Goal: Task Accomplishment & Management: Use online tool/utility

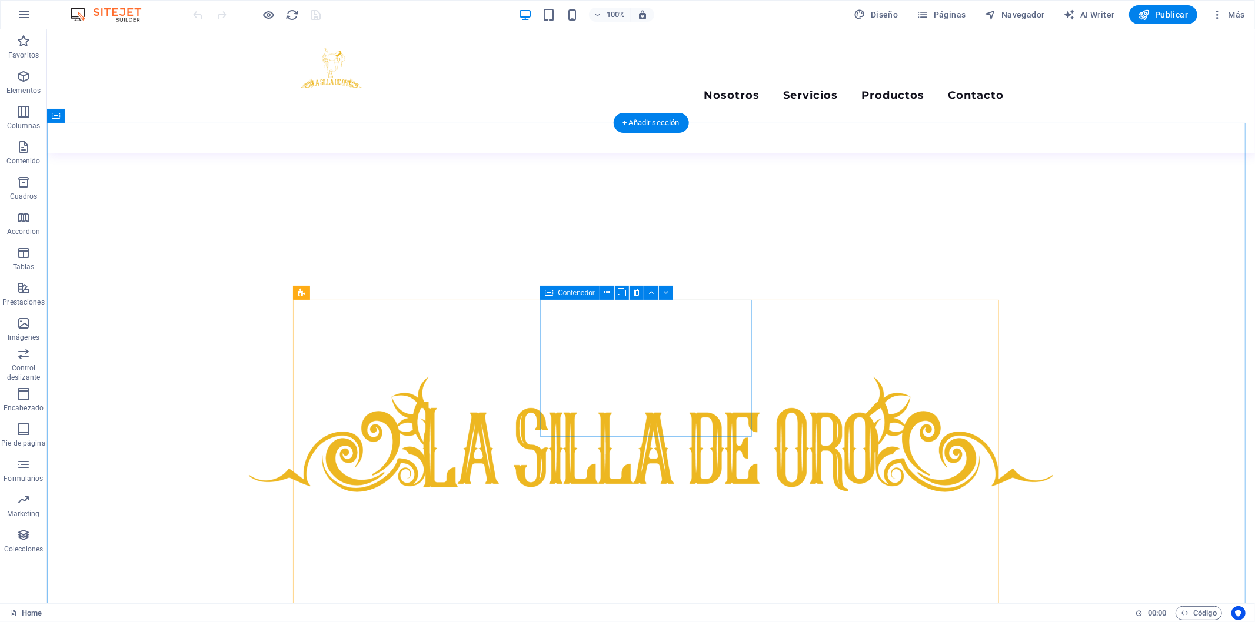
scroll to position [588, 0]
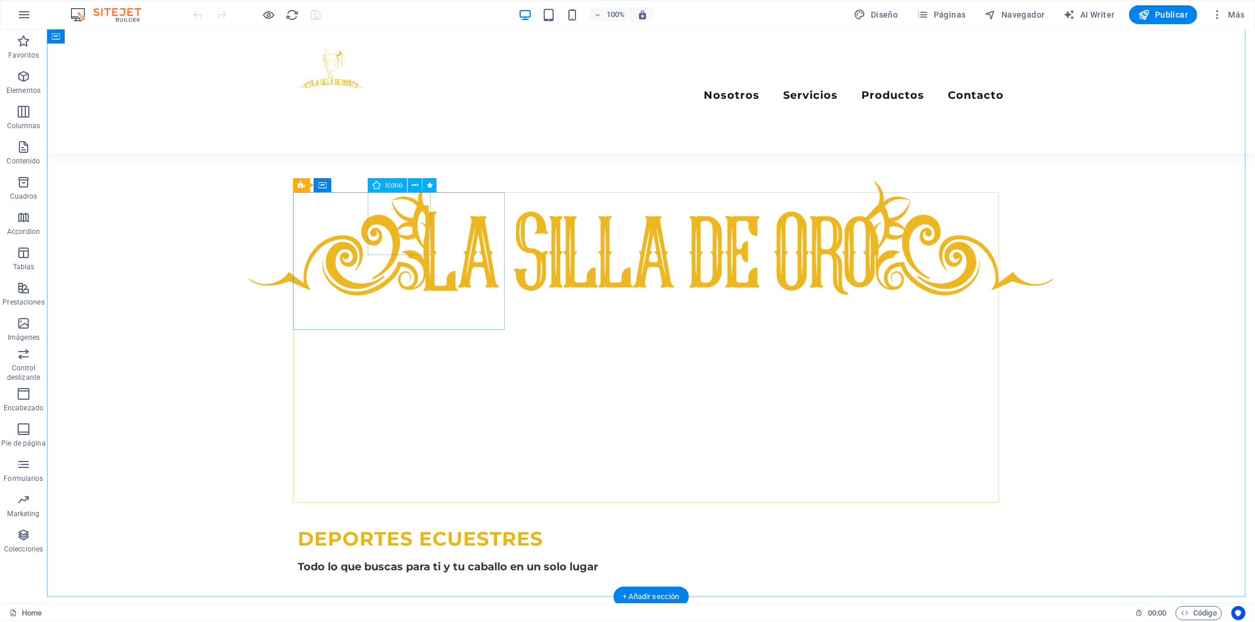
select select "xMidYMid"
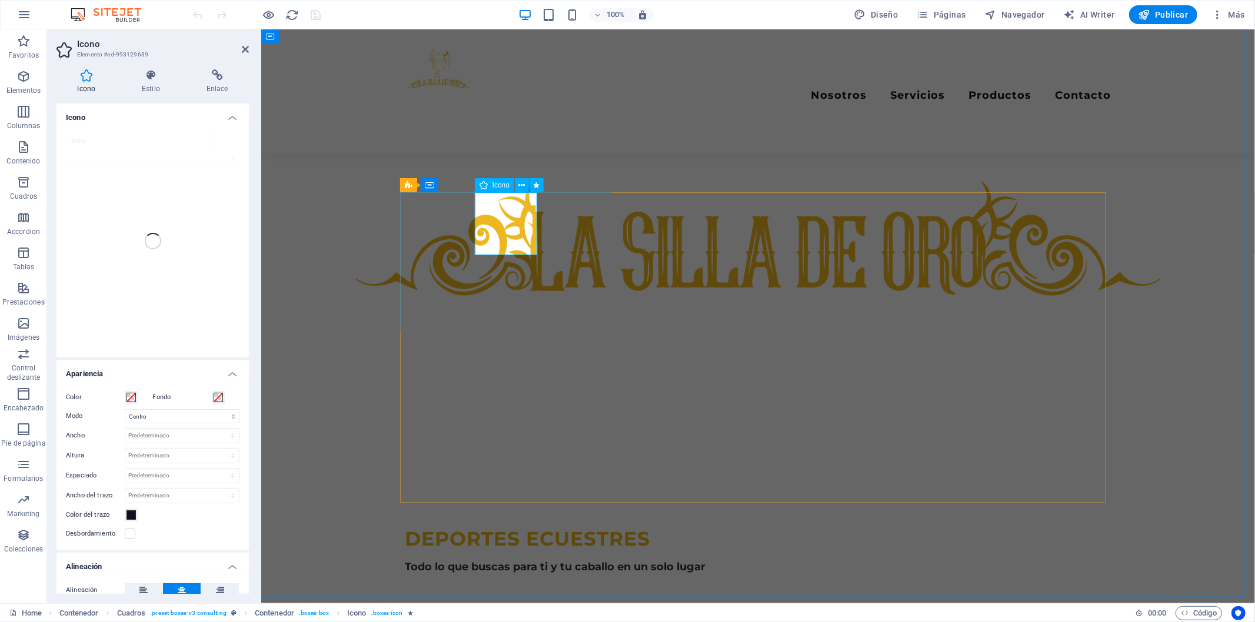
click at [239, 42] on h2 "Icono" at bounding box center [163, 44] width 172 height 11
click at [248, 53] on icon at bounding box center [245, 49] width 7 height 9
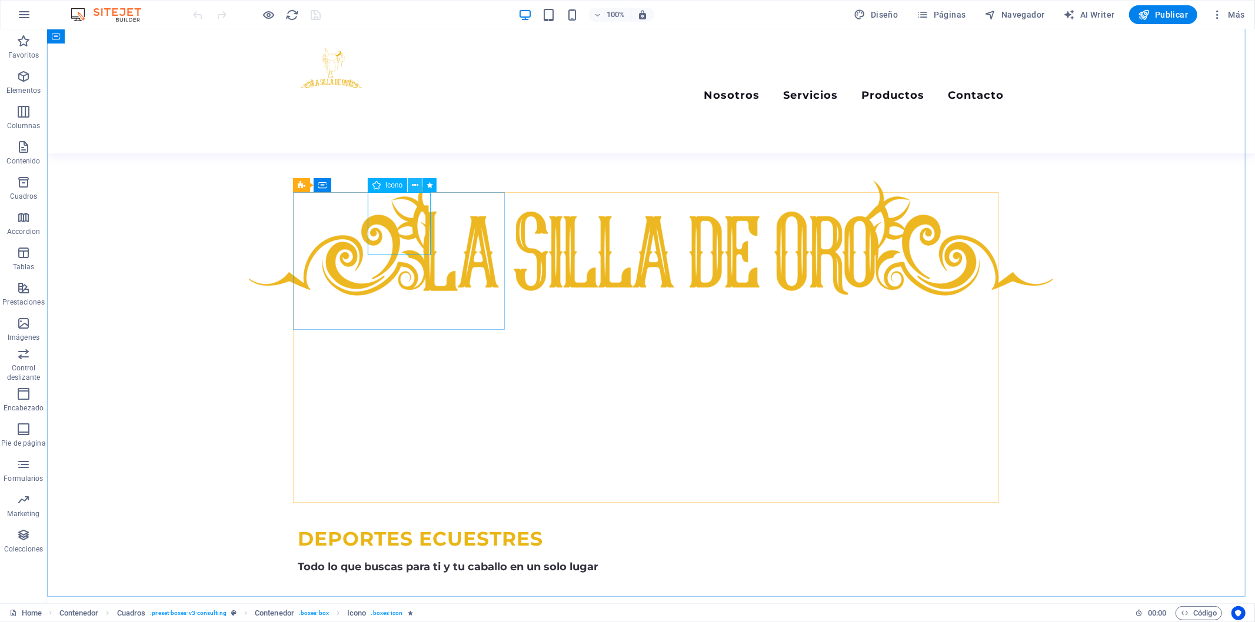
click at [414, 185] on icon at bounding box center [415, 185] width 6 height 12
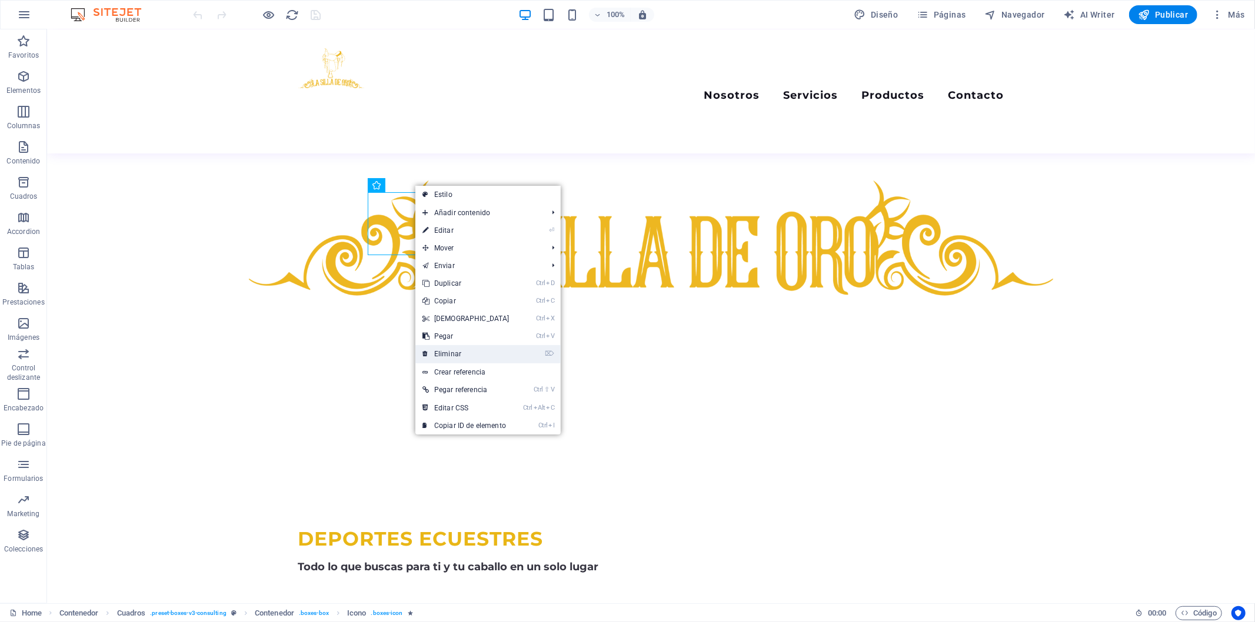
click at [467, 354] on link "⌦ Eliminar" at bounding box center [465, 354] width 101 height 18
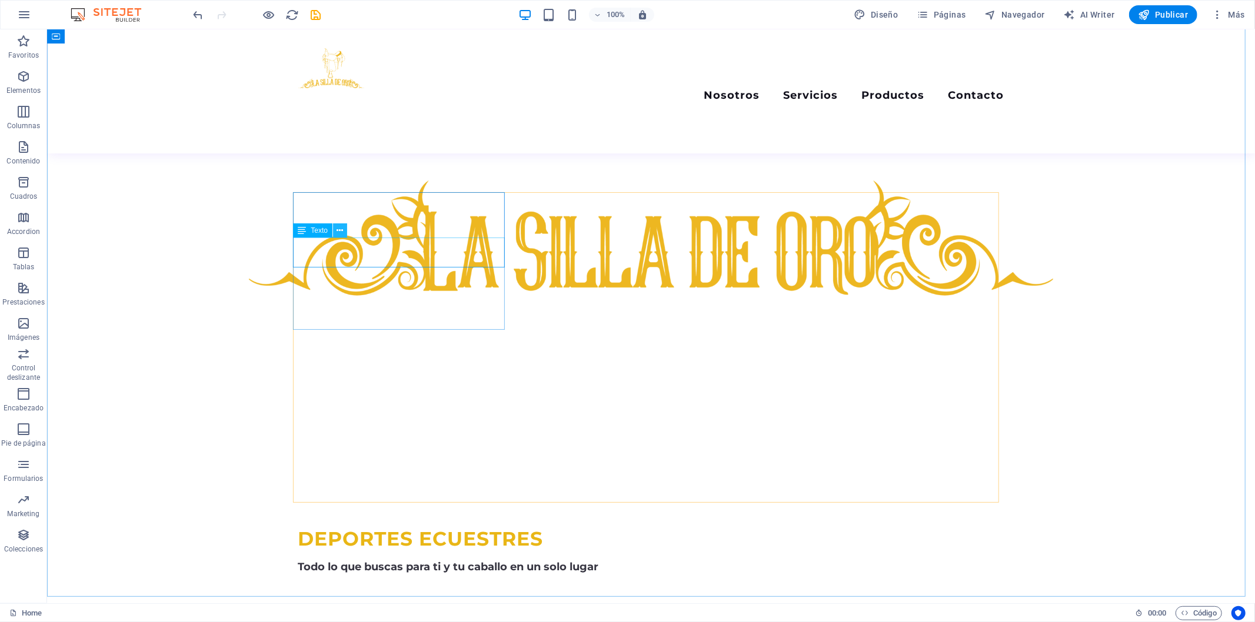
click at [338, 236] on icon at bounding box center [340, 231] width 6 height 12
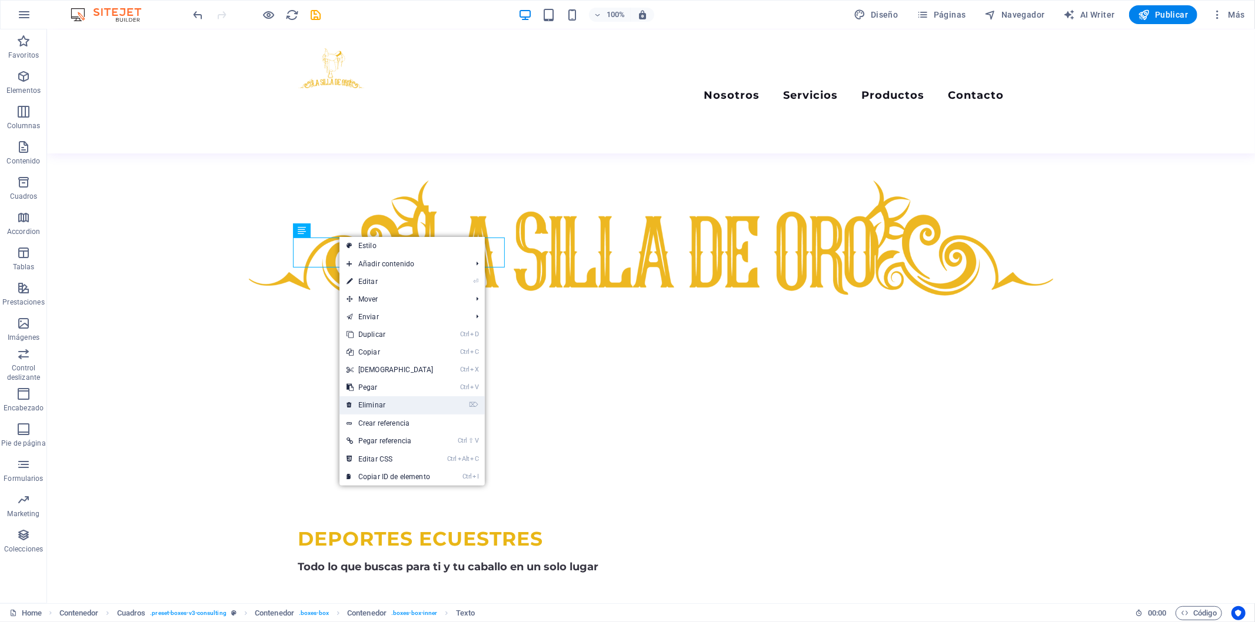
click at [389, 411] on link "⌦ Eliminar" at bounding box center [389, 406] width 101 height 18
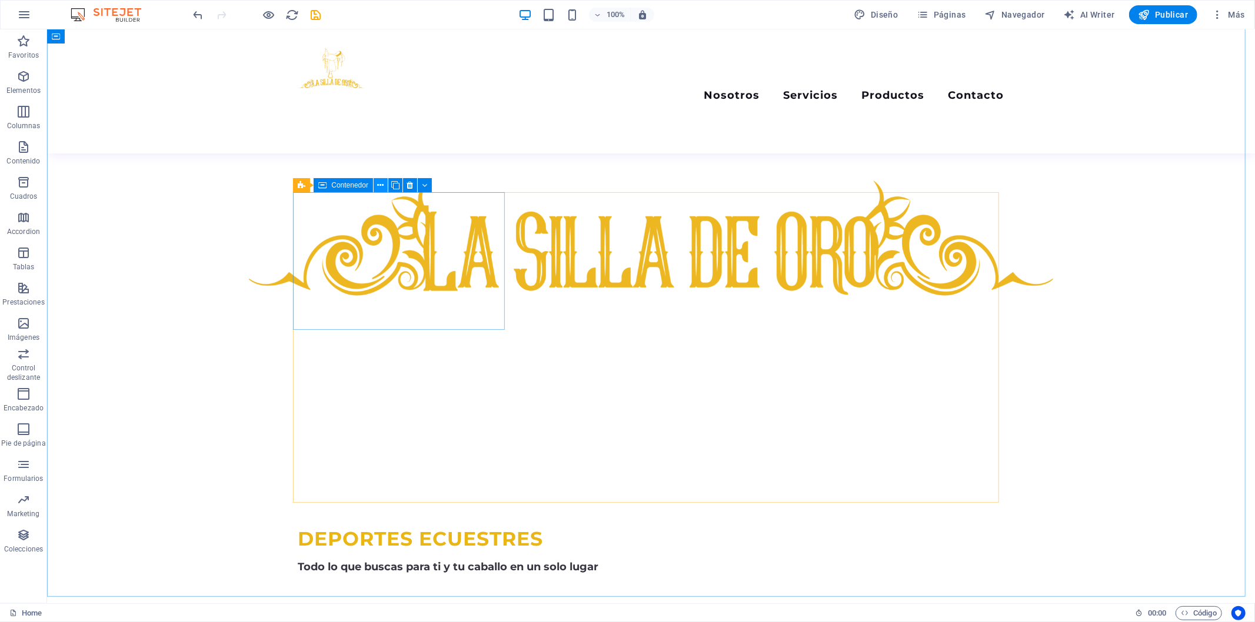
click at [378, 181] on icon at bounding box center [381, 185] width 6 height 12
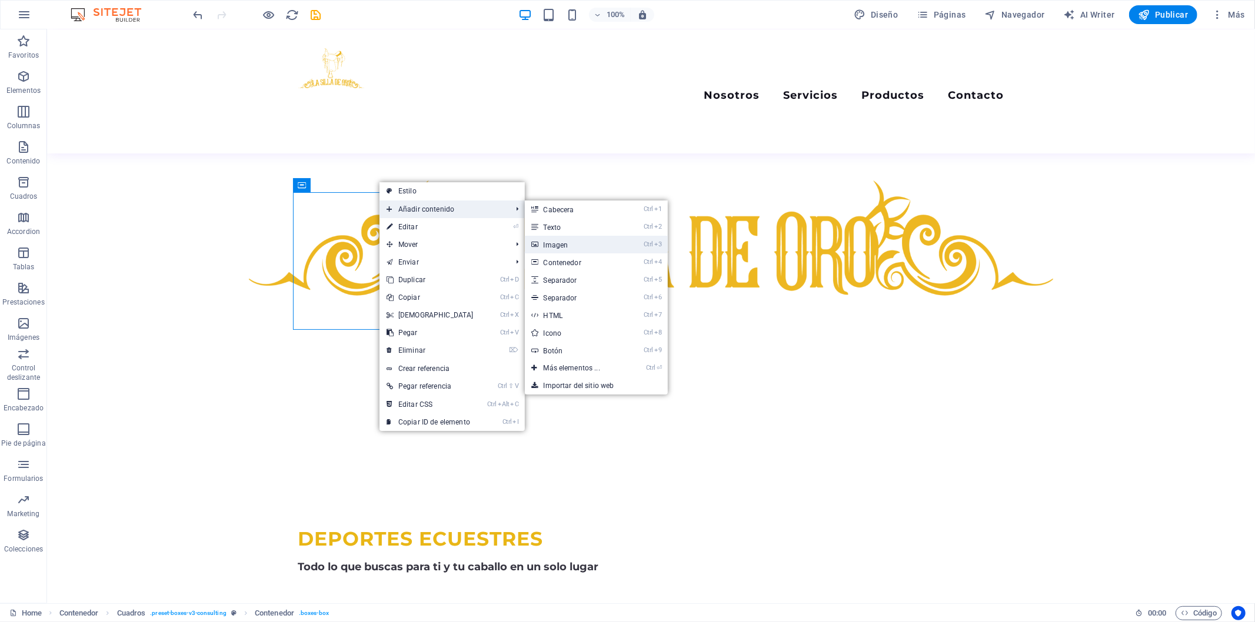
click at [544, 251] on link "Ctrl 3 Imagen" at bounding box center [574, 245] width 99 height 18
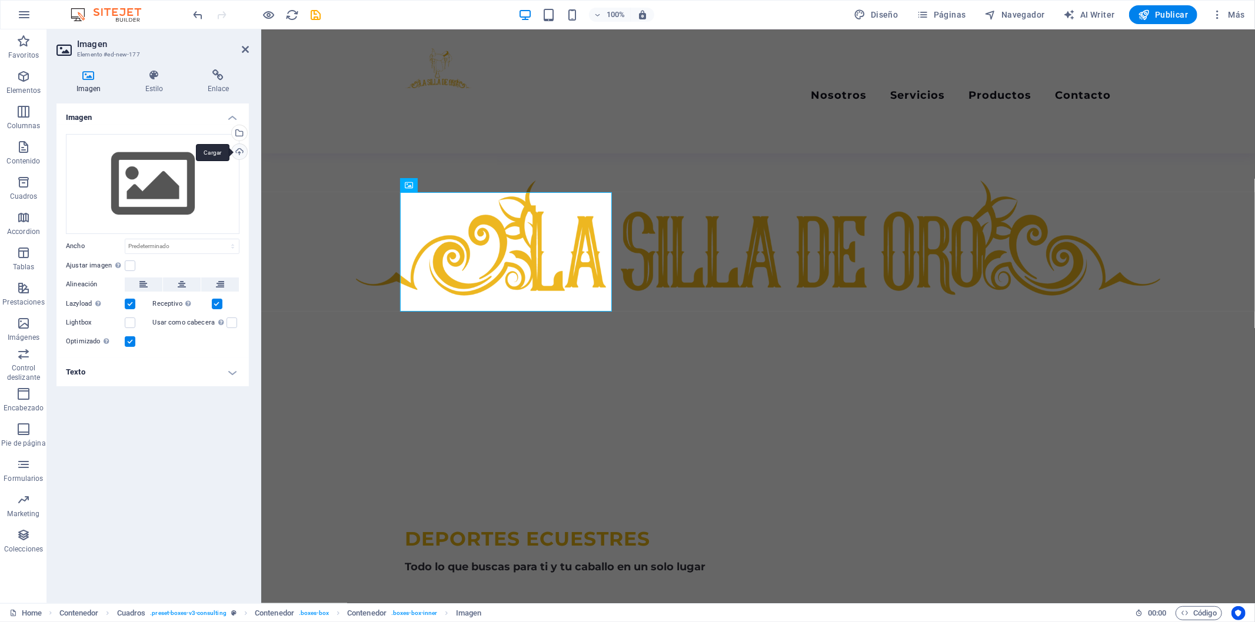
click at [236, 145] on div "Cargar" at bounding box center [238, 153] width 18 height 18
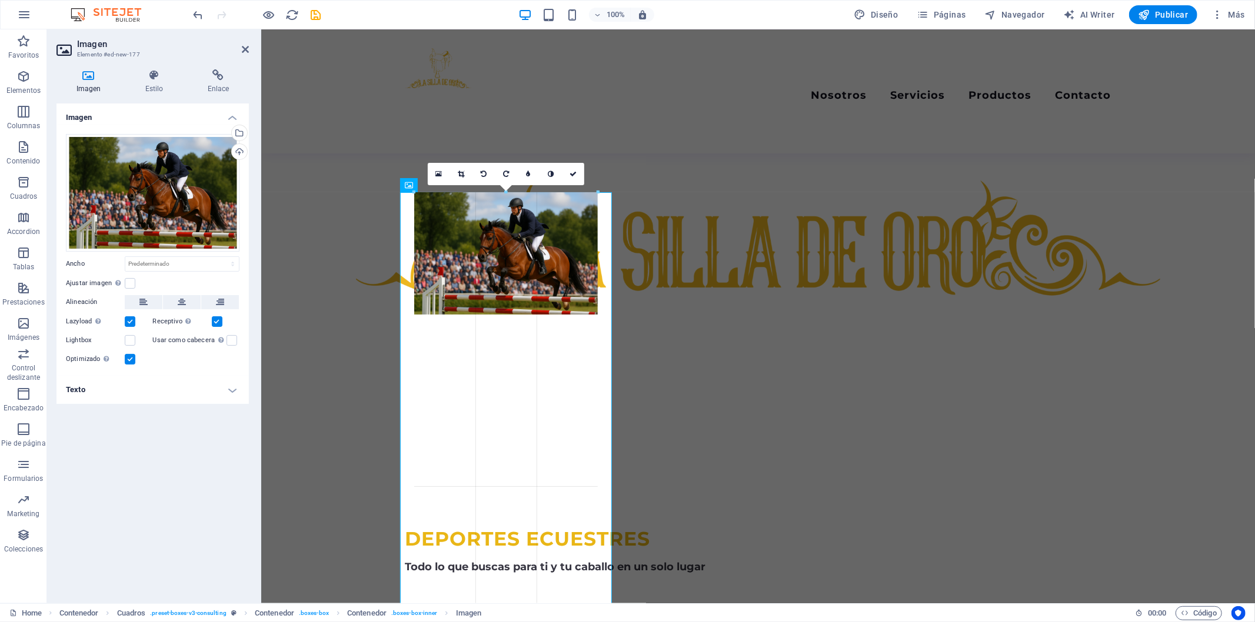
drag, startPoint x: 398, startPoint y: 334, endPoint x: 427, endPoint y: 302, distance: 43.3
type input "312"
select select "px"
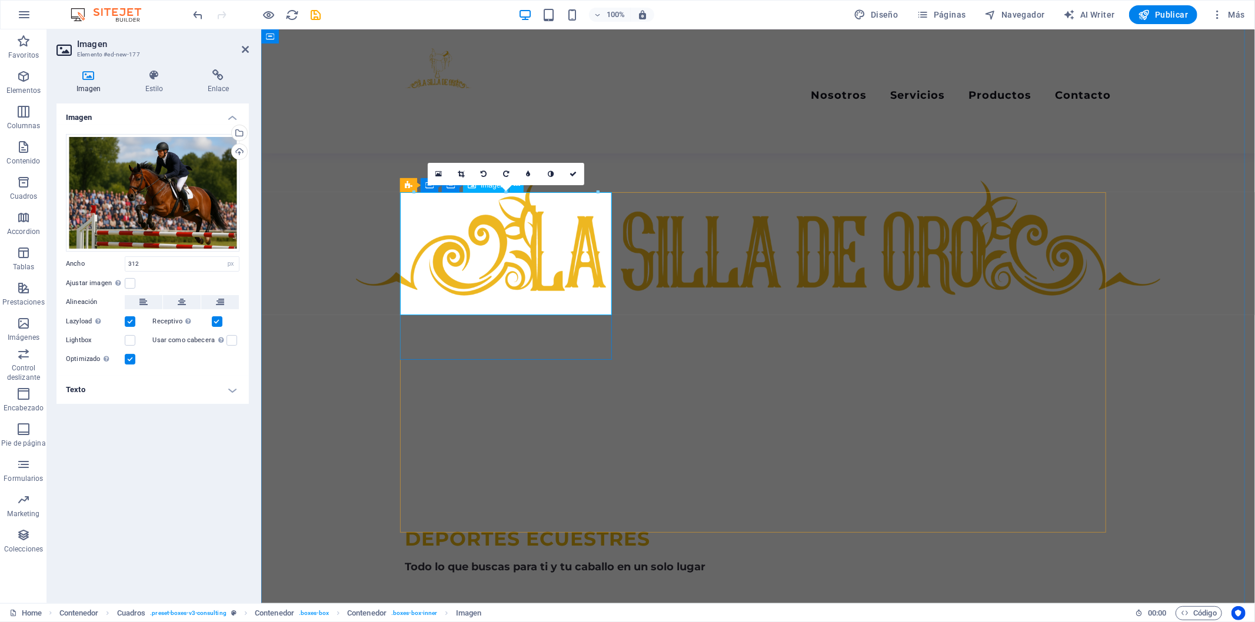
select select "DISABLED_OPTION_VALUE"
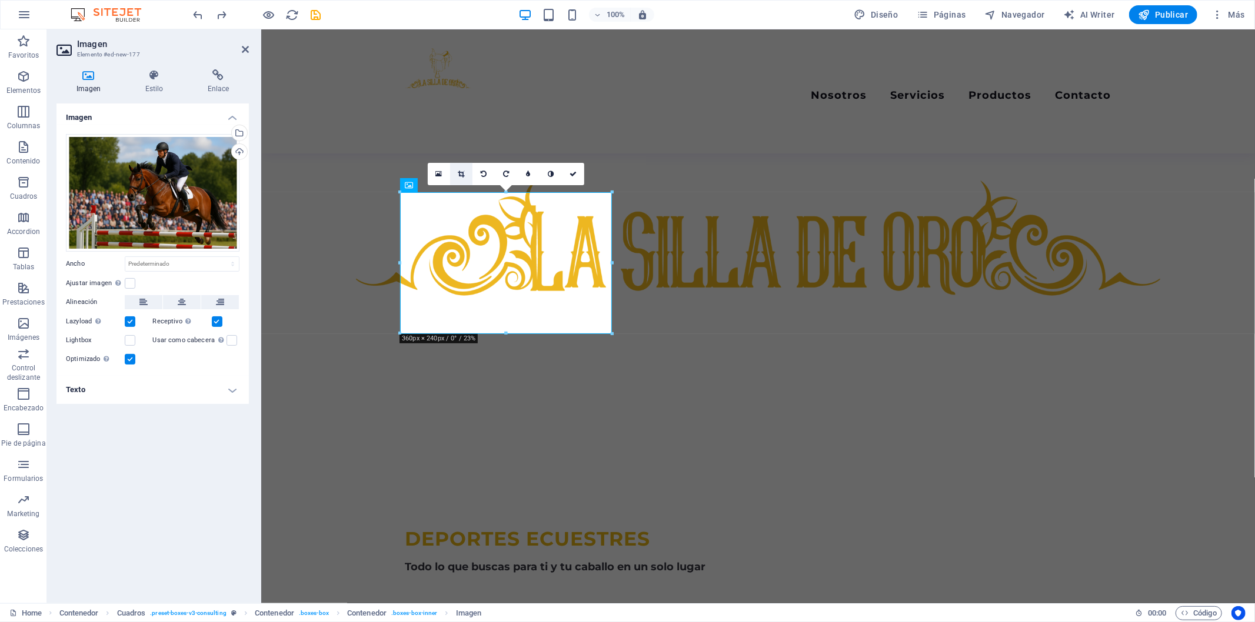
click at [463, 178] on link at bounding box center [461, 174] width 22 height 22
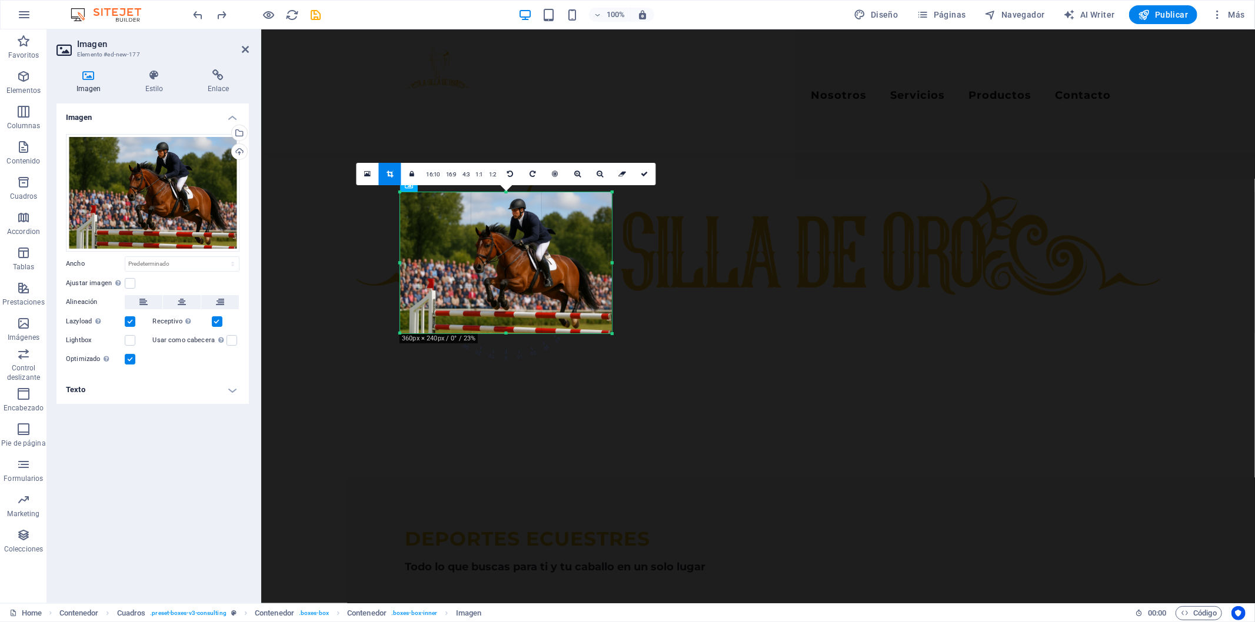
drag, startPoint x: 401, startPoint y: 264, endPoint x: 394, endPoint y: 295, distance: 32.0
click at [400, 295] on div "180 170 160 150 140 130 120 110 100 90 80 70 60 50 40 30 20 10 0 -10 -20 -30 -4…" at bounding box center [506, 262] width 212 height 141
click at [473, 171] on link "1:1" at bounding box center [480, 175] width 14 height 22
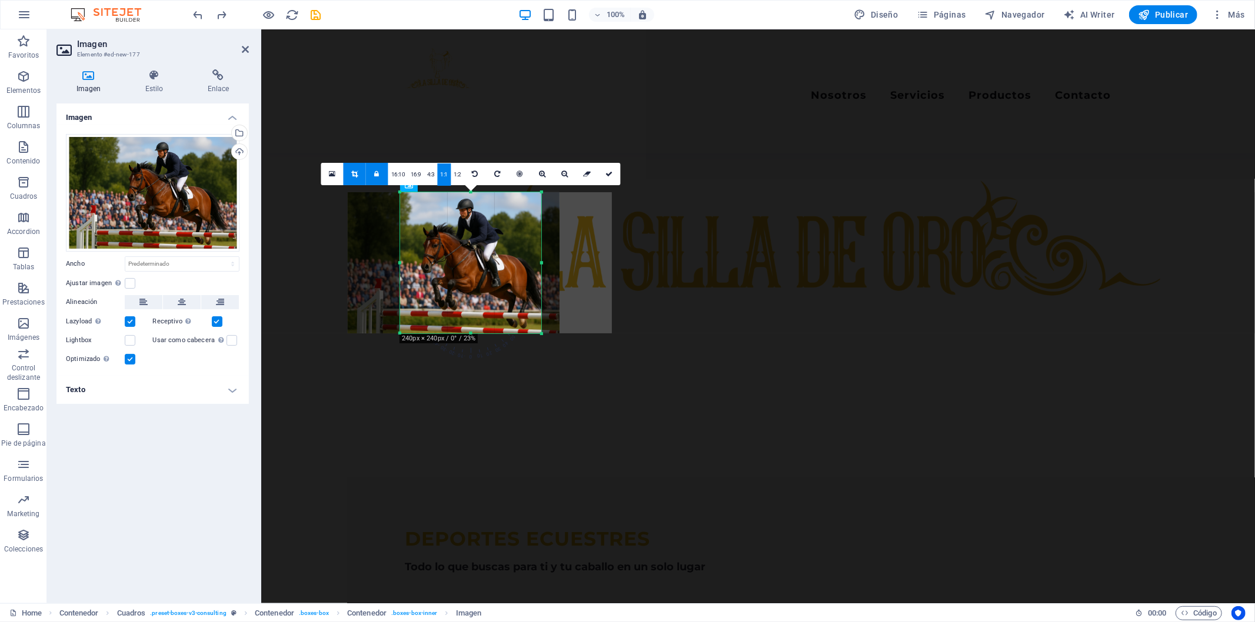
drag, startPoint x: 538, startPoint y: 280, endPoint x: 486, endPoint y: 283, distance: 52.4
click at [486, 283] on div at bounding box center [454, 262] width 212 height 141
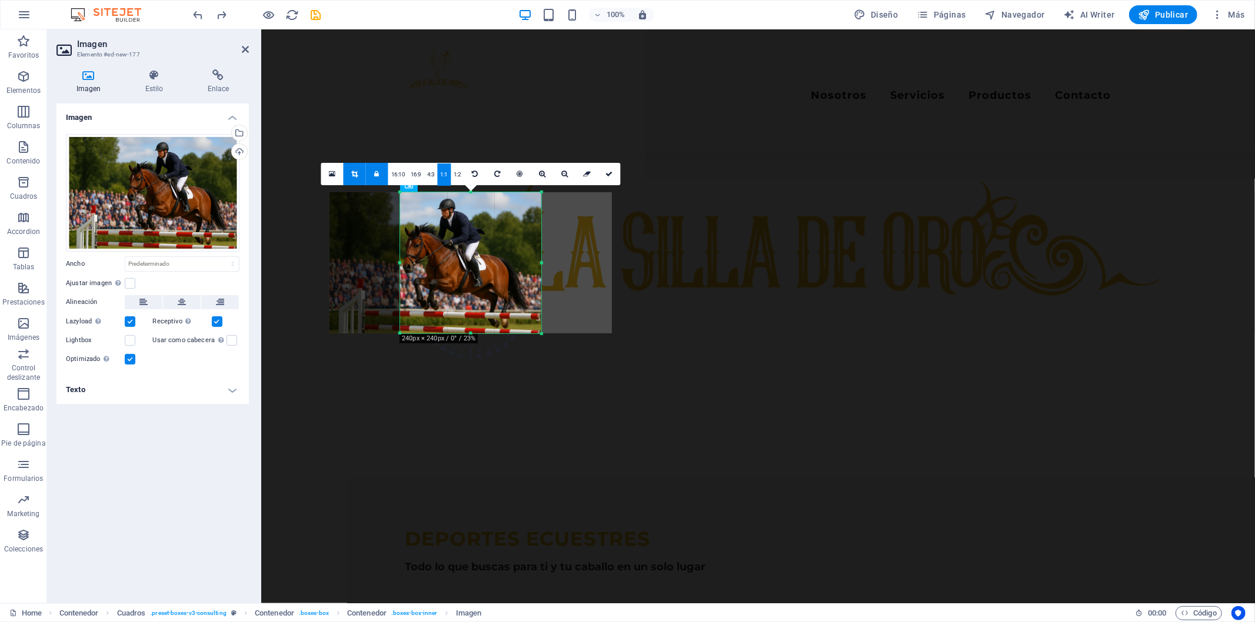
drag, startPoint x: 486, startPoint y: 283, endPoint x: 467, endPoint y: 282, distance: 18.8
click at [467, 282] on div at bounding box center [435, 262] width 212 height 141
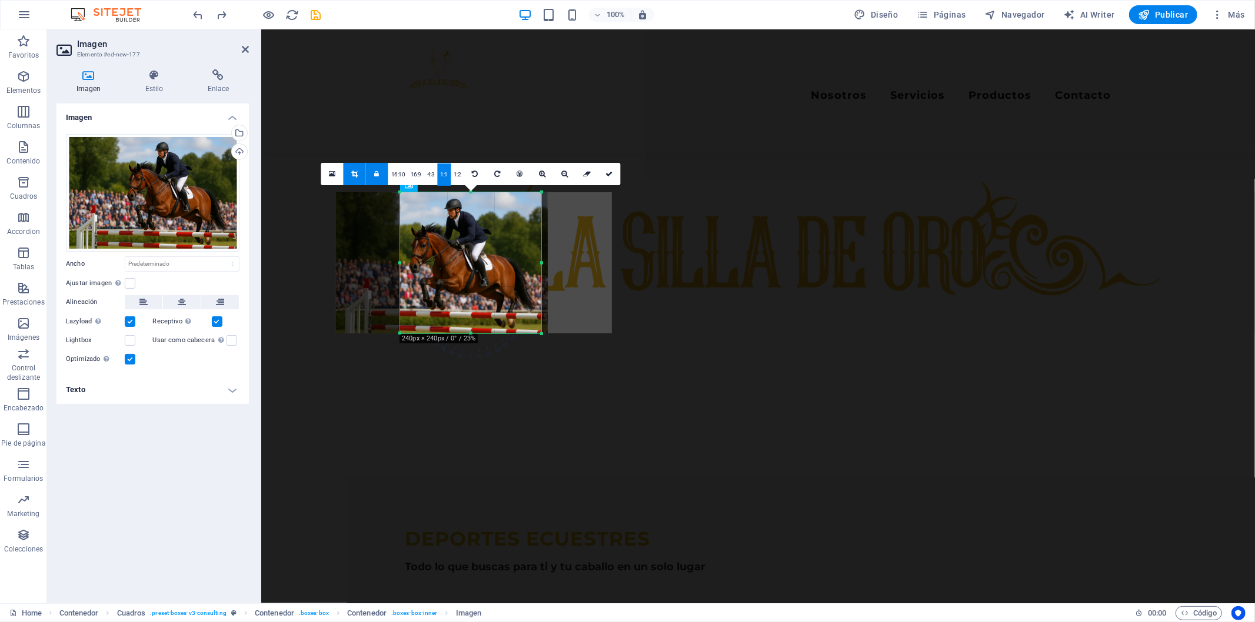
drag, startPoint x: 467, startPoint y: 282, endPoint x: 474, endPoint y: 284, distance: 6.6
click at [474, 284] on div at bounding box center [442, 262] width 212 height 141
click at [455, 177] on link "1:2" at bounding box center [458, 175] width 14 height 22
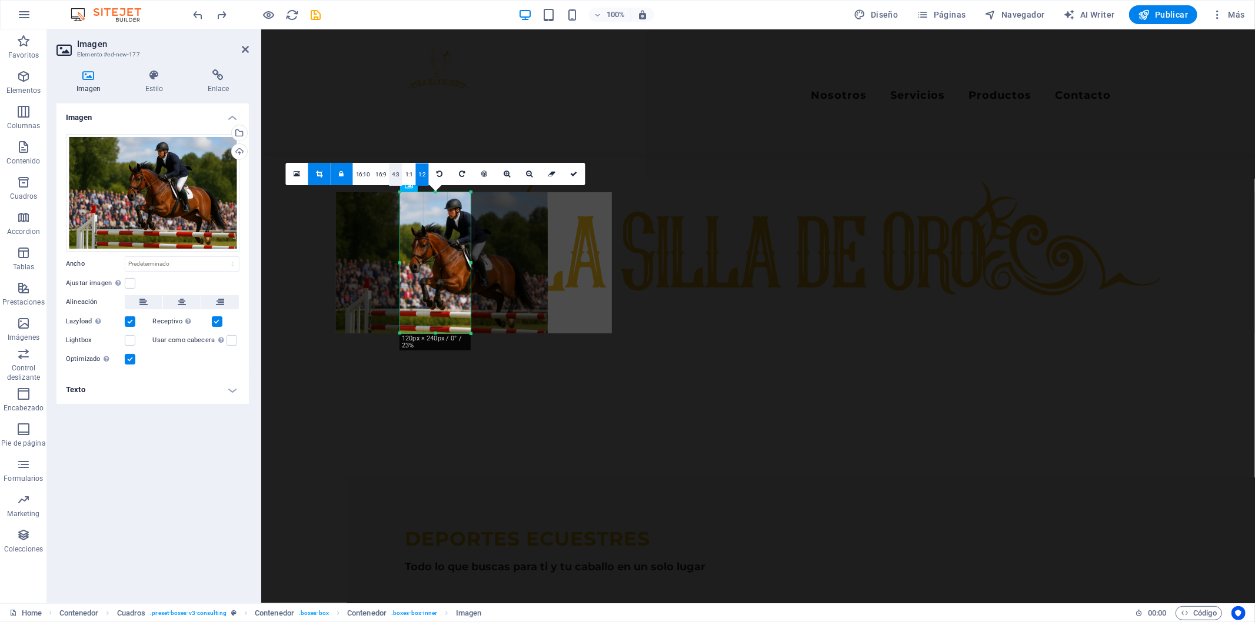
click at [389, 168] on link "4:3" at bounding box center [396, 175] width 14 height 22
click at [407, 168] on link "1:1" at bounding box center [409, 175] width 14 height 22
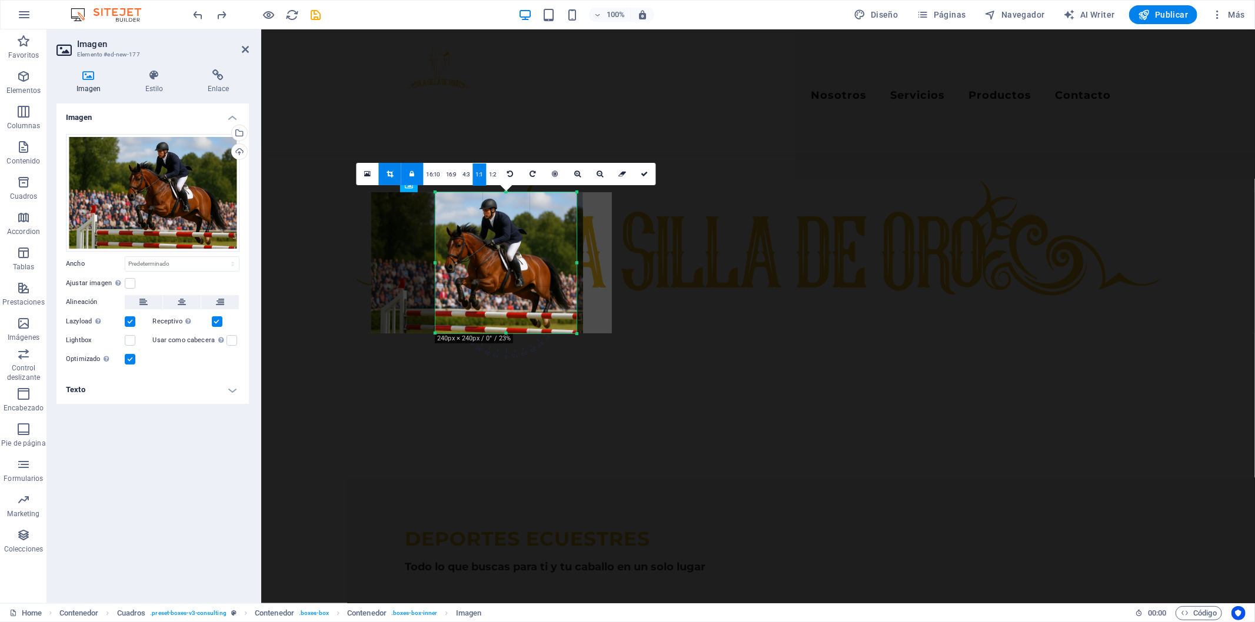
drag, startPoint x: 468, startPoint y: 261, endPoint x: 531, endPoint y: 332, distance: 95.0
click at [531, 332] on div "180 170 160 150 140 130 120 110 100 90 80 70 60 50 40 30 20 10 0 -10 -20 -30 -4…" at bounding box center [505, 262] width 141 height 141
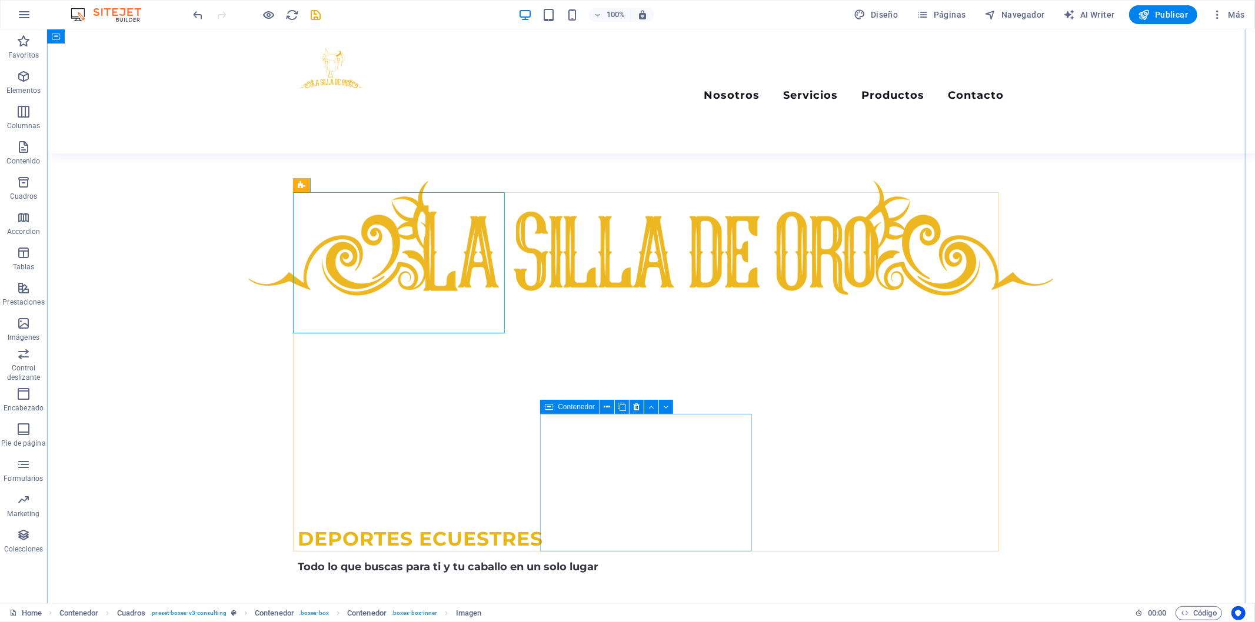
drag, startPoint x: 572, startPoint y: 416, endPoint x: 618, endPoint y: 437, distance: 50.5
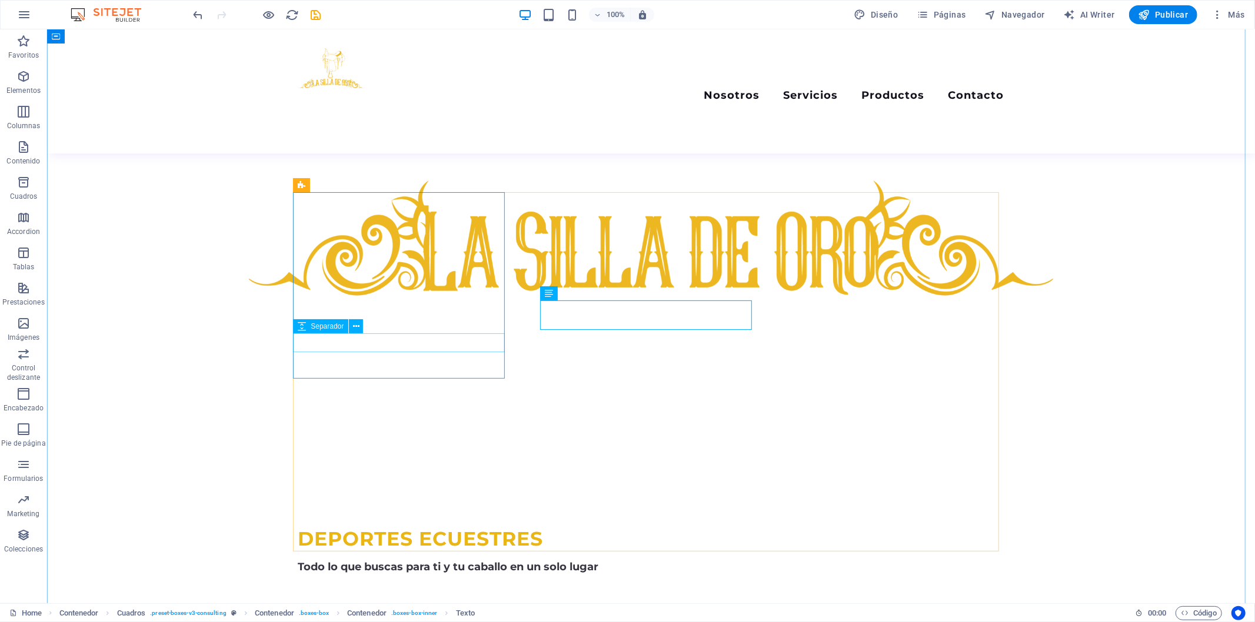
select select "px"
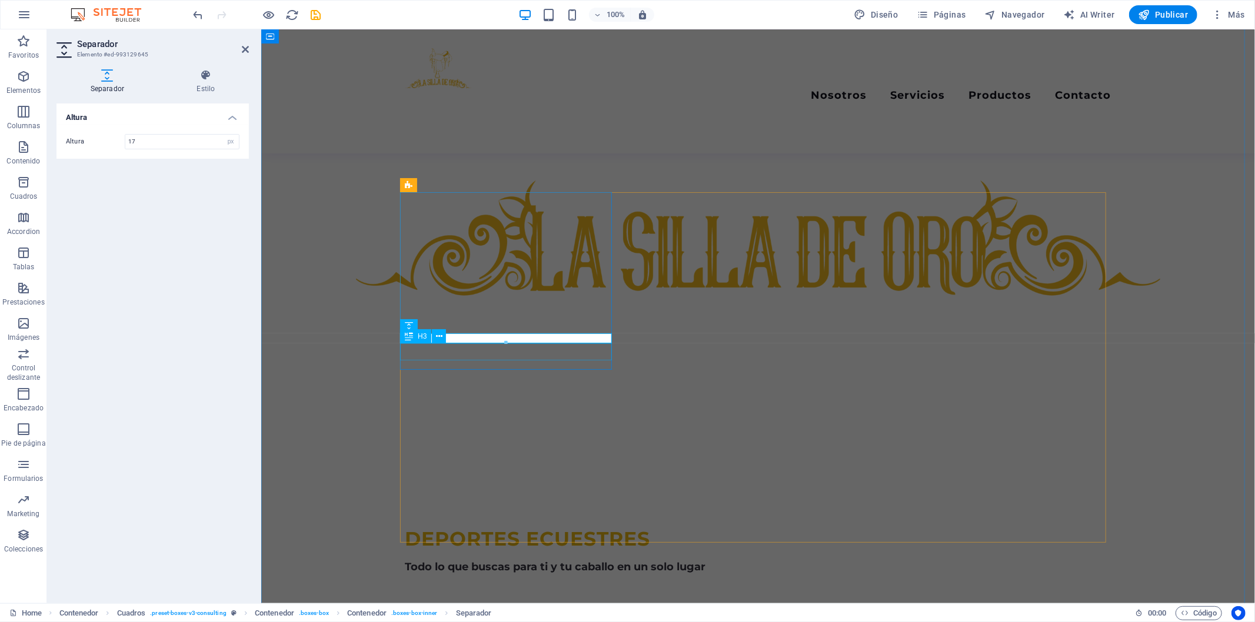
type input "17"
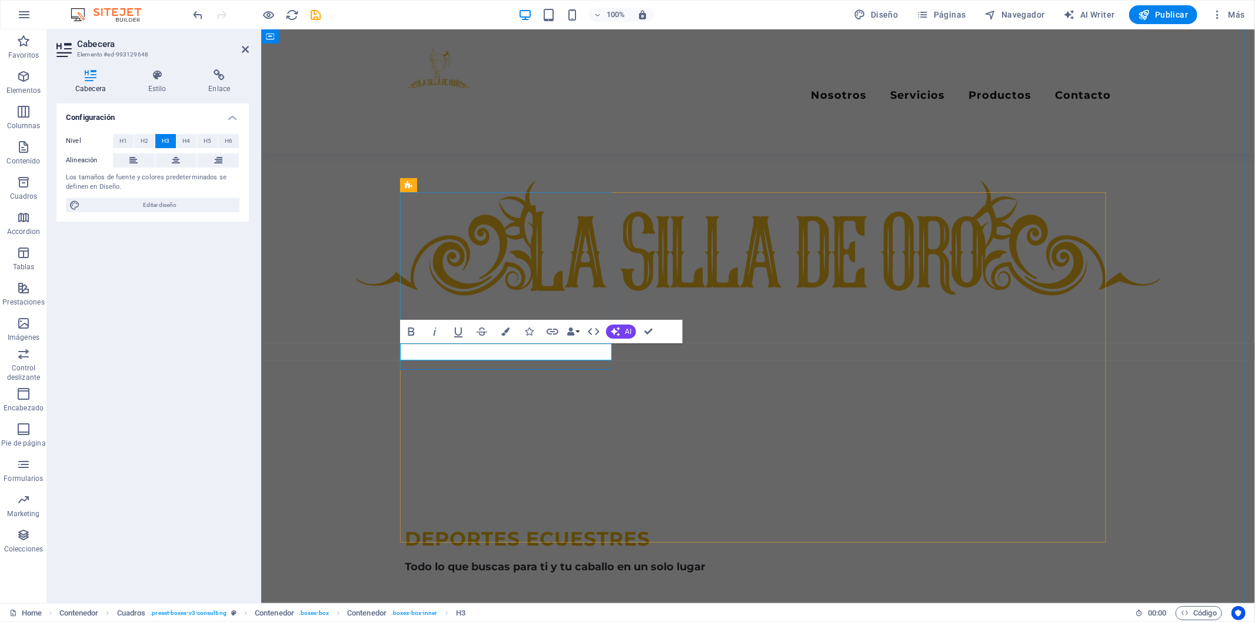
click at [160, 78] on icon at bounding box center [157, 75] width 56 height 12
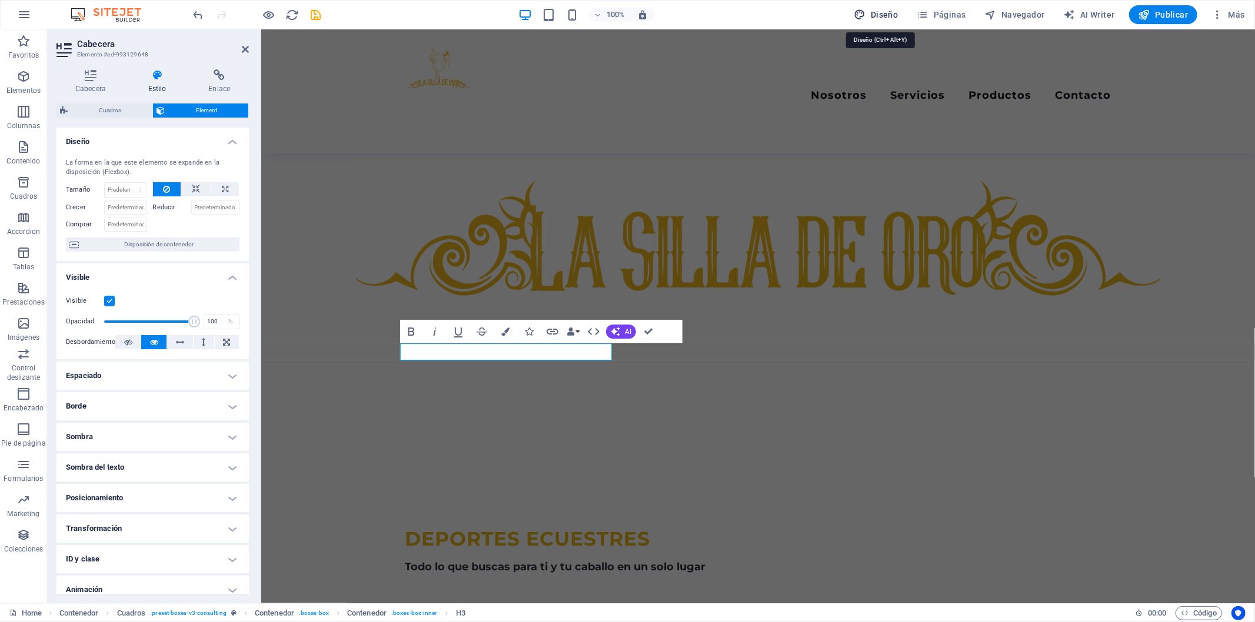
click at [893, 9] on span "Diseño" at bounding box center [876, 15] width 44 height 12
select select "700"
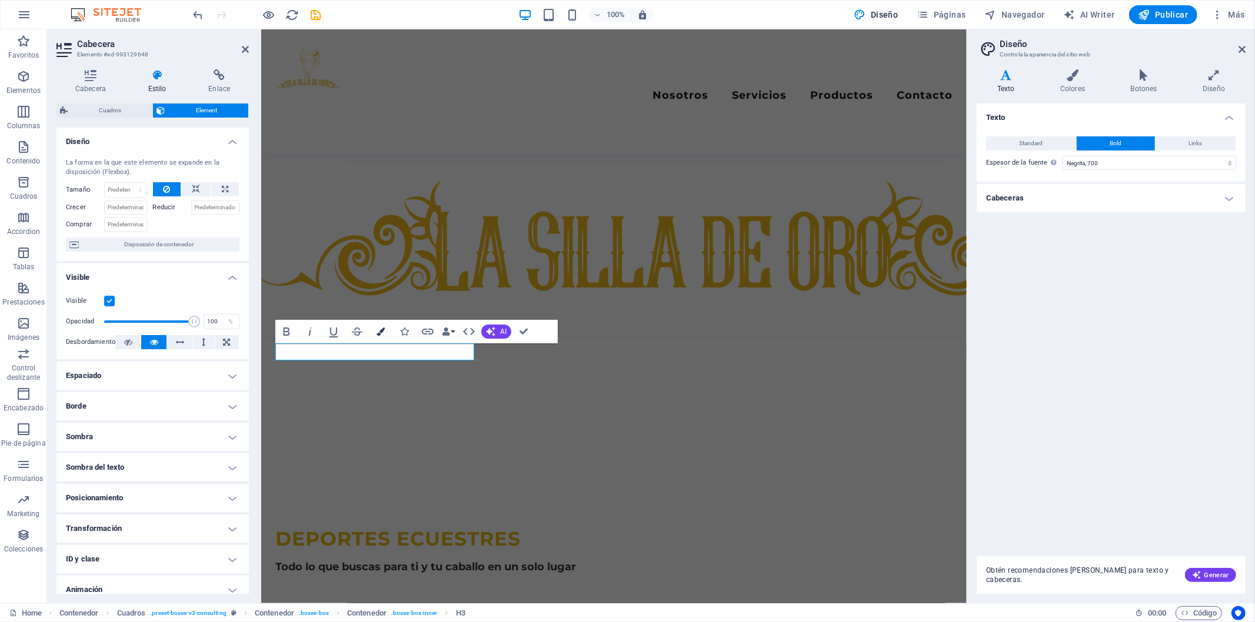
click at [378, 332] on icon "button" at bounding box center [381, 332] width 8 height 8
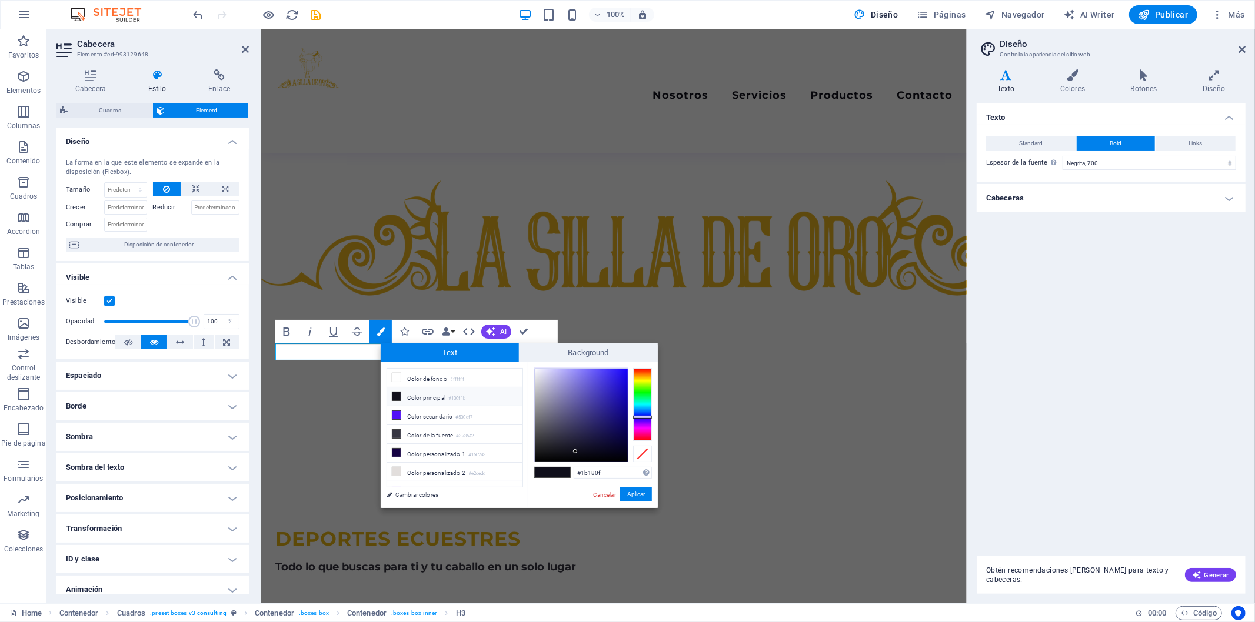
click at [645, 378] on div at bounding box center [642, 404] width 19 height 73
click at [619, 385] on div at bounding box center [581, 415] width 93 height 93
type input "#e9b60e"
drag, startPoint x: 619, startPoint y: 385, endPoint x: 621, endPoint y: 377, distance: 9.1
click at [621, 377] on div at bounding box center [621, 376] width 4 height 4
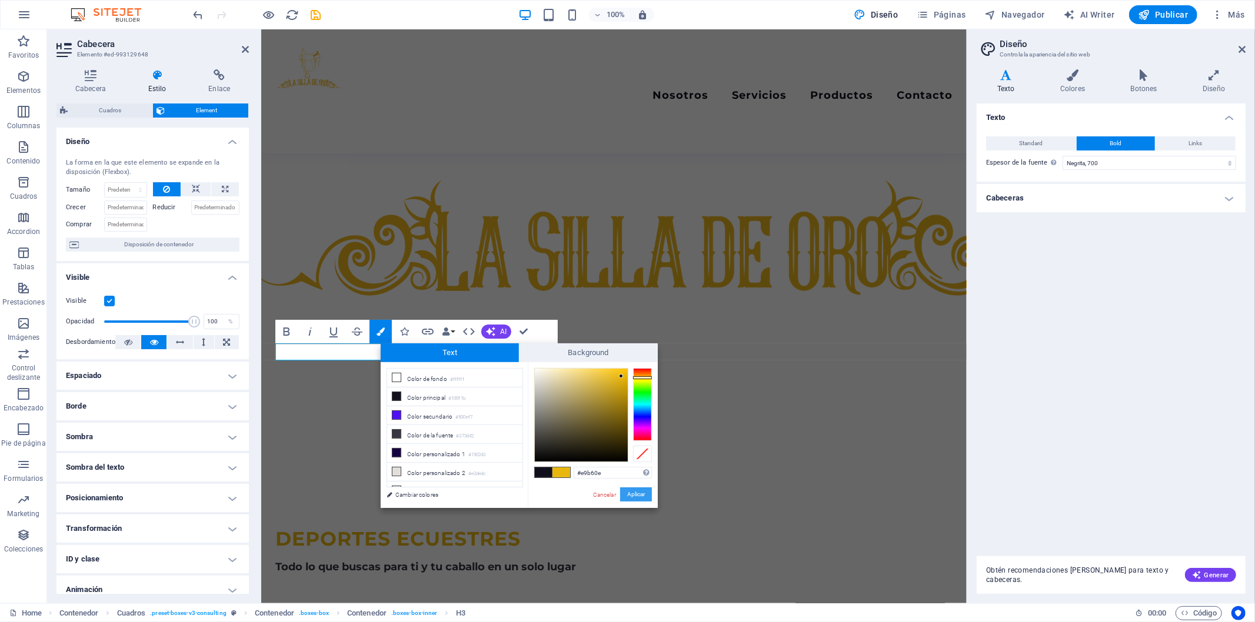
click at [644, 492] on button "Aplicar" at bounding box center [636, 495] width 32 height 14
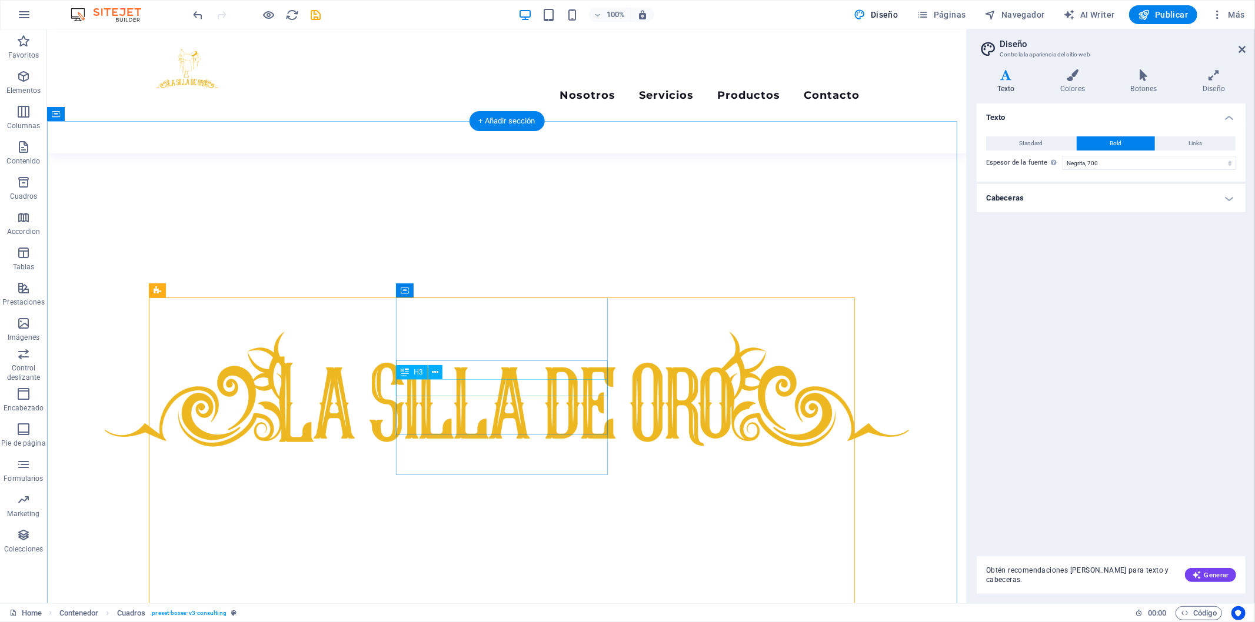
scroll to position [522, 0]
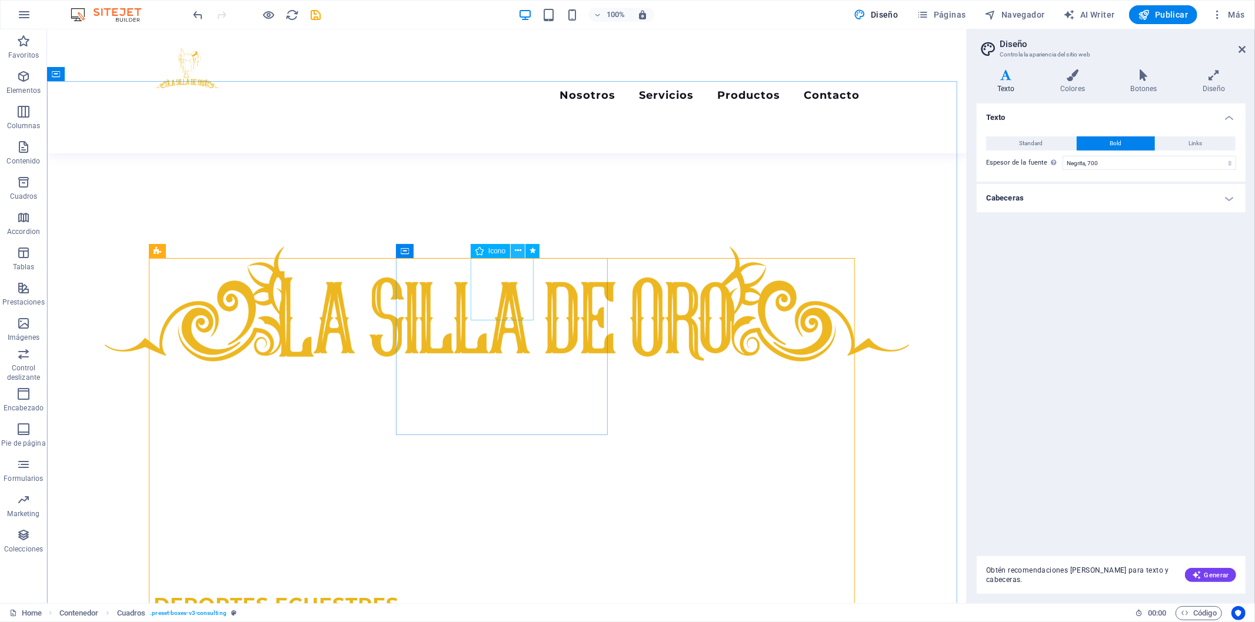
click at [512, 248] on button at bounding box center [518, 251] width 14 height 14
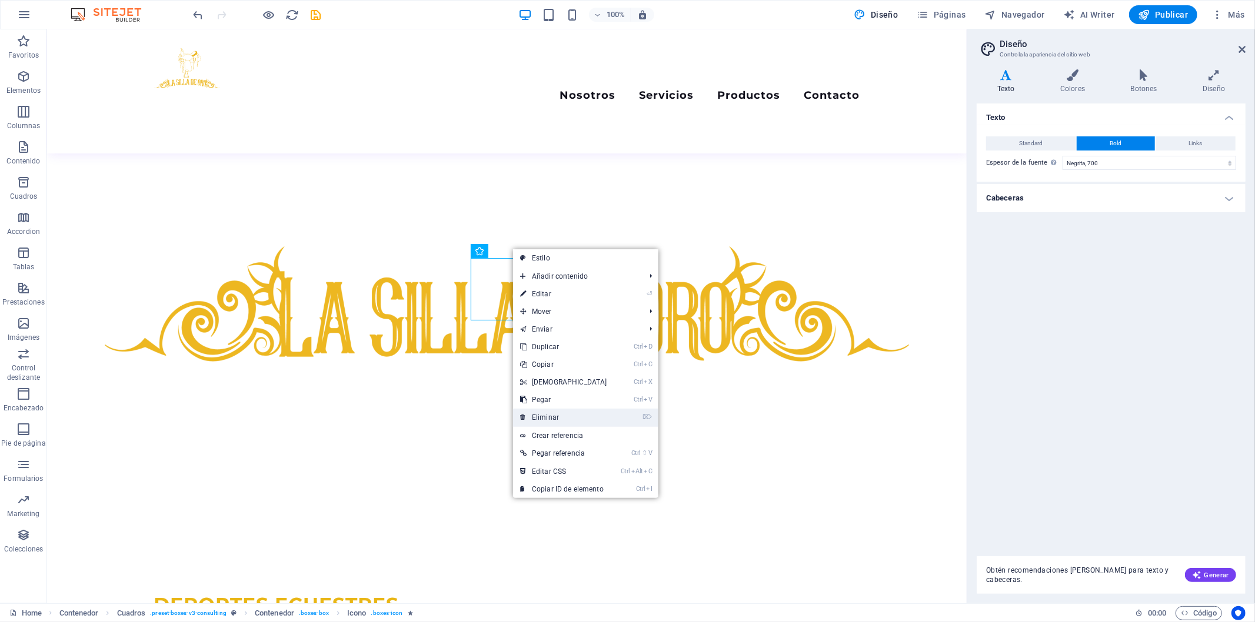
click at [548, 418] on link "⌦ Eliminar" at bounding box center [563, 418] width 101 height 18
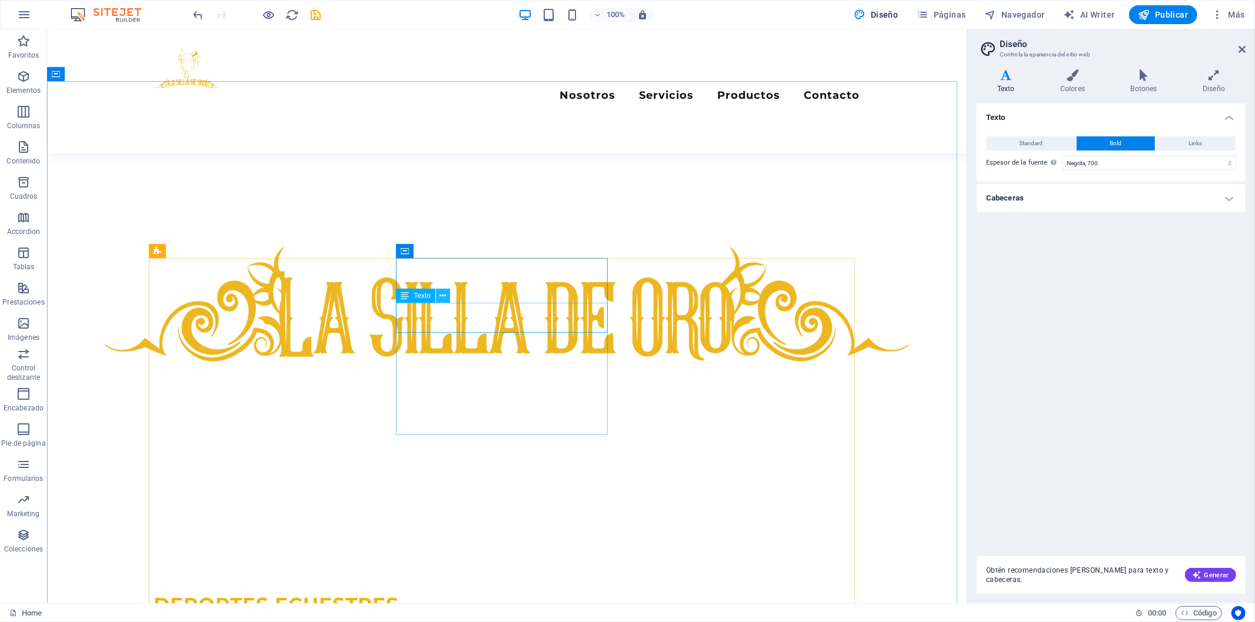
click at [440, 292] on icon at bounding box center [443, 296] width 6 height 12
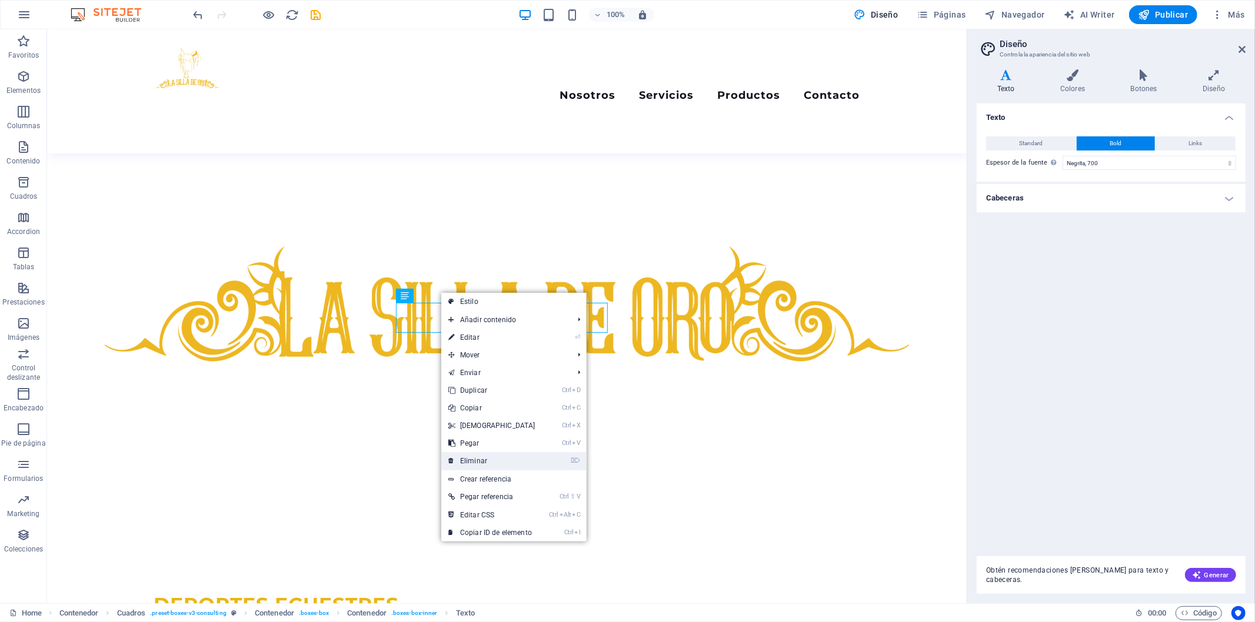
click at [495, 461] on link "⌦ Eliminar" at bounding box center [491, 461] width 101 height 18
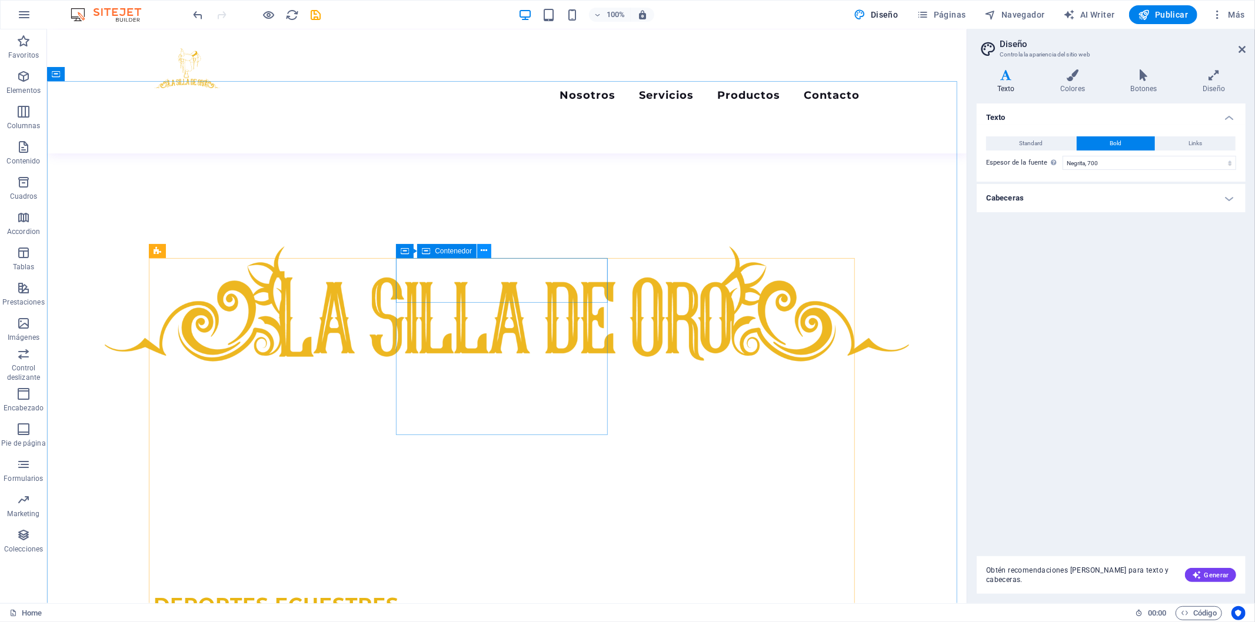
click at [479, 251] on button at bounding box center [484, 251] width 14 height 14
click at [465, 252] on icon at bounding box center [463, 251] width 6 height 12
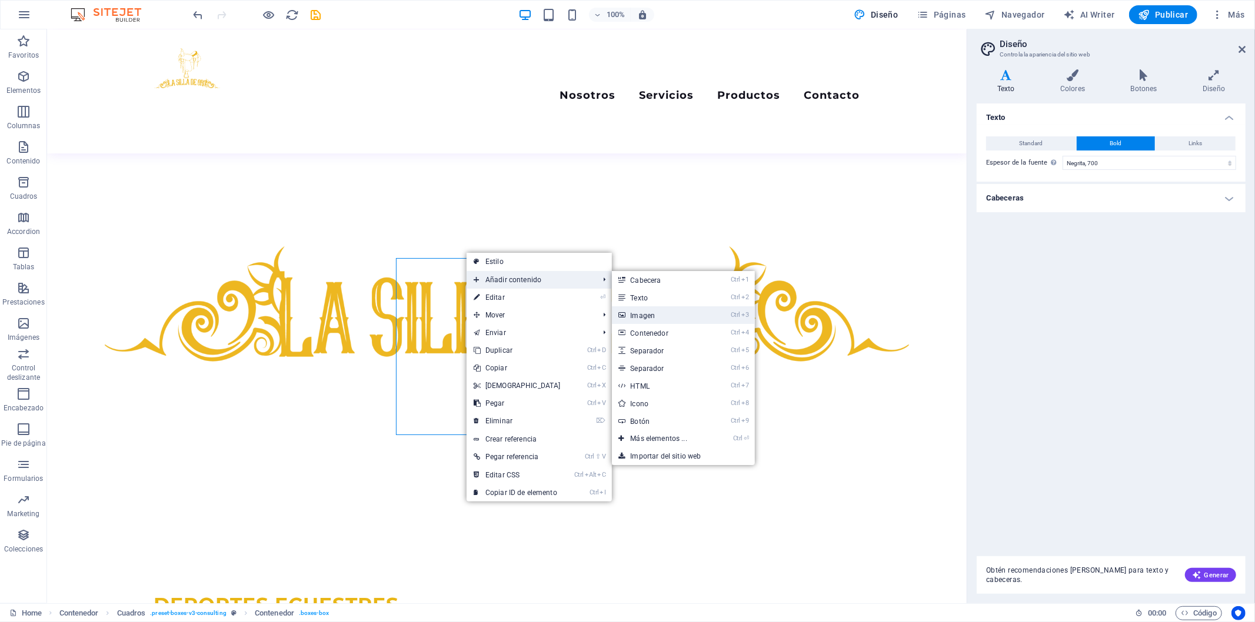
click at [684, 318] on link "Ctrl 3 Imagen" at bounding box center [661, 316] width 99 height 18
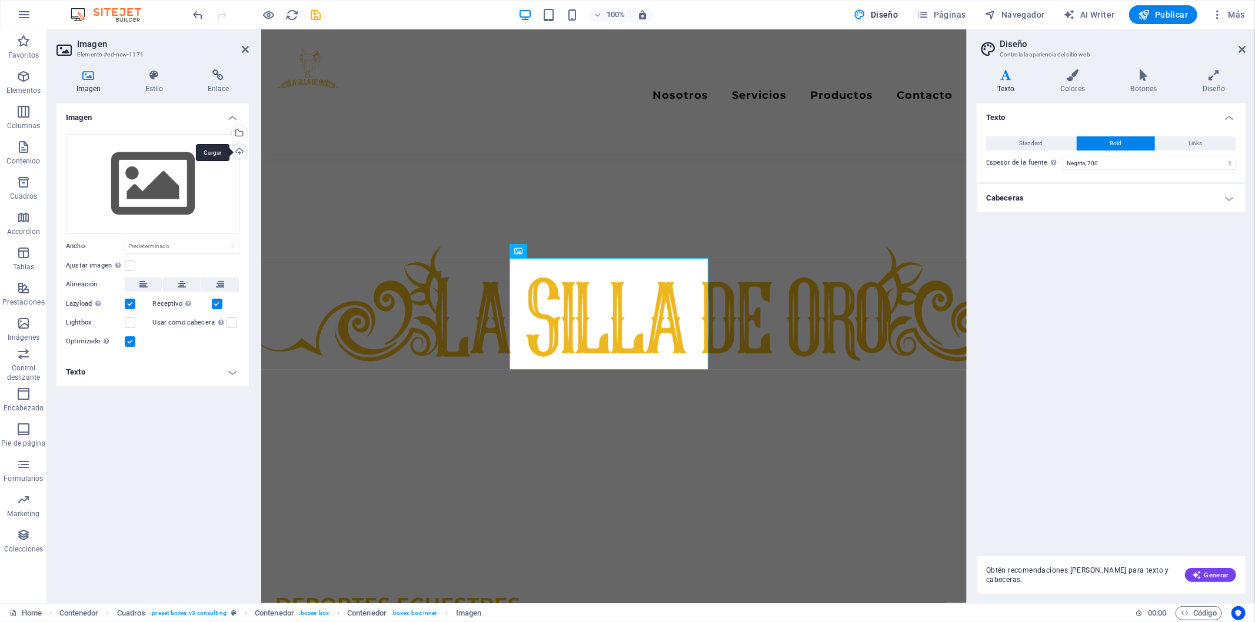
click at [237, 148] on div "Cargar" at bounding box center [238, 153] width 18 height 18
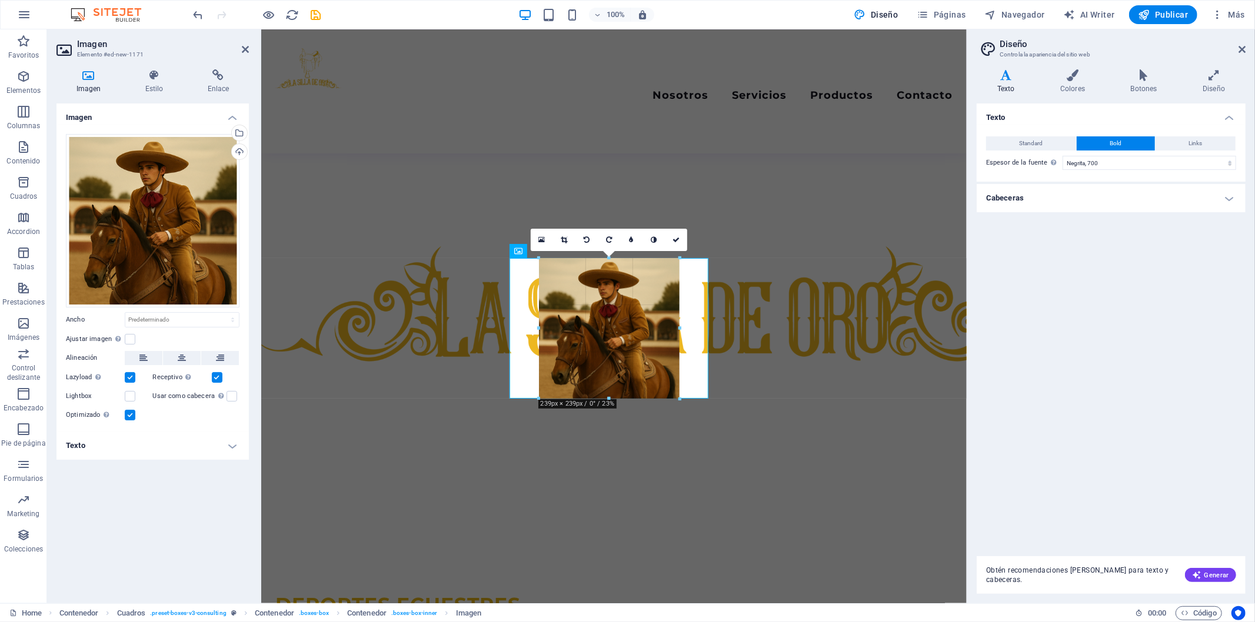
drag, startPoint x: 610, startPoint y: 457, endPoint x: 610, endPoint y: 399, distance: 58.2
type input "239"
select select "px"
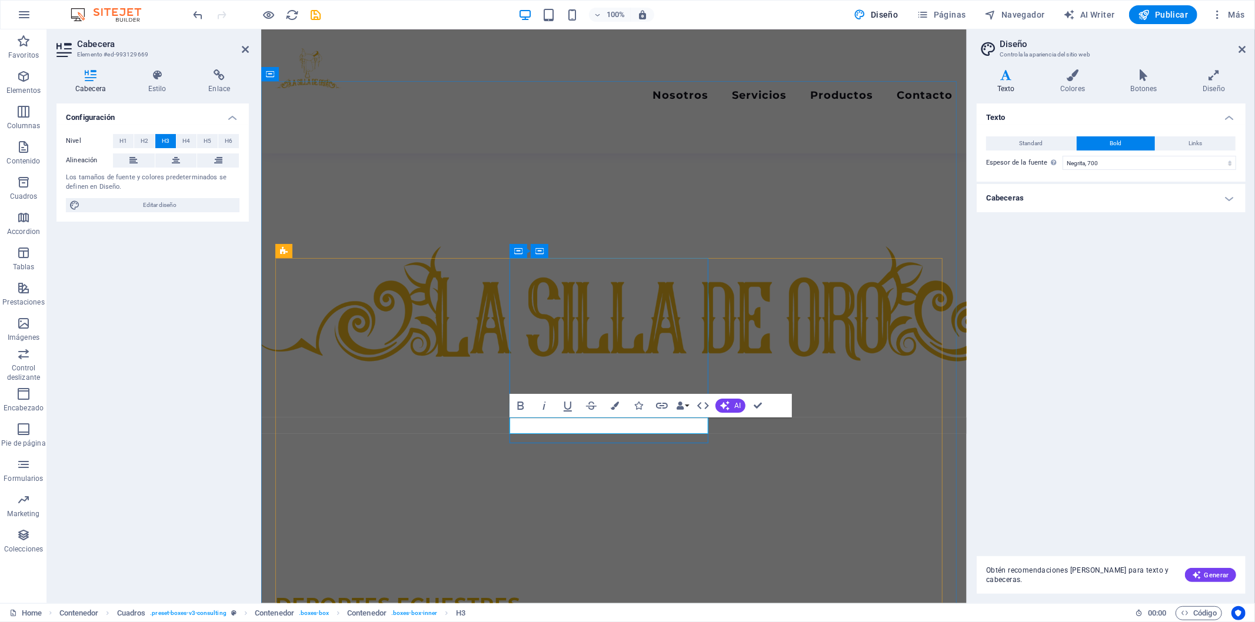
drag, startPoint x: 660, startPoint y: 431, endPoint x: 549, endPoint y: 425, distance: 110.8
click at [618, 407] on icon "button" at bounding box center [615, 406] width 8 height 8
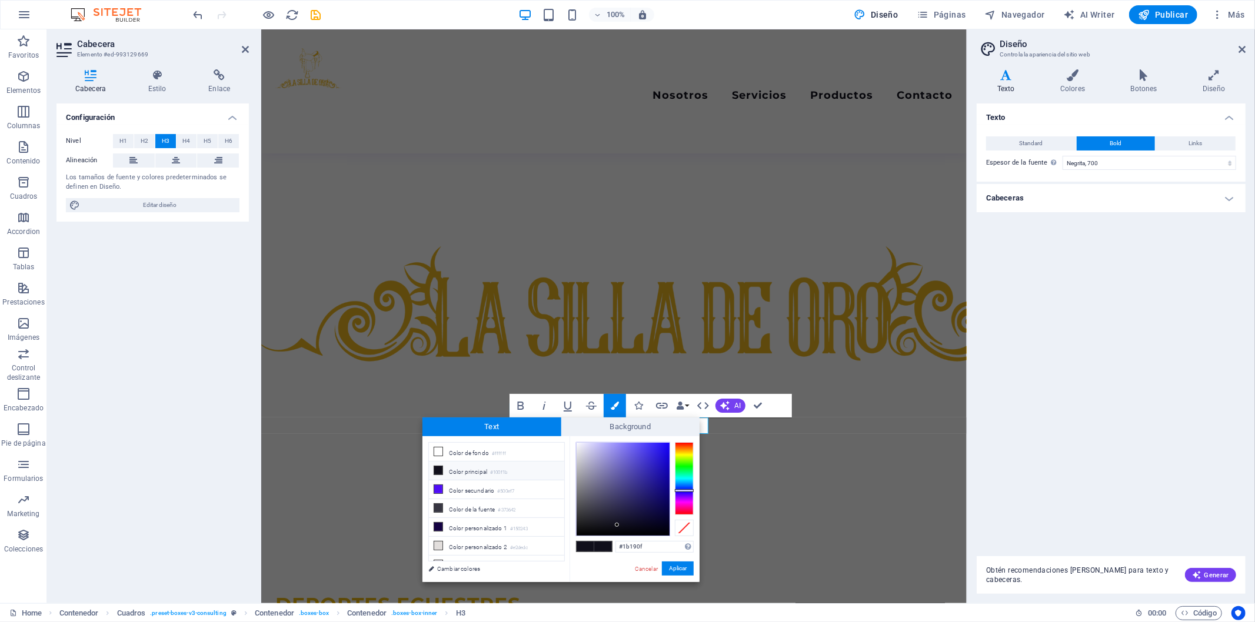
click at [684, 452] on div at bounding box center [684, 478] width 19 height 73
click at [660, 455] on div at bounding box center [623, 489] width 93 height 93
type input "#f1c506"
drag, startPoint x: 660, startPoint y: 455, endPoint x: 667, endPoint y: 447, distance: 10.0
click at [667, 447] on div at bounding box center [666, 447] width 4 height 4
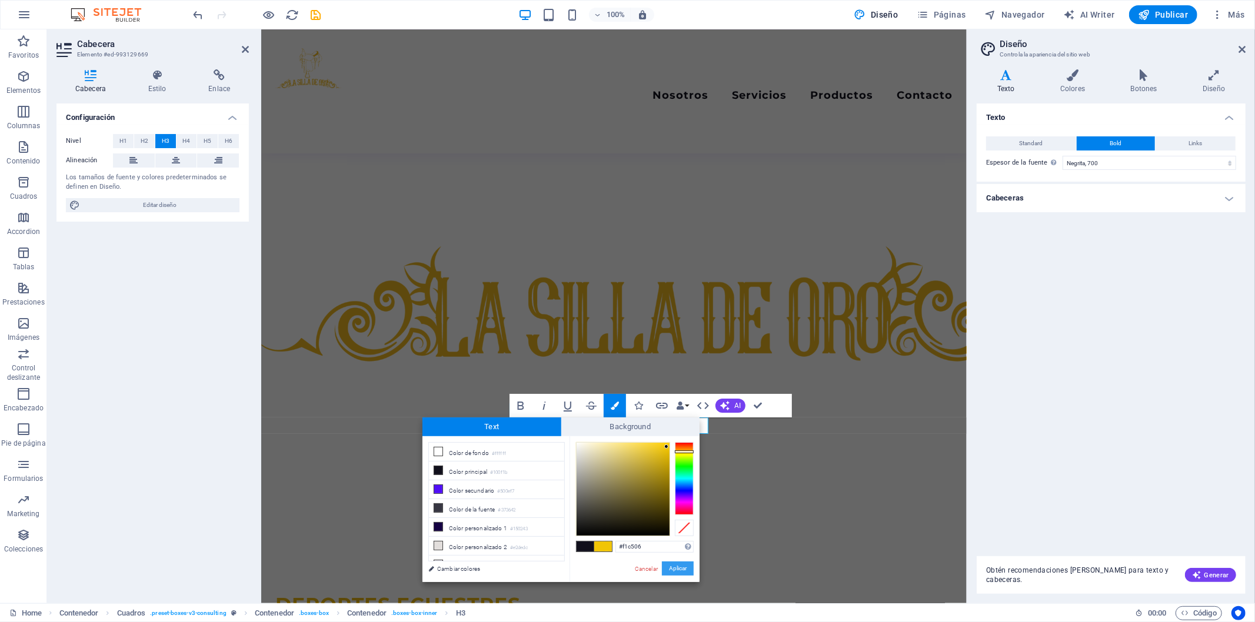
click at [675, 567] on button "Aplicar" at bounding box center [678, 569] width 32 height 14
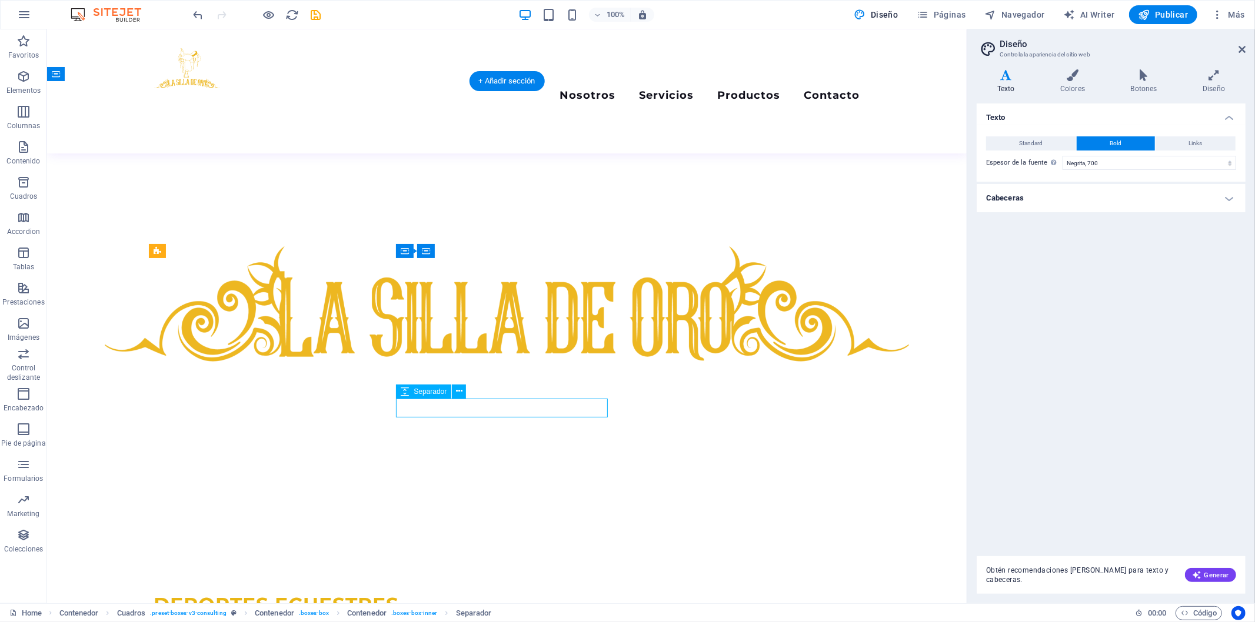
select select "px"
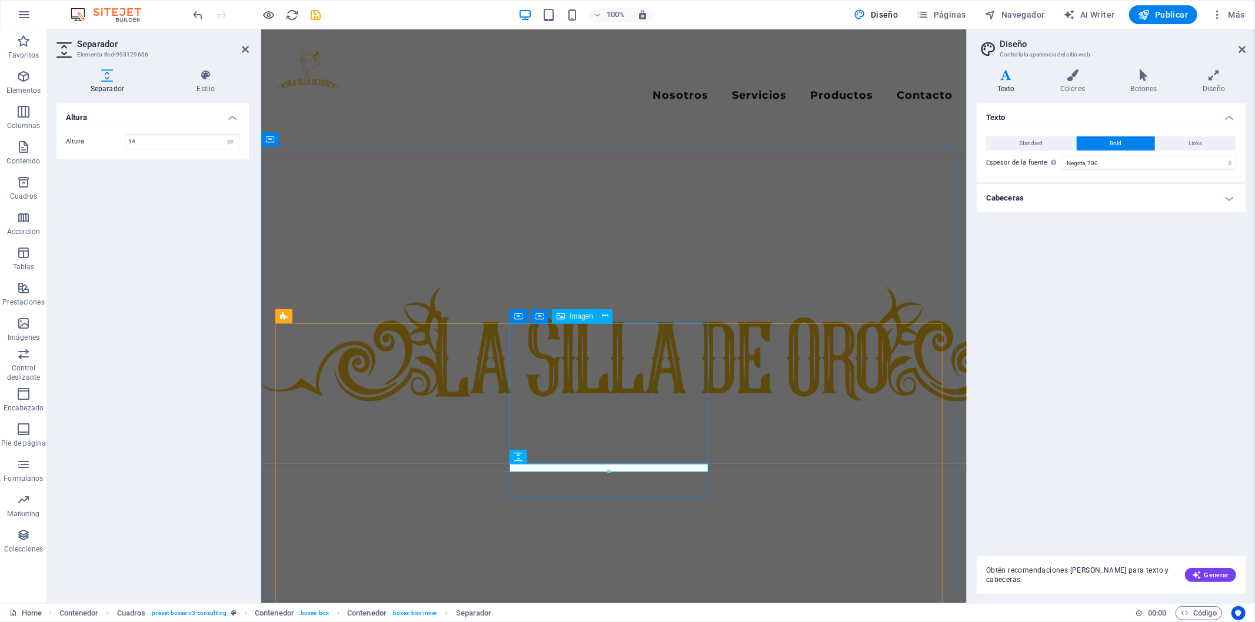
scroll to position [457, 0]
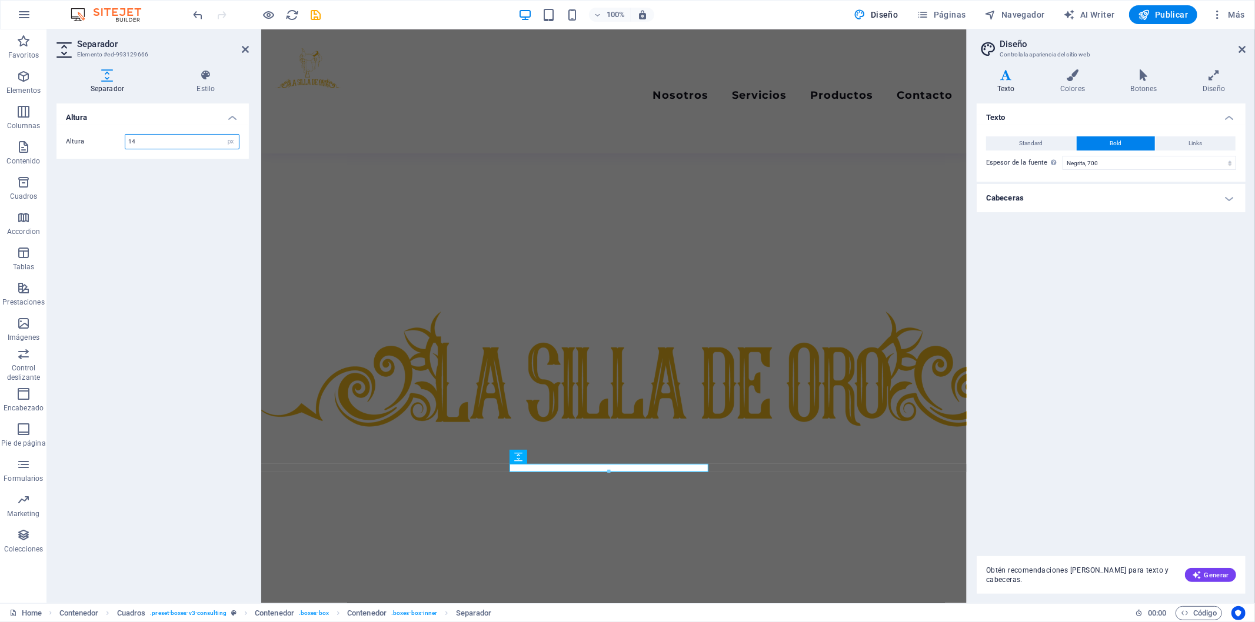
click at [162, 144] on input "14" at bounding box center [182, 142] width 114 height 14
type input "20"
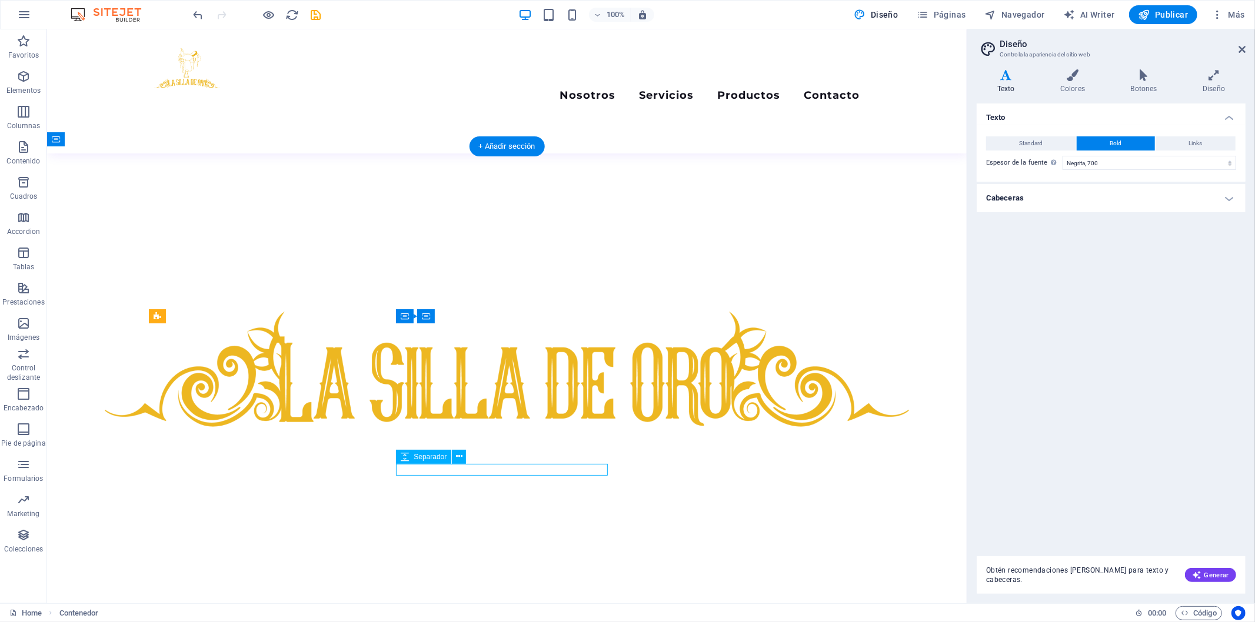
select select "px"
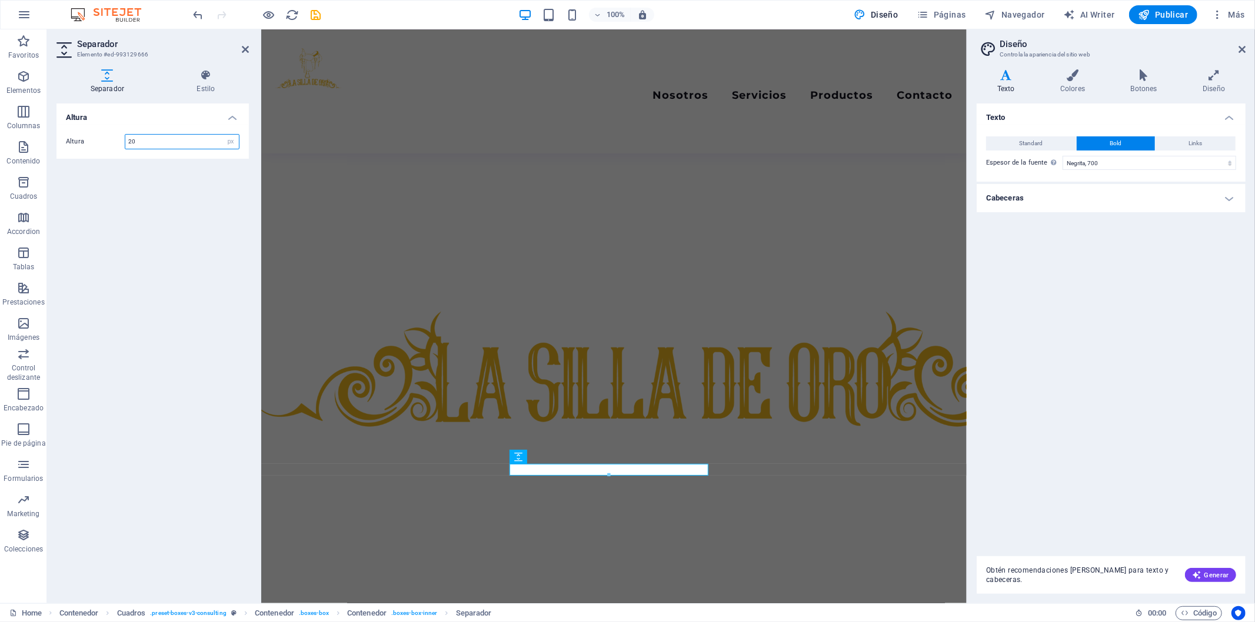
click at [158, 145] on input "20" at bounding box center [182, 142] width 114 height 14
type input "18"
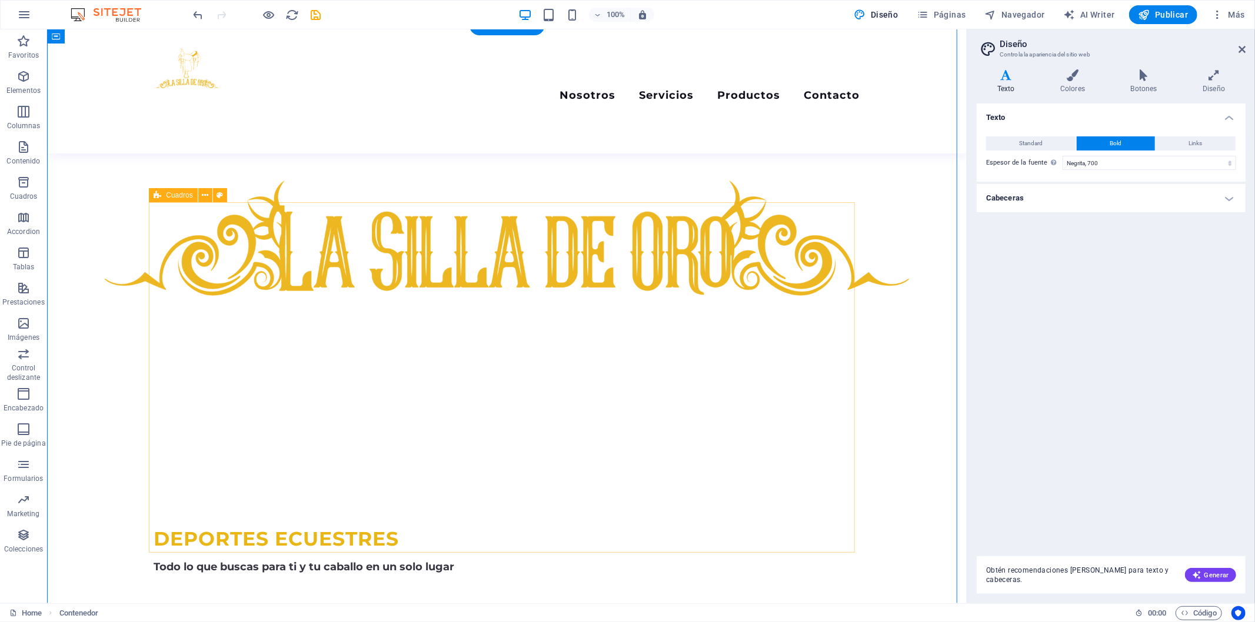
scroll to position [327, 0]
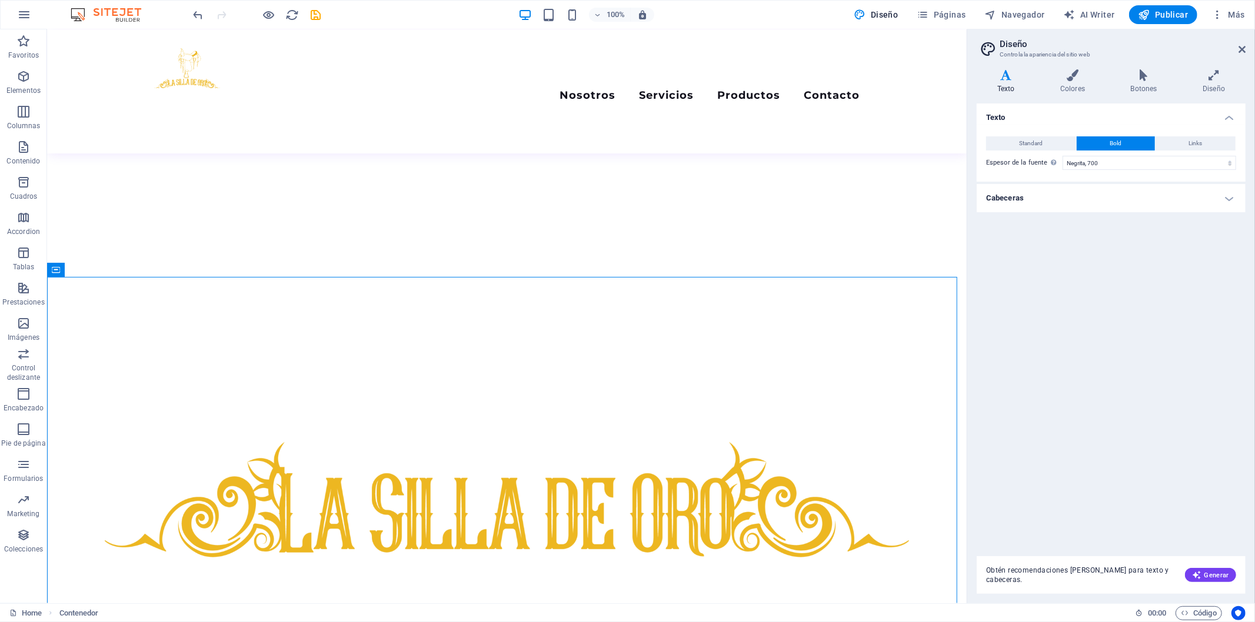
click at [262, 5] on div "100% Diseño Páginas Navegador AI Writer Publicar Más" at bounding box center [628, 15] width 1254 height 28
click at [269, 12] on icon "button" at bounding box center [269, 15] width 14 height 14
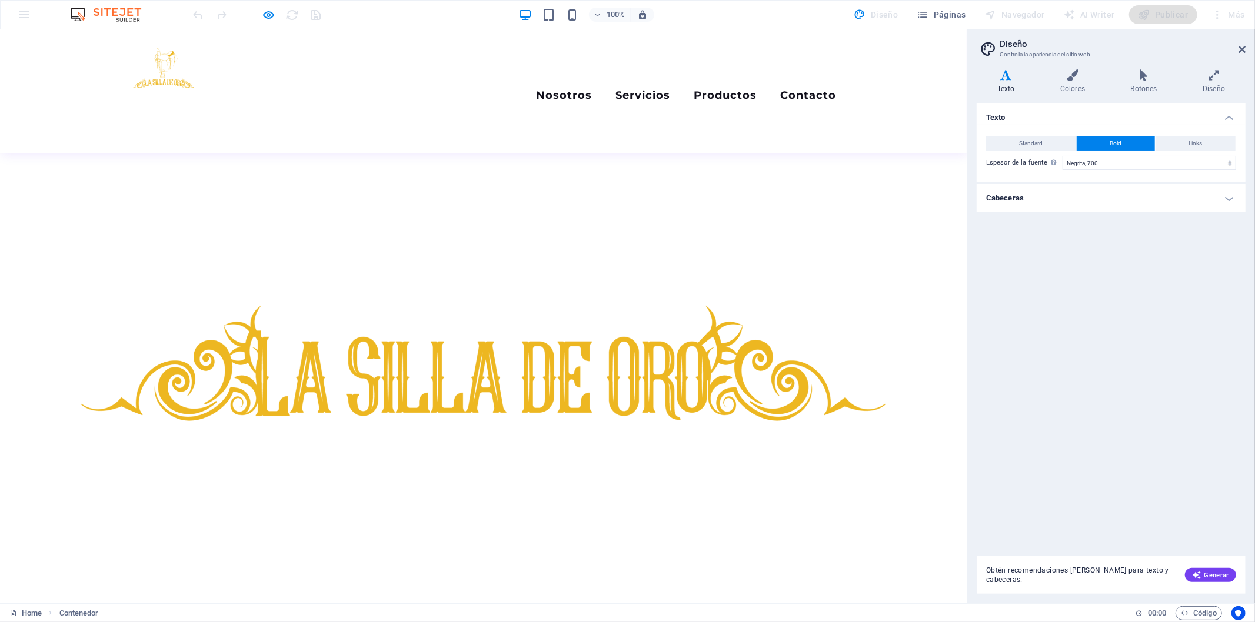
scroll to position [457, 0]
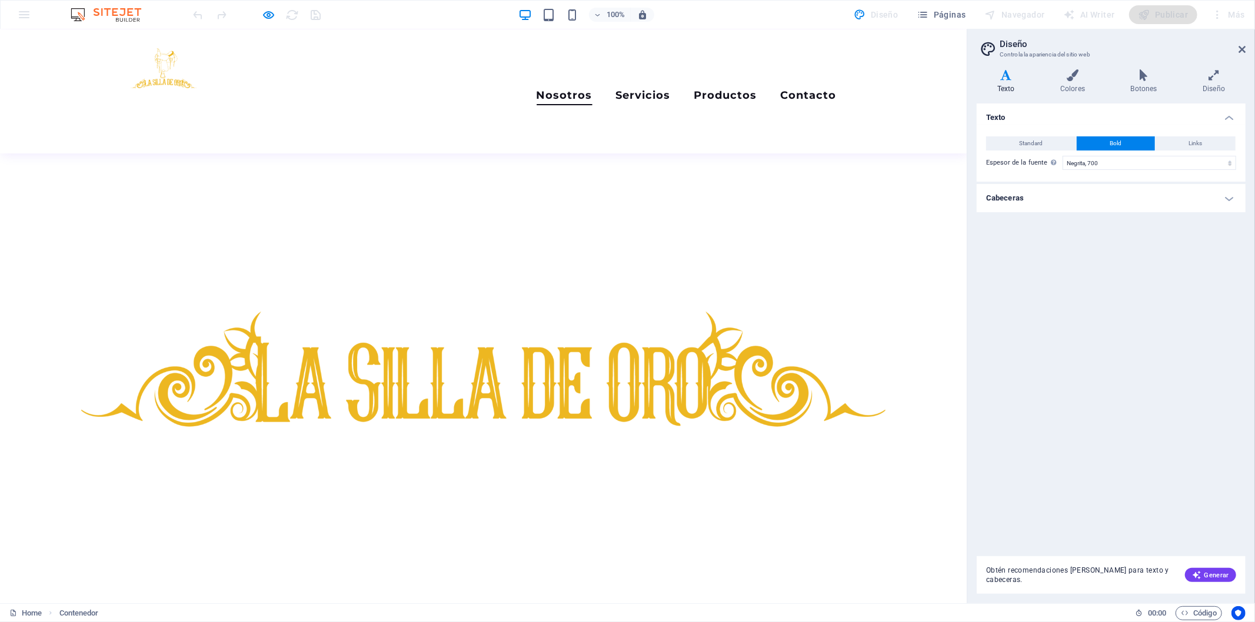
click at [537, 89] on link "Nosotros" at bounding box center [565, 96] width 56 height 15
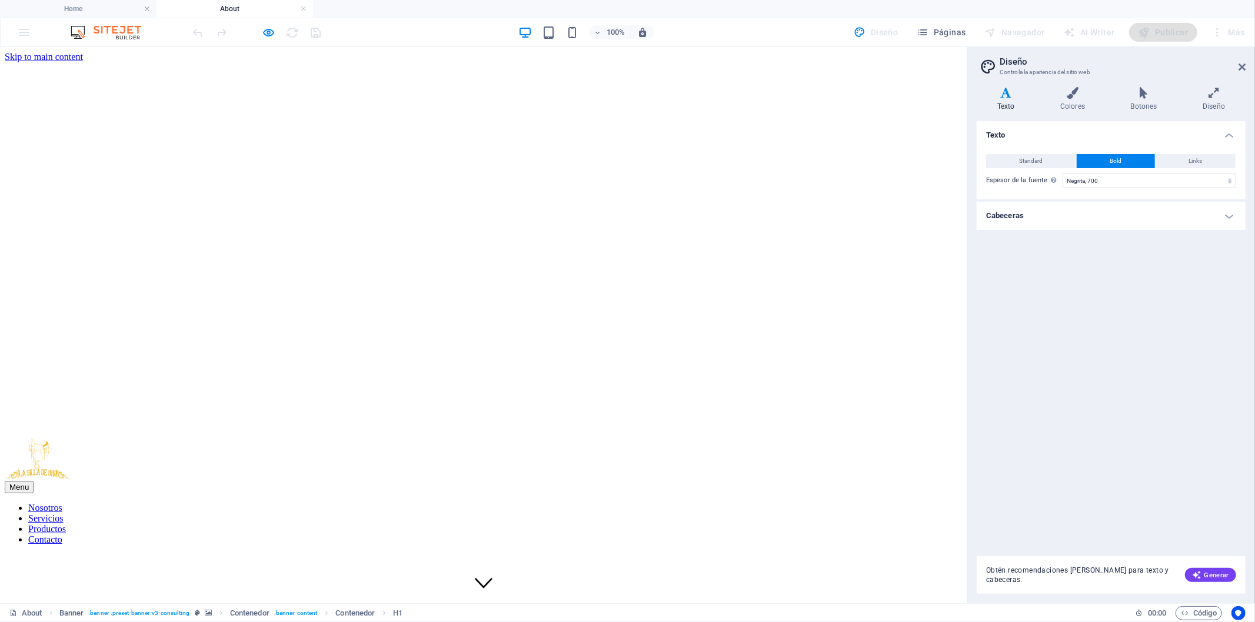
scroll to position [0, 0]
click at [141, 438] on div at bounding box center [483, 459] width 957 height 42
click at [163, 438] on div at bounding box center [483, 459] width 957 height 42
click at [302, 4] on link at bounding box center [303, 9] width 7 height 11
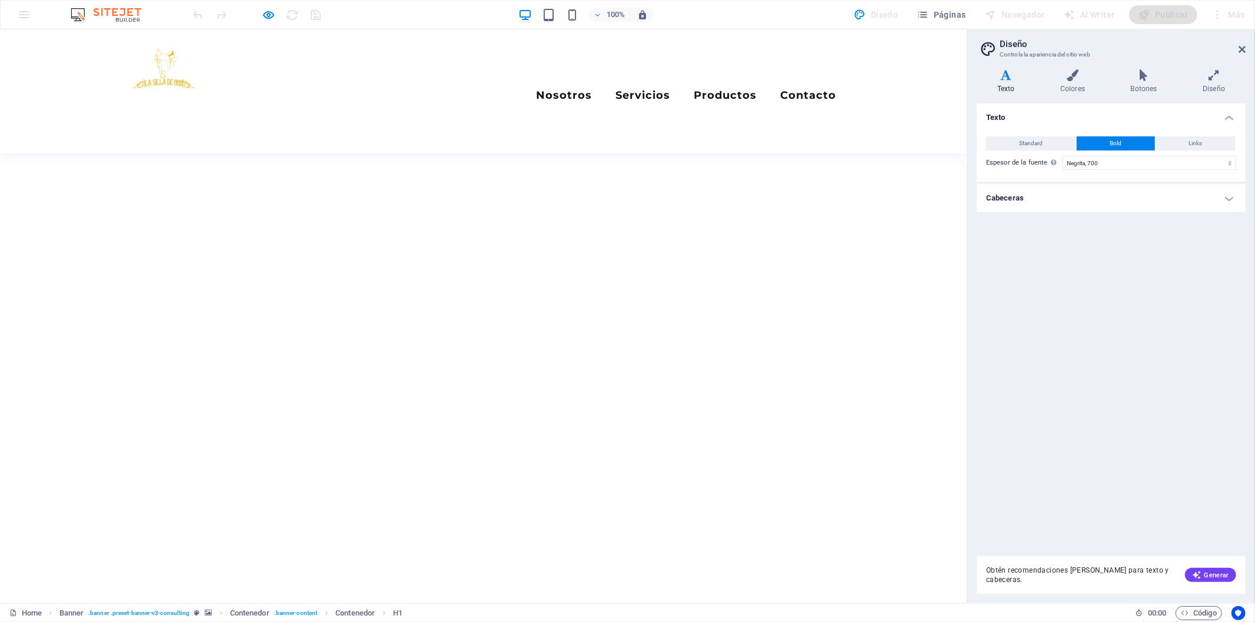
scroll to position [457, 0]
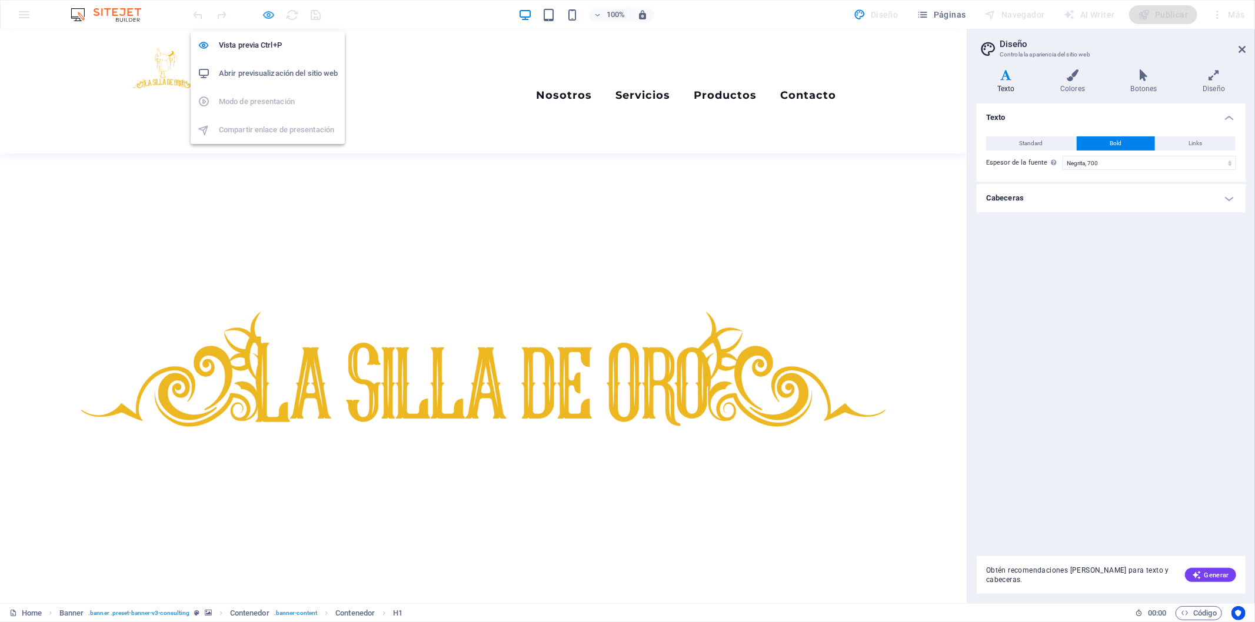
click at [274, 12] on icon "button" at bounding box center [269, 15] width 14 height 14
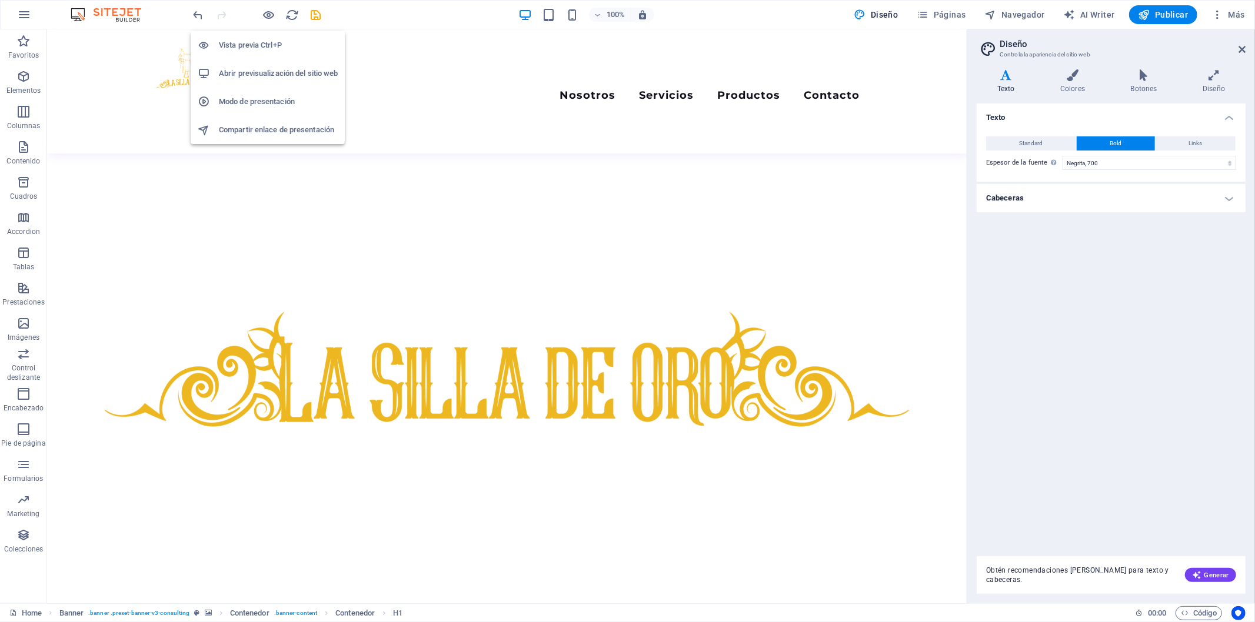
click at [271, 74] on h6 "Abrir previsualización del sitio web" at bounding box center [278, 73] width 119 height 14
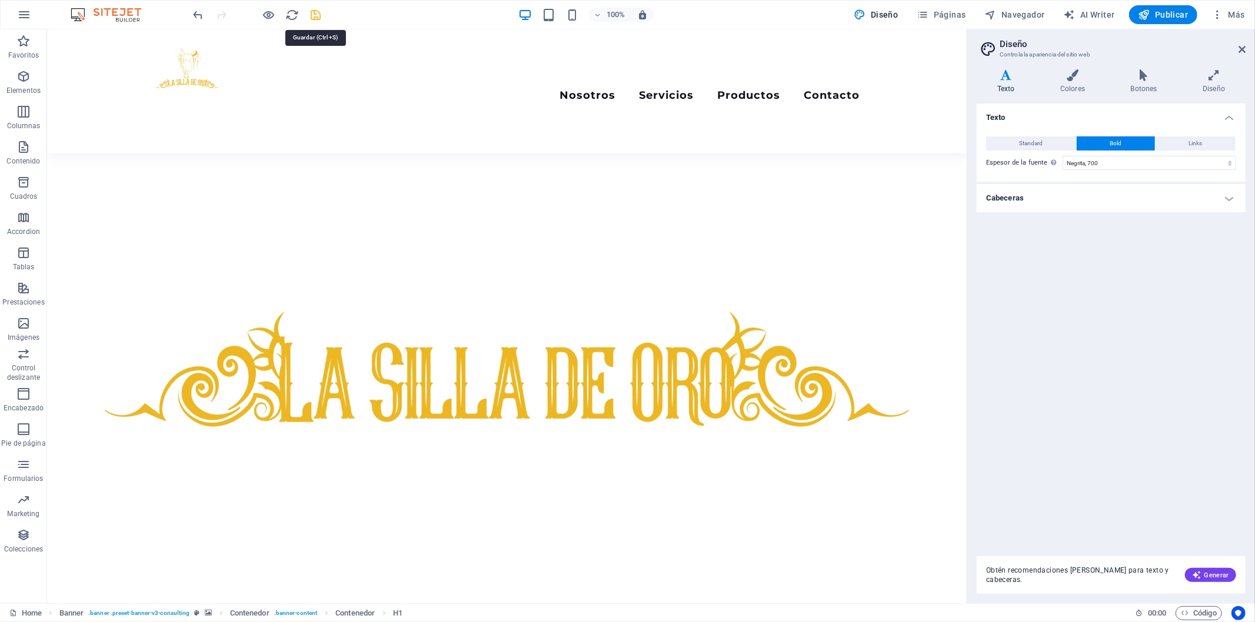
click at [313, 8] on icon "save" at bounding box center [316, 15] width 14 height 14
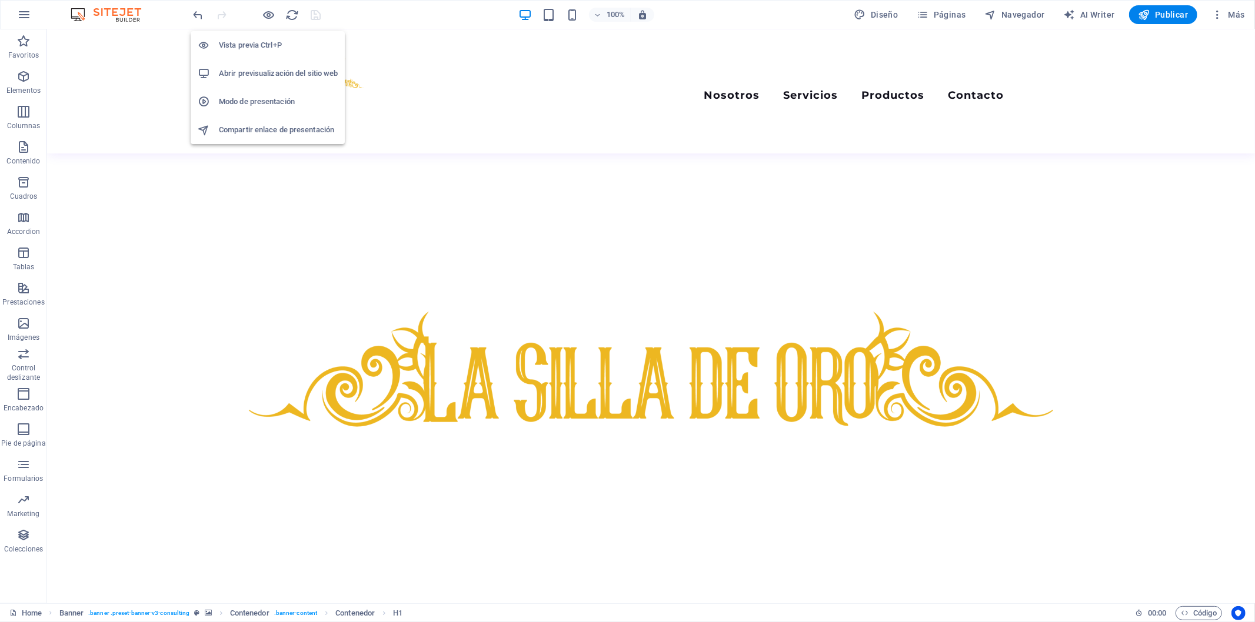
click at [255, 72] on h6 "Abrir previsualización del sitio web" at bounding box center [278, 73] width 119 height 14
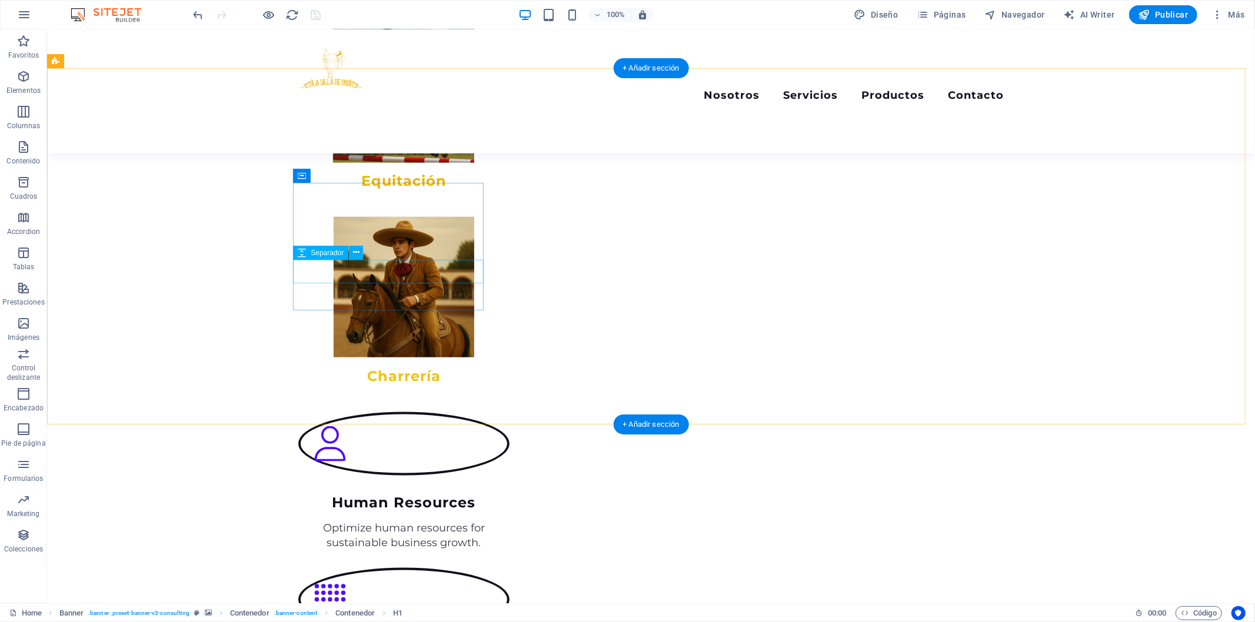
scroll to position [980, 0]
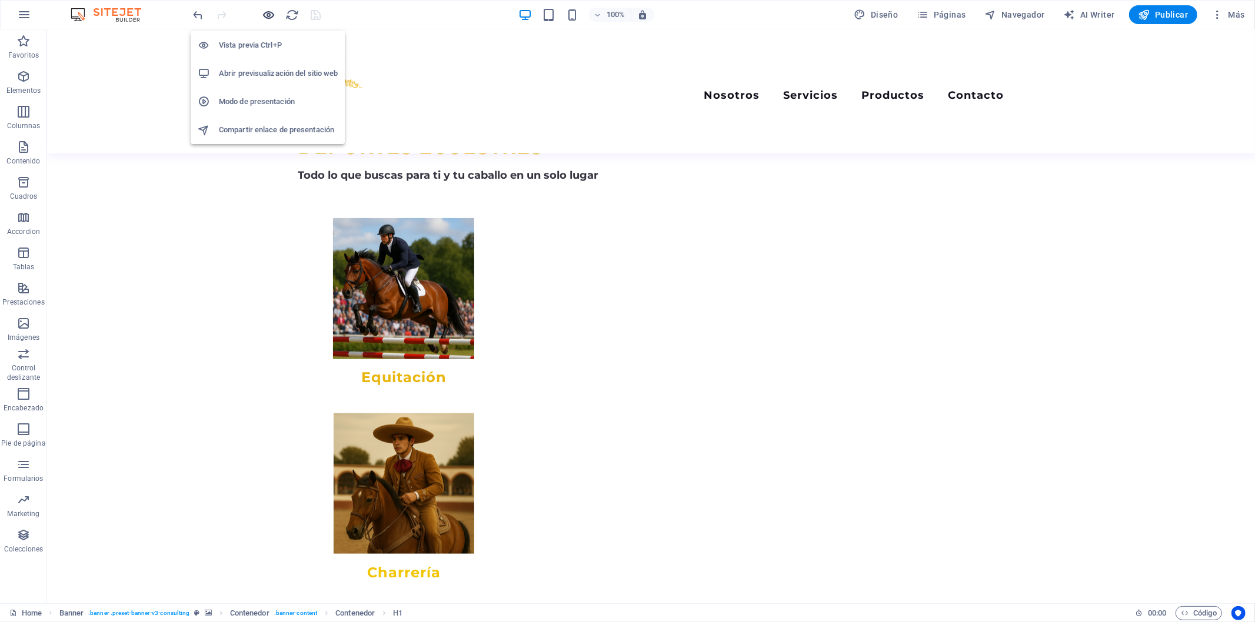
click at [271, 13] on icon "button" at bounding box center [269, 15] width 14 height 14
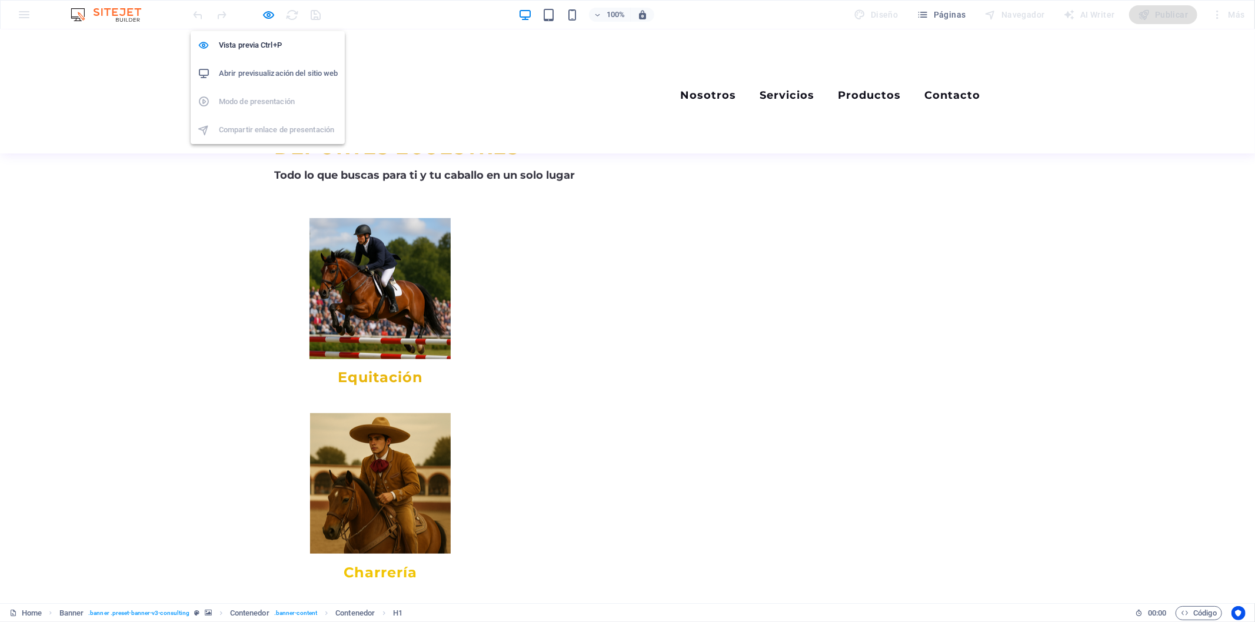
click at [265, 75] on h6 "Abrir previsualización del sitio web" at bounding box center [278, 73] width 119 height 14
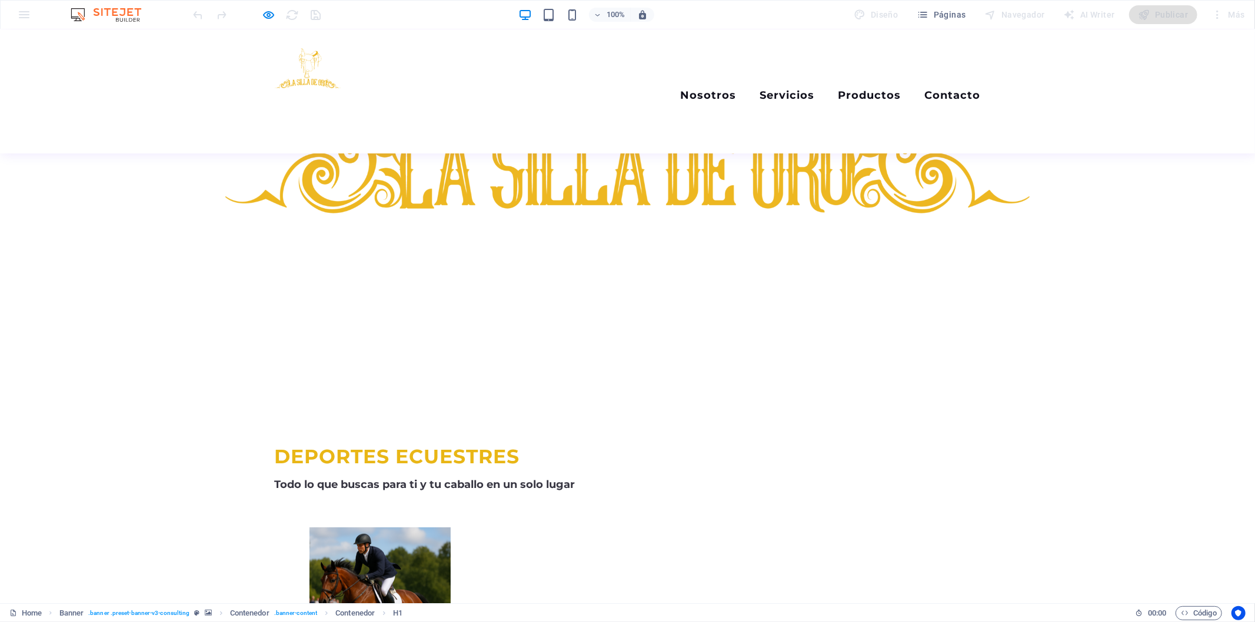
scroll to position [522, 0]
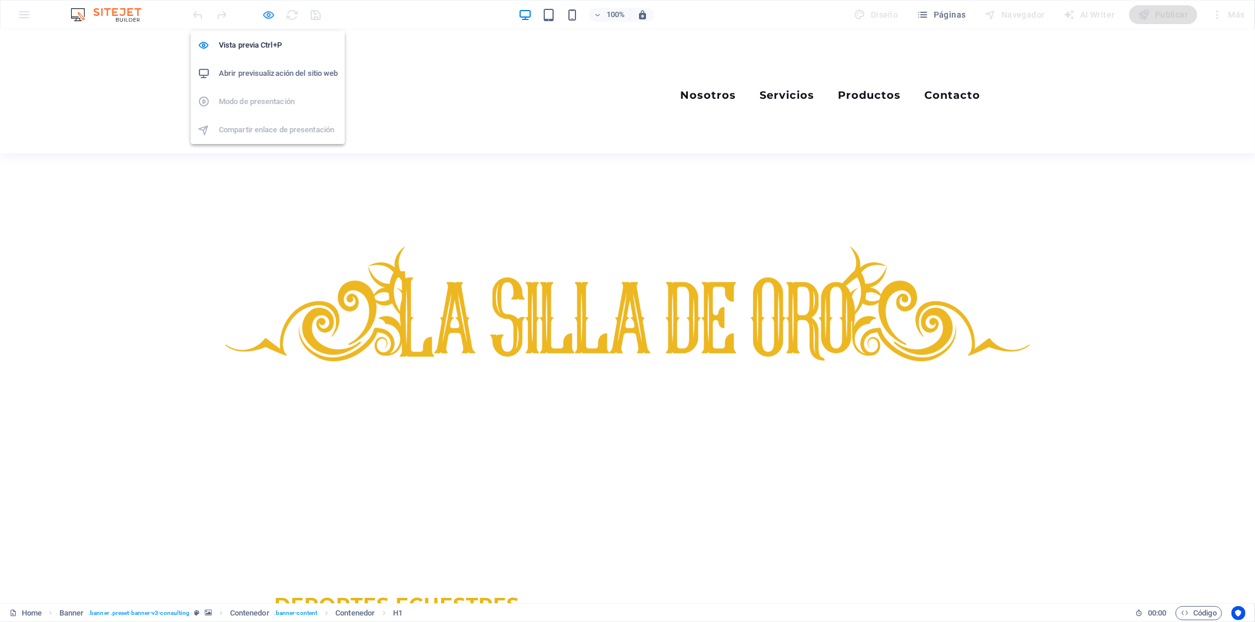
click at [268, 13] on icon "button" at bounding box center [269, 15] width 14 height 14
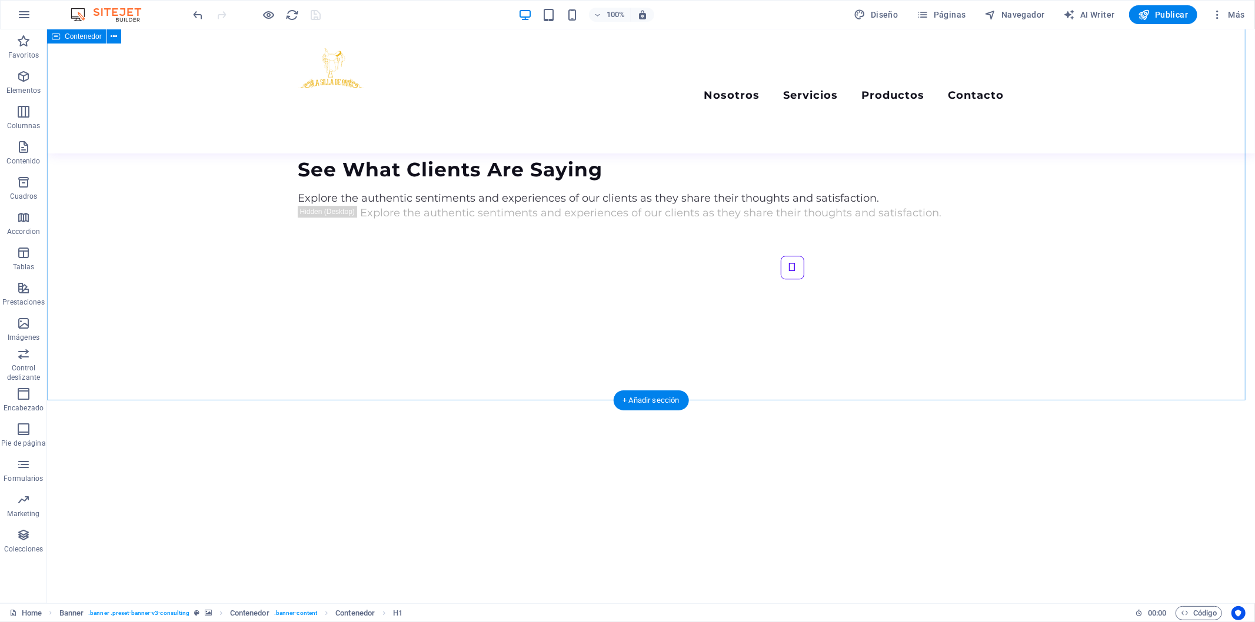
scroll to position [2795, 0]
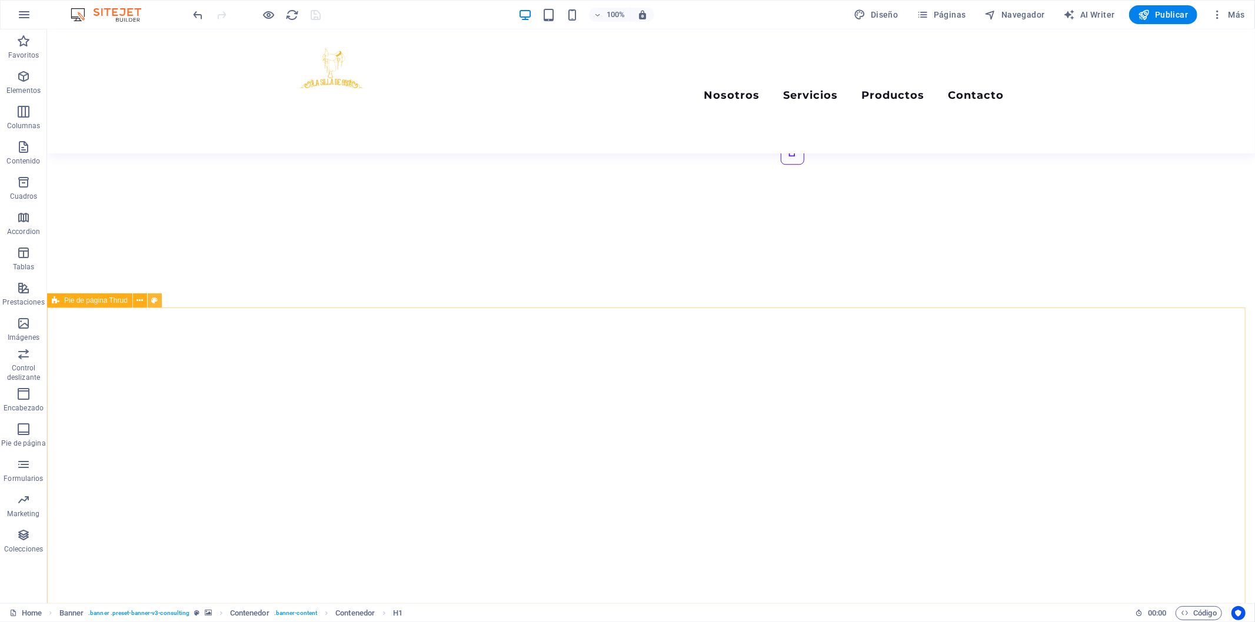
click at [155, 301] on icon at bounding box center [154, 301] width 6 height 12
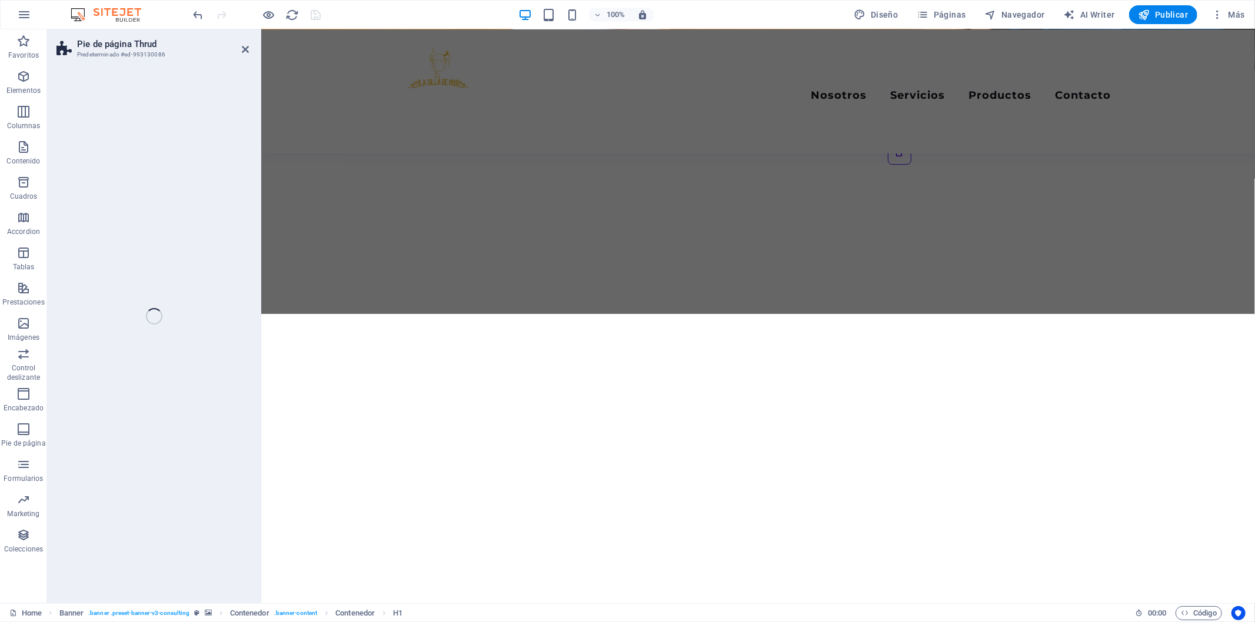
select select "rem"
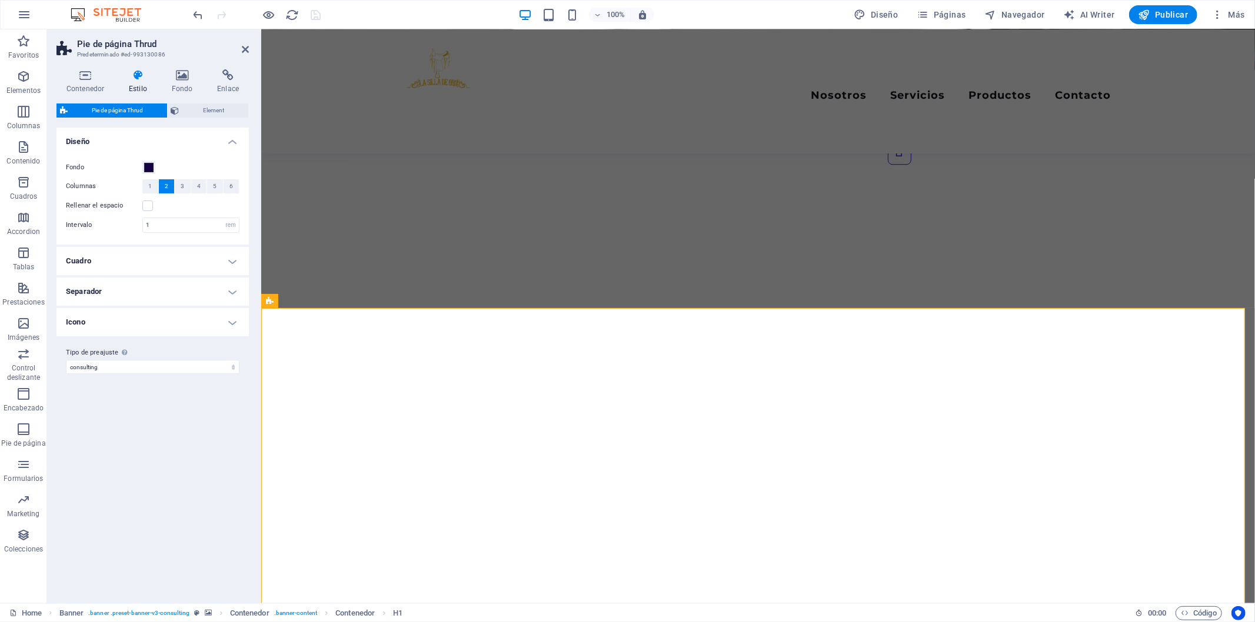
scroll to position [2788, 0]
click at [145, 168] on span at bounding box center [148, 167] width 9 height 9
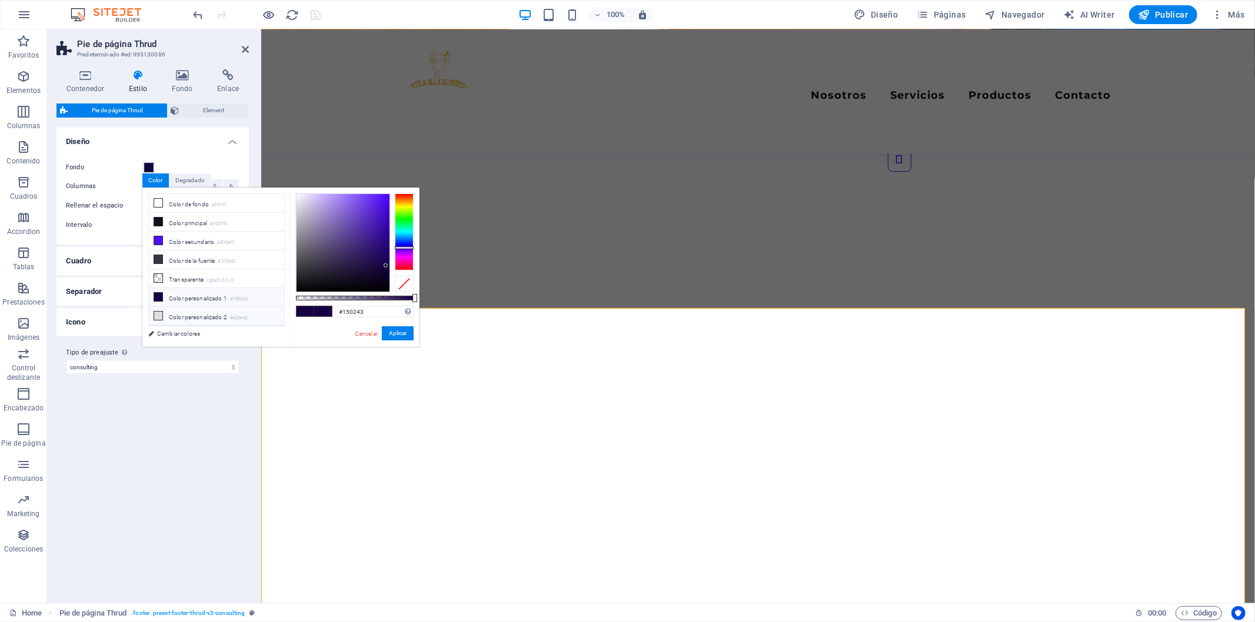
click at [191, 321] on li "Color personalizado 2 #e2dedc" at bounding box center [216, 316] width 135 height 19
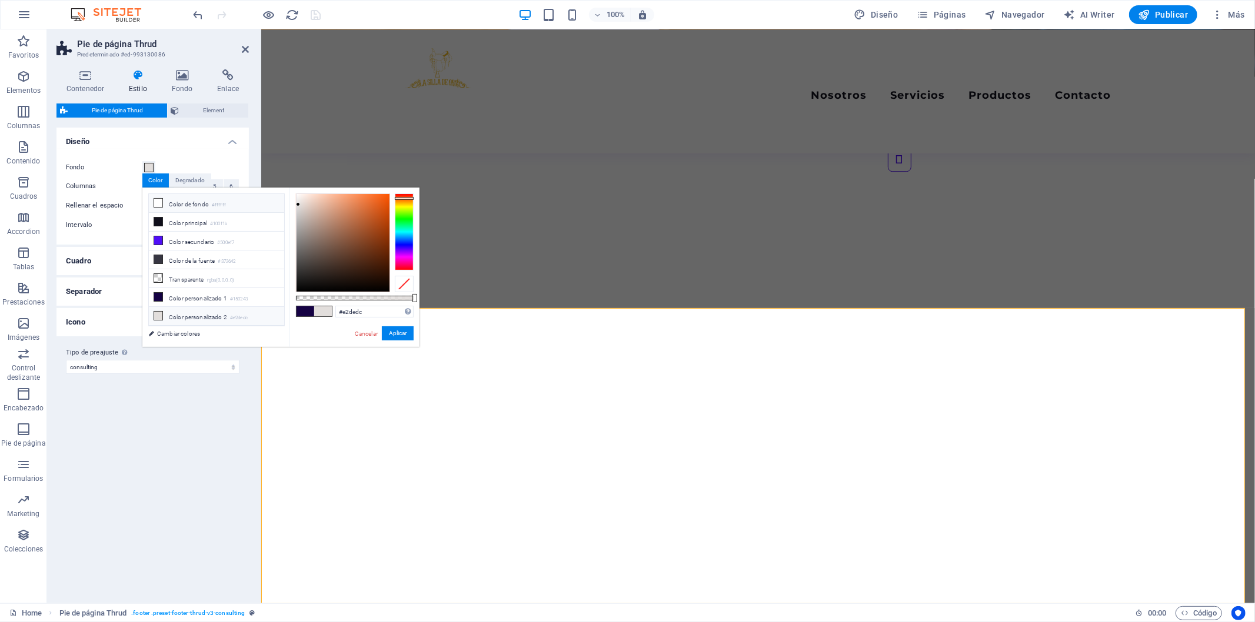
click at [186, 204] on li "Color de fondo #ffffff" at bounding box center [216, 203] width 135 height 19
type input "#ffffff"
click at [401, 337] on button "Aplicar" at bounding box center [398, 334] width 32 height 14
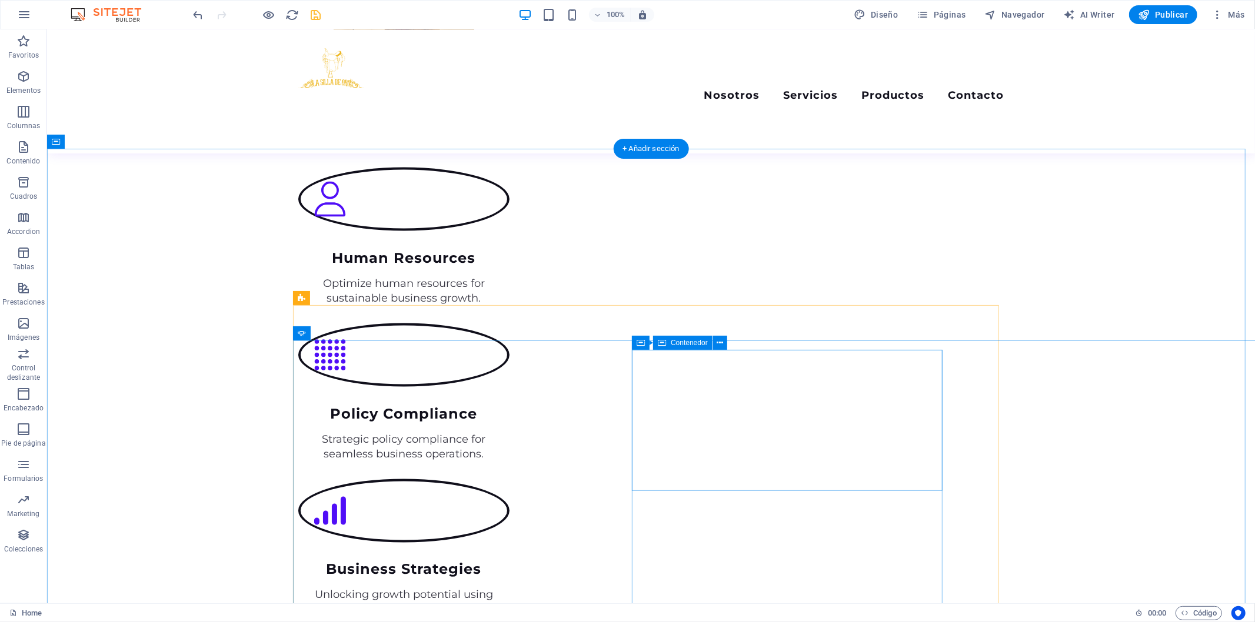
scroll to position [1618, 0]
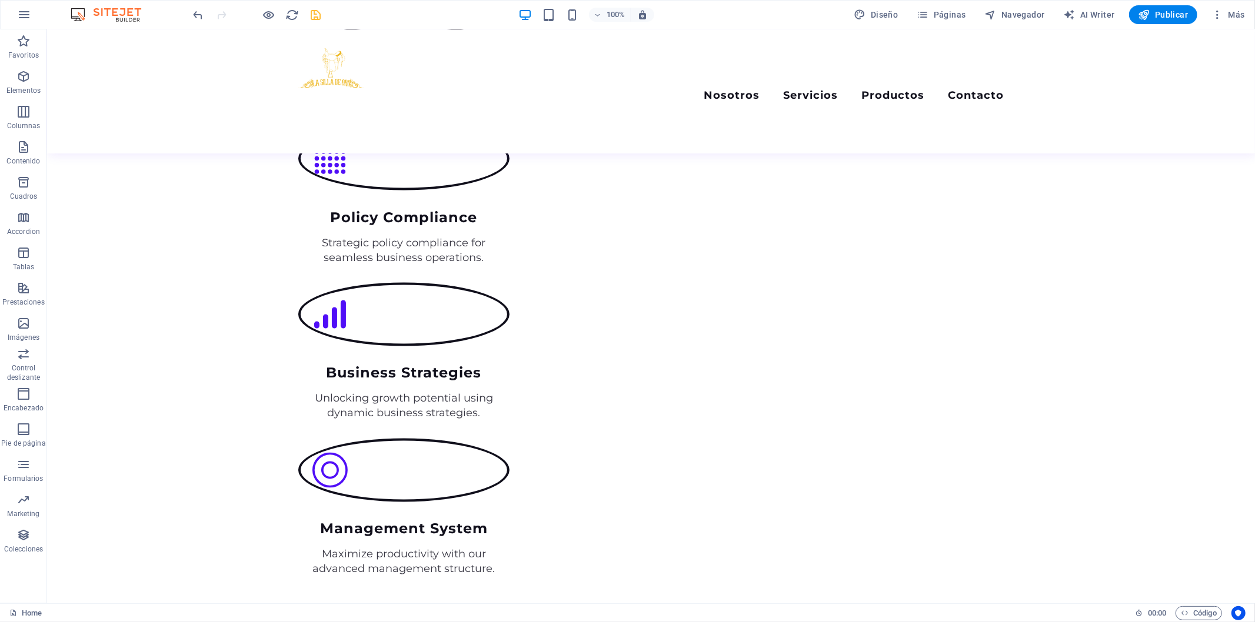
click at [319, 19] on icon "save" at bounding box center [316, 15] width 14 height 14
click at [244, 78] on h6 "Abrir previsualización del sitio web" at bounding box center [278, 73] width 119 height 14
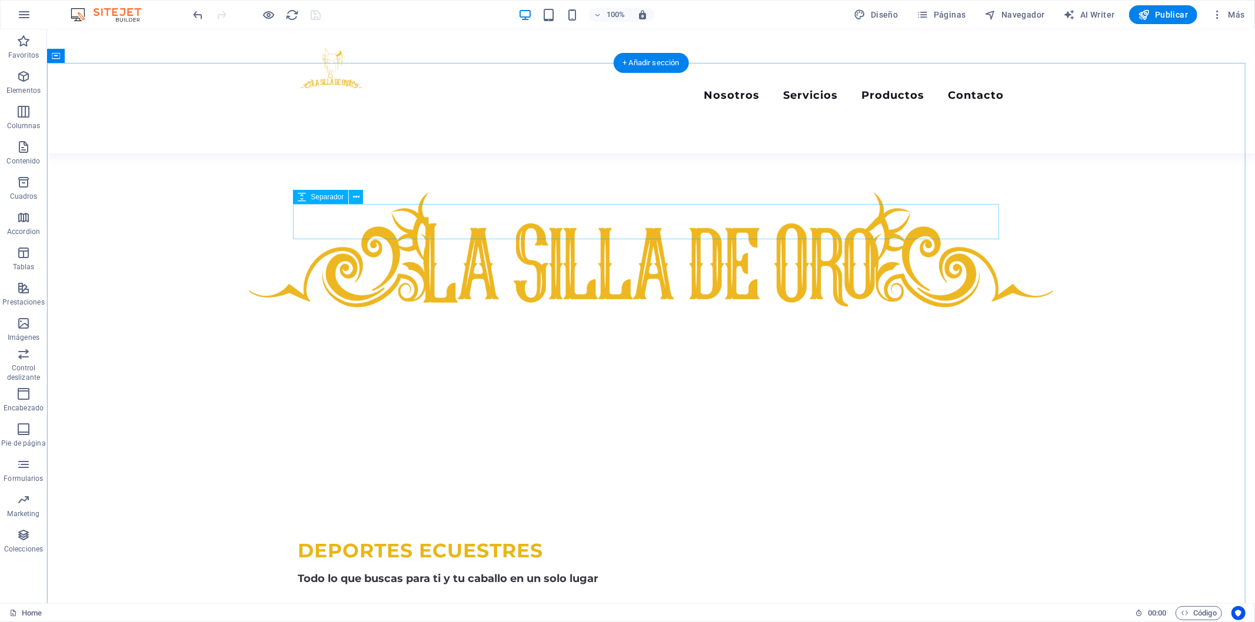
scroll to position [507, 0]
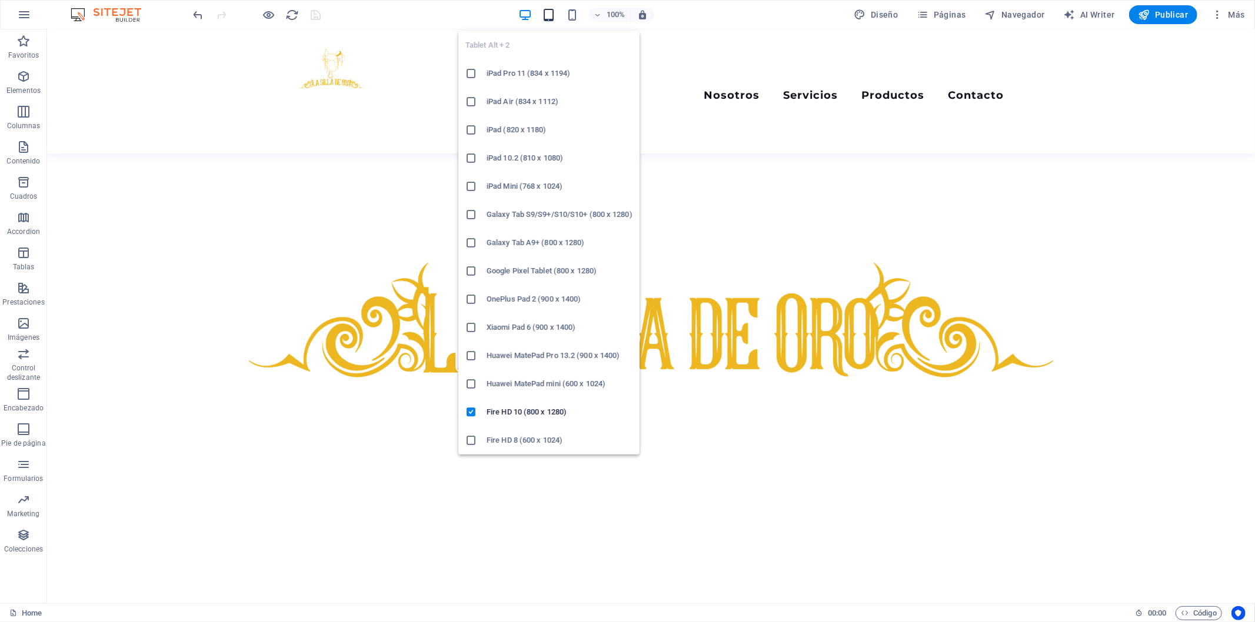
click at [552, 11] on icon "button" at bounding box center [549, 15] width 14 height 14
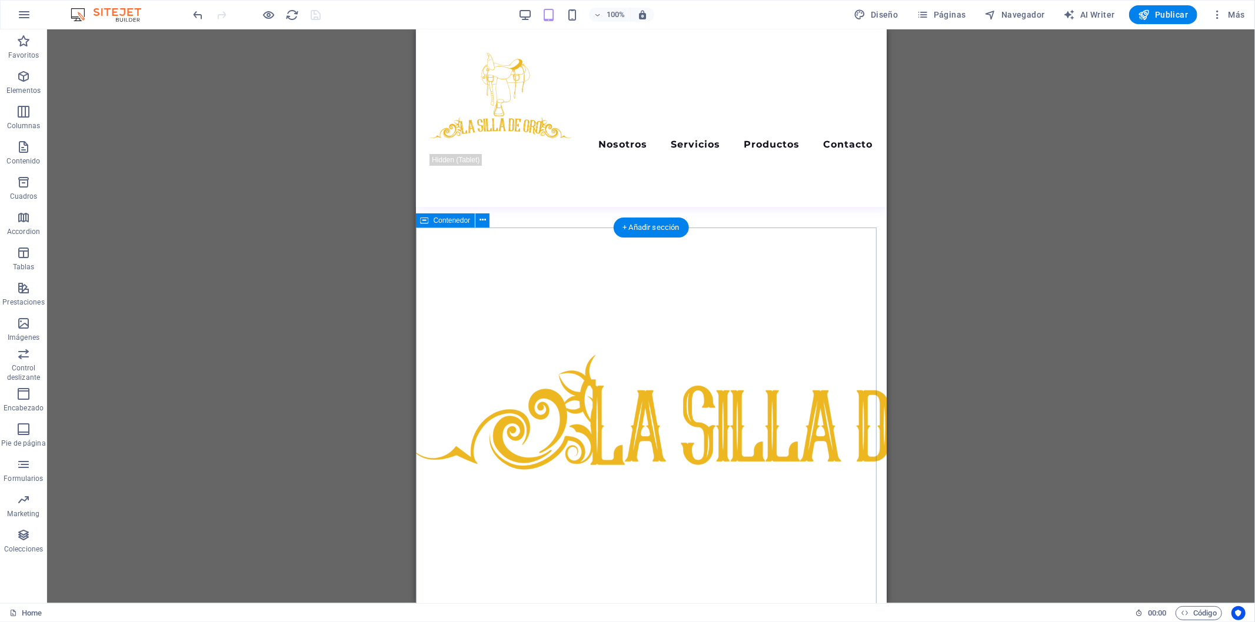
scroll to position [245, 0]
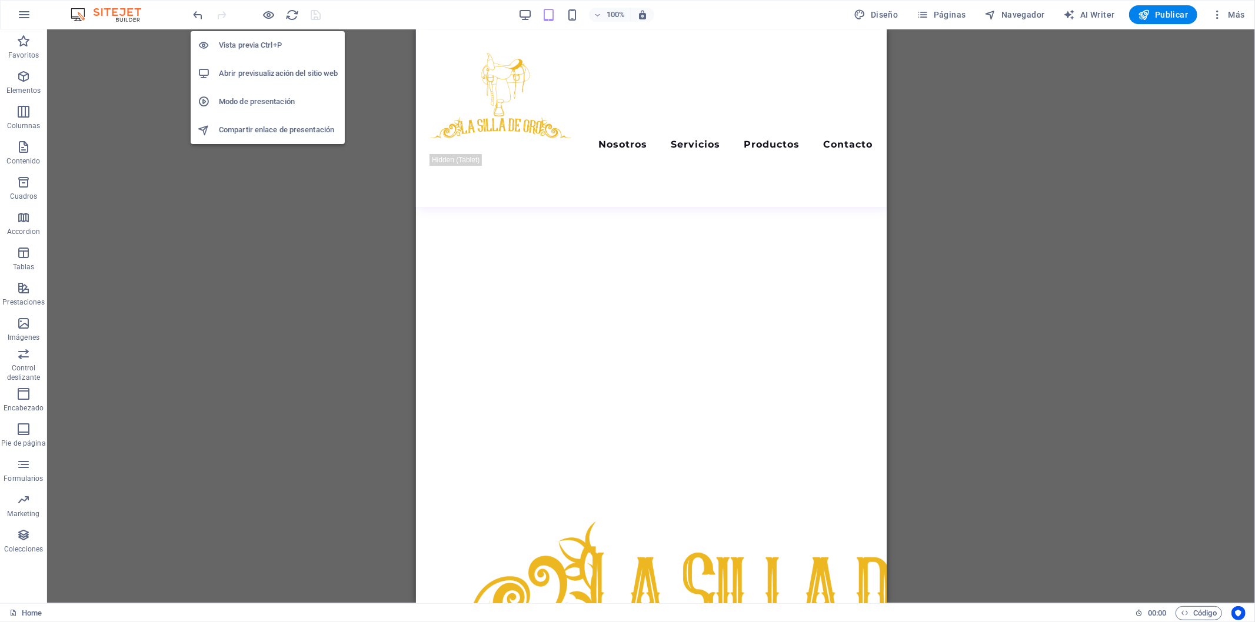
click at [258, 77] on h6 "Abrir previsualización del sitio web" at bounding box center [278, 73] width 119 height 14
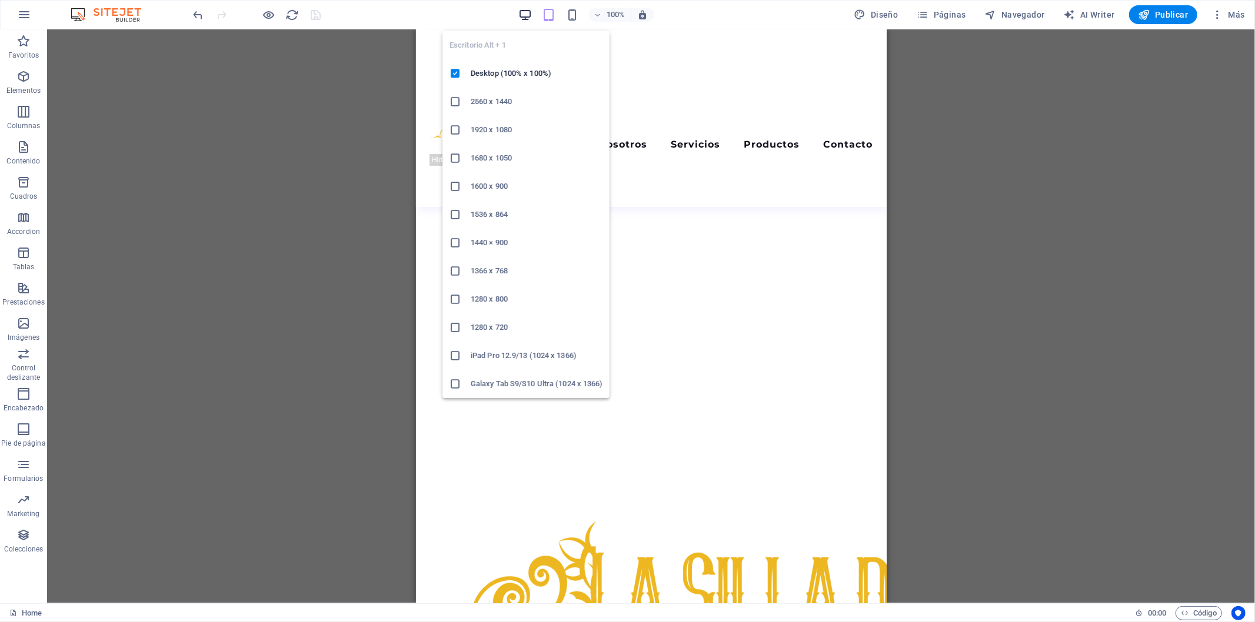
click at [528, 13] on icon "button" at bounding box center [525, 15] width 14 height 14
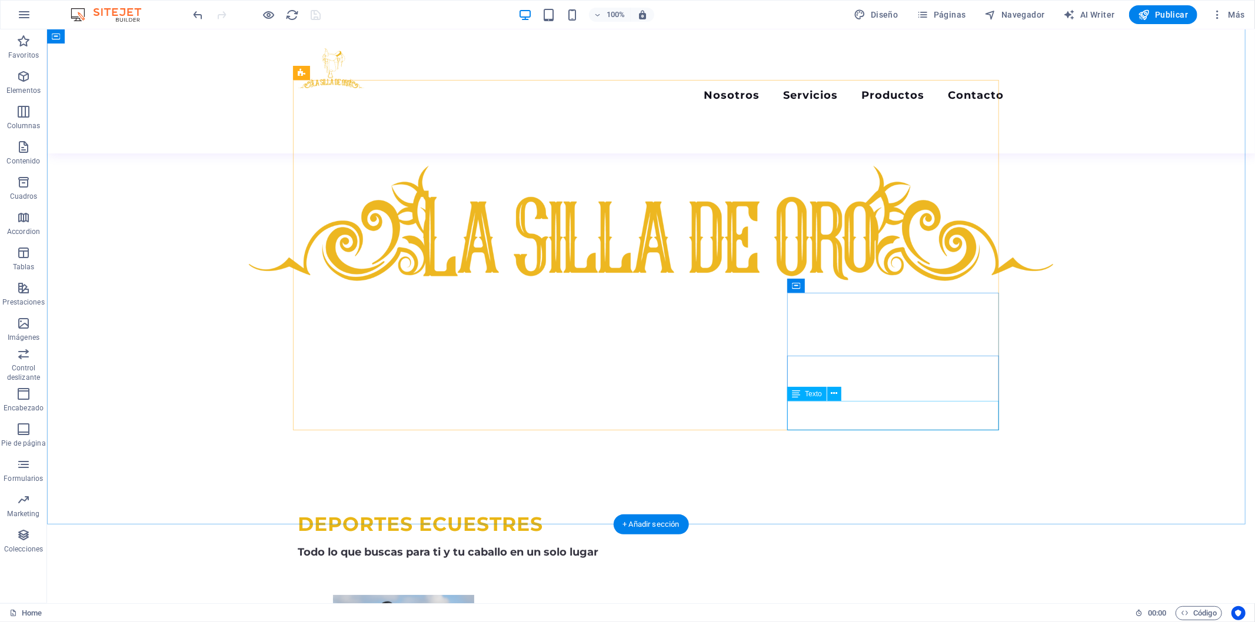
scroll to position [719, 0]
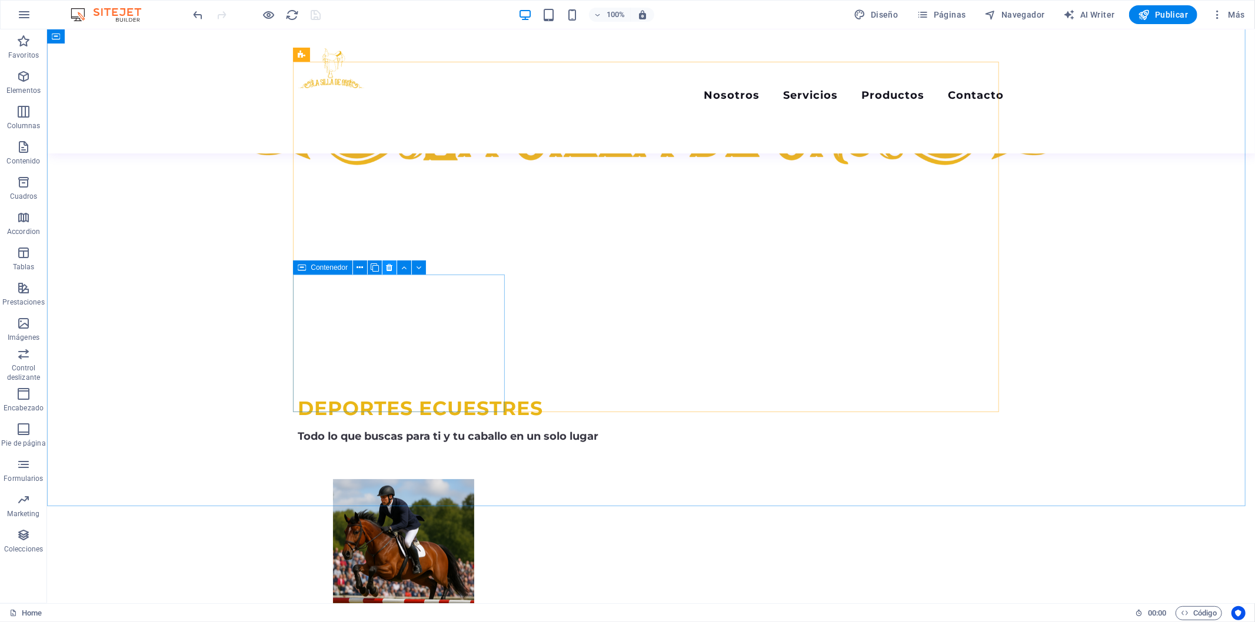
click at [389, 267] on icon at bounding box center [390, 268] width 6 height 12
click at [385, 268] on button at bounding box center [389, 268] width 14 height 14
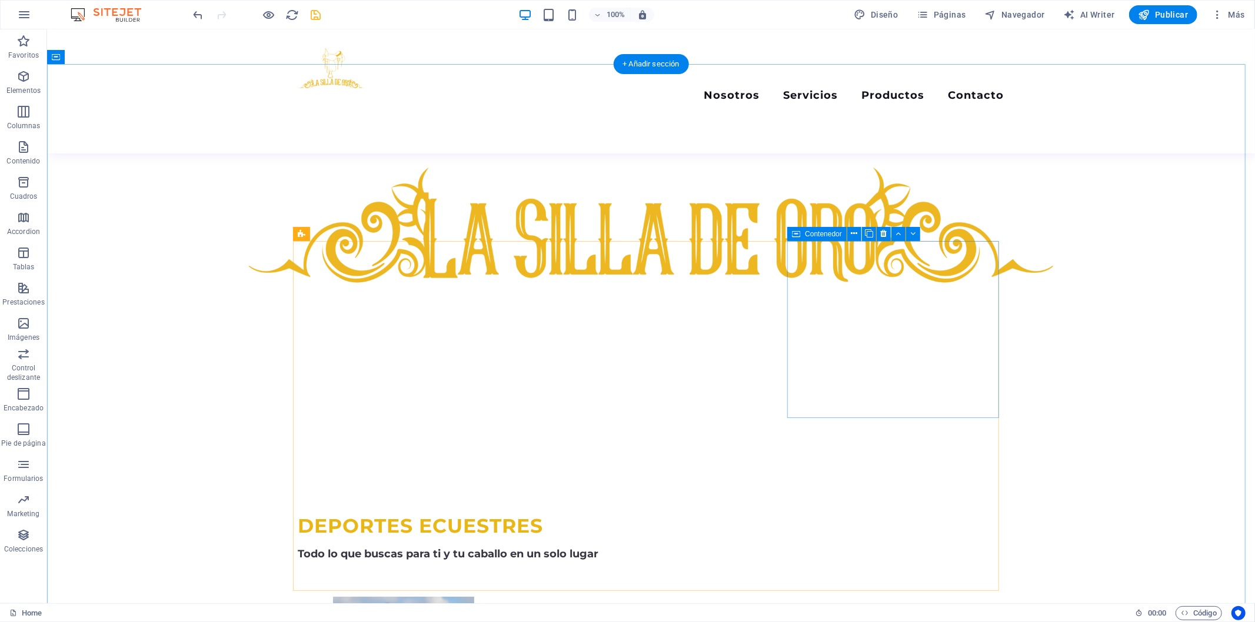
scroll to position [457, 0]
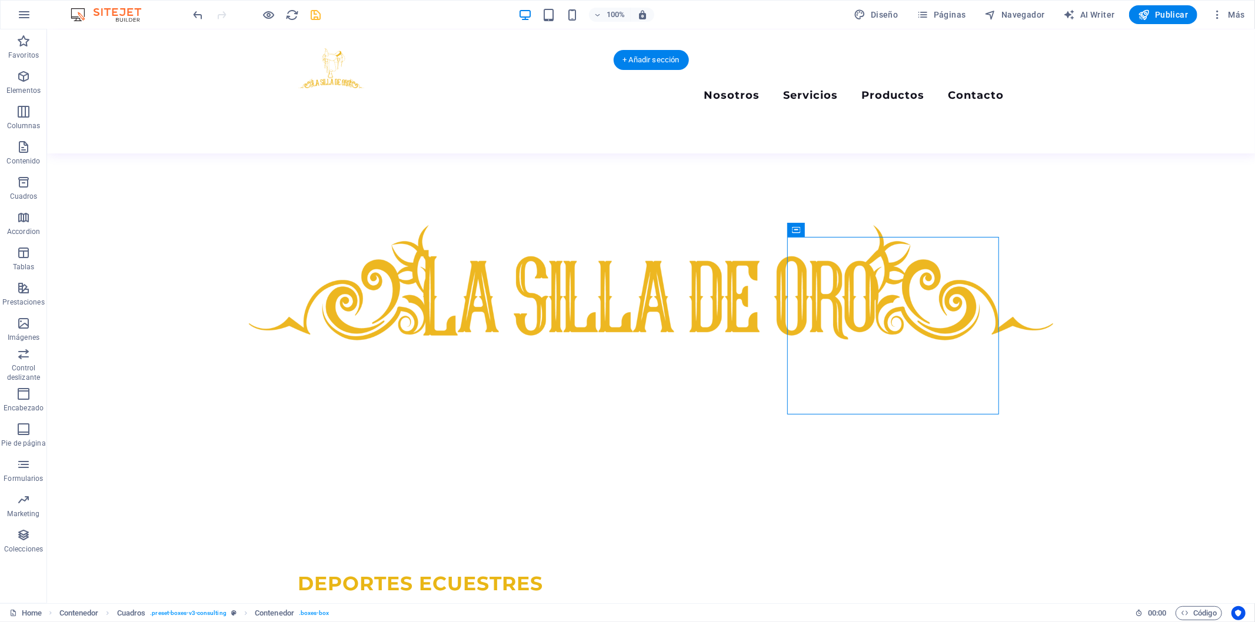
scroll to position [545, 0]
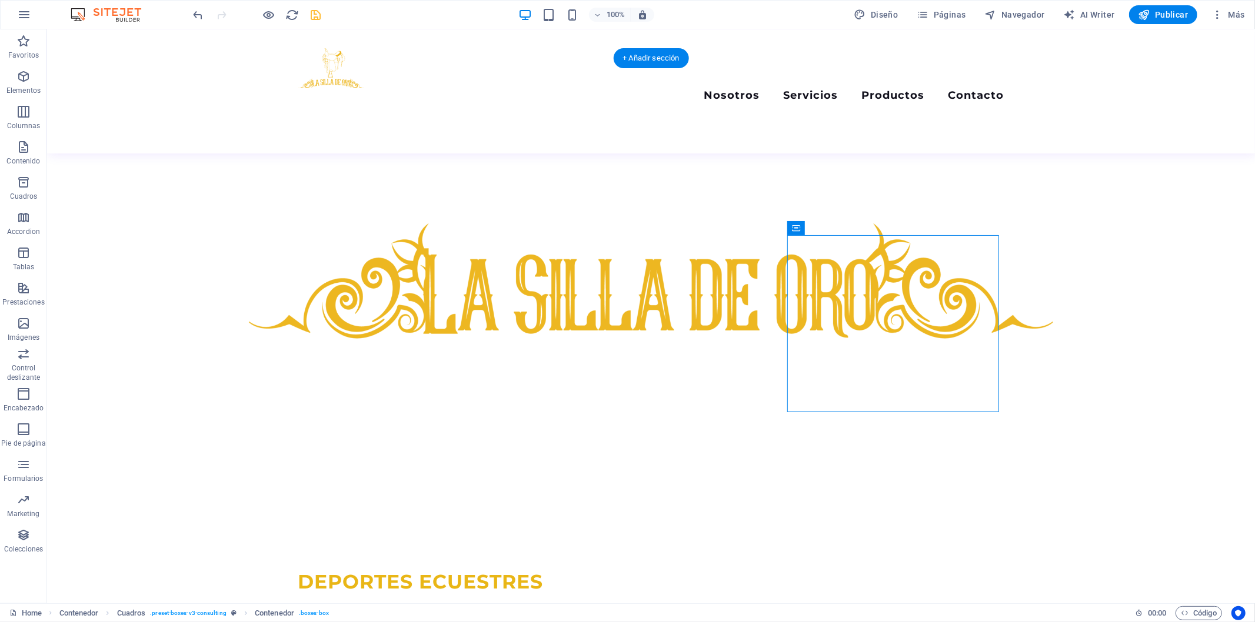
drag, startPoint x: 880, startPoint y: 347, endPoint x: 613, endPoint y: 473, distance: 294.8
drag, startPoint x: 848, startPoint y: 260, endPoint x: 671, endPoint y: 409, distance: 231.7
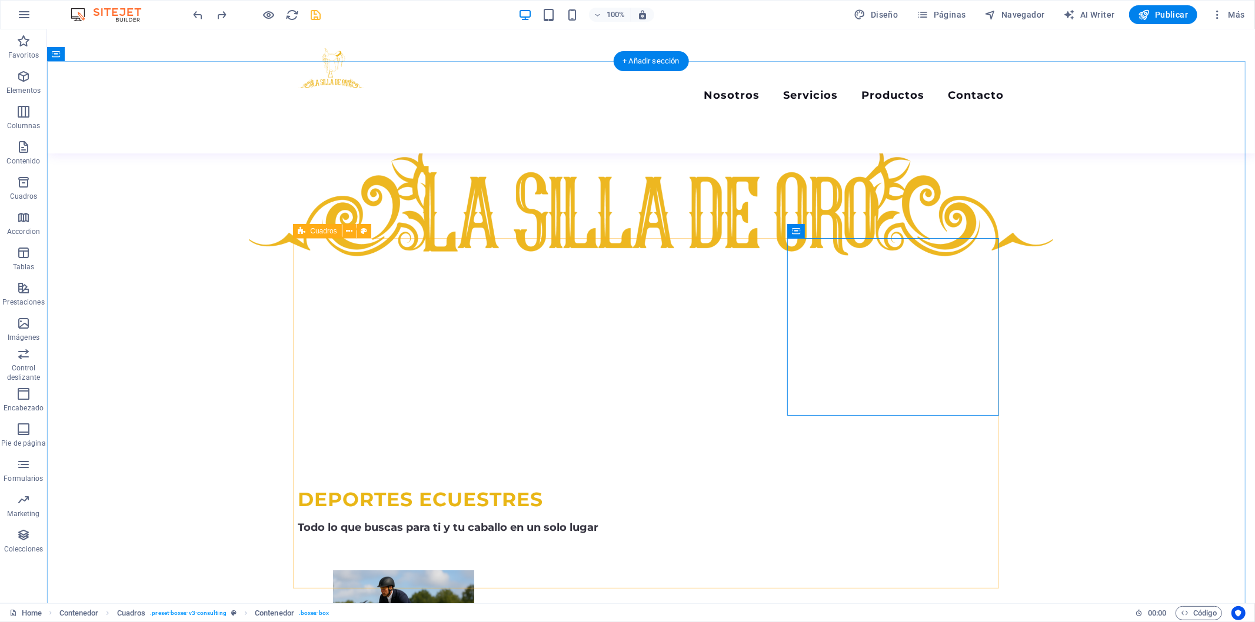
scroll to position [677, 0]
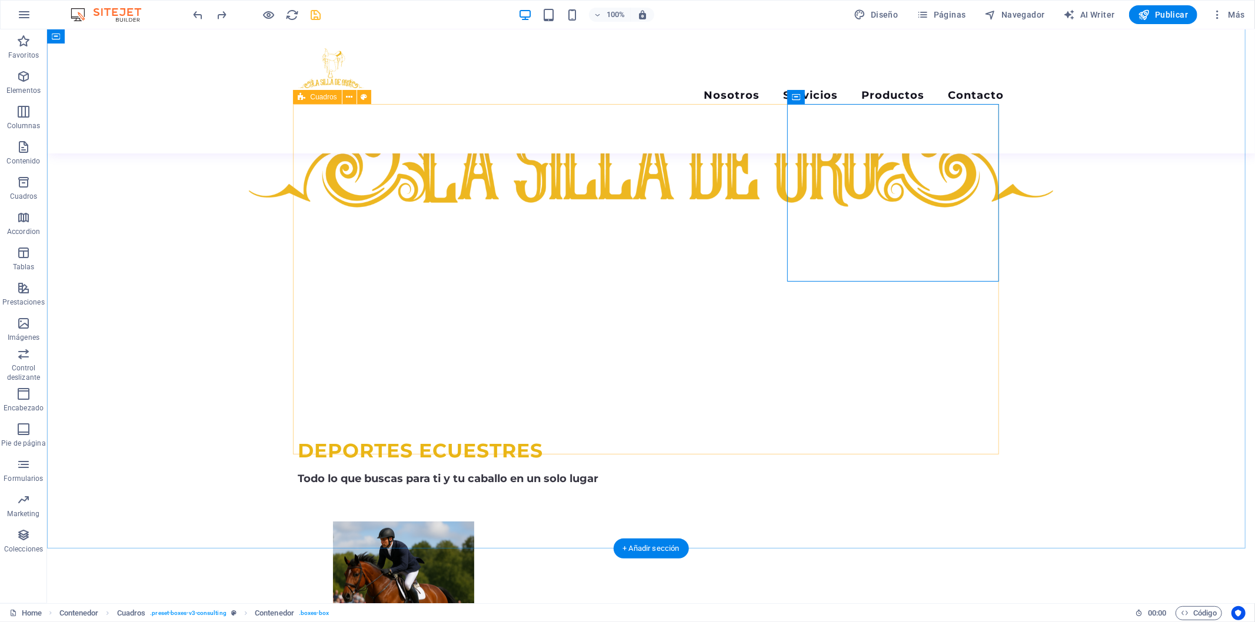
drag, startPoint x: 391, startPoint y: 342, endPoint x: 668, endPoint y: 321, distance: 278.0
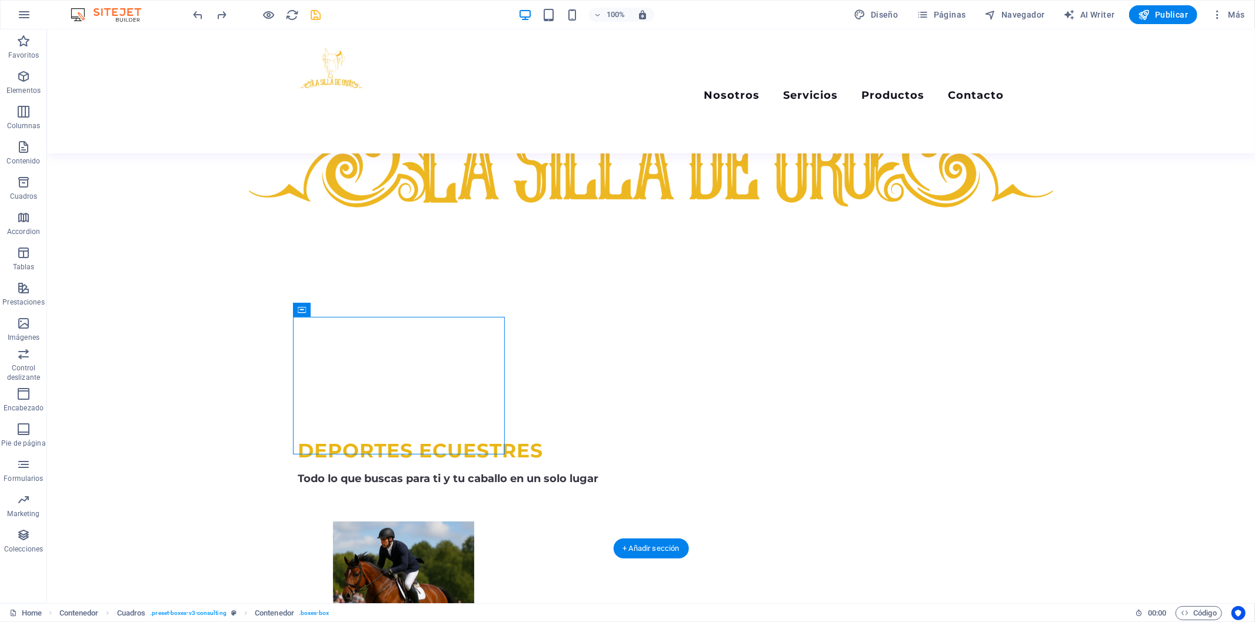
drag, startPoint x: 384, startPoint y: 341, endPoint x: 555, endPoint y: 333, distance: 171.4
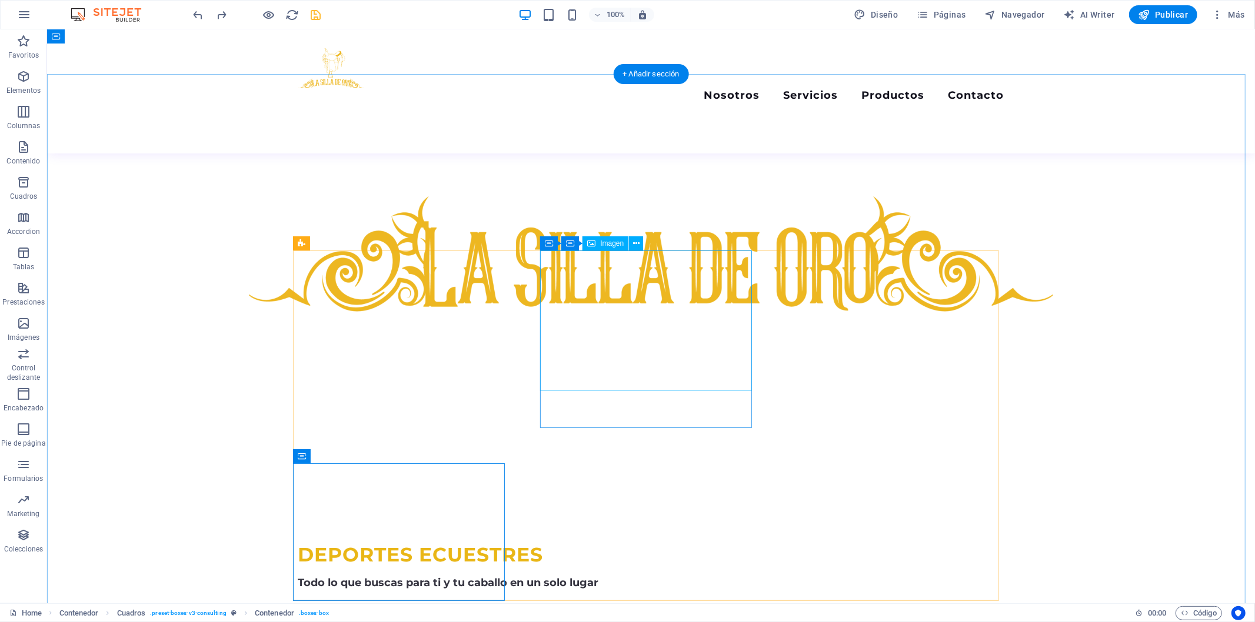
scroll to position [480, 0]
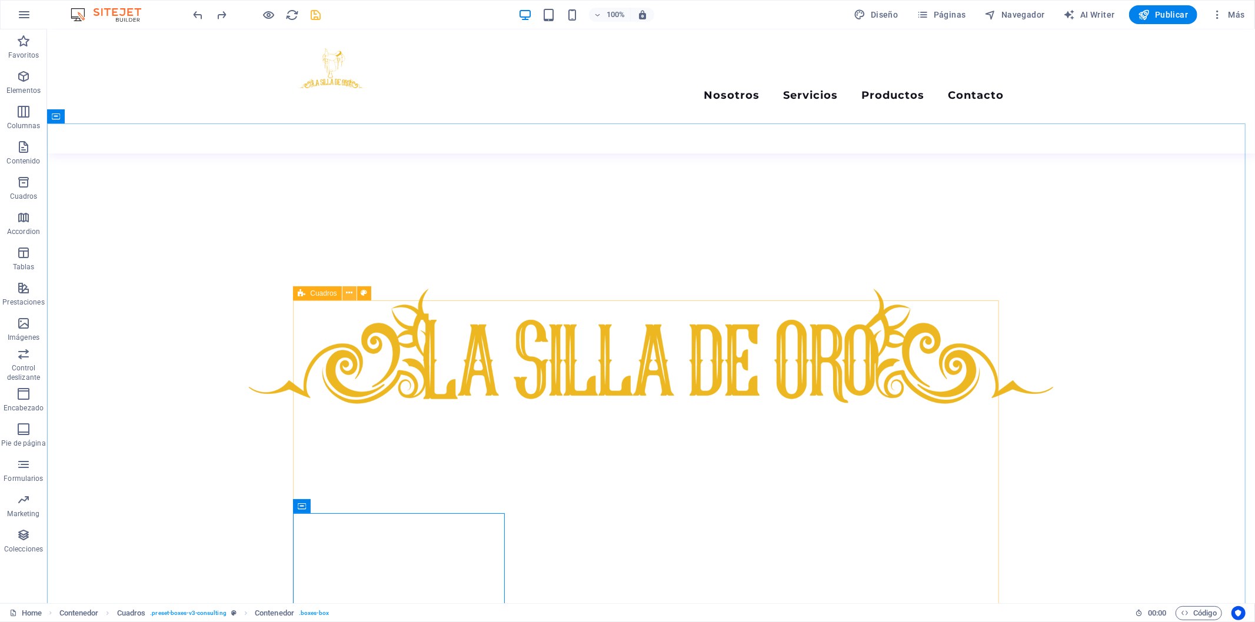
click at [353, 298] on button at bounding box center [349, 294] width 14 height 14
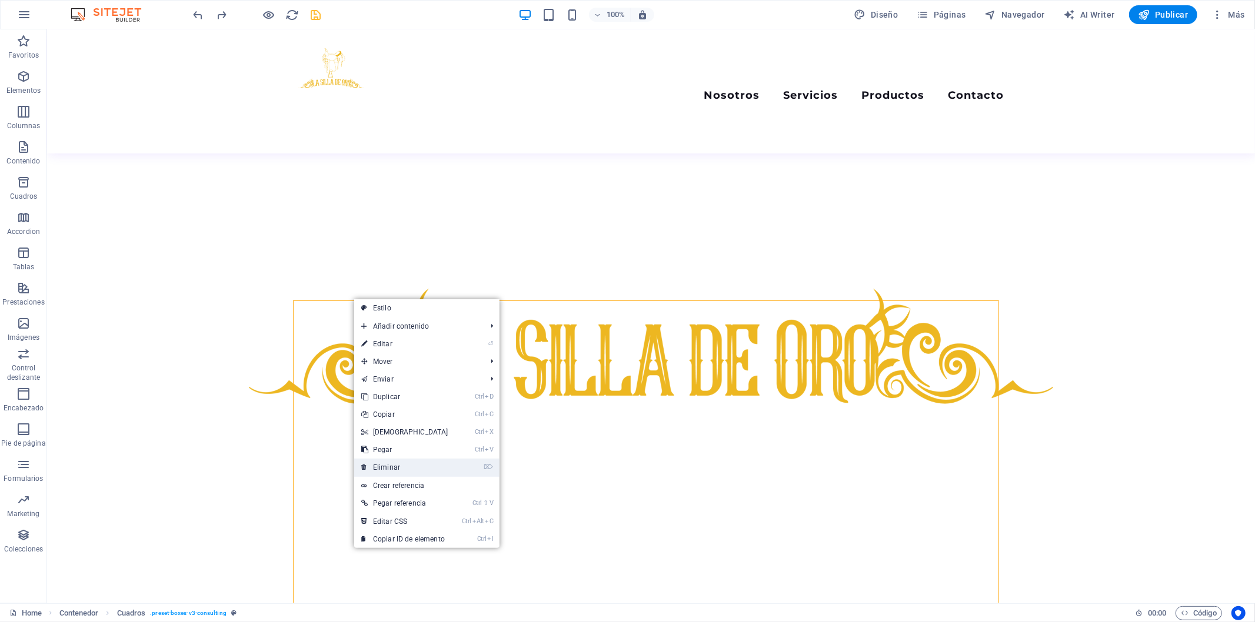
click at [374, 468] on link "⌦ Eliminar" at bounding box center [404, 468] width 101 height 18
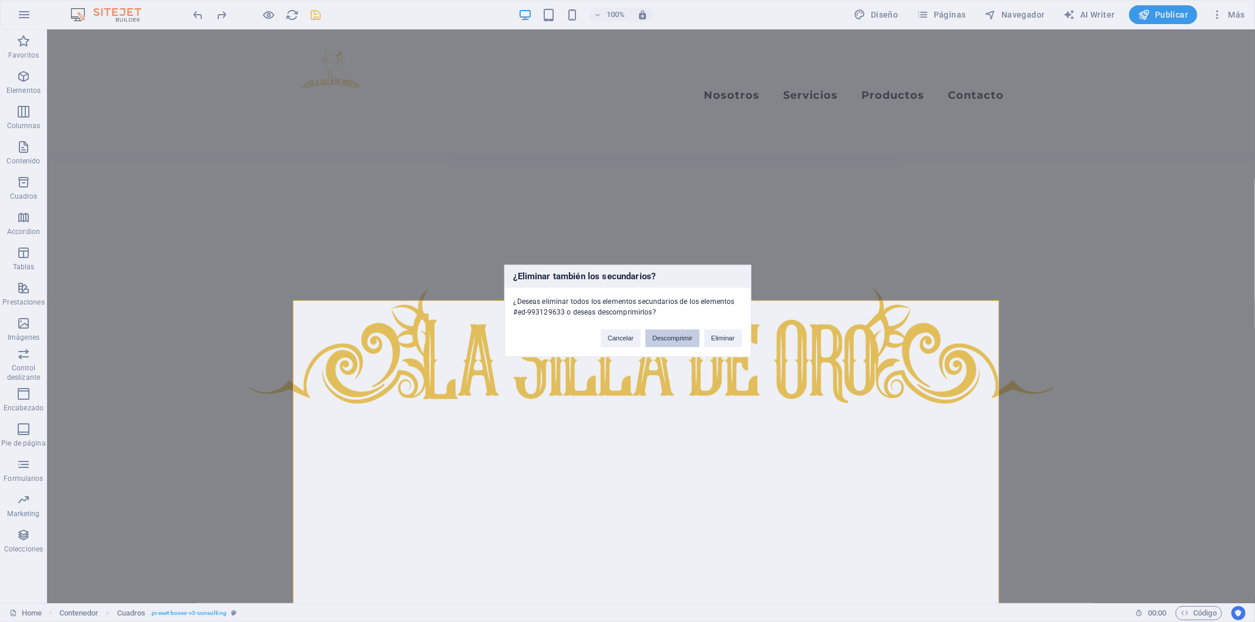
click at [666, 342] on button "Descomprimir" at bounding box center [672, 339] width 54 height 18
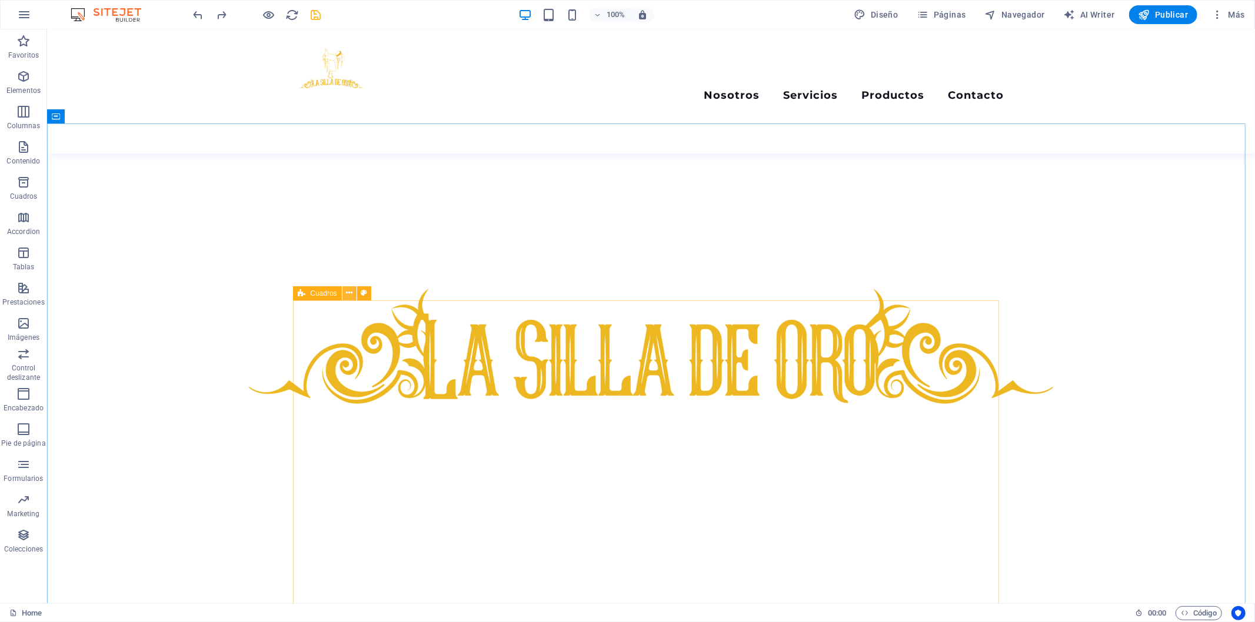
click at [352, 289] on icon at bounding box center [349, 293] width 6 height 12
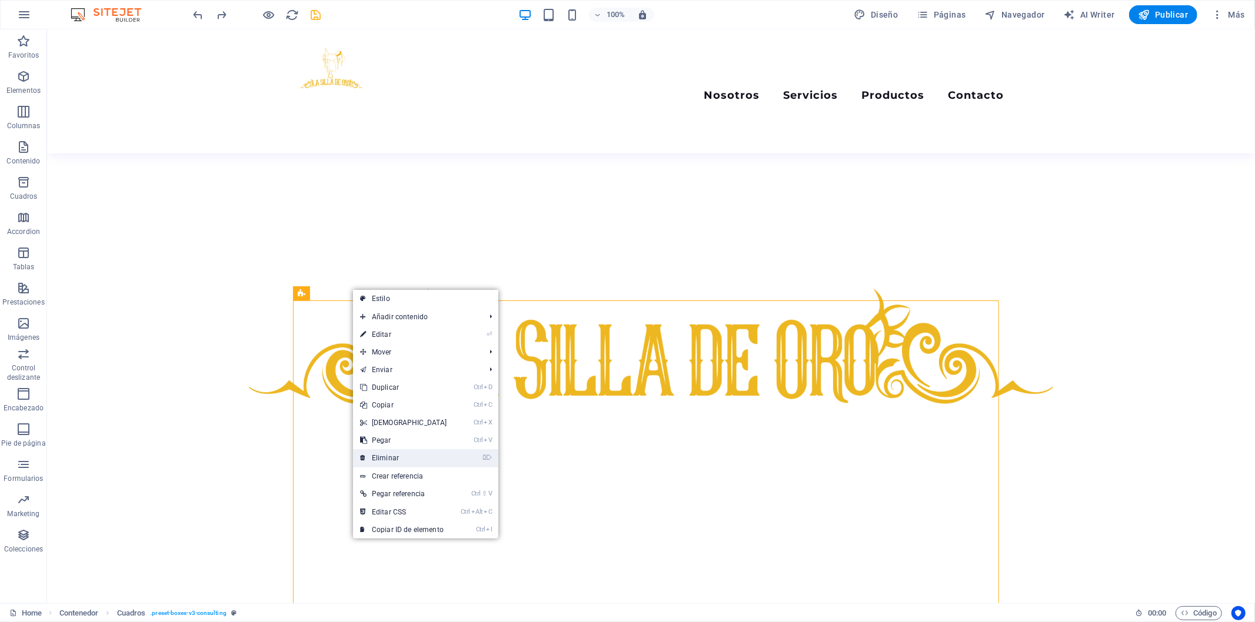
click at [394, 467] on link "⌦ Eliminar" at bounding box center [403, 459] width 101 height 18
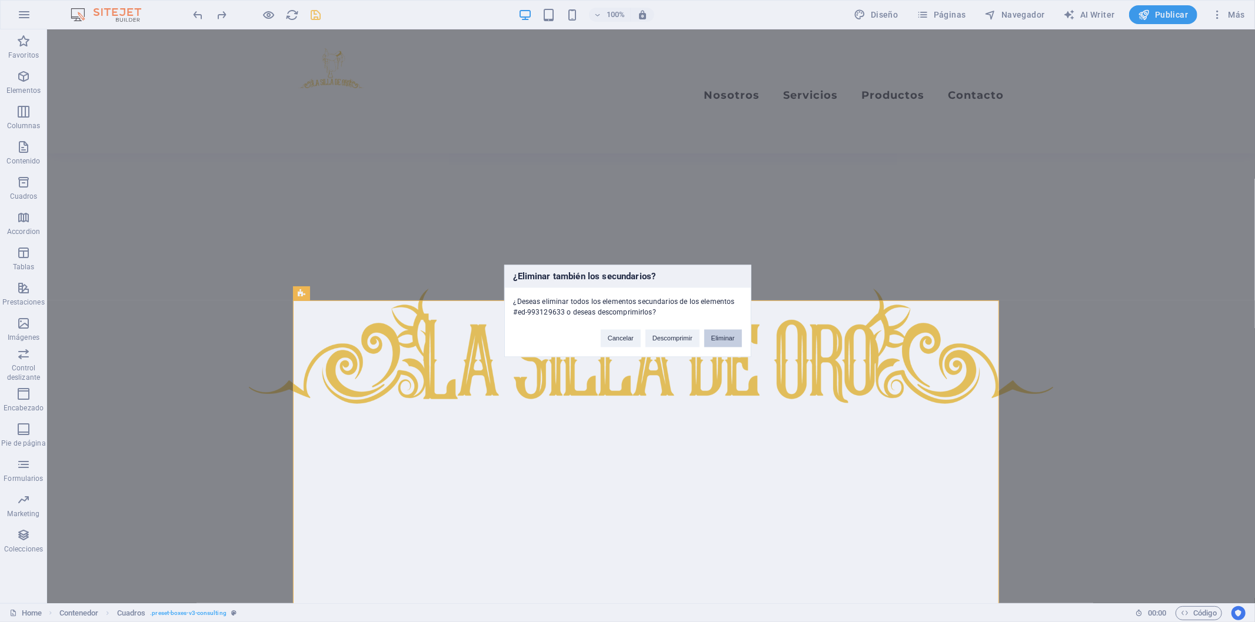
click at [720, 335] on button "Eliminar" at bounding box center [723, 339] width 38 height 18
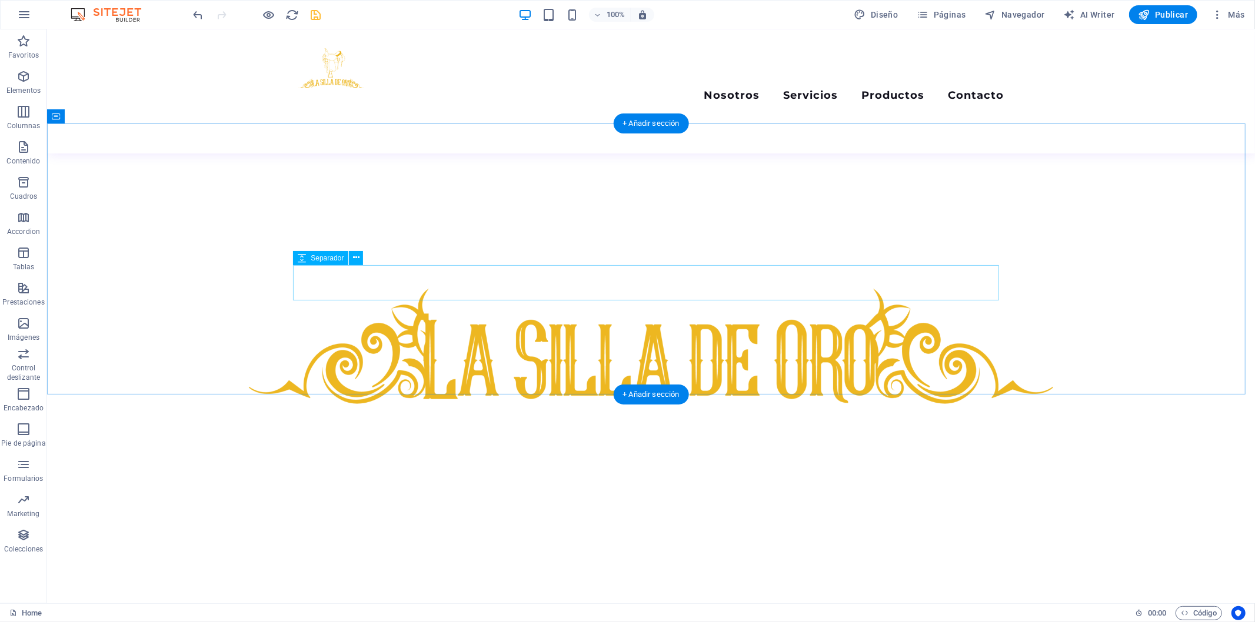
click at [24, 143] on icon "button" at bounding box center [23, 147] width 14 height 14
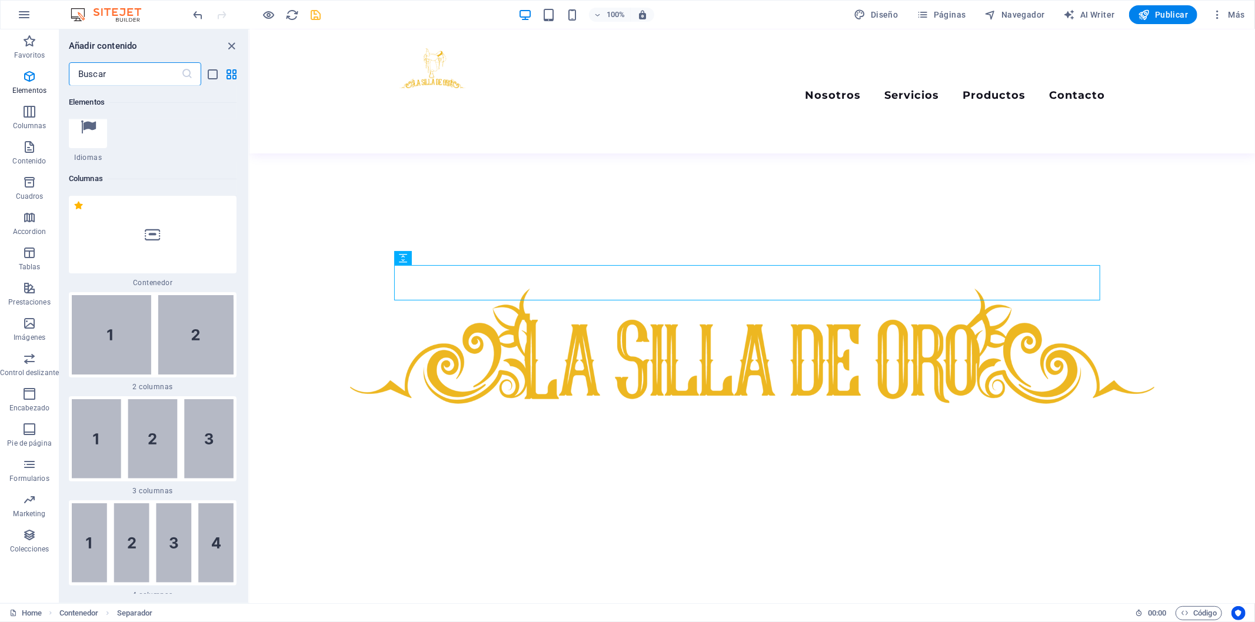
scroll to position [472, 0]
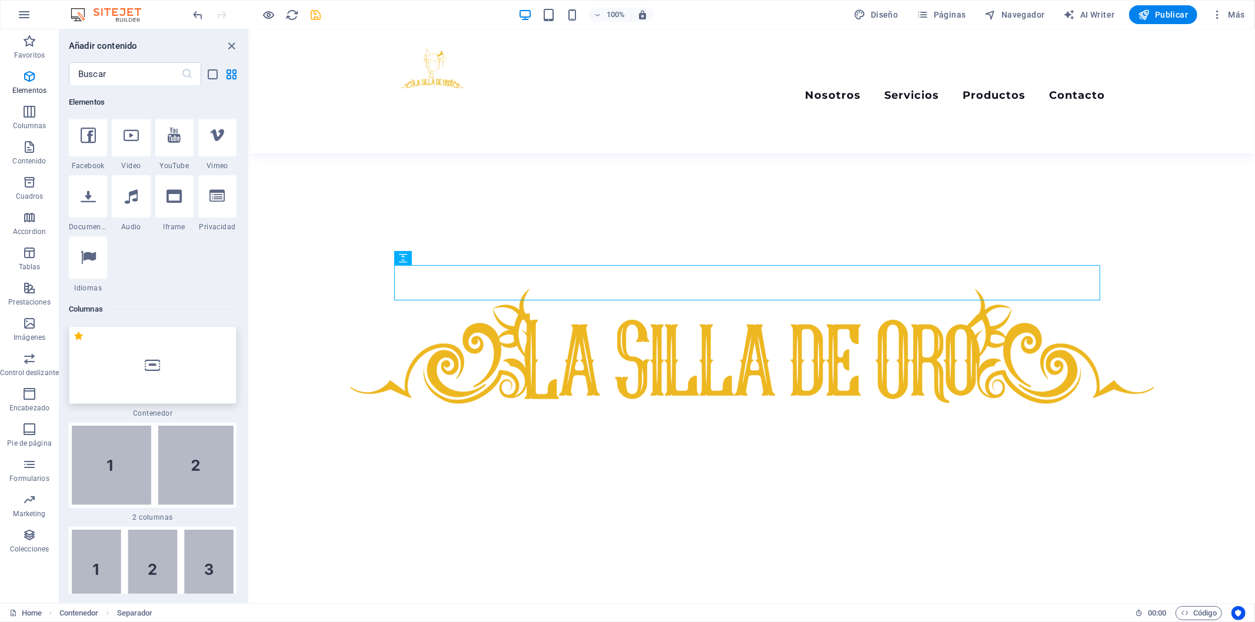
click at [165, 355] on div at bounding box center [153, 366] width 168 height 78
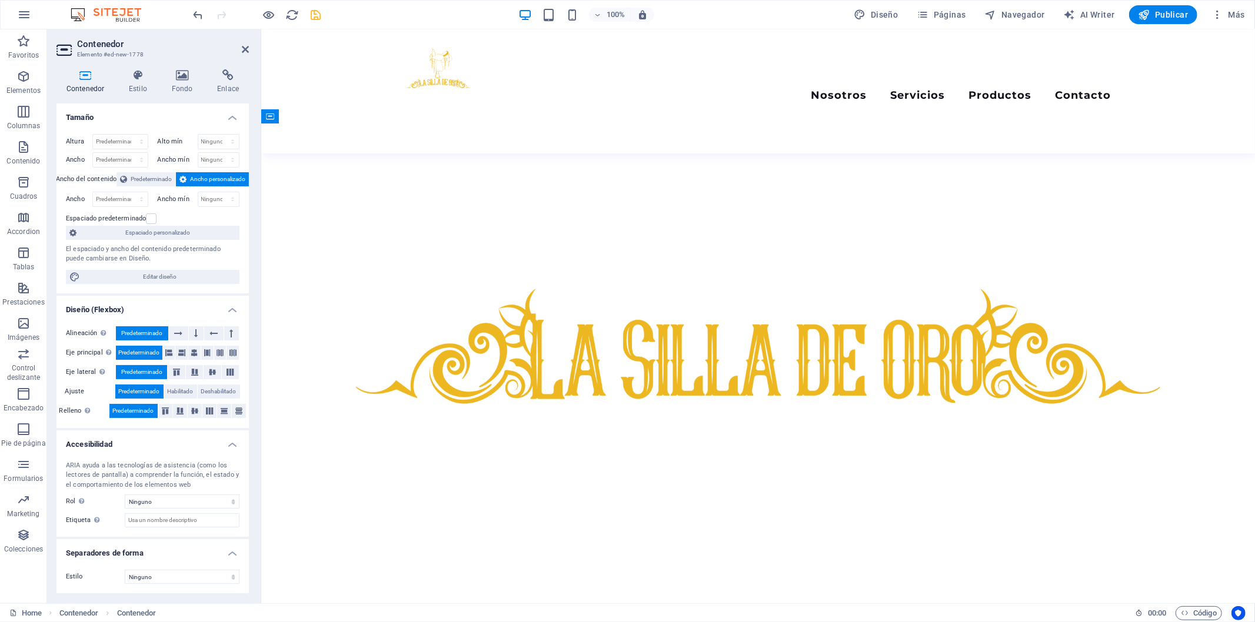
drag, startPoint x: 701, startPoint y: 236, endPoint x: 439, endPoint y: 357, distance: 287.7
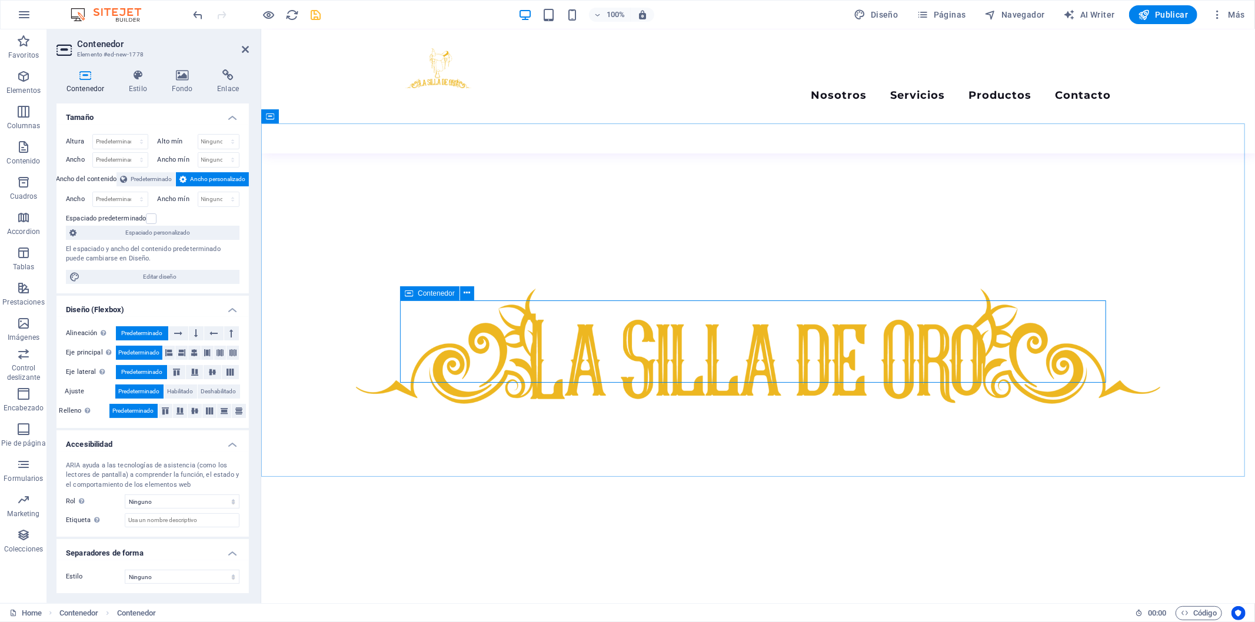
click at [25, 129] on p "Columnas" at bounding box center [24, 125] width 34 height 9
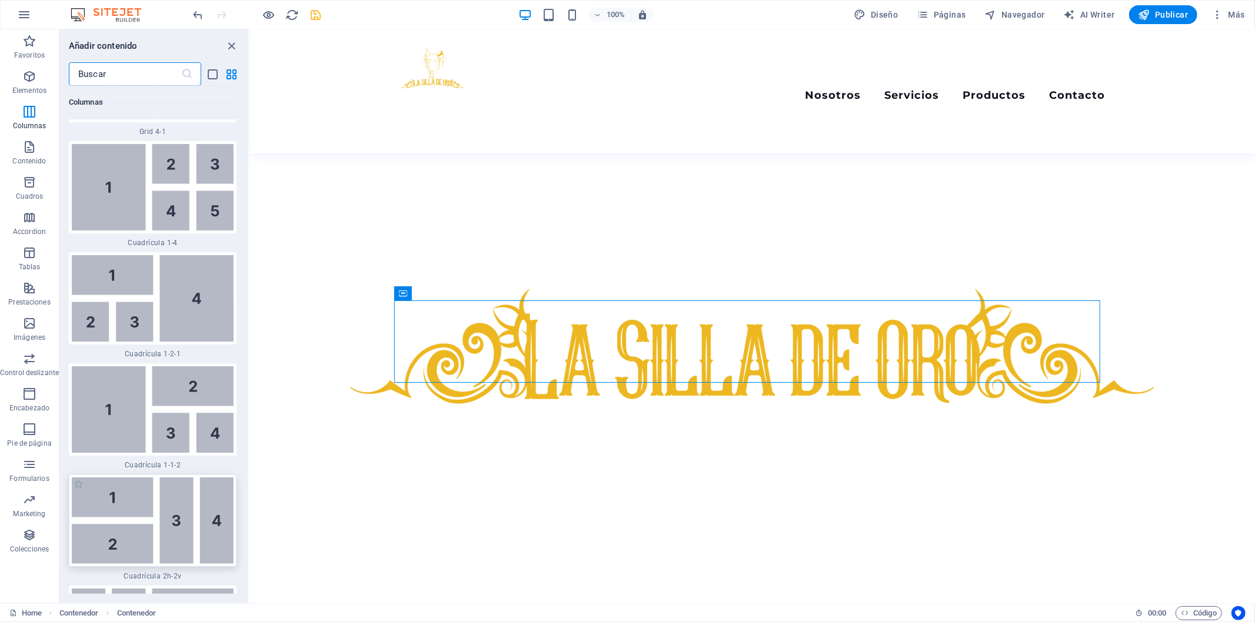
scroll to position [2967, 0]
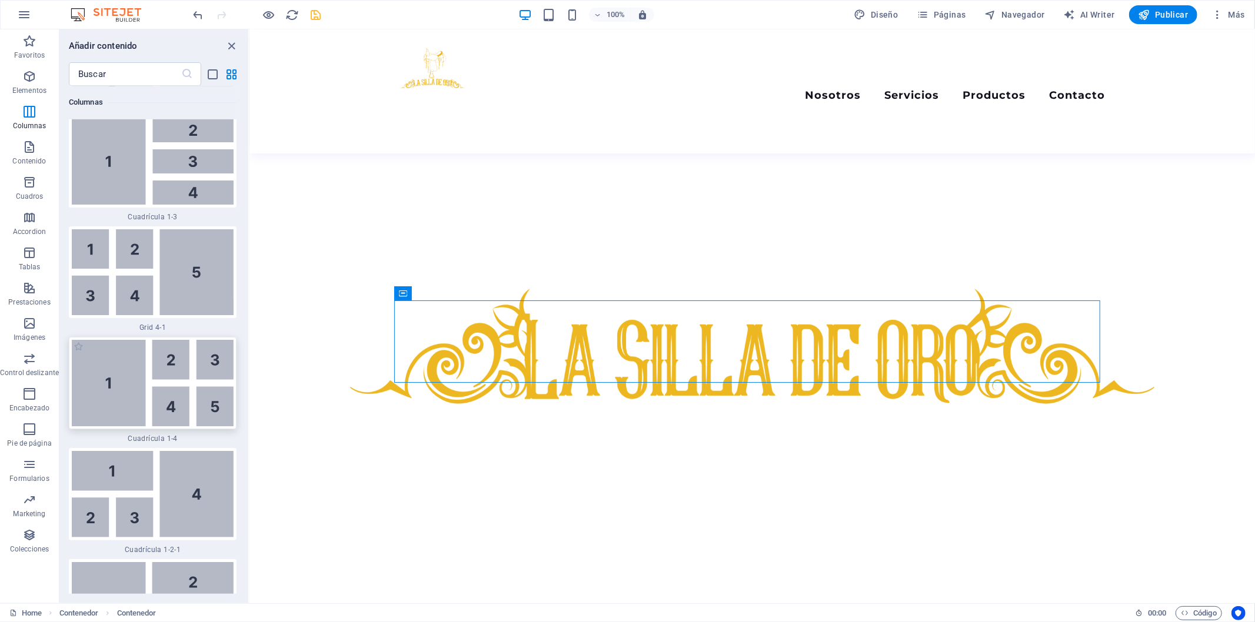
click at [159, 359] on div at bounding box center [153, 383] width 168 height 92
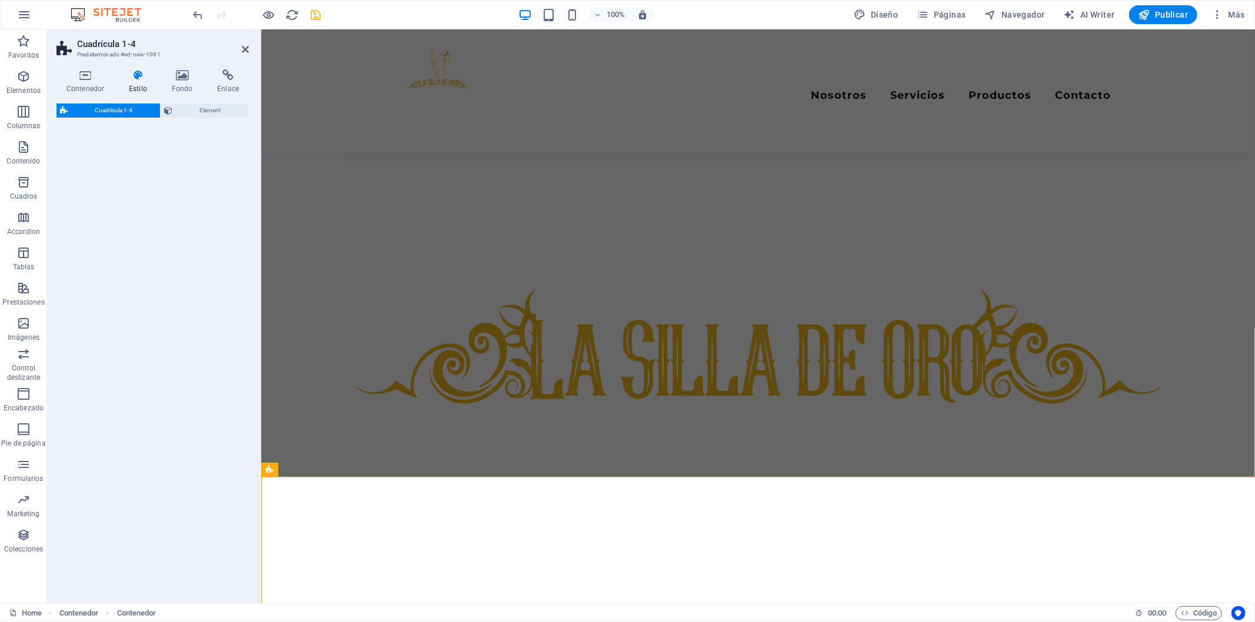
select select "rem"
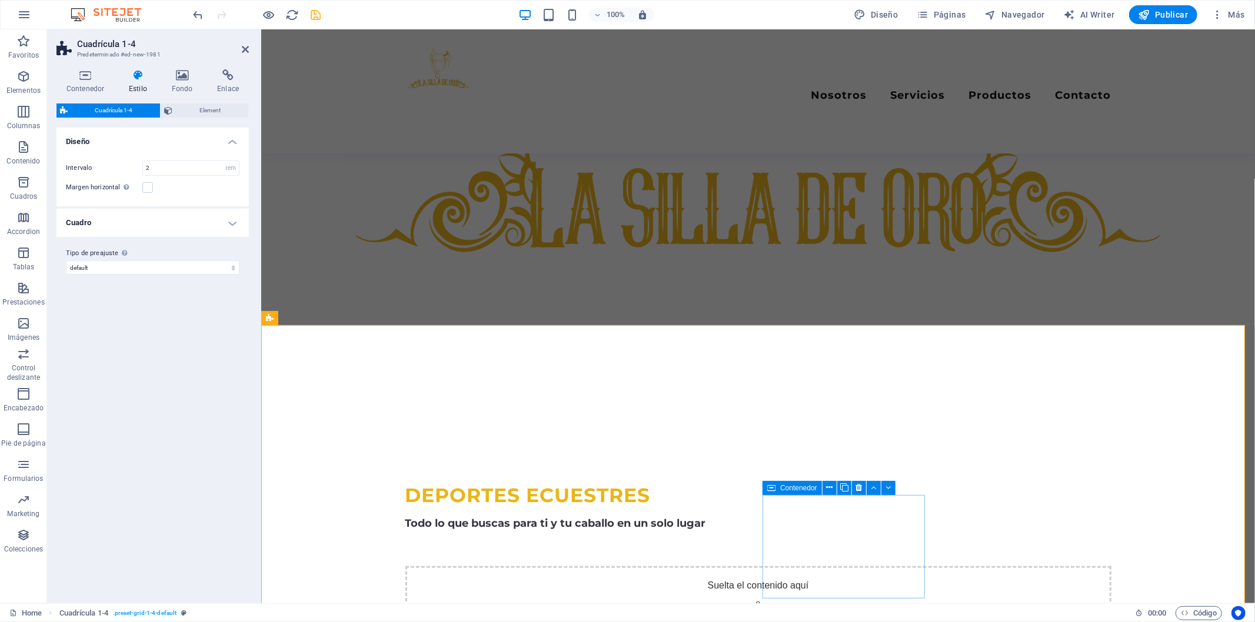
scroll to position [611, 0]
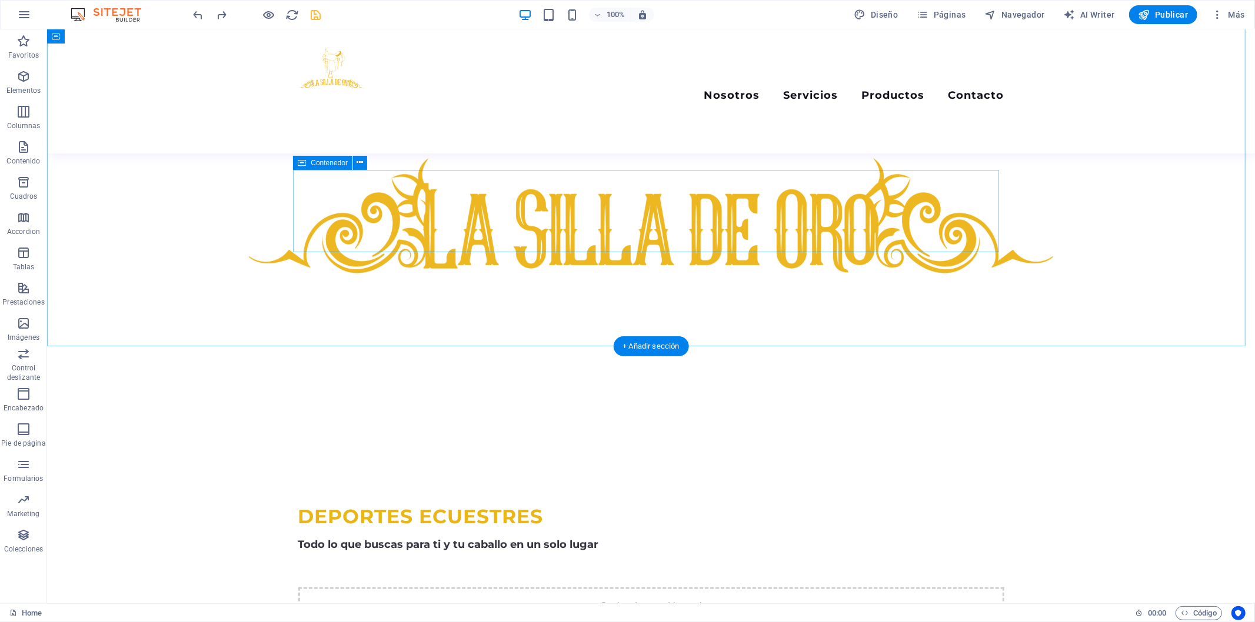
click at [615, 587] on div "Suelta el contenido aquí o Añadir elementos Pegar portapapeles" at bounding box center [651, 629] width 706 height 84
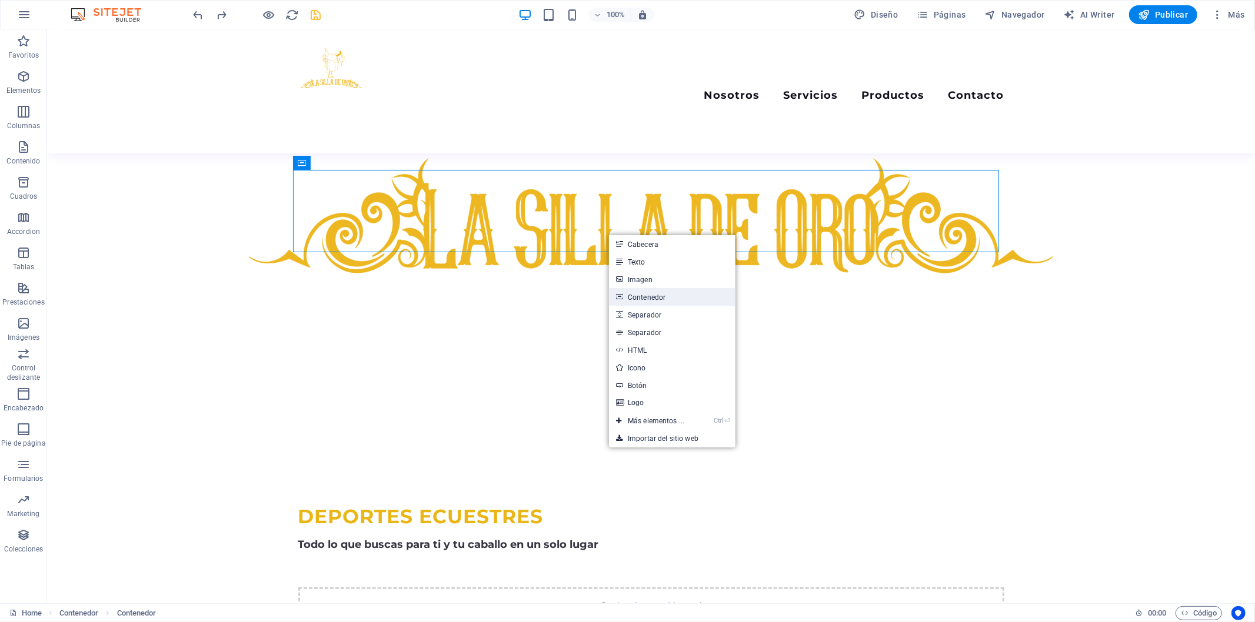
click at [651, 292] on link "Contenedor" at bounding box center [672, 297] width 126 height 18
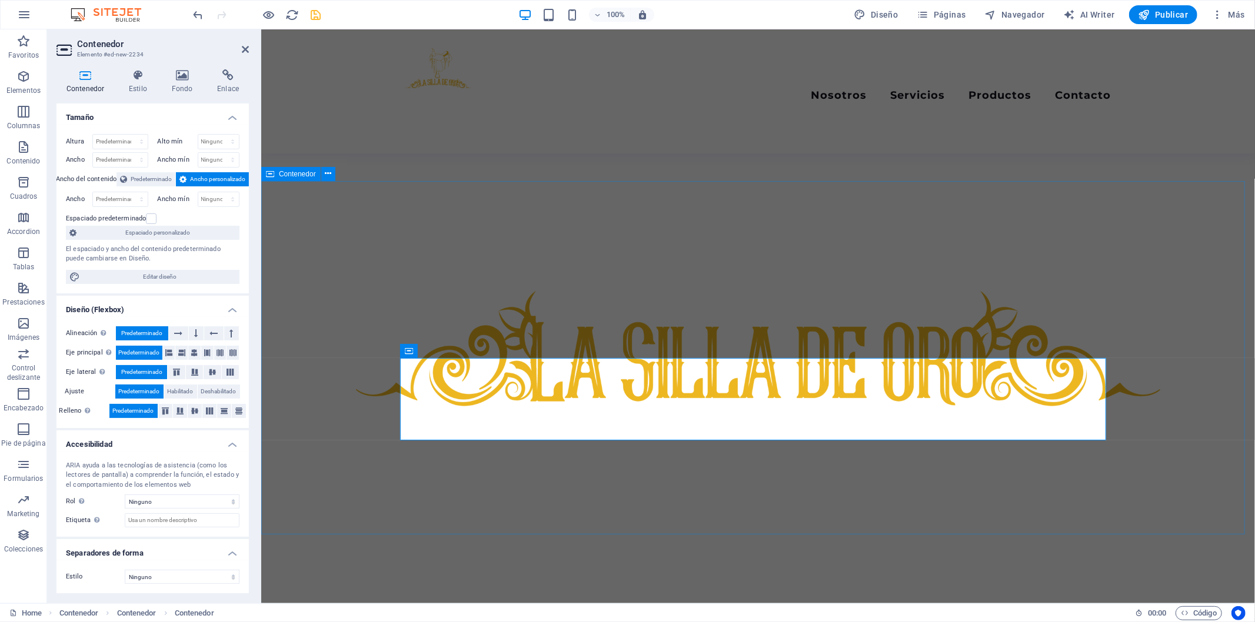
scroll to position [349, 0]
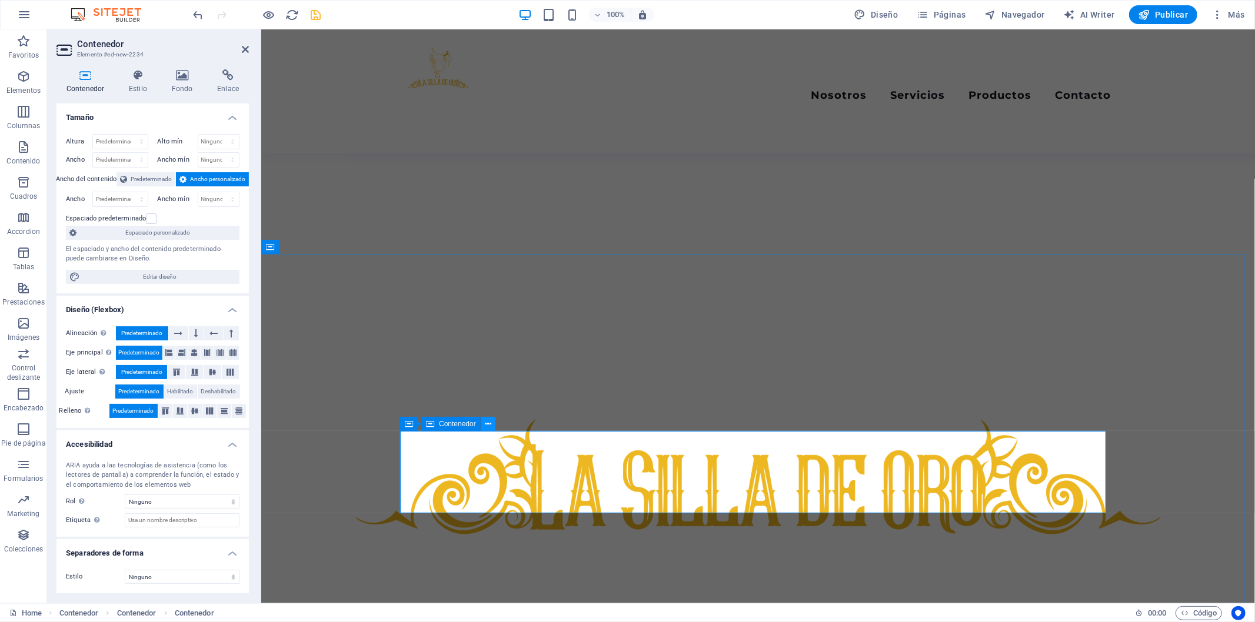
click at [489, 425] on icon at bounding box center [488, 424] width 6 height 12
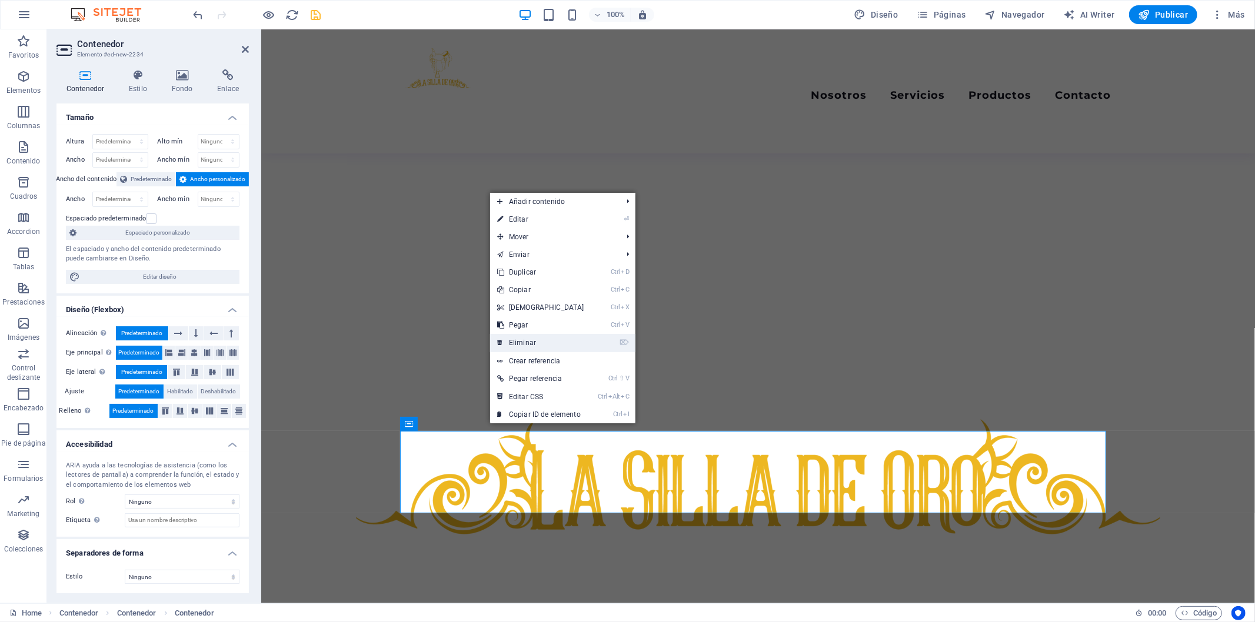
click at [525, 350] on link "⌦ Eliminar" at bounding box center [540, 343] width 101 height 18
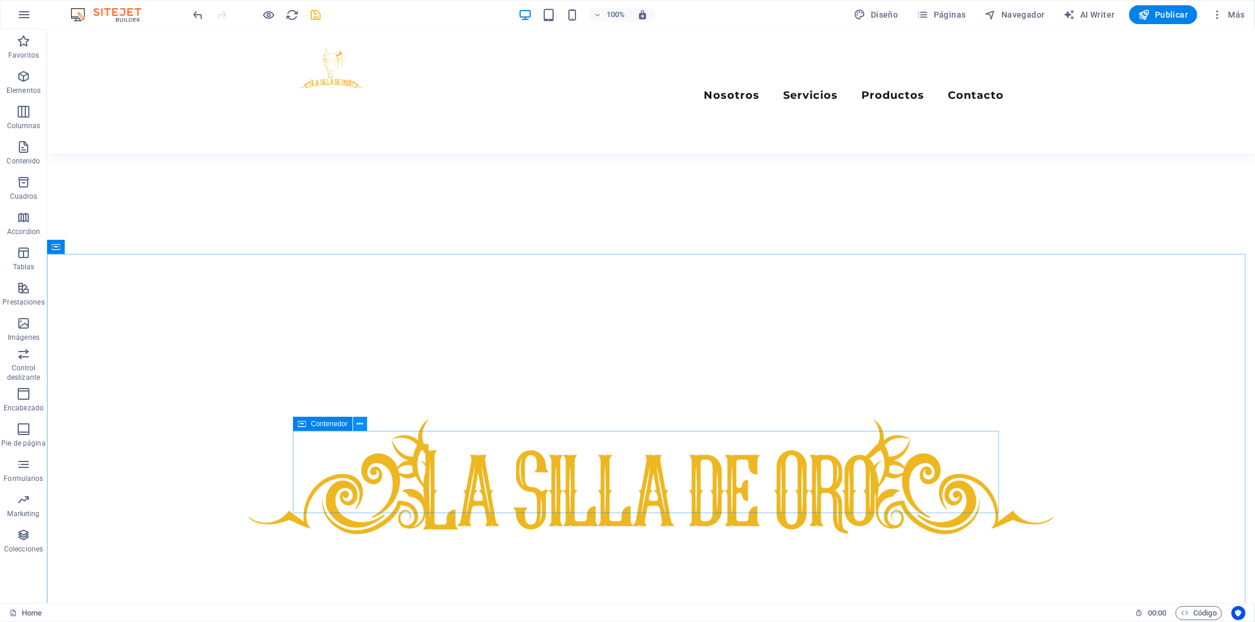
click at [366, 426] on button at bounding box center [360, 424] width 14 height 14
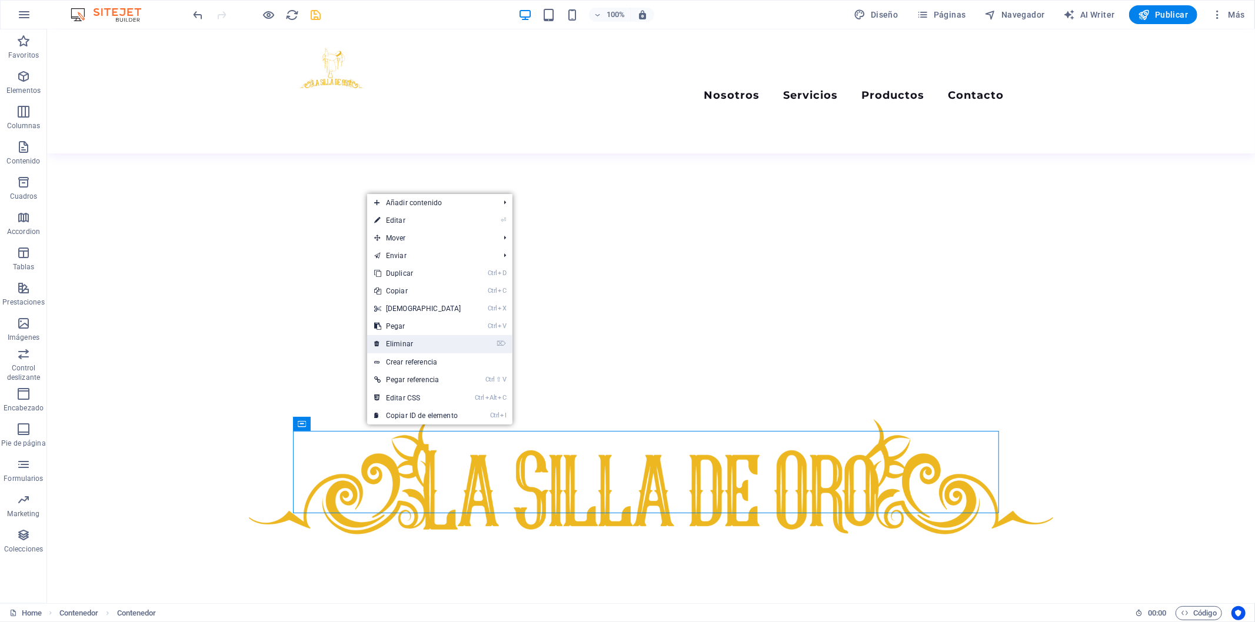
click at [425, 338] on link "⌦ Eliminar" at bounding box center [417, 344] width 101 height 18
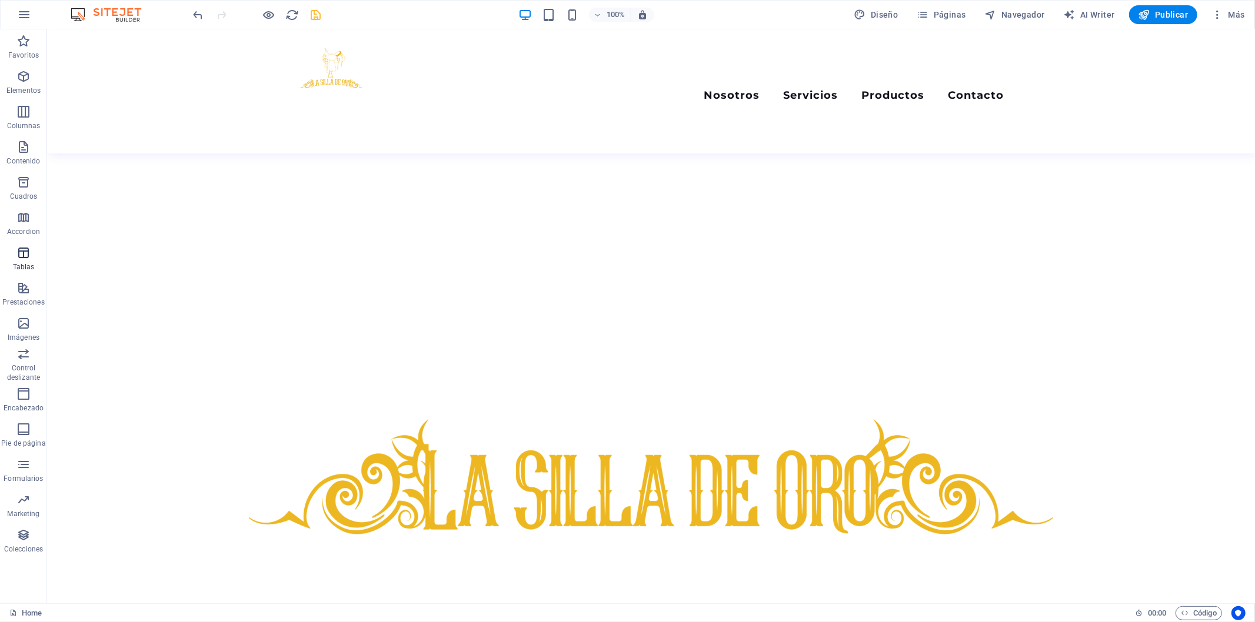
click at [28, 249] on icon "button" at bounding box center [23, 253] width 14 height 14
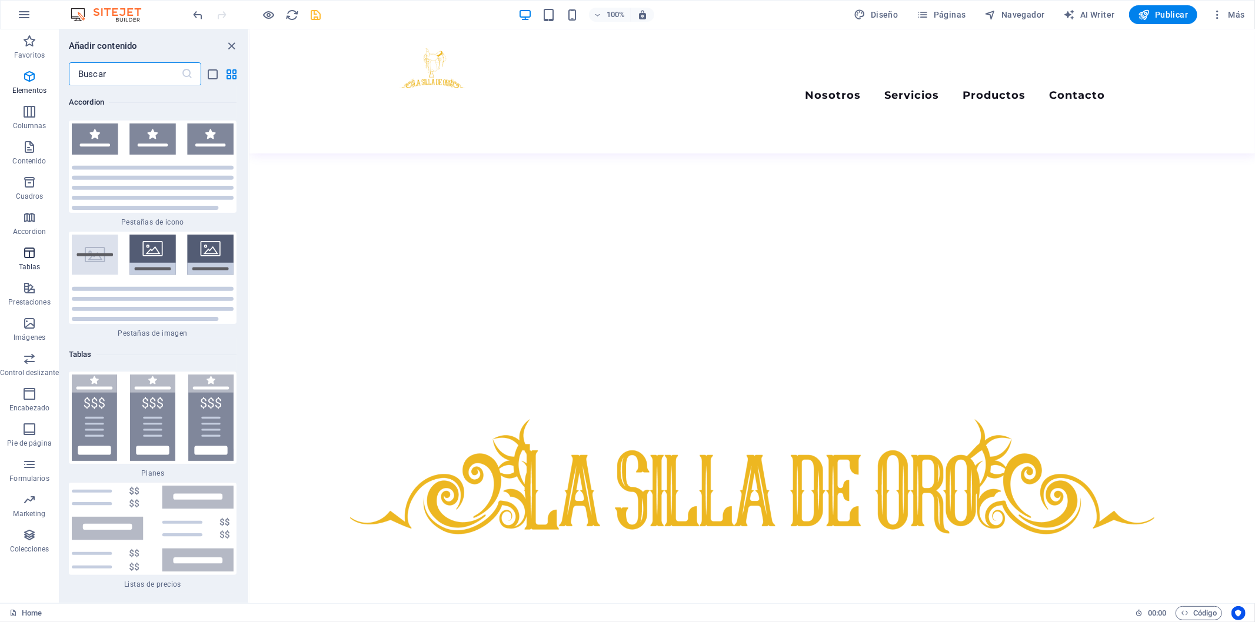
scroll to position [7899, 0]
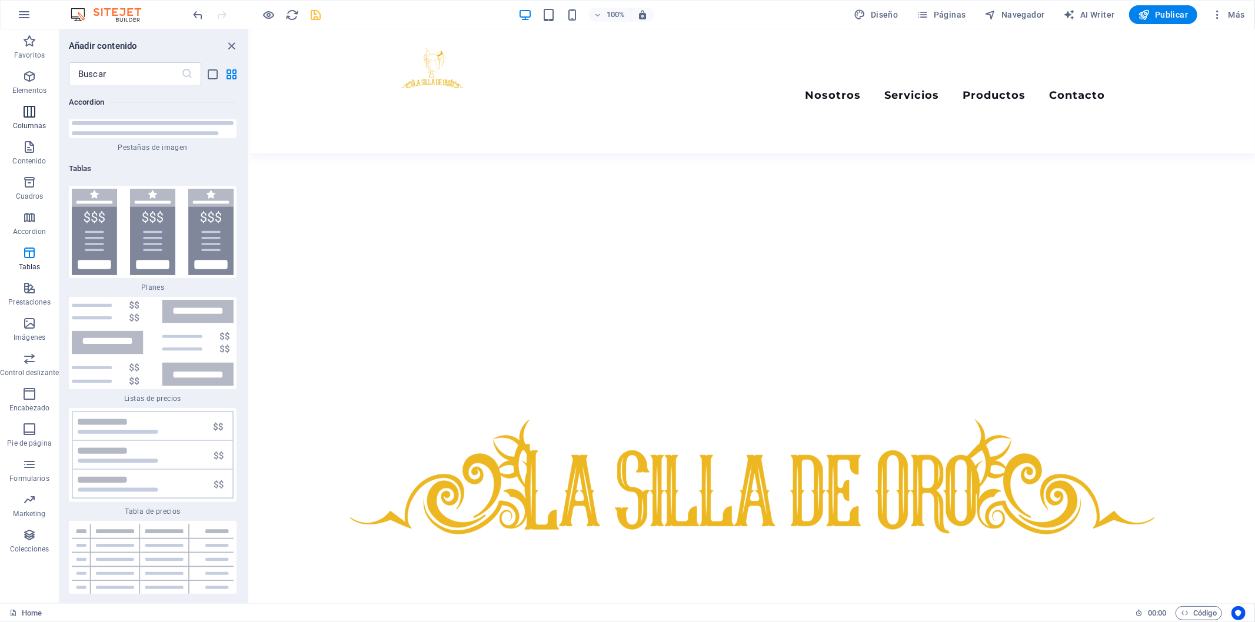
click at [24, 128] on p "Columnas" at bounding box center [30, 125] width 34 height 9
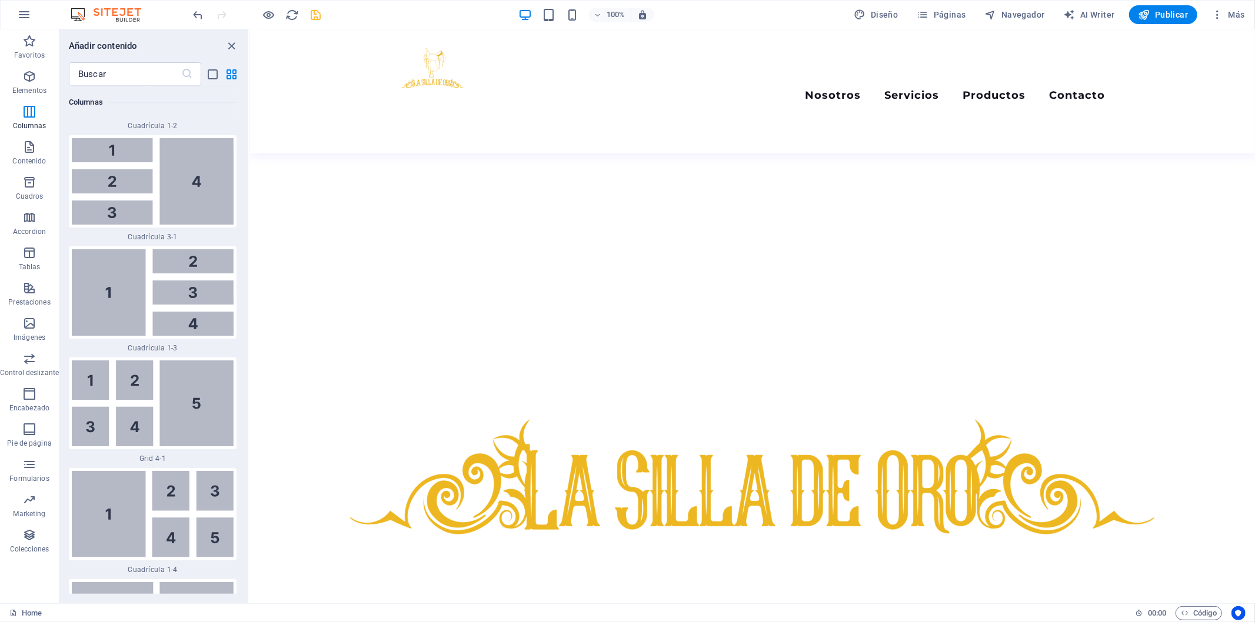
scroll to position [3032, 0]
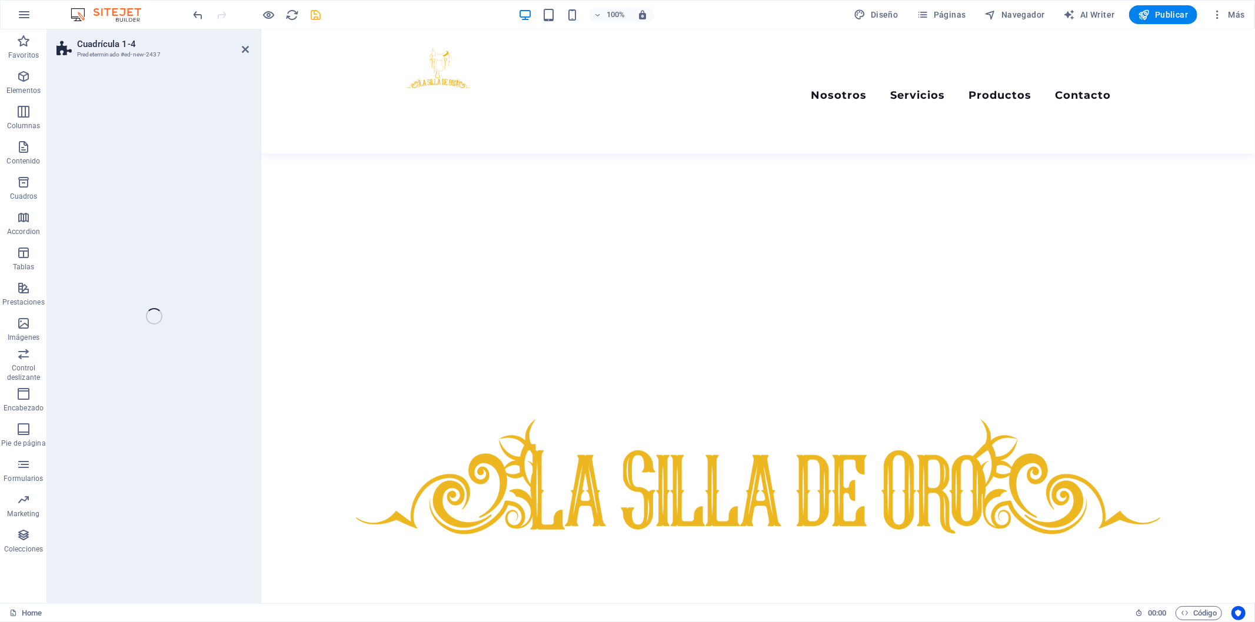
select select "rem"
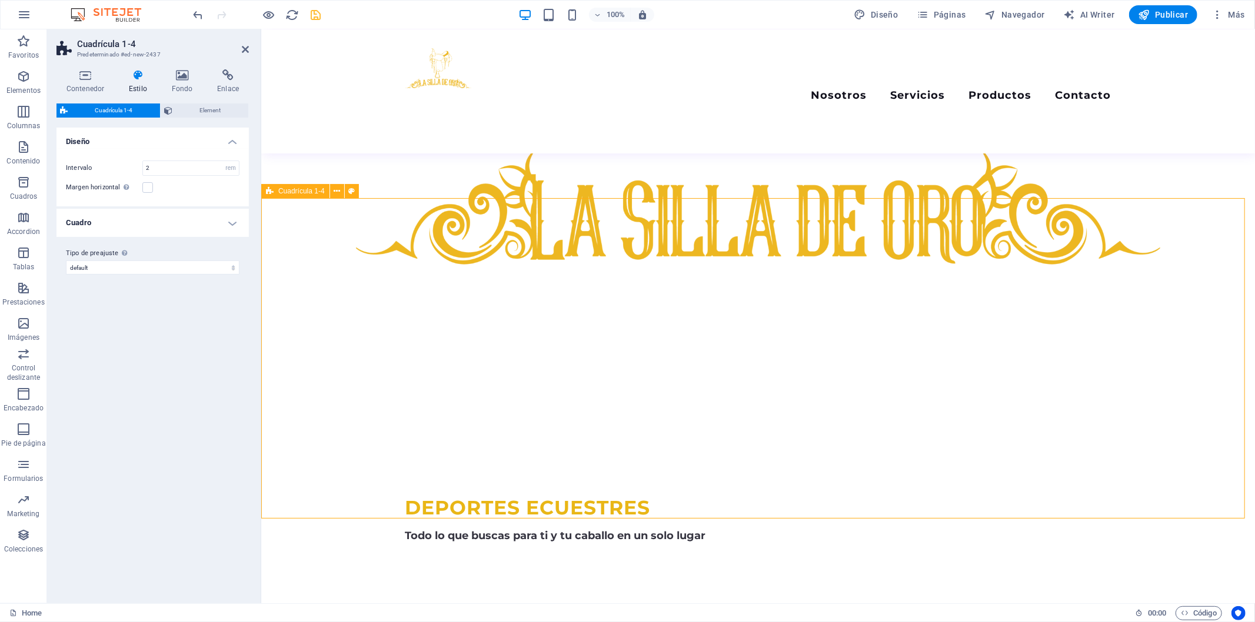
scroll to position [677, 0]
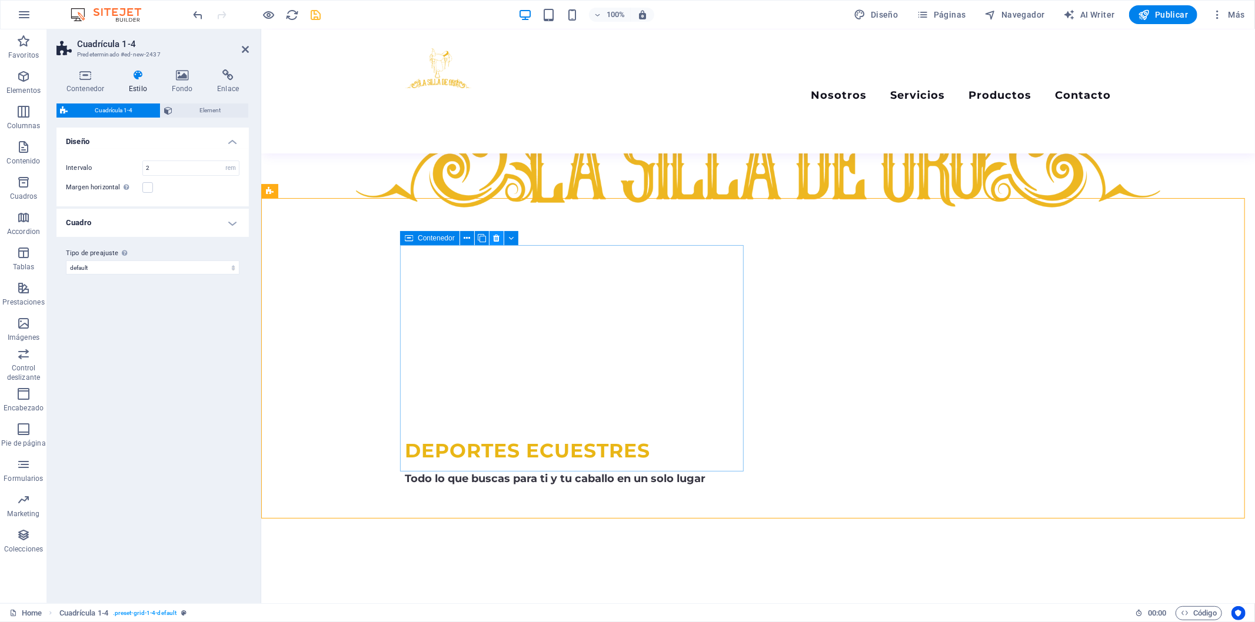
click at [498, 238] on icon at bounding box center [496, 238] width 6 height 12
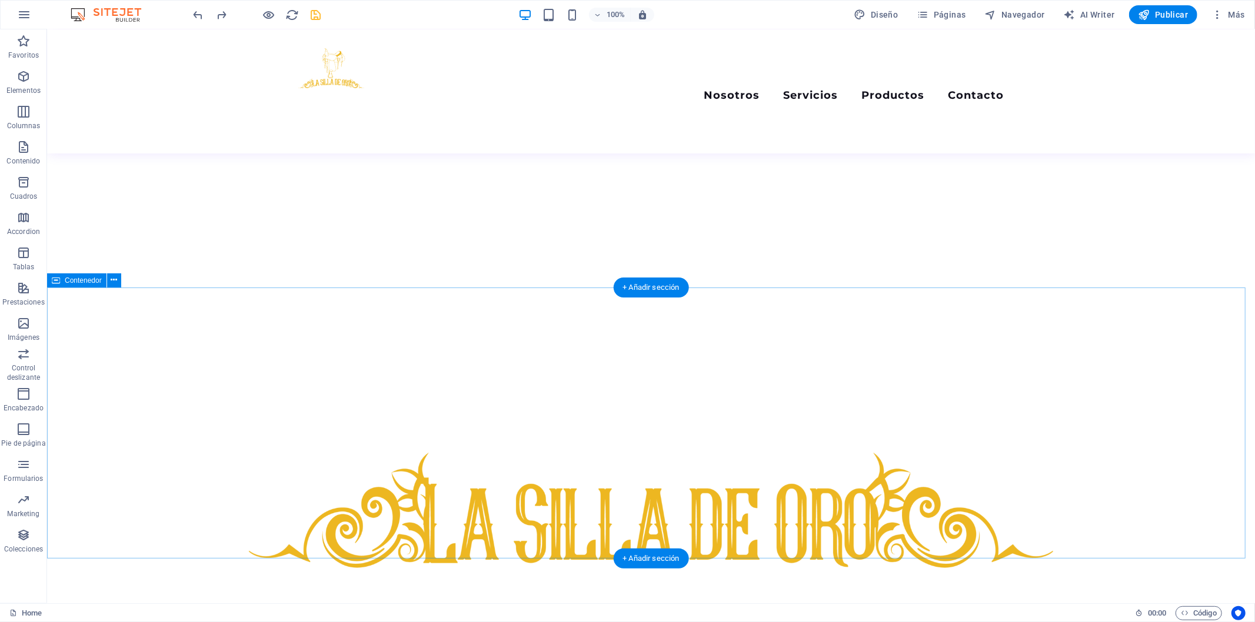
scroll to position [284, 0]
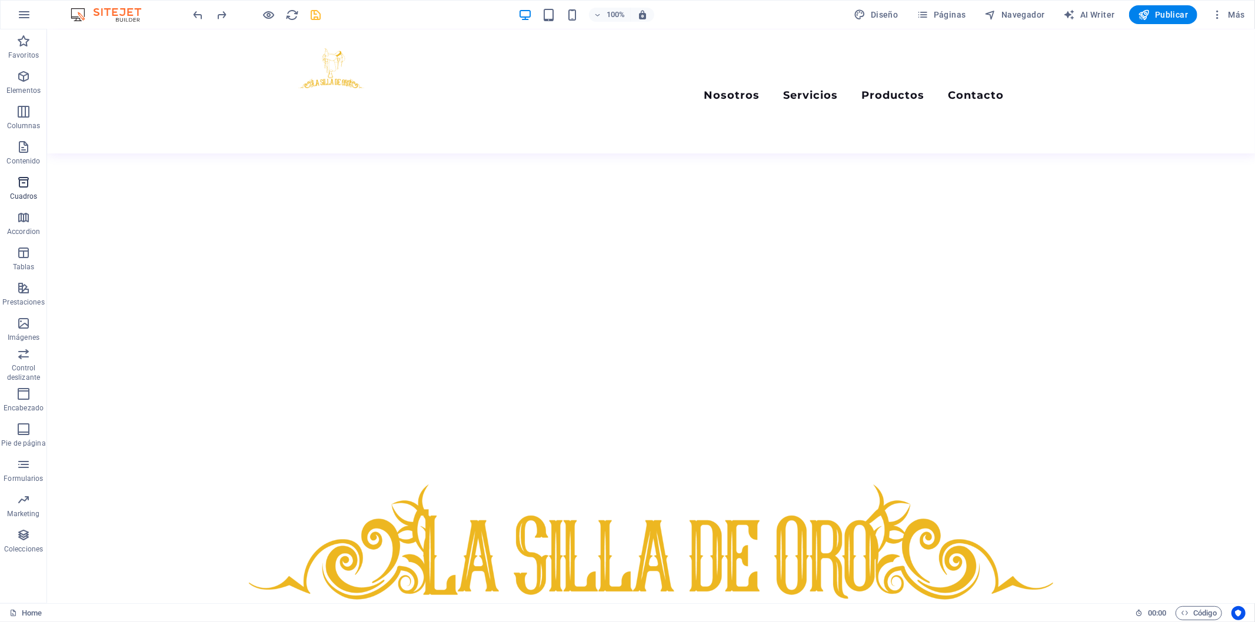
click at [14, 193] on p "Cuadros" at bounding box center [24, 196] width 28 height 9
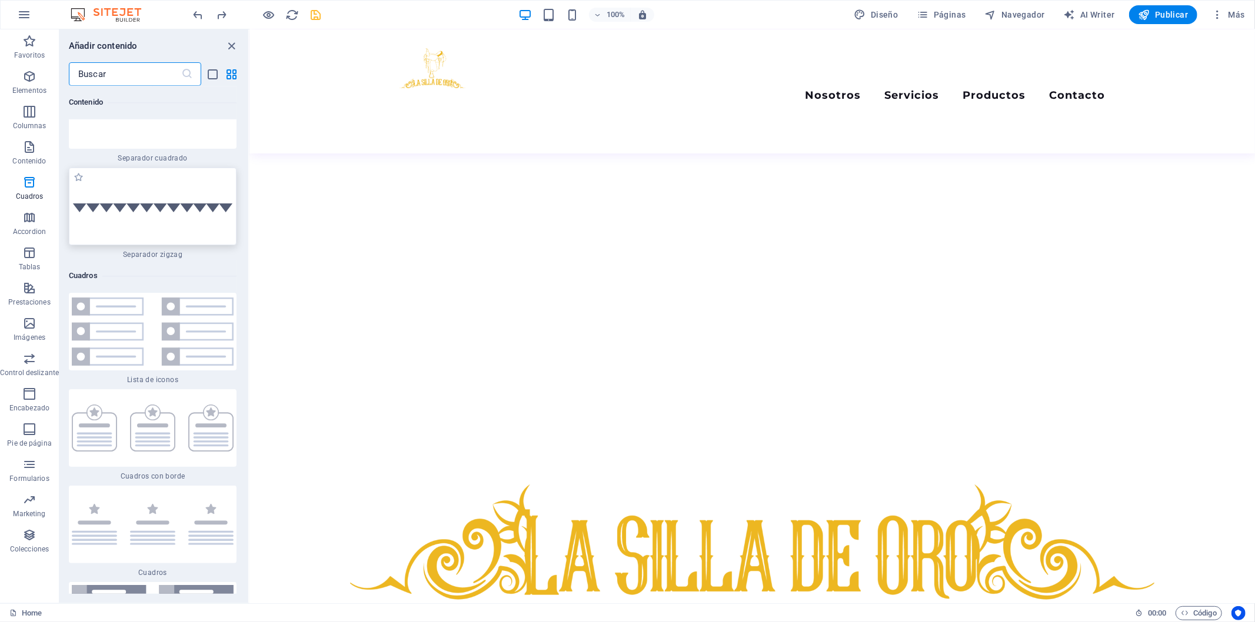
scroll to position [6063, 0]
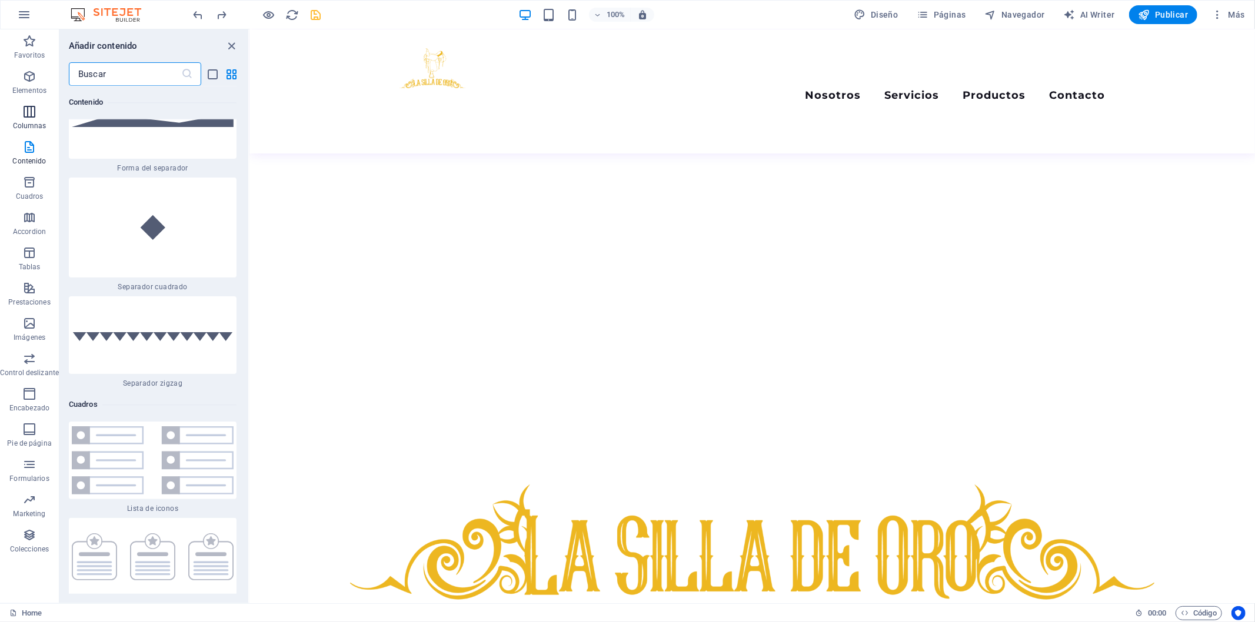
click at [49, 119] on span "Columnas" at bounding box center [29, 119] width 59 height 28
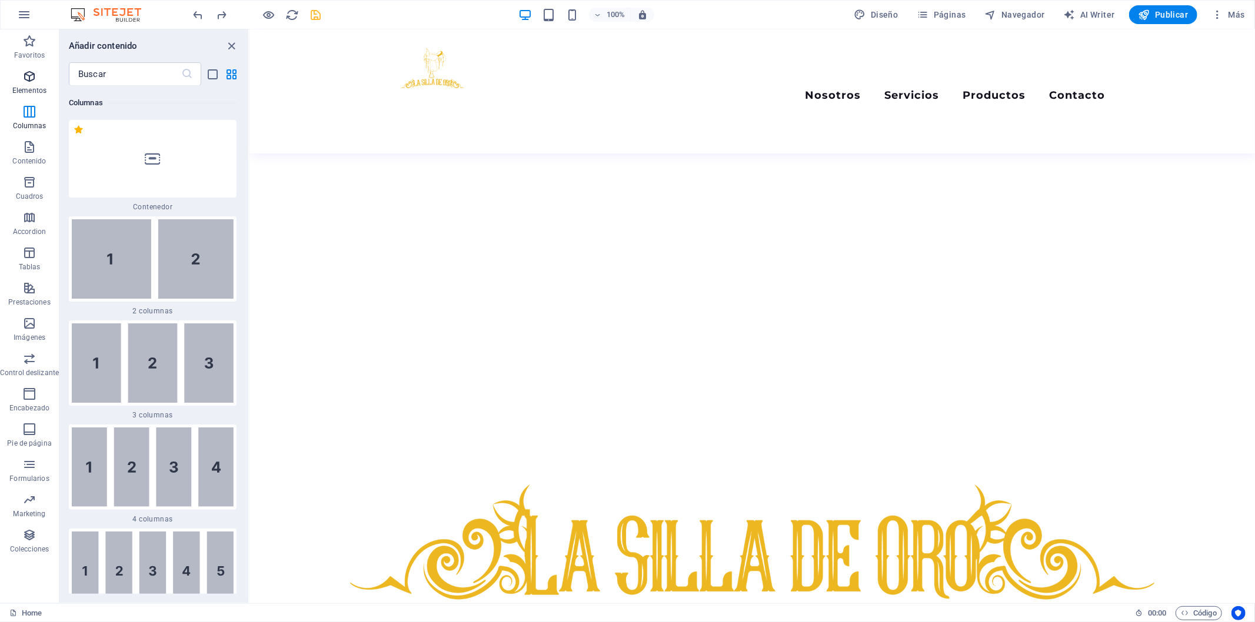
click at [34, 96] on span "Elementos" at bounding box center [29, 83] width 59 height 28
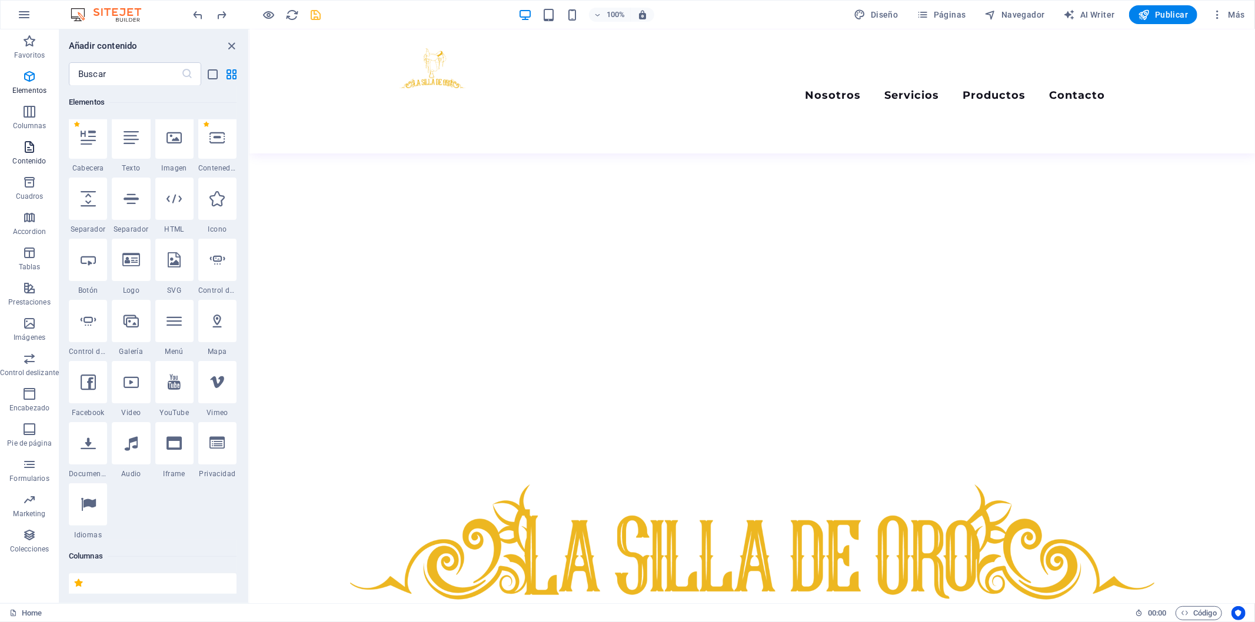
scroll to position [222, 0]
click at [38, 181] on span "Cuadros" at bounding box center [29, 189] width 59 height 28
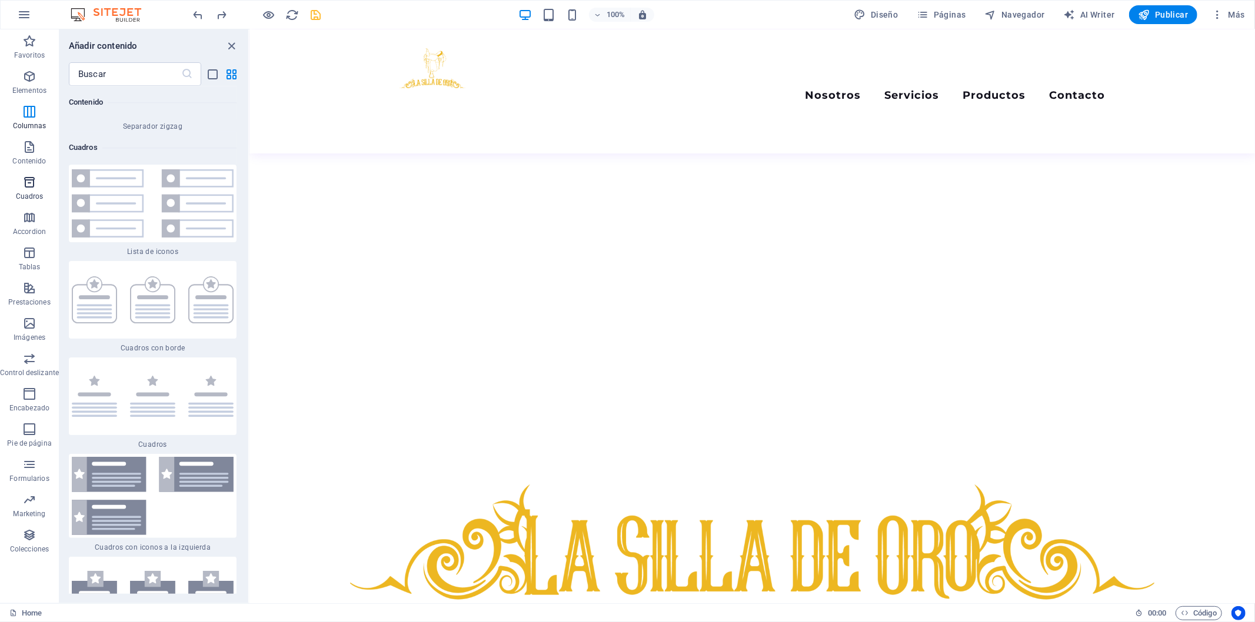
scroll to position [6325, 0]
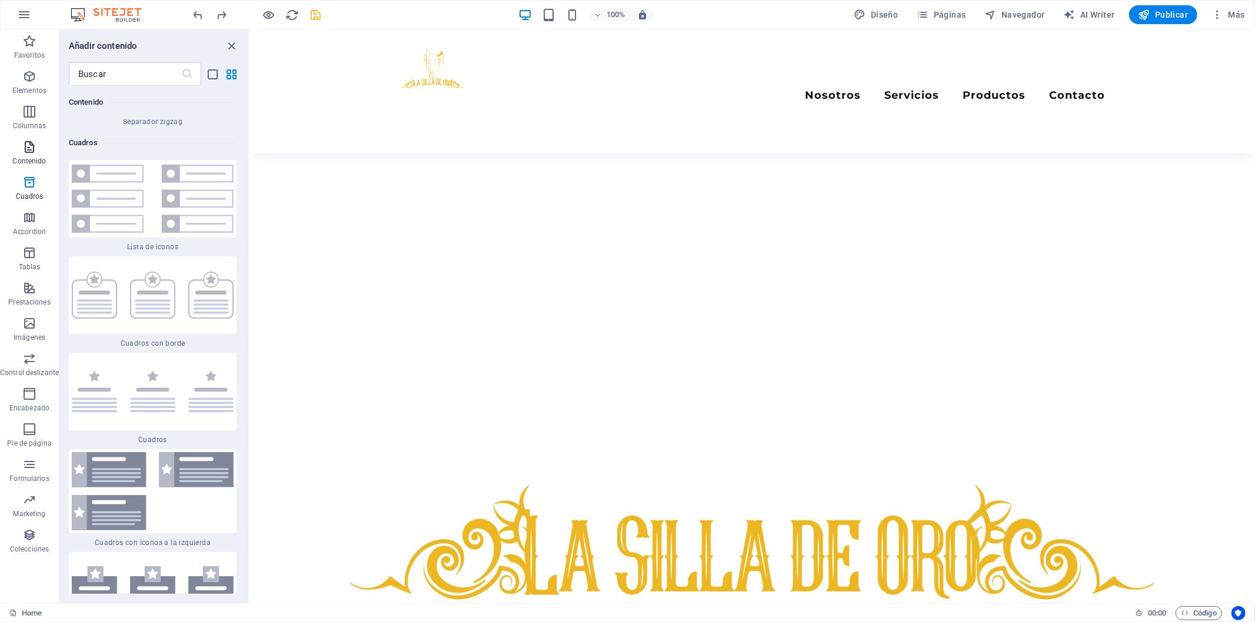
click at [44, 154] on span "Contenido" at bounding box center [29, 154] width 59 height 28
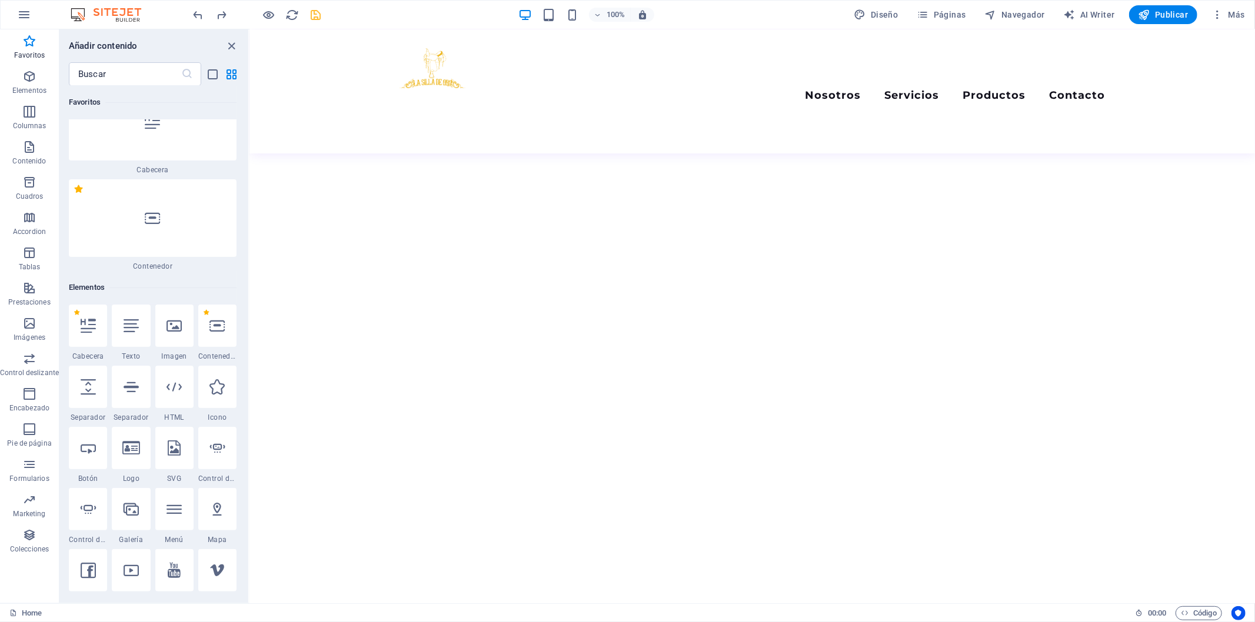
scroll to position [0, 0]
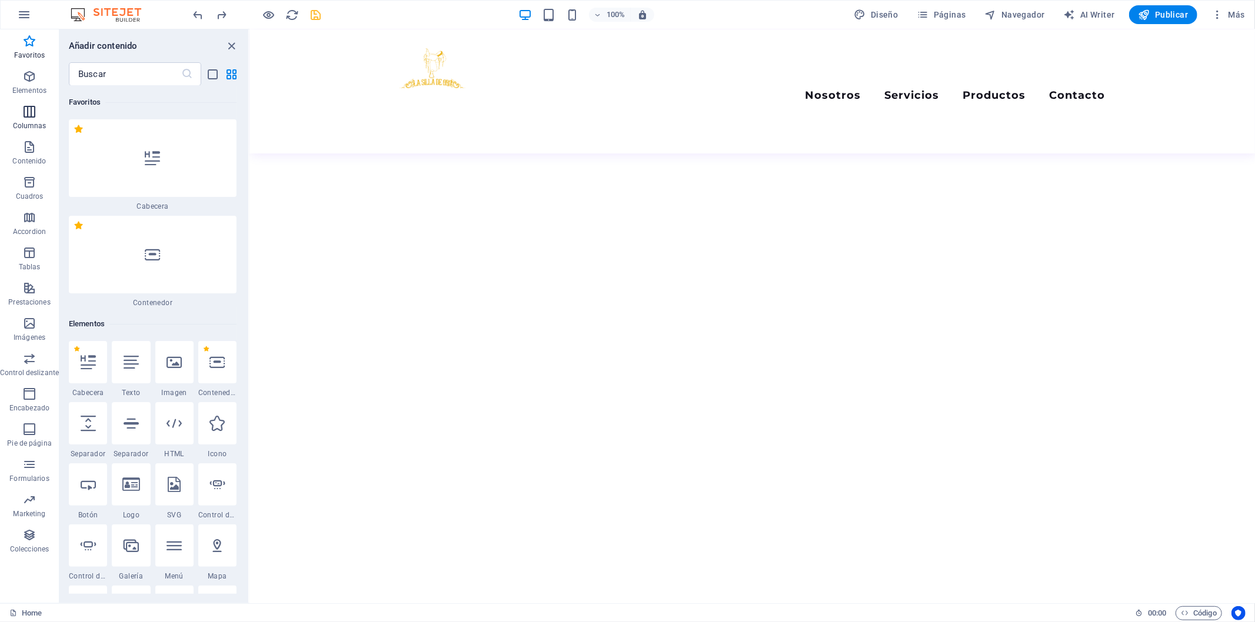
click at [21, 122] on p "Columnas" at bounding box center [30, 125] width 34 height 9
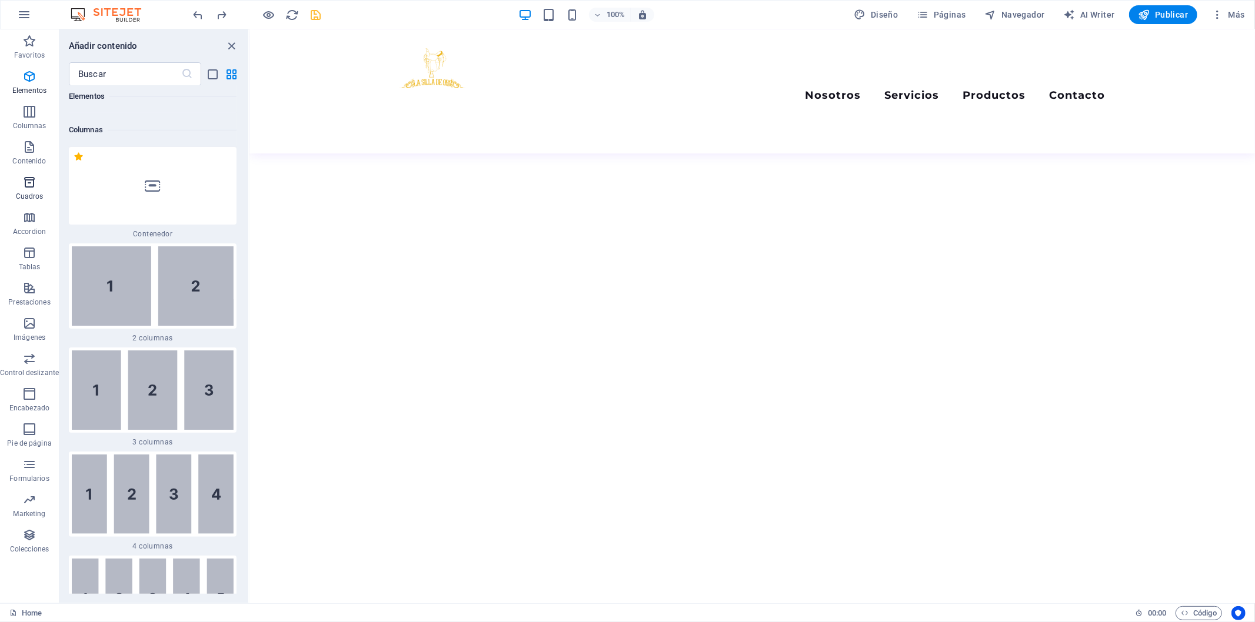
scroll to position [679, 0]
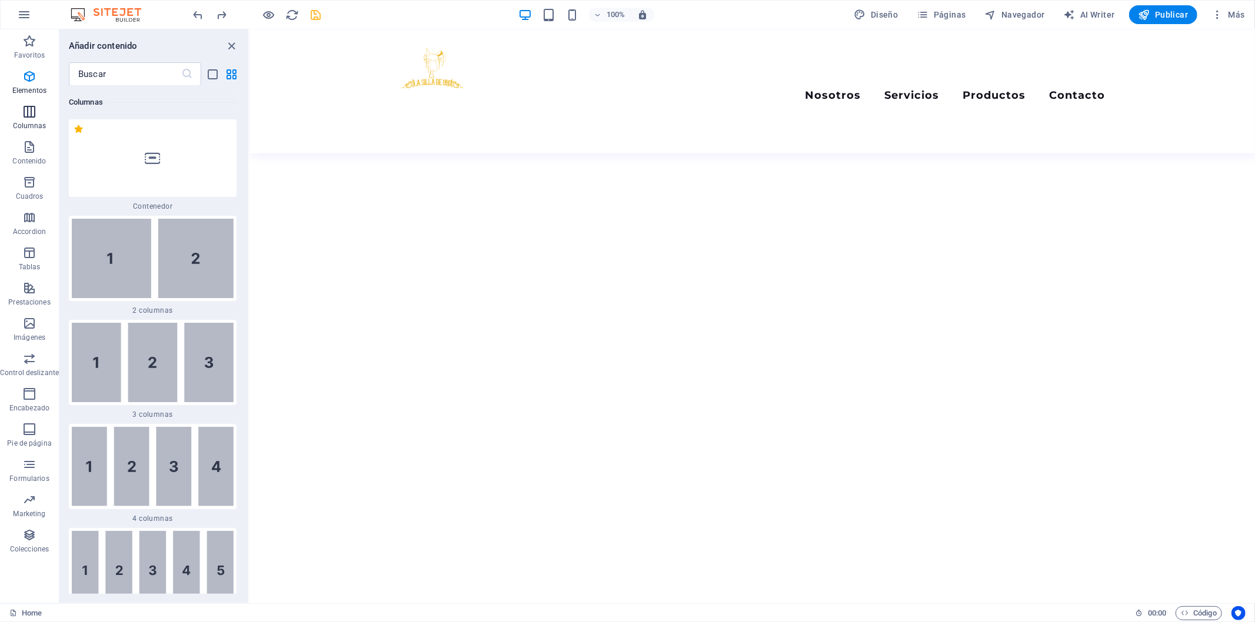
click at [24, 122] on p "Columnas" at bounding box center [30, 125] width 34 height 9
click at [29, 152] on icon "button" at bounding box center [29, 147] width 14 height 14
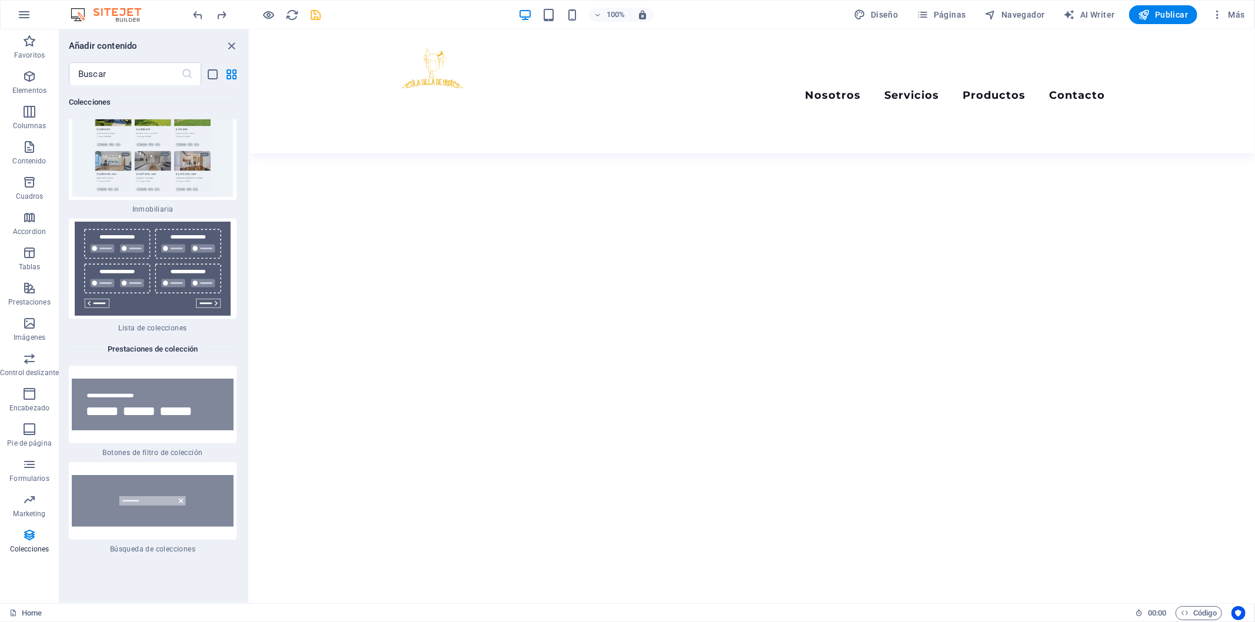
scroll to position [22852, 0]
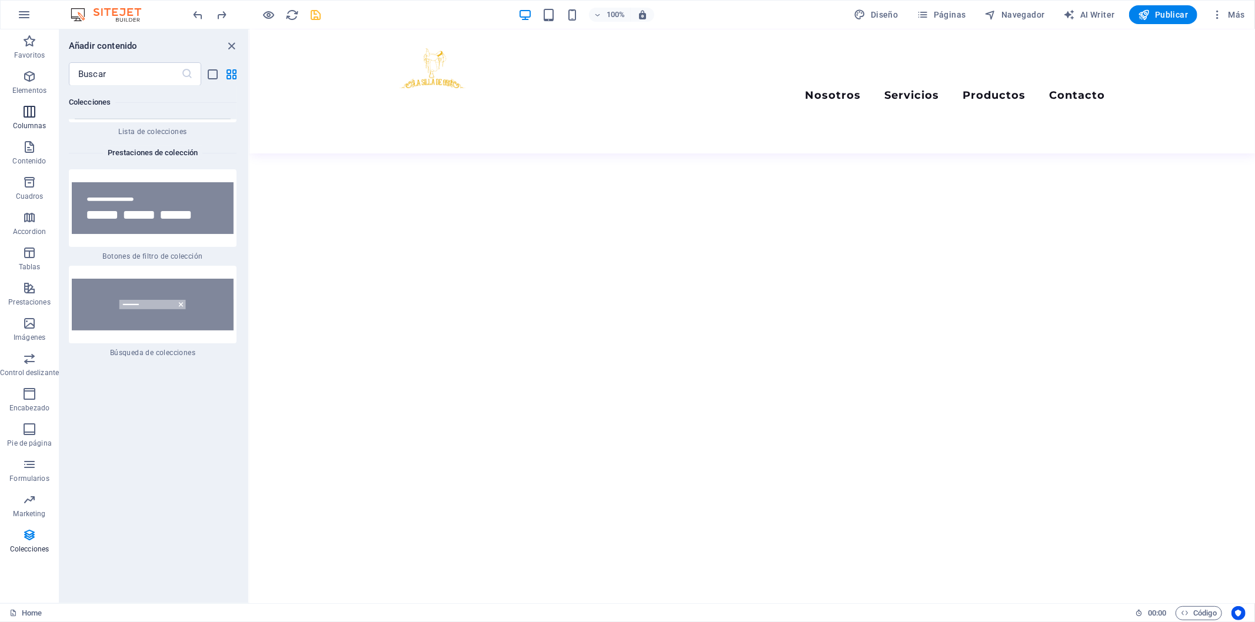
click at [31, 106] on icon "button" at bounding box center [29, 112] width 14 height 14
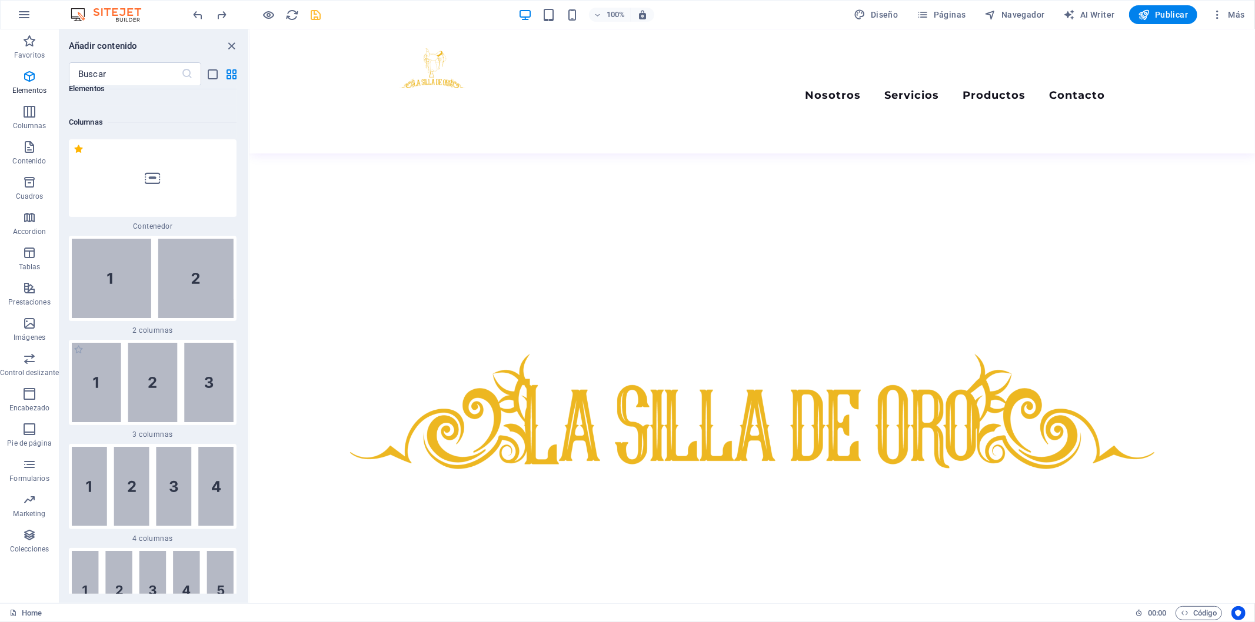
scroll to position [548, 0]
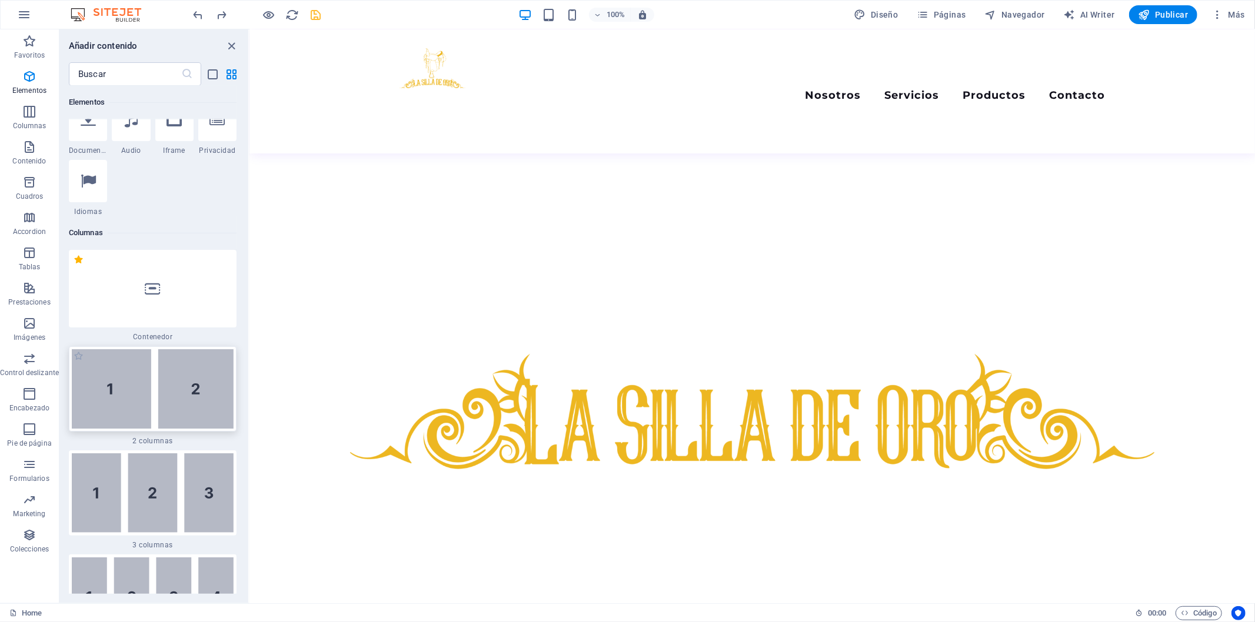
click at [139, 369] on img at bounding box center [153, 388] width 162 height 79
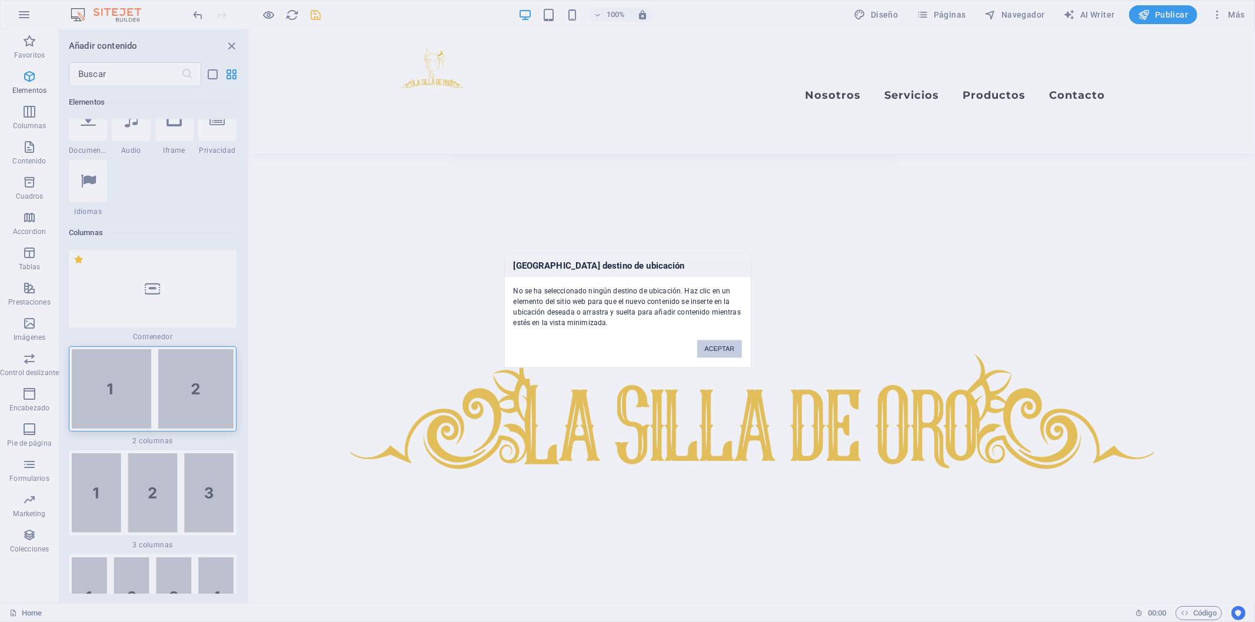
click at [702, 350] on button "ACEPTAR" at bounding box center [719, 350] width 44 height 18
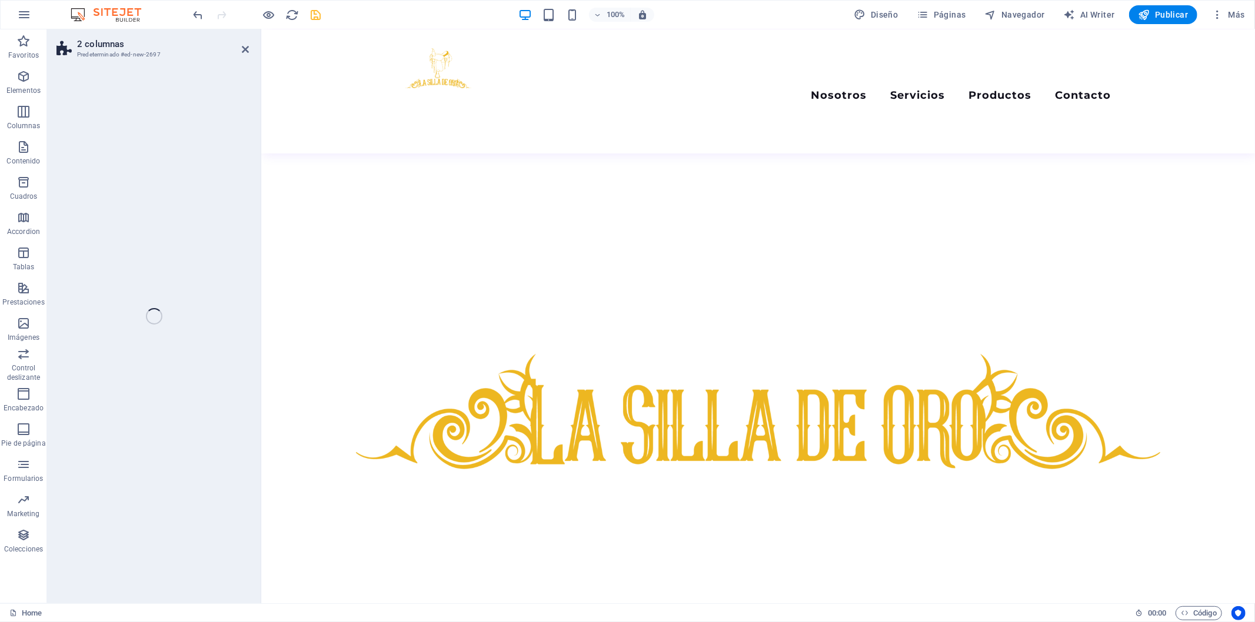
select select "rem"
select select "preset-columns-two-v2-default"
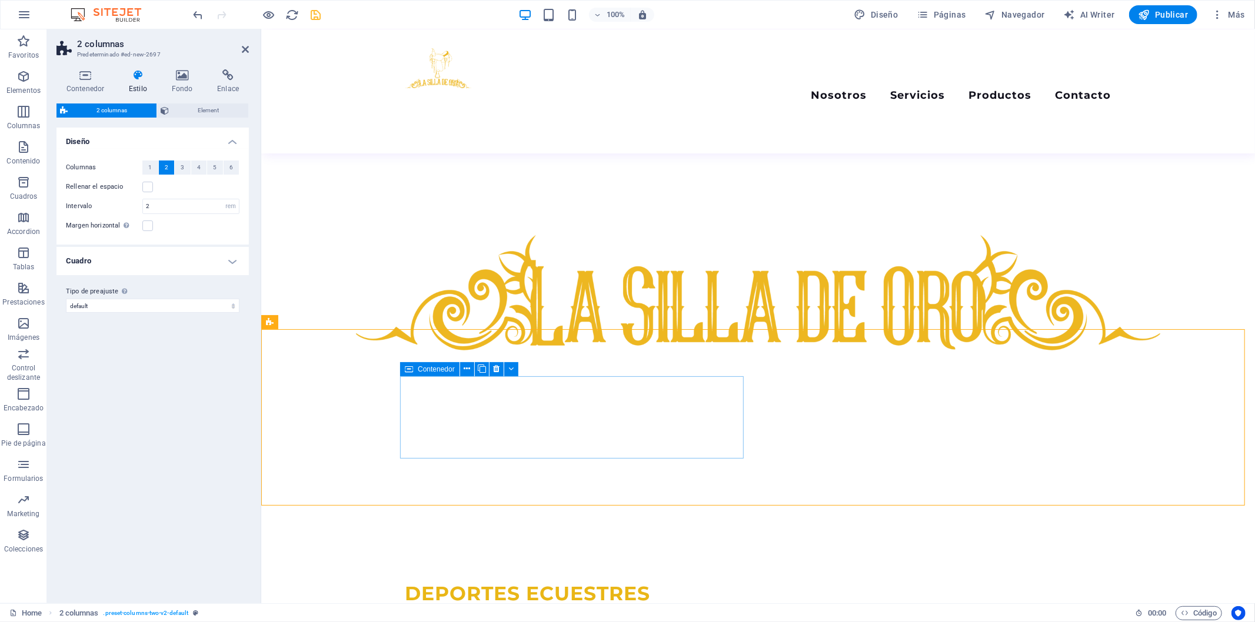
scroll to position [545, 0]
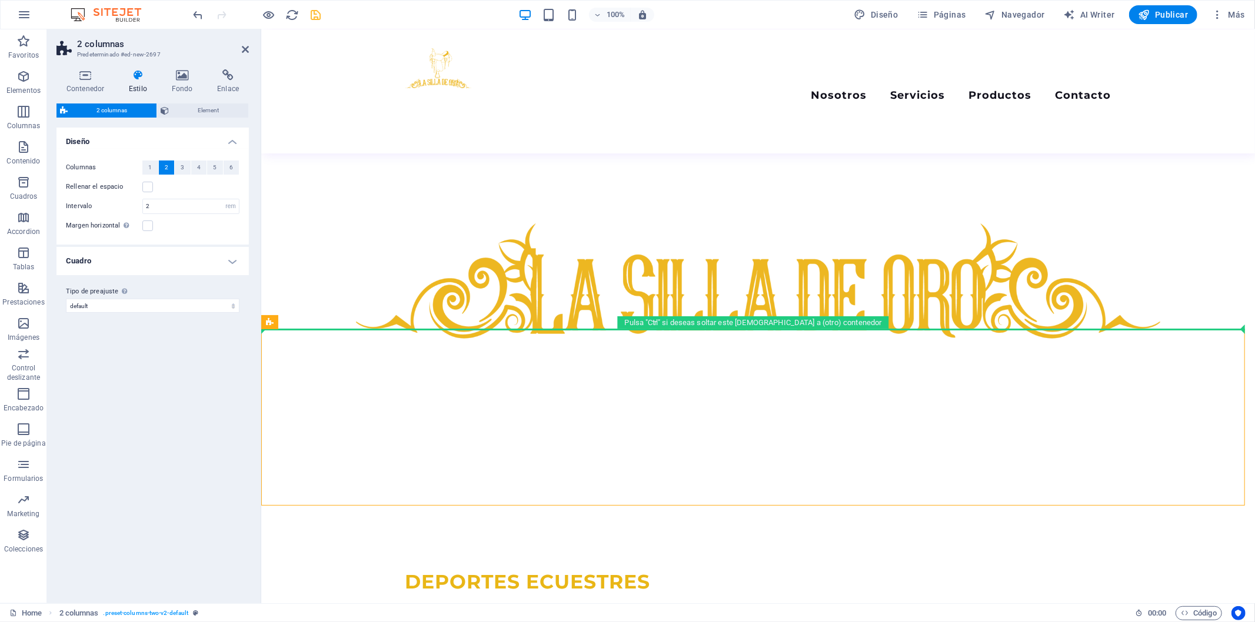
drag, startPoint x: 560, startPoint y: 353, endPoint x: 324, endPoint y: 208, distance: 276.3
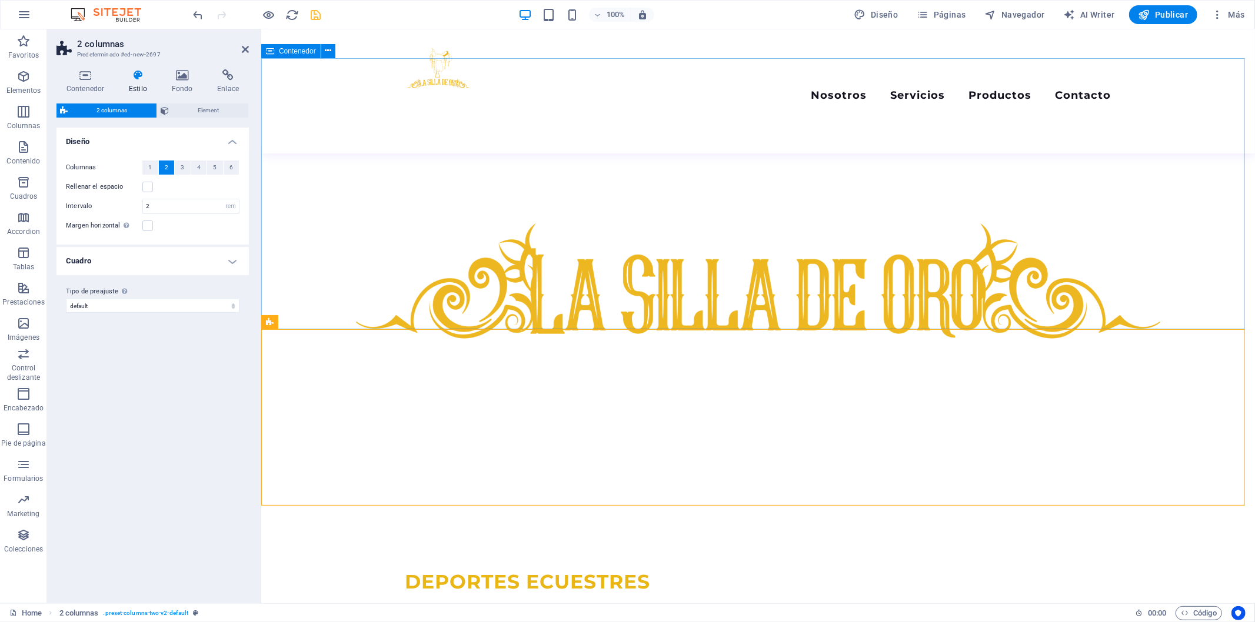
click at [541, 476] on div "DEPORTES ECUESTRES Todo lo que buscas para ti y tu caballo en un solo lugar" at bounding box center [758, 611] width 994 height 271
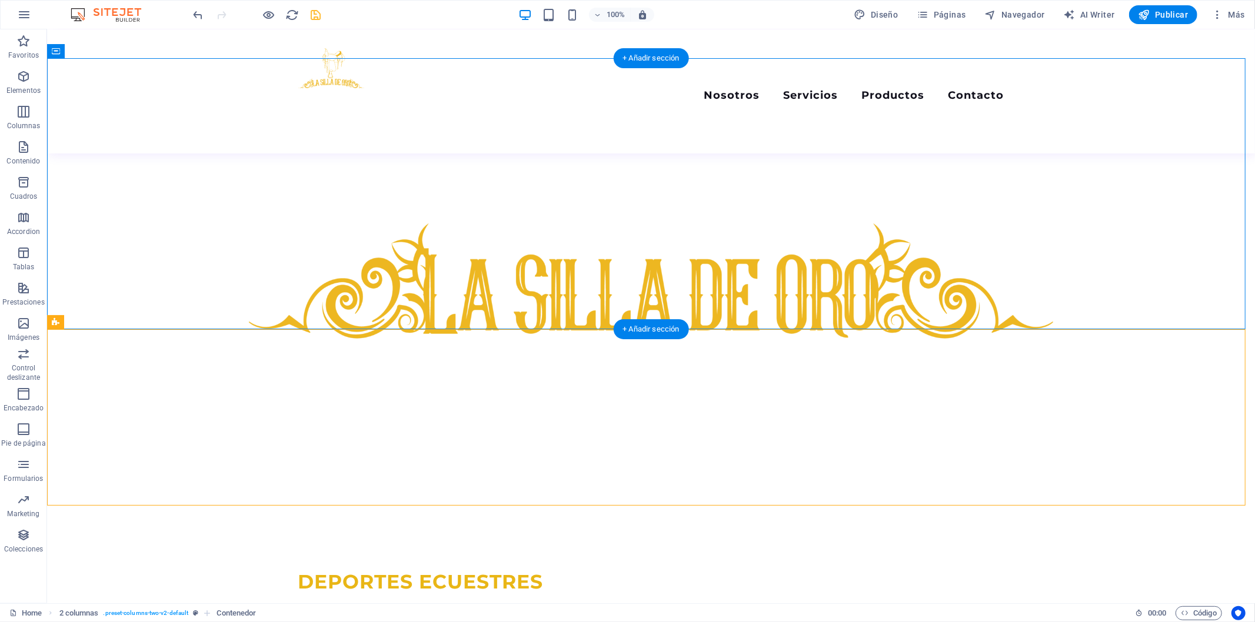
drag, startPoint x: 136, startPoint y: 350, endPoint x: 109, endPoint y: 209, distance: 143.8
drag, startPoint x: 104, startPoint y: 349, endPoint x: 91, endPoint y: 214, distance: 135.9
drag, startPoint x: 154, startPoint y: 354, endPoint x: 116, endPoint y: 262, distance: 99.2
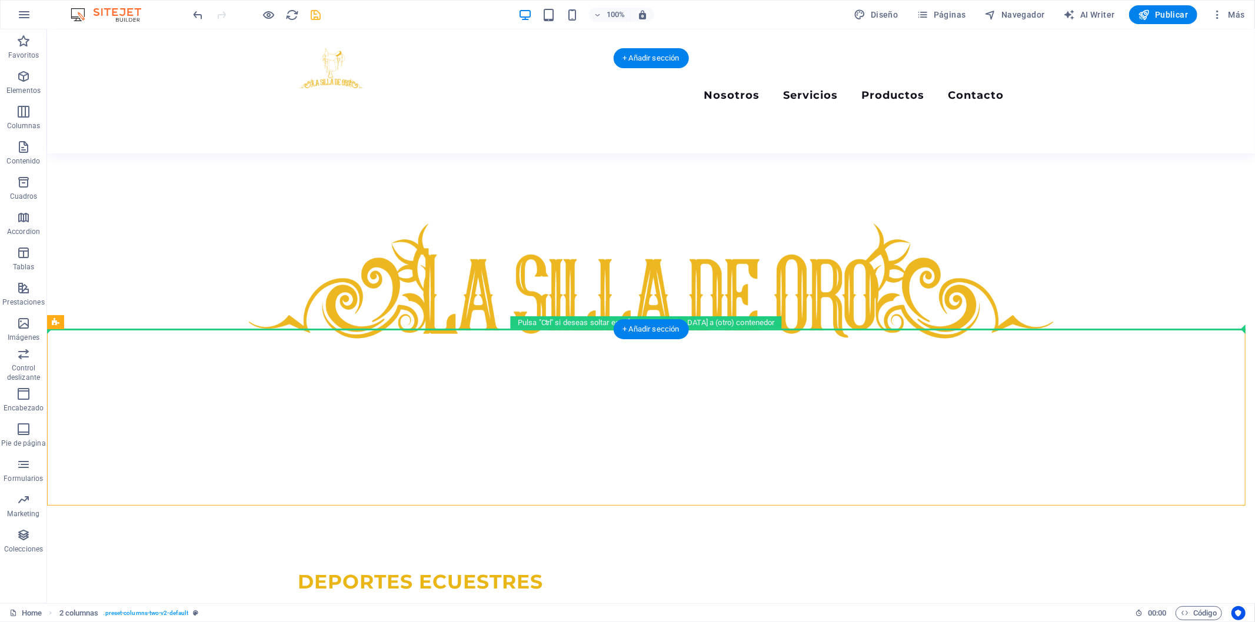
drag, startPoint x: 106, startPoint y: 349, endPoint x: 310, endPoint y: 310, distance: 207.8
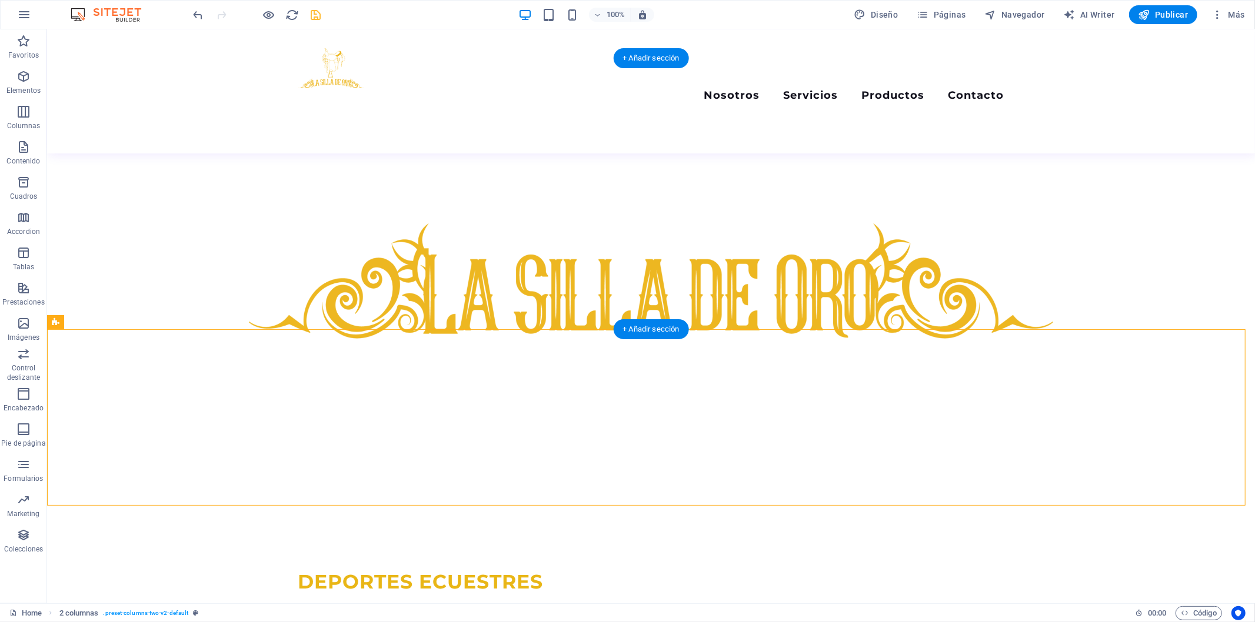
click at [149, 476] on div "DEPORTES ECUESTRES Todo lo que buscas para ti y tu caballo en un solo lugar" at bounding box center [650, 611] width 1208 height 271
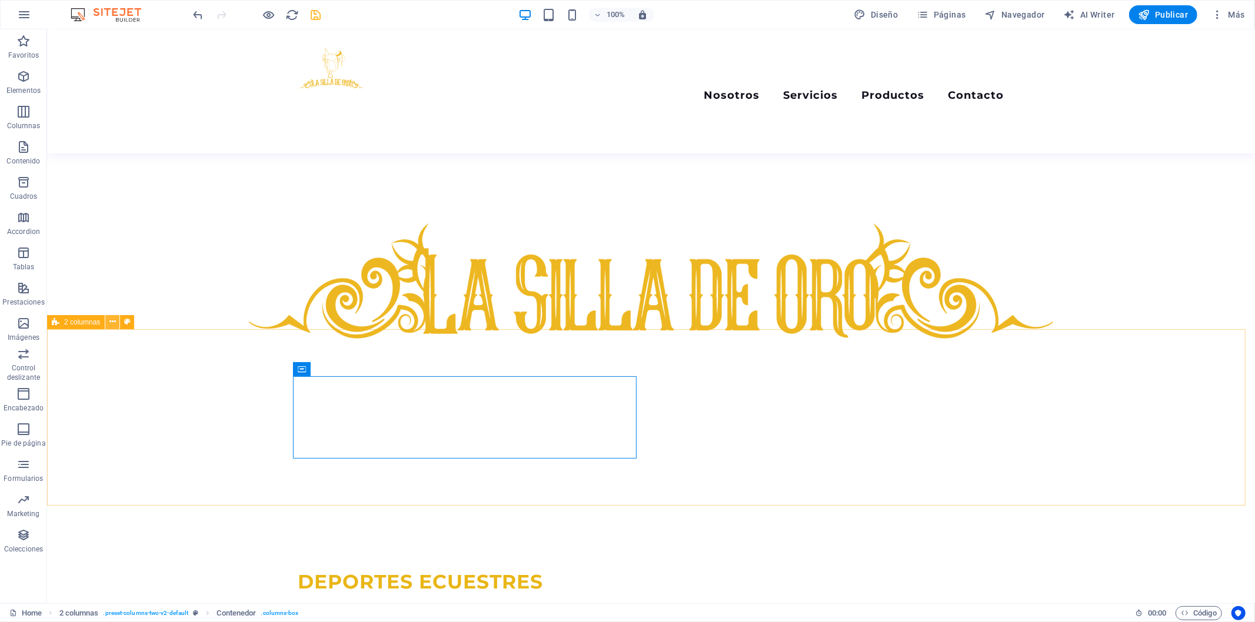
click at [108, 322] on button at bounding box center [112, 322] width 14 height 14
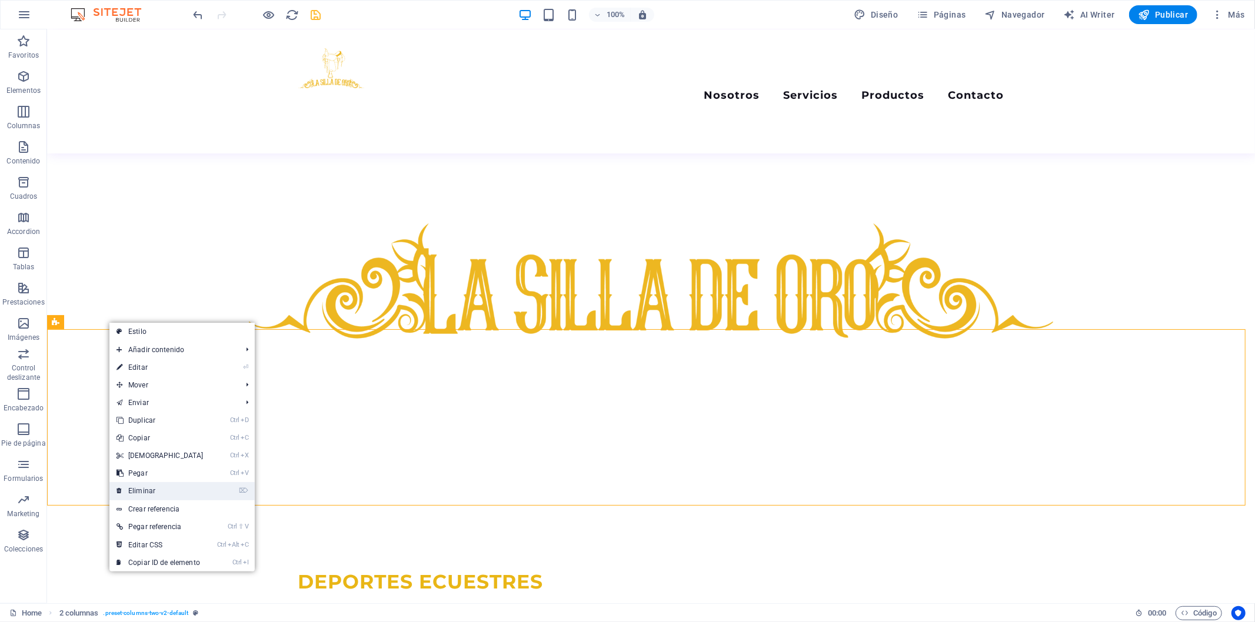
click at [159, 492] on link "⌦ Eliminar" at bounding box center [159, 491] width 101 height 18
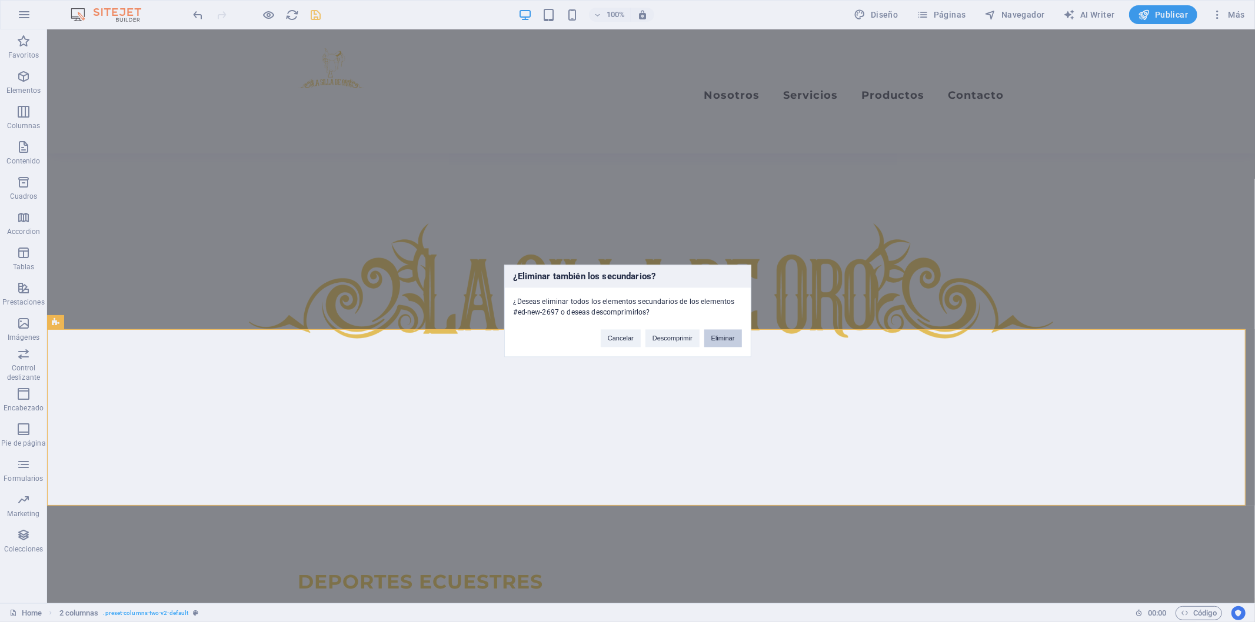
click at [732, 330] on button "Eliminar" at bounding box center [723, 339] width 38 height 18
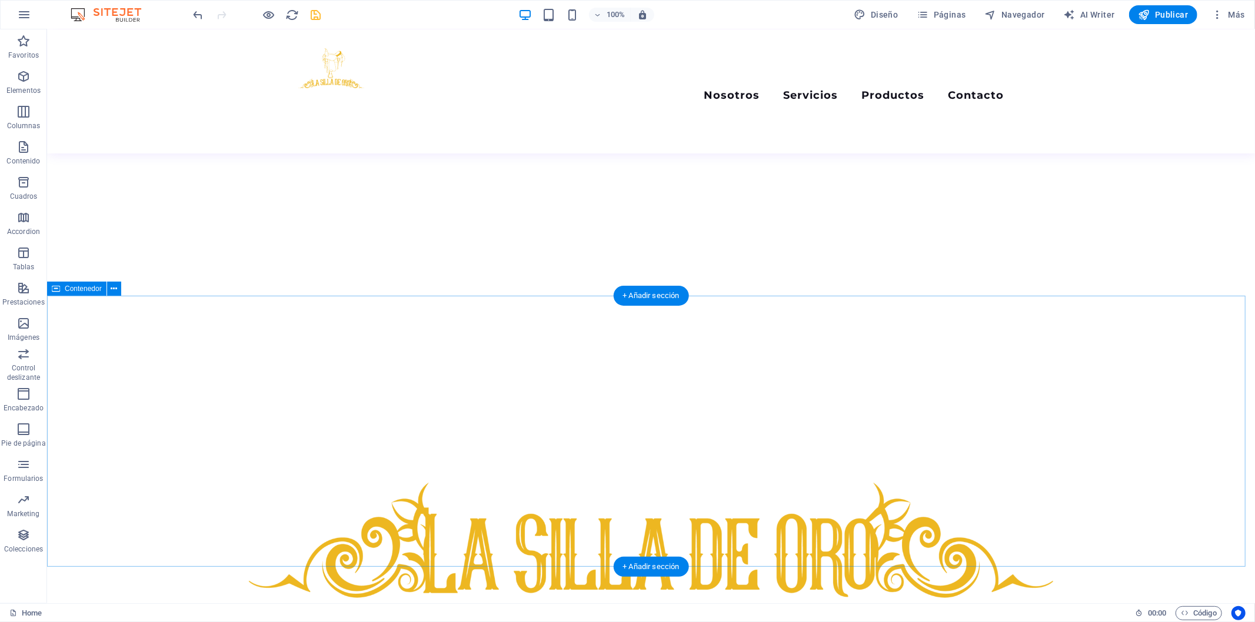
scroll to position [284, 0]
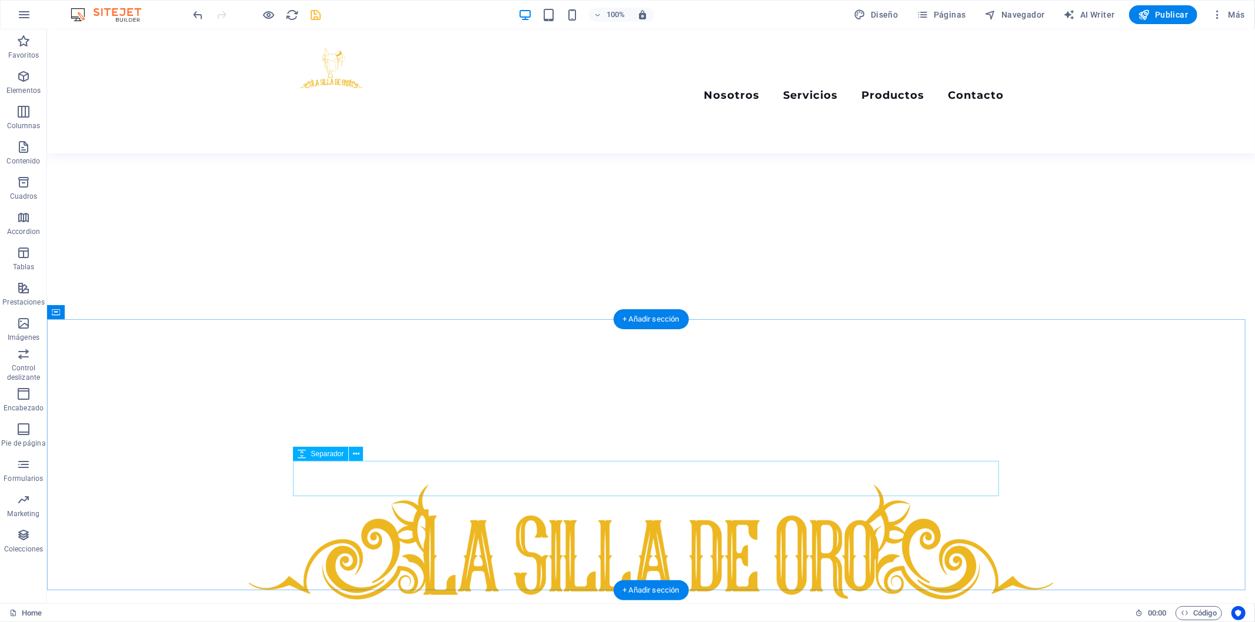
click at [18, 148] on icon "button" at bounding box center [23, 147] width 14 height 14
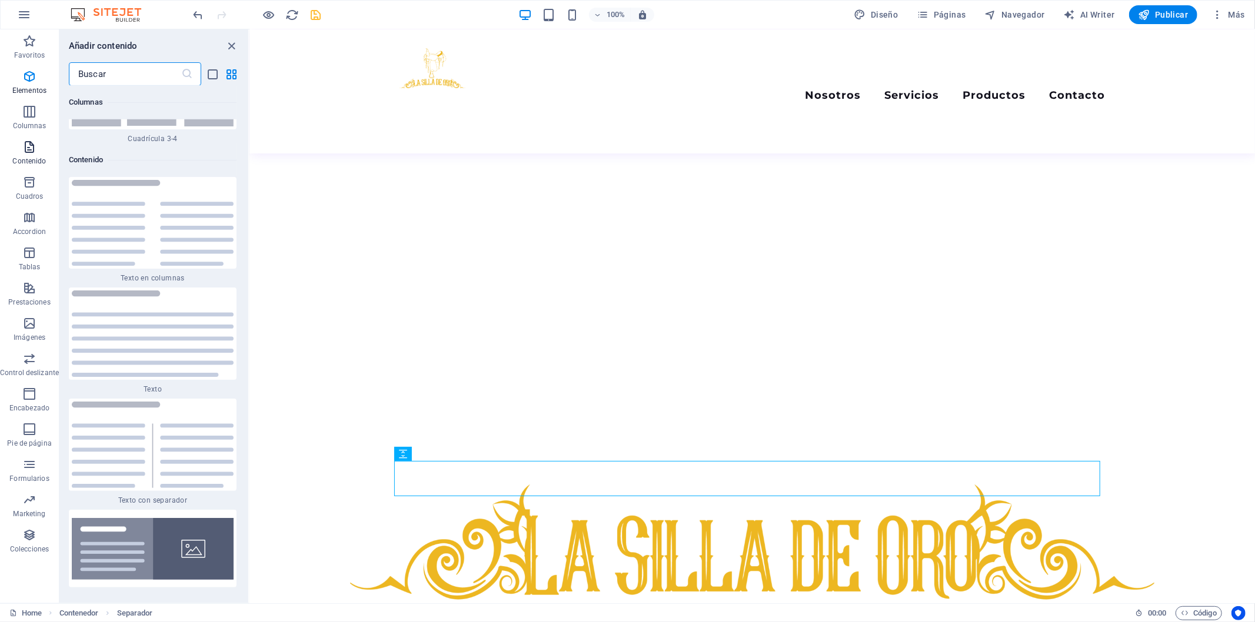
scroll to position [3958, 0]
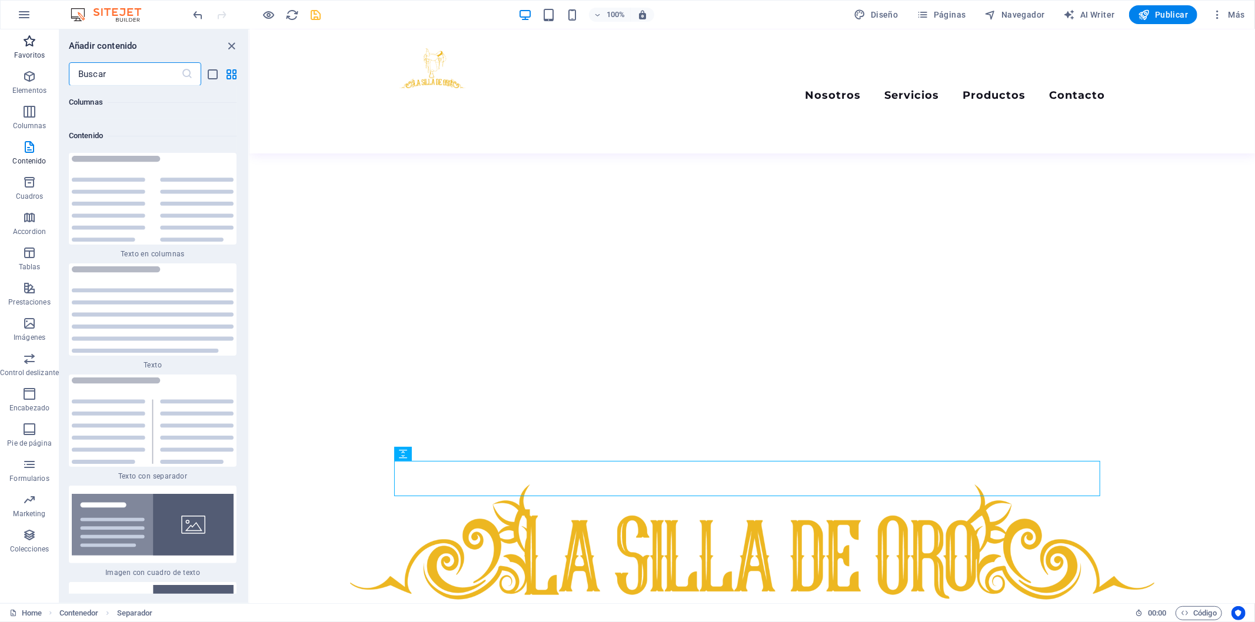
click at [37, 51] on p "Favoritos" at bounding box center [29, 55] width 31 height 9
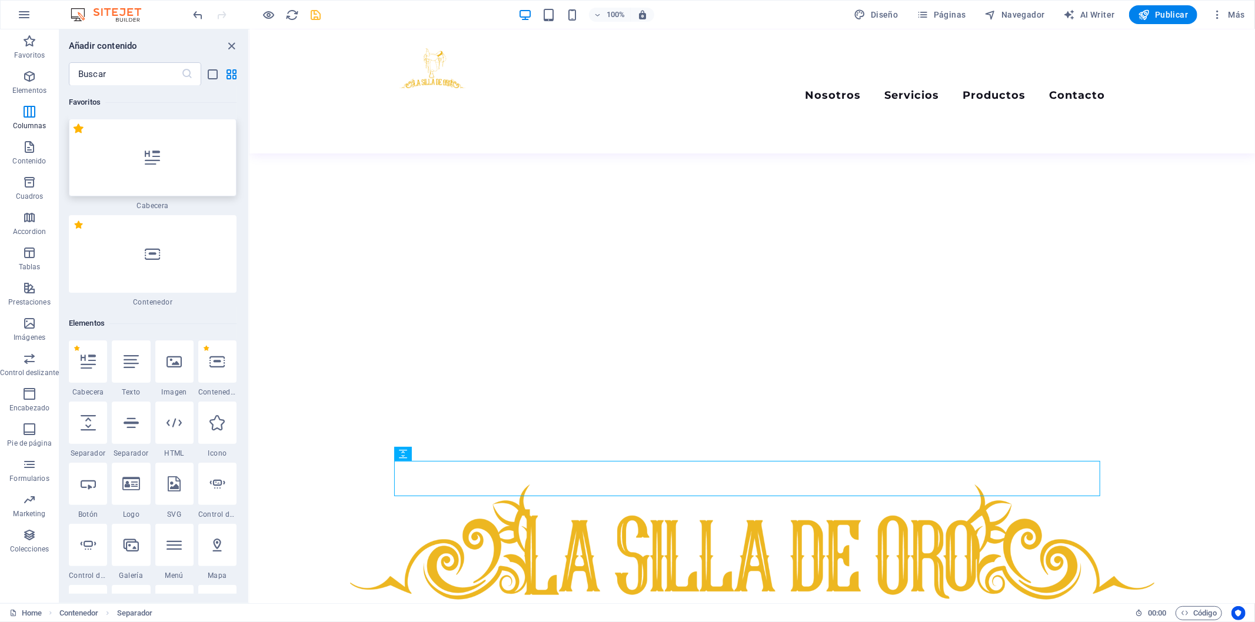
scroll to position [0, 0]
click at [163, 259] on div at bounding box center [153, 255] width 168 height 78
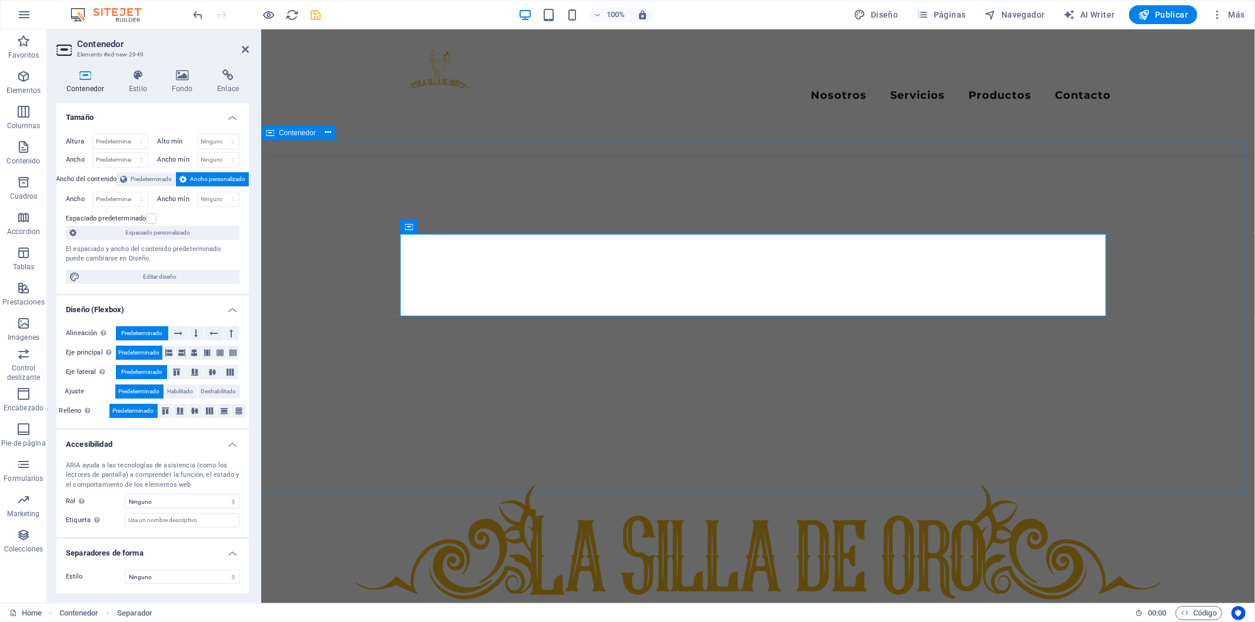
scroll to position [545, 0]
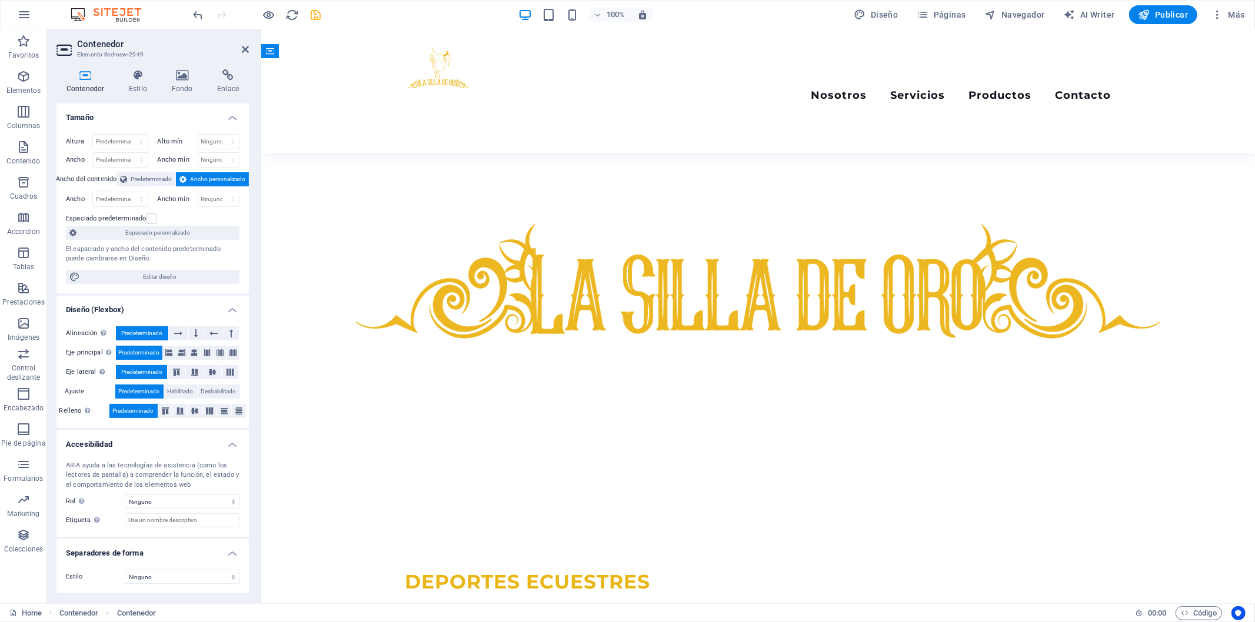
drag, startPoint x: 718, startPoint y: 175, endPoint x: 441, endPoint y: 311, distance: 309.4
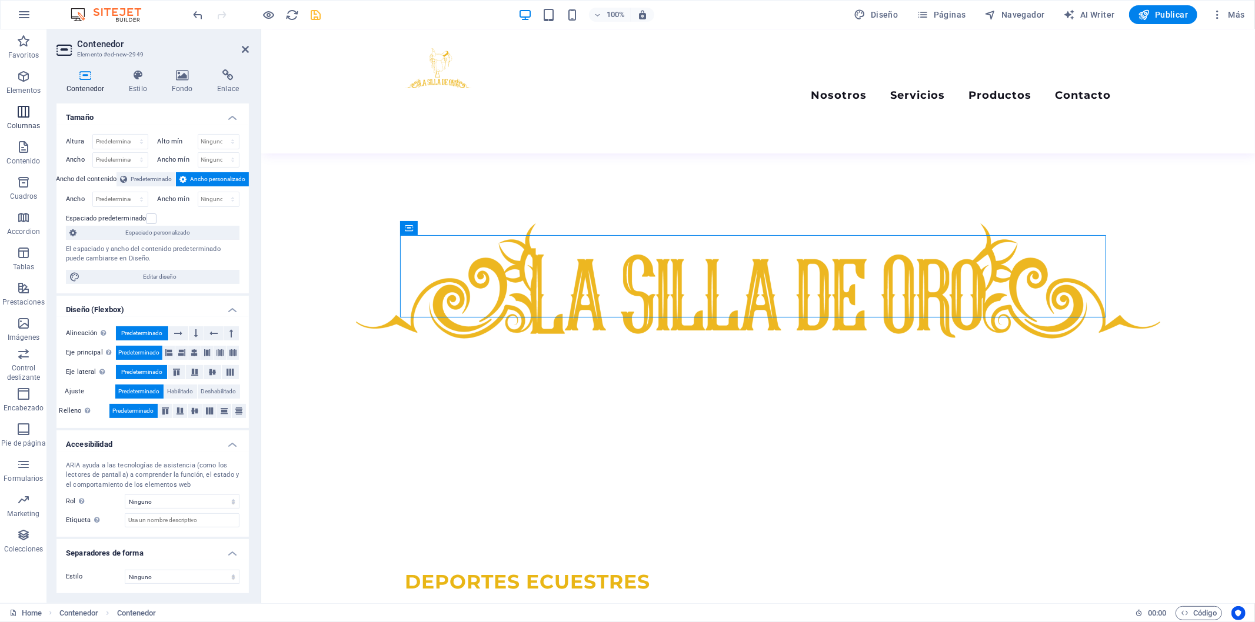
click at [15, 103] on button "Columnas" at bounding box center [23, 117] width 47 height 35
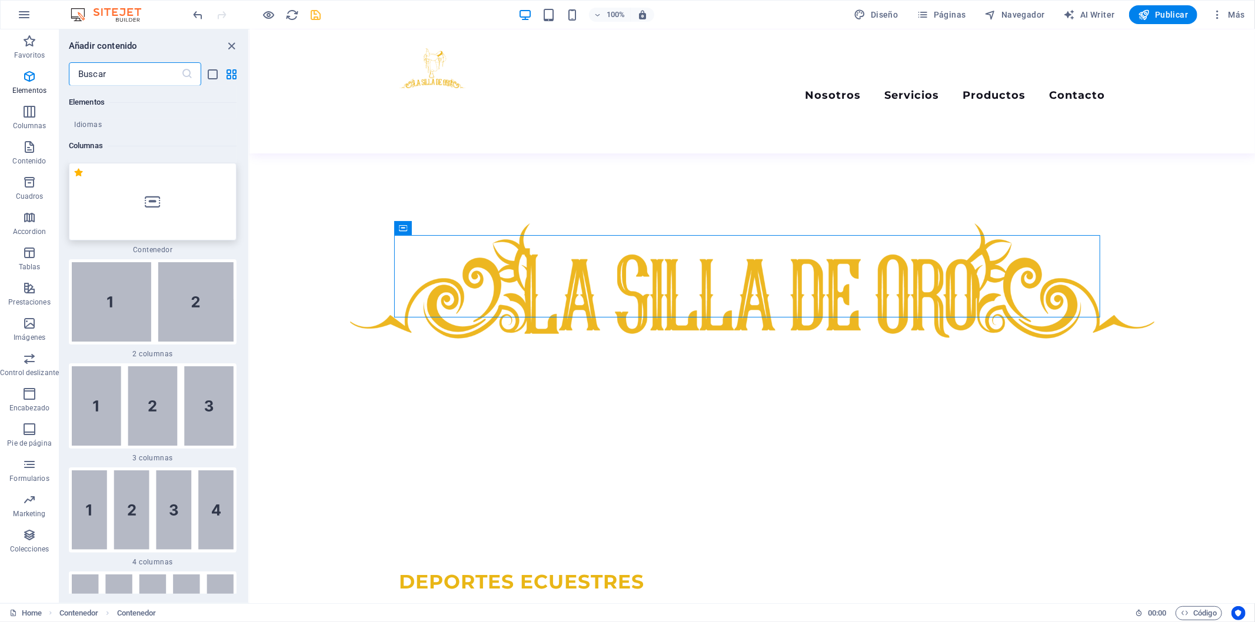
scroll to position [679, 0]
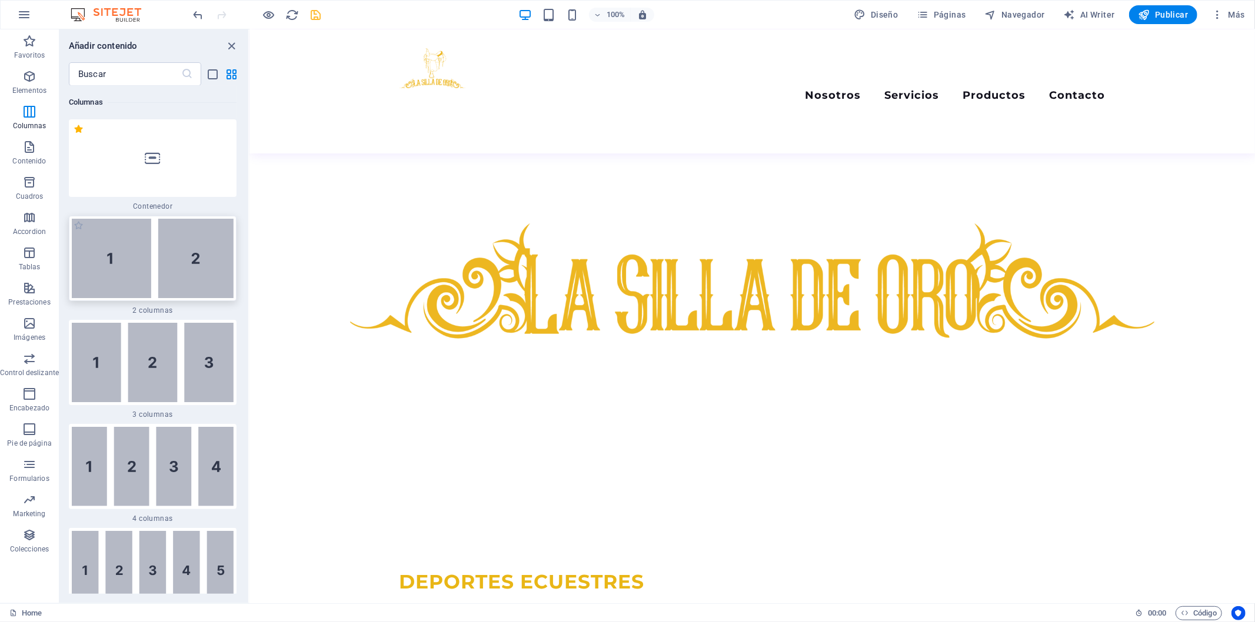
click at [186, 245] on img at bounding box center [153, 258] width 162 height 79
click at [86, 263] on img at bounding box center [153, 258] width 162 height 79
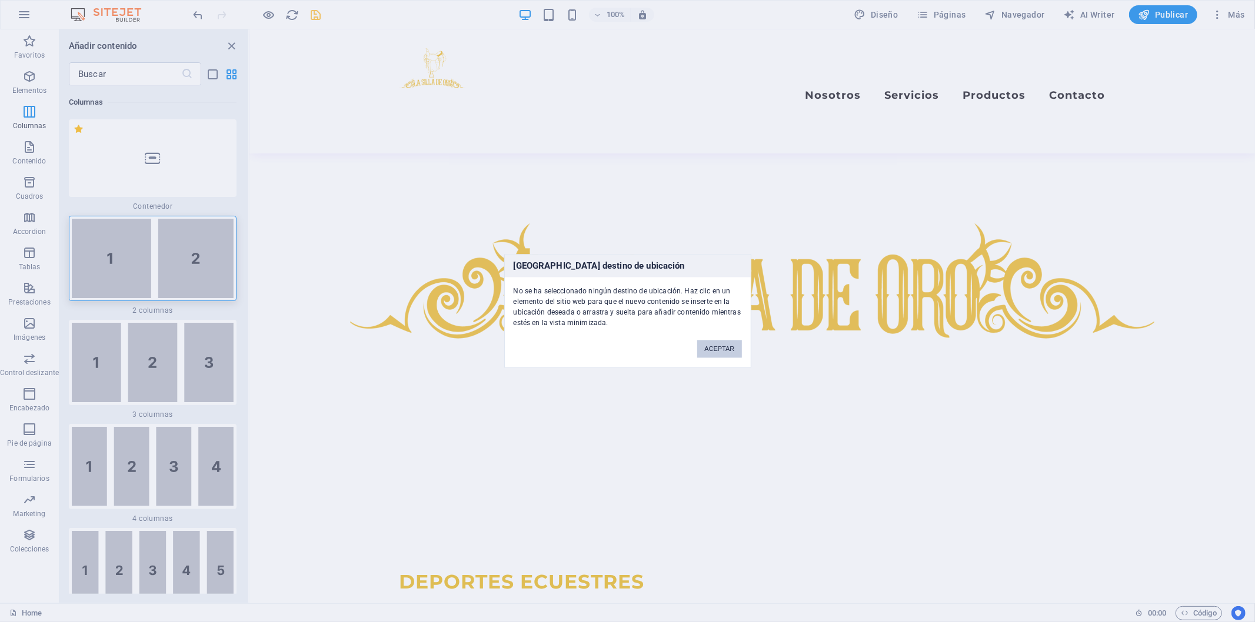
click at [707, 352] on button "ACEPTAR" at bounding box center [719, 350] width 44 height 18
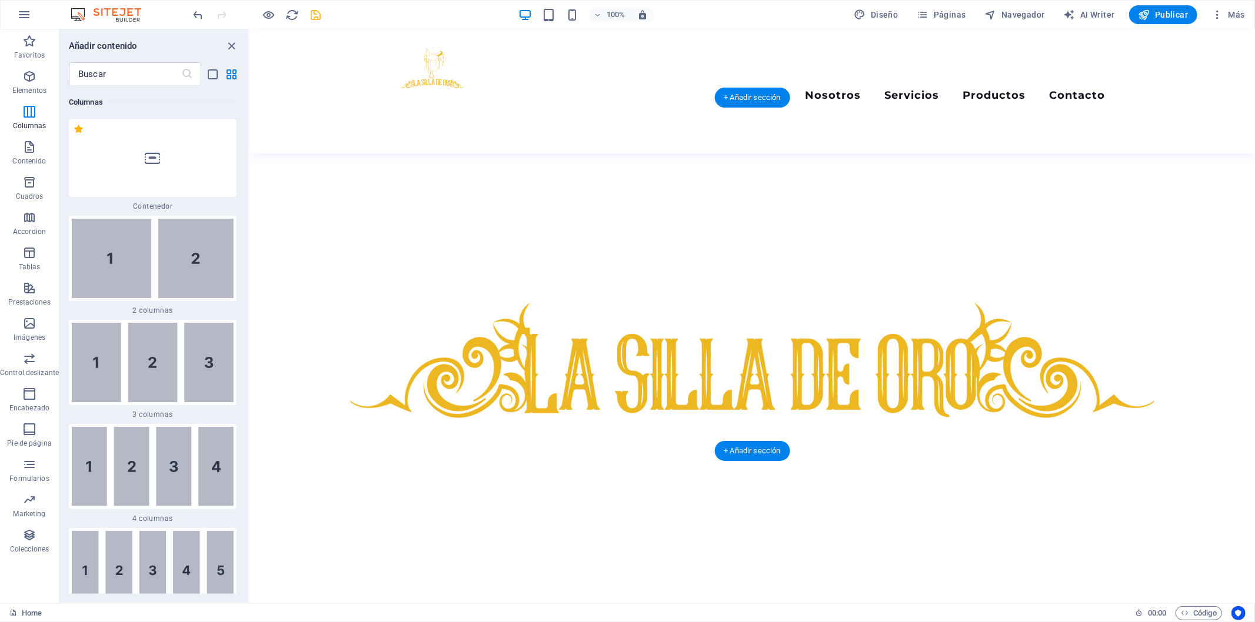
scroll to position [545, 0]
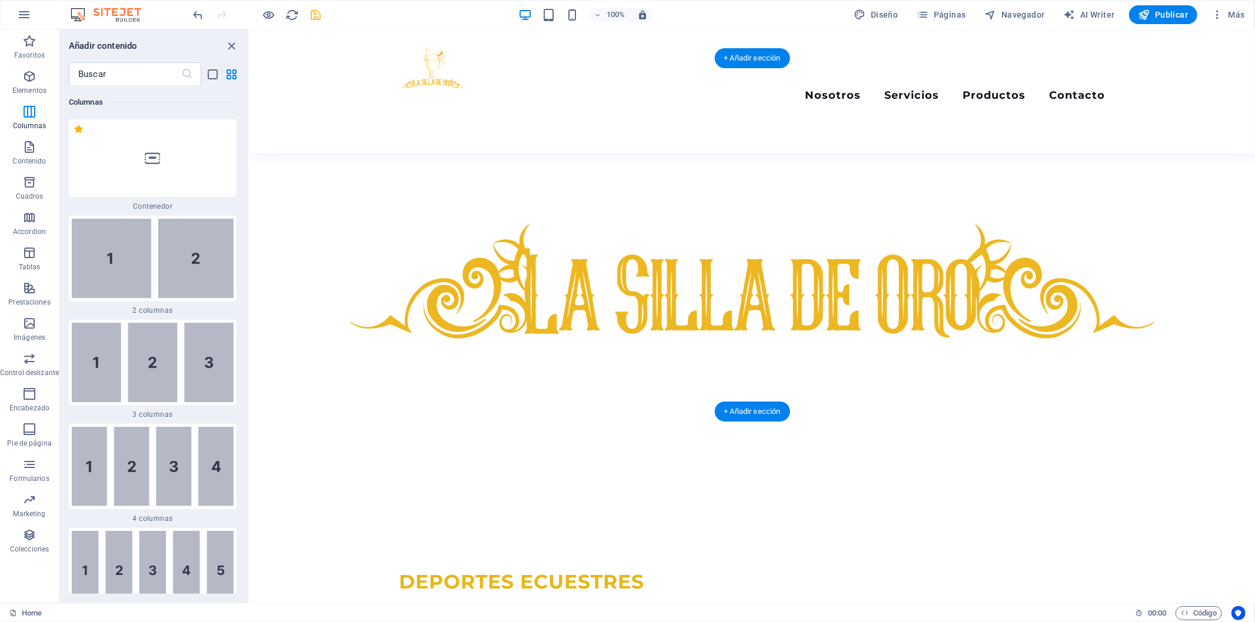
drag, startPoint x: 684, startPoint y: 218, endPoint x: 728, endPoint y: 318, distance: 109.1
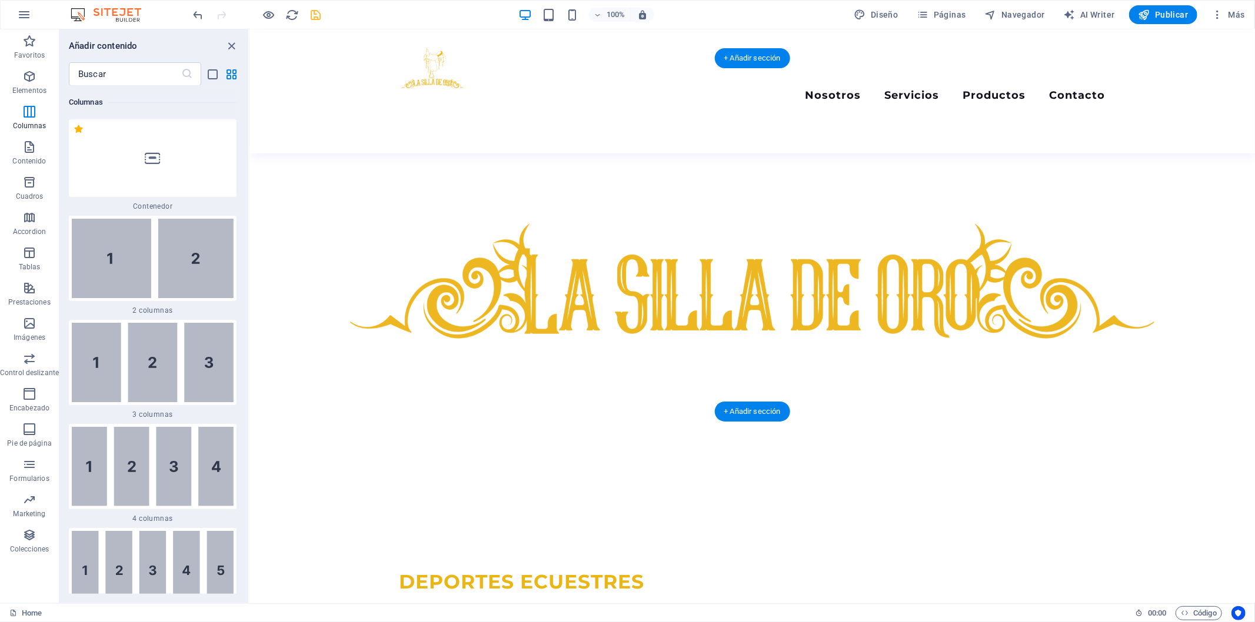
drag, startPoint x: 273, startPoint y: 194, endPoint x: 274, endPoint y: 179, distance: 14.7
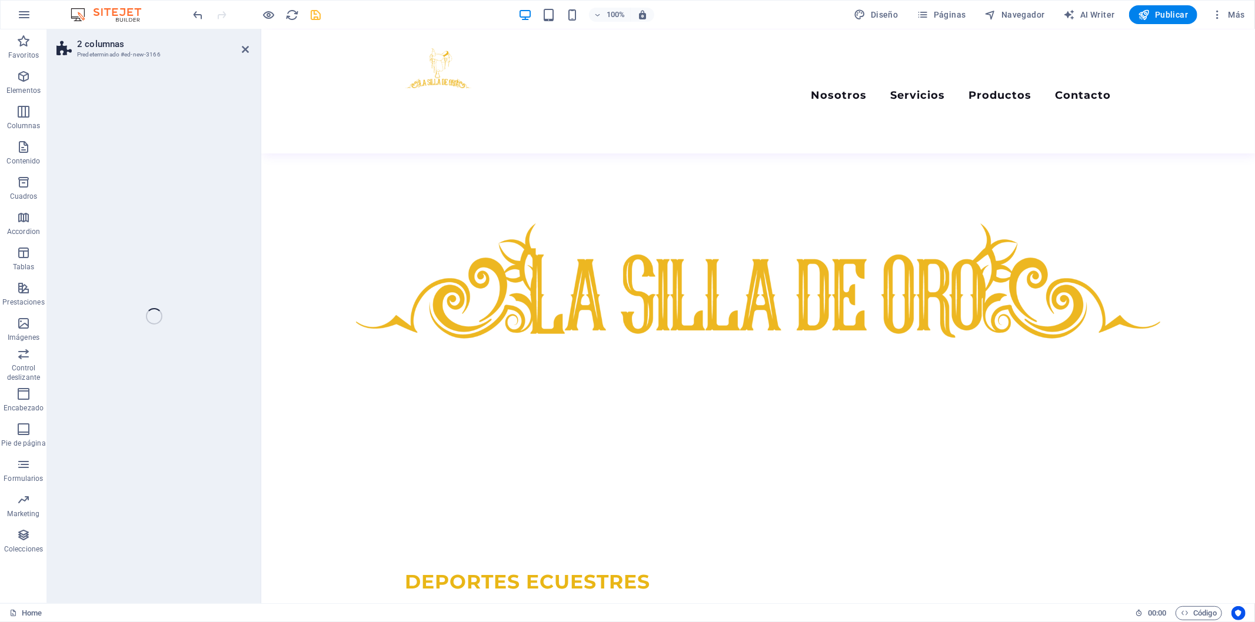
select select "rem"
select select "preset-columns-two-v2-default"
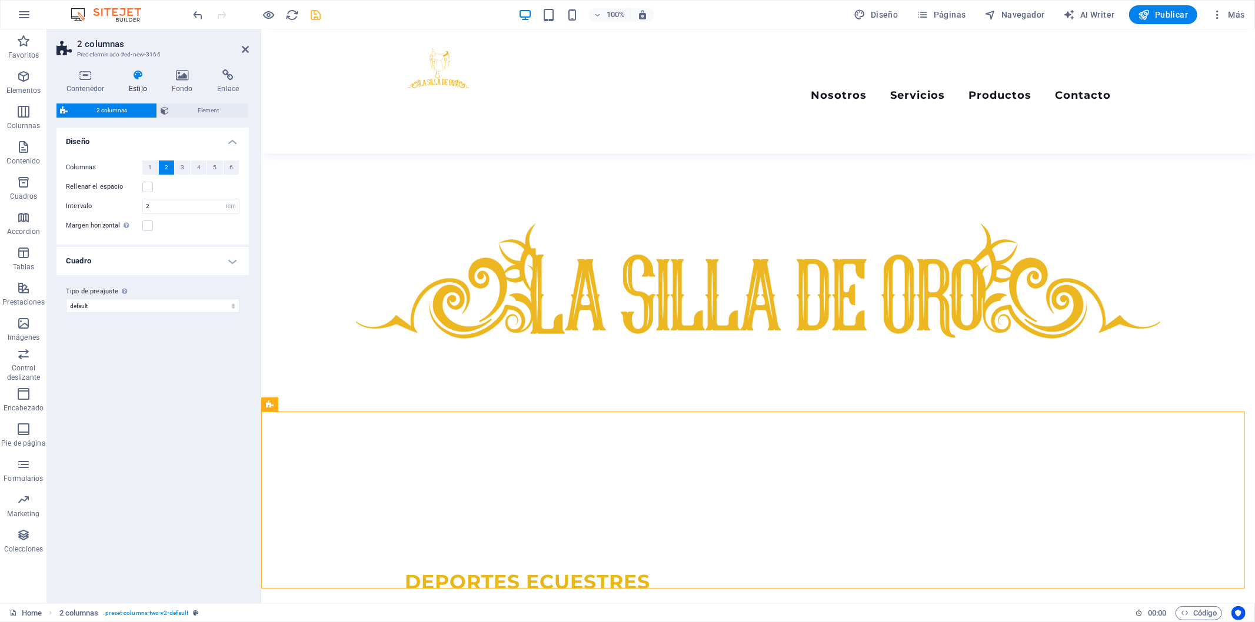
click at [116, 260] on h4 "Cuadro" at bounding box center [152, 261] width 192 height 28
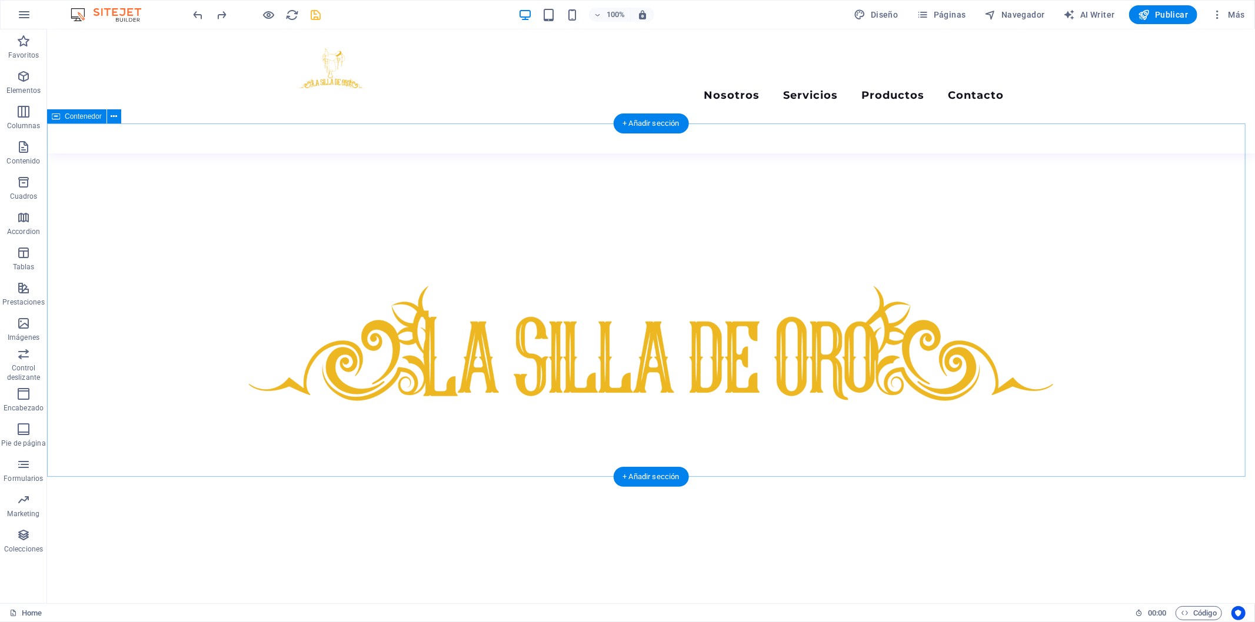
scroll to position [480, 0]
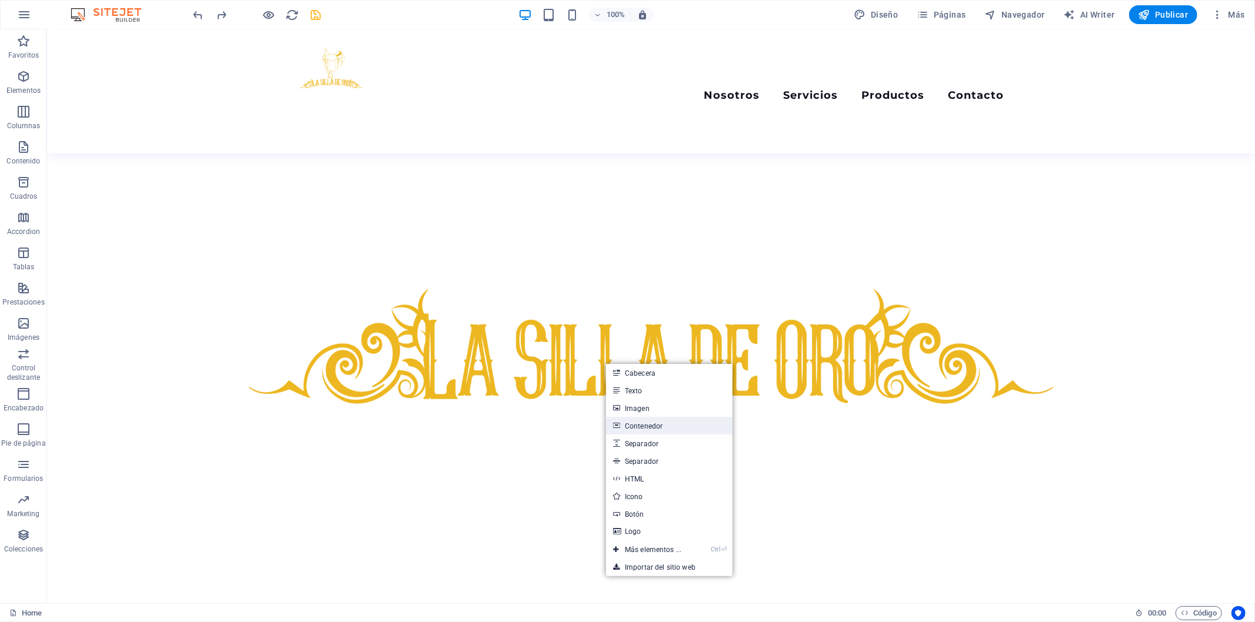
drag, startPoint x: 635, startPoint y: 419, endPoint x: 377, endPoint y: 391, distance: 260.4
click at [635, 419] on link "Contenedor" at bounding box center [669, 426] width 126 height 18
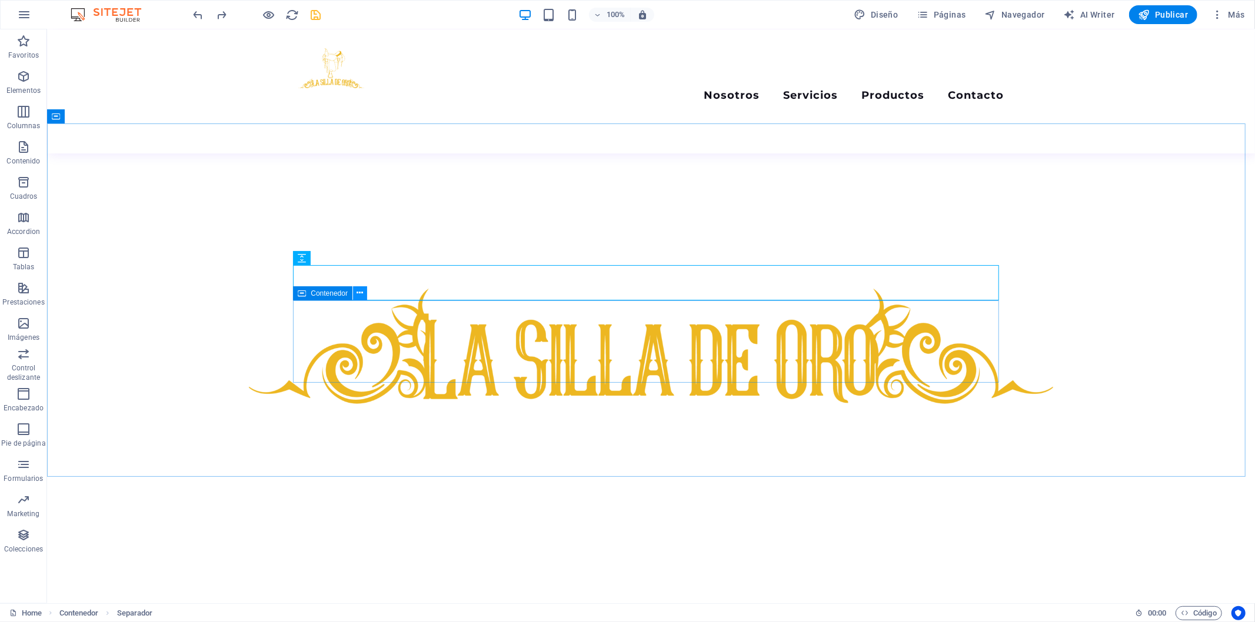
click at [354, 295] on button at bounding box center [360, 294] width 14 height 14
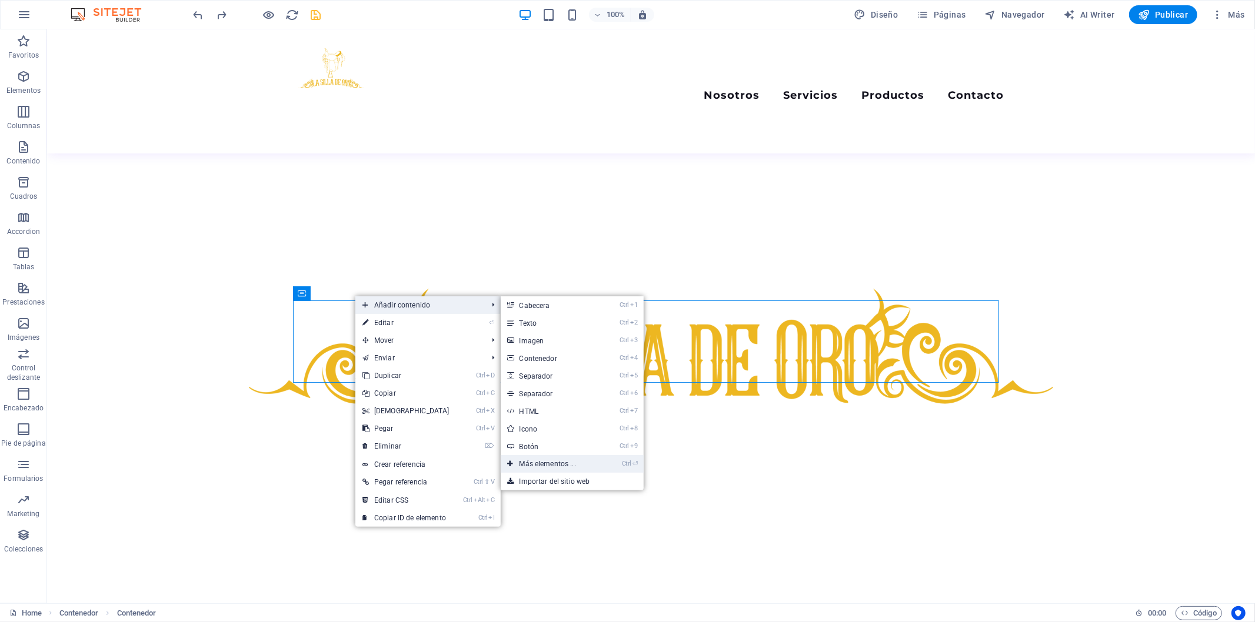
click at [527, 464] on link "Ctrl ⏎ Más elementos ..." at bounding box center [550, 464] width 99 height 18
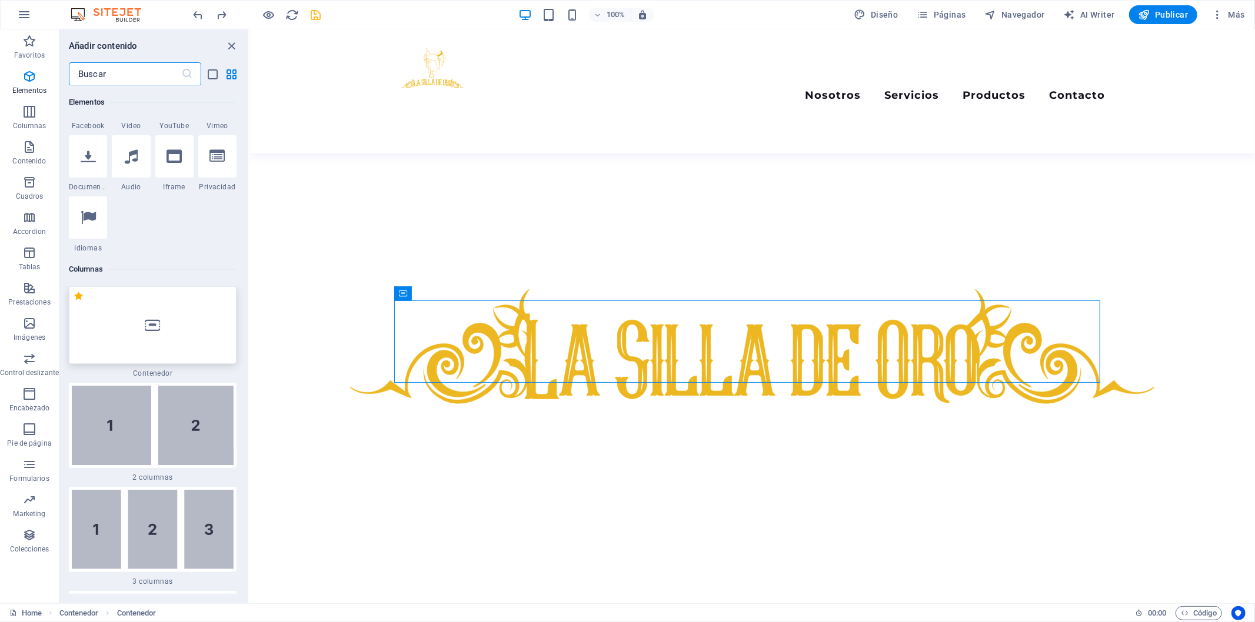
scroll to position [679, 0]
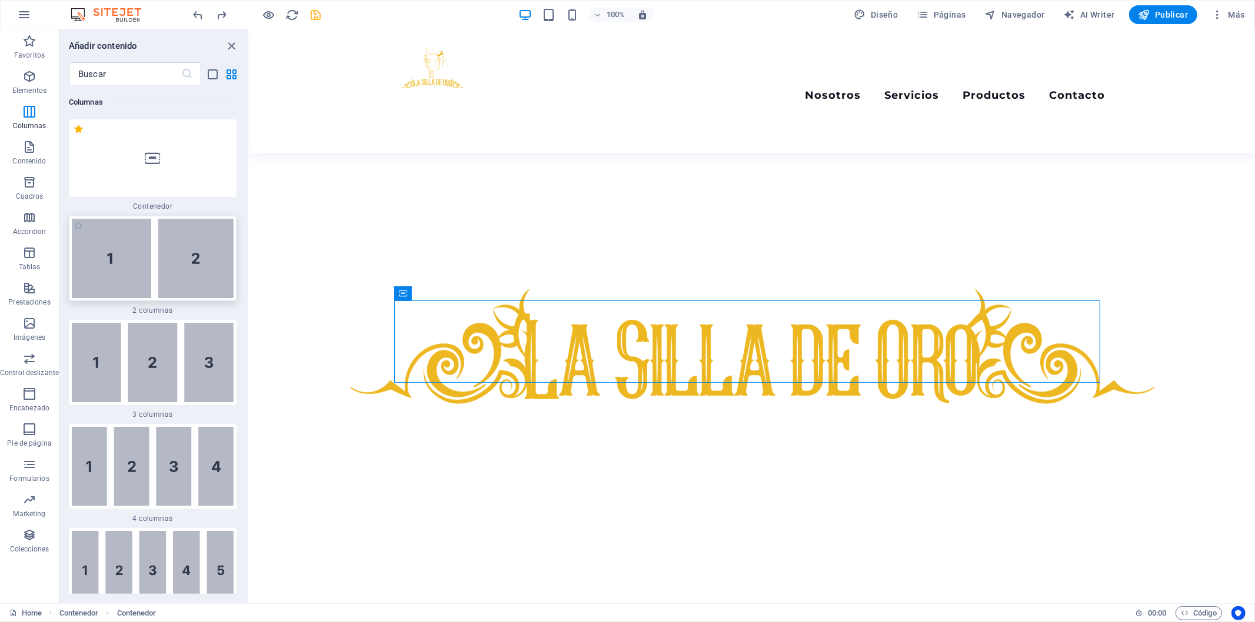
click at [209, 254] on img at bounding box center [153, 258] width 162 height 79
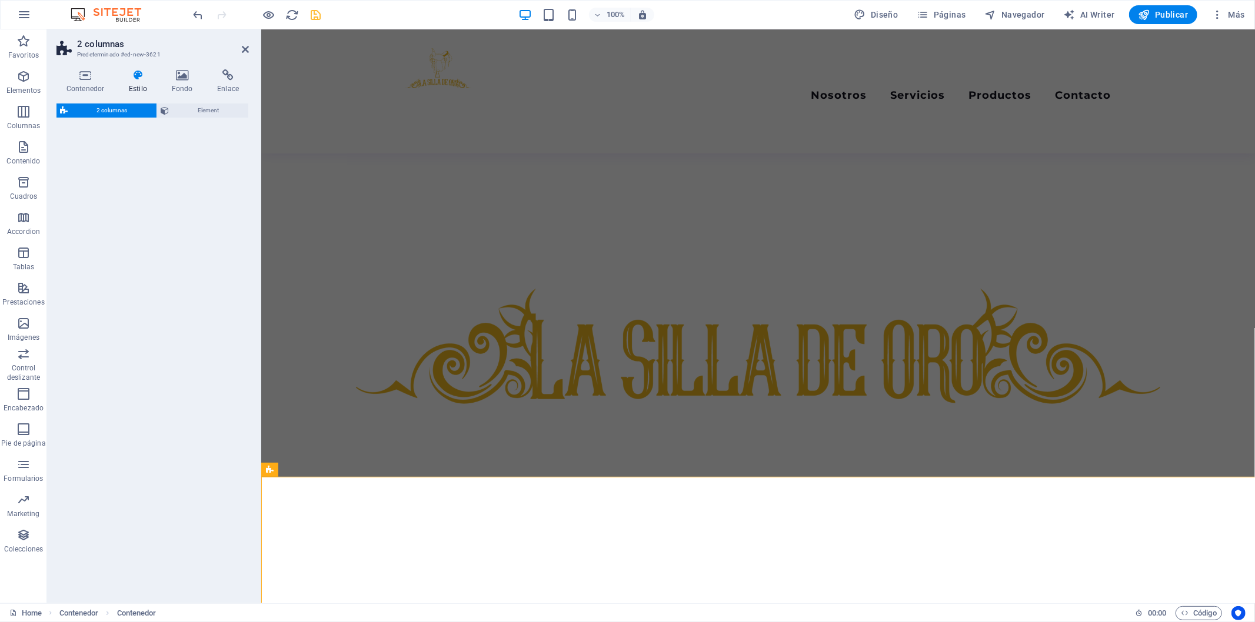
select select "rem"
select select "preset-columns-two-v2-default"
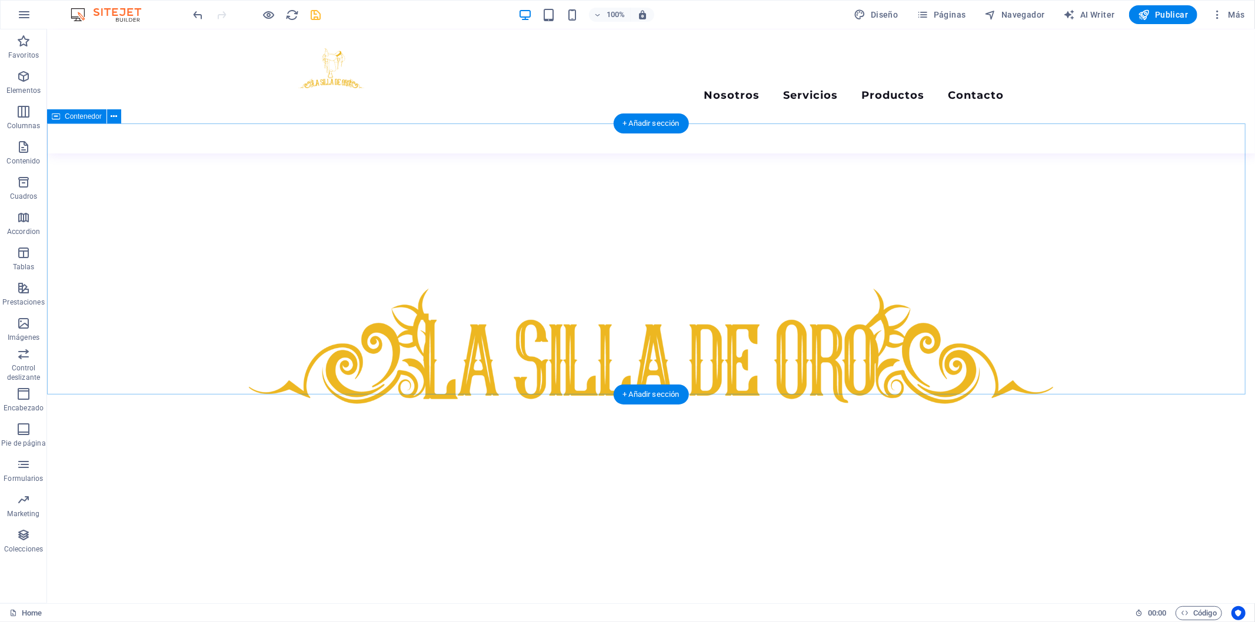
drag, startPoint x: 688, startPoint y: 427, endPoint x: 637, endPoint y: 344, distance: 96.7
click at [620, 396] on div "+ Añadir sección" at bounding box center [650, 395] width 75 height 20
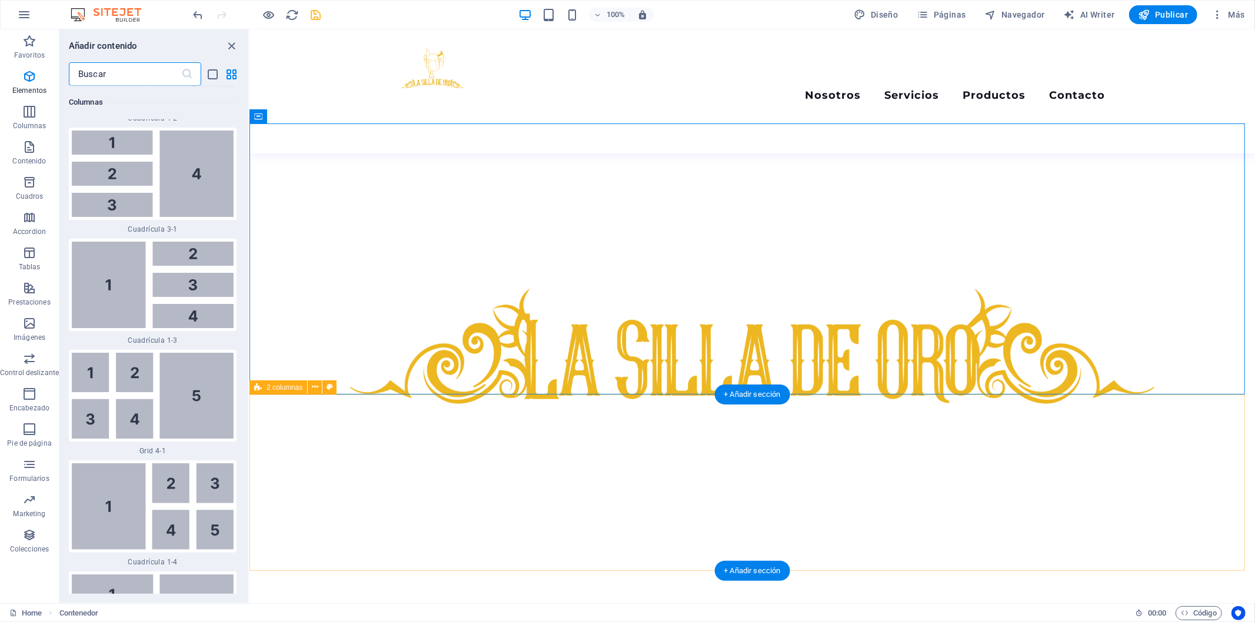
scroll to position [3958, 0]
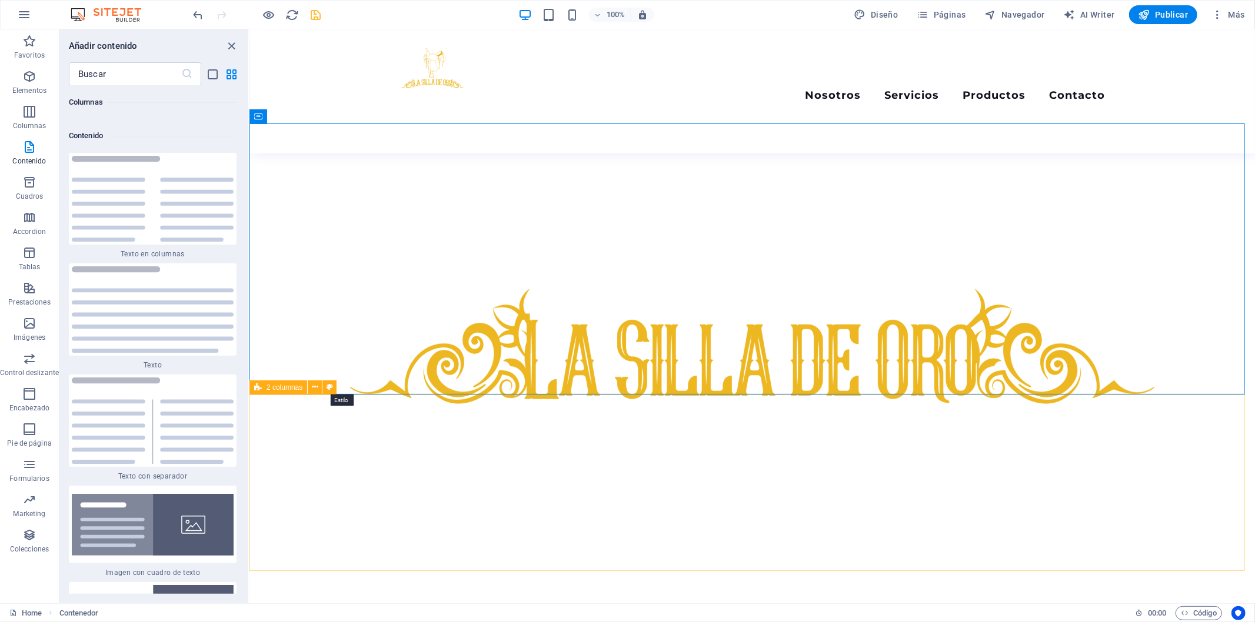
drag, startPoint x: 315, startPoint y: 395, endPoint x: 325, endPoint y: 378, distance: 20.0
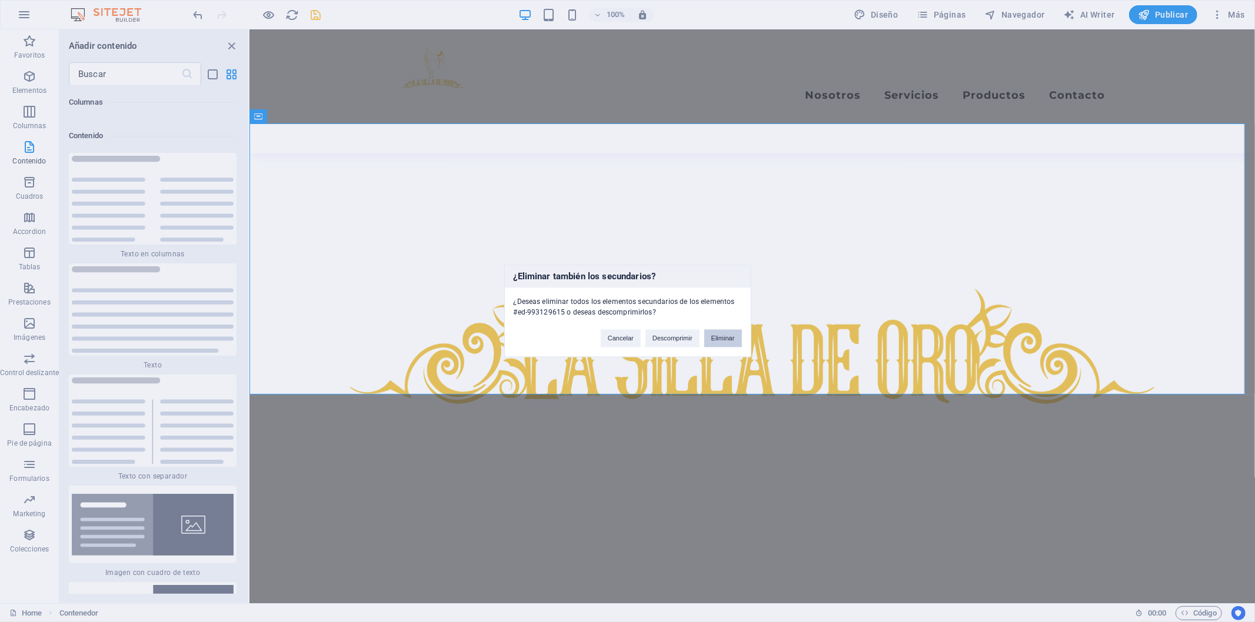
click at [715, 340] on button "Eliminar" at bounding box center [723, 339] width 38 height 18
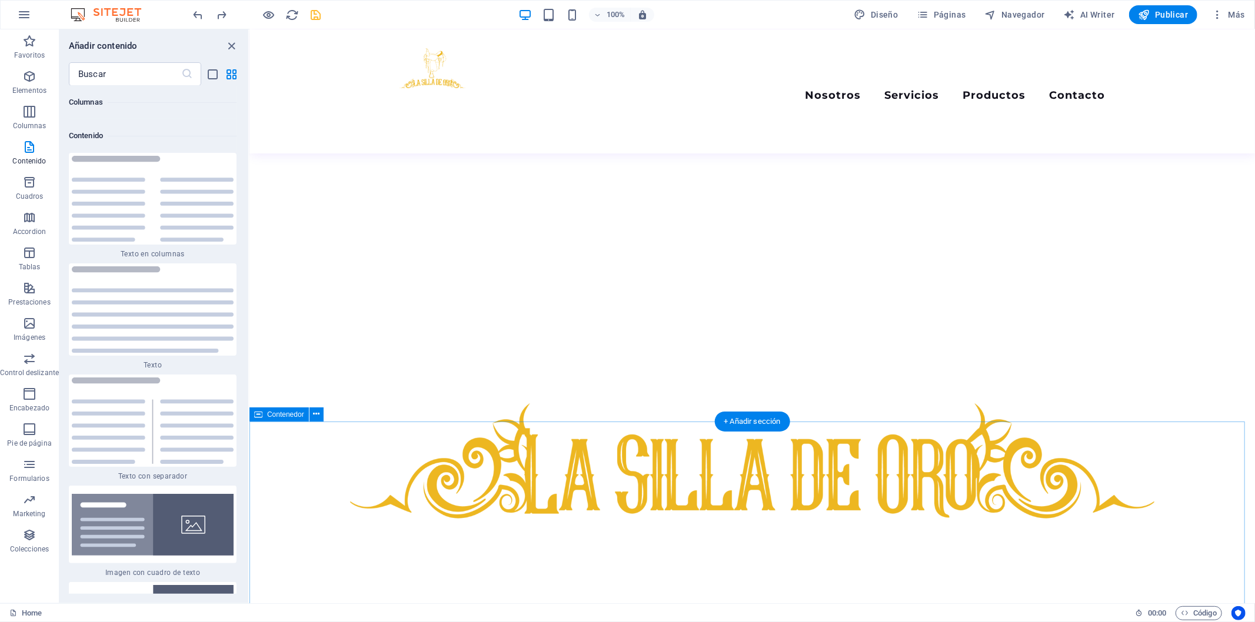
scroll to position [415, 0]
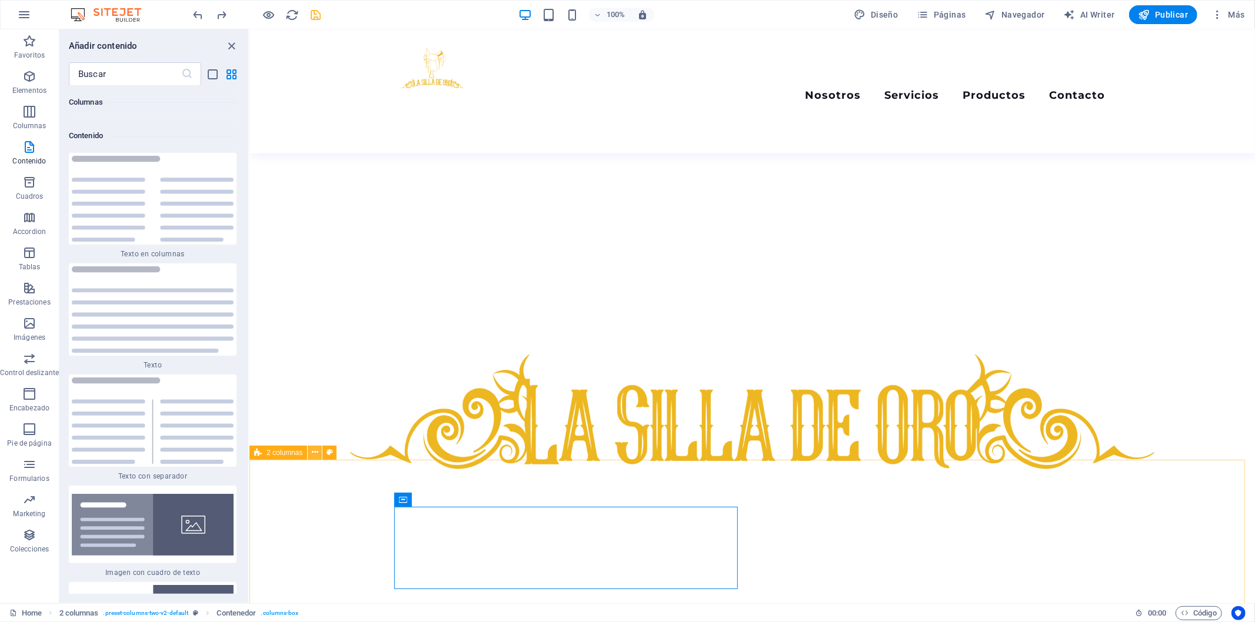
click at [309, 451] on button at bounding box center [315, 453] width 14 height 14
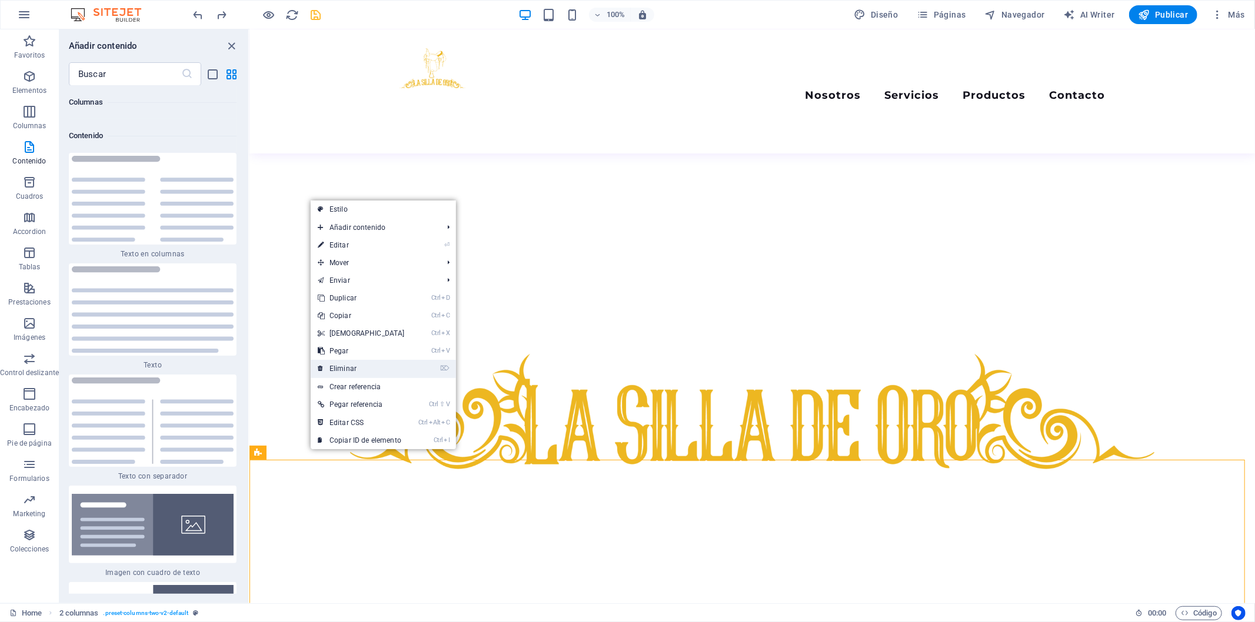
click at [365, 361] on link "⌦ Eliminar" at bounding box center [361, 369] width 101 height 18
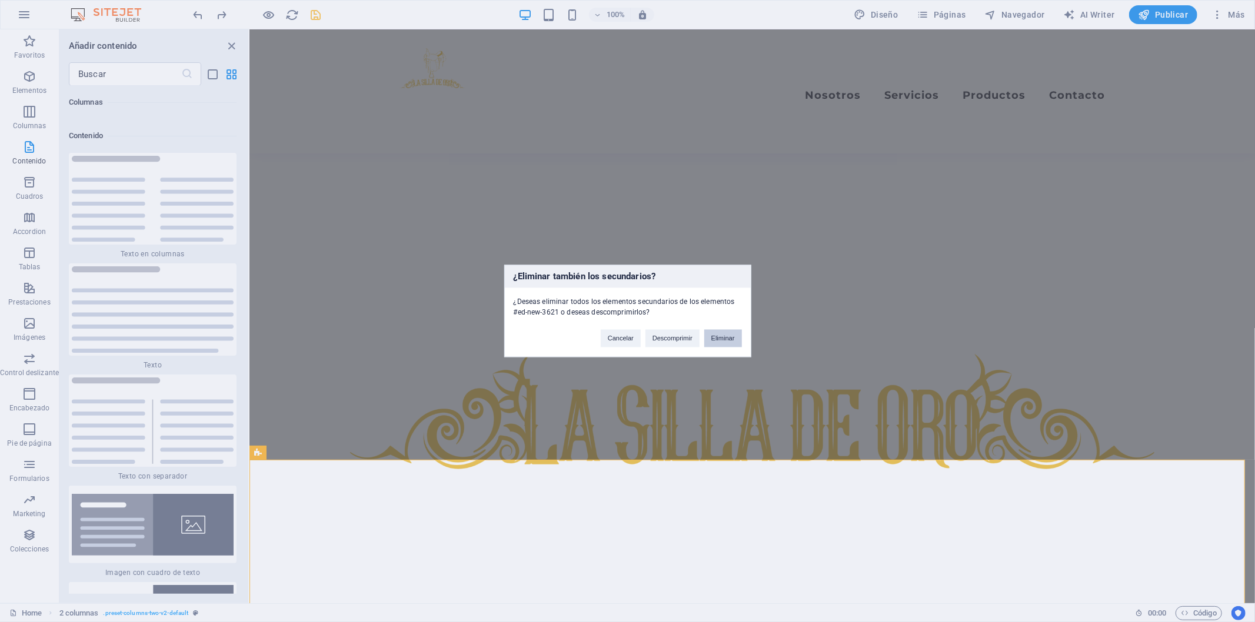
click at [730, 336] on button "Eliminar" at bounding box center [723, 339] width 38 height 18
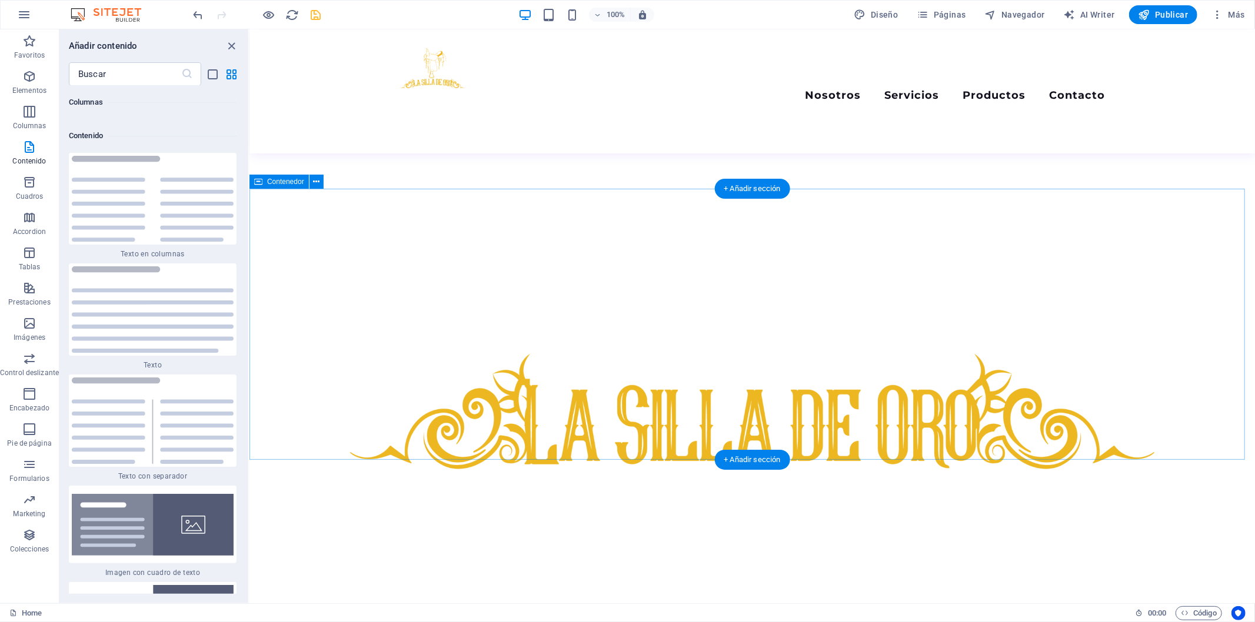
click at [741, 193] on div "+ Añadir sección" at bounding box center [751, 189] width 75 height 20
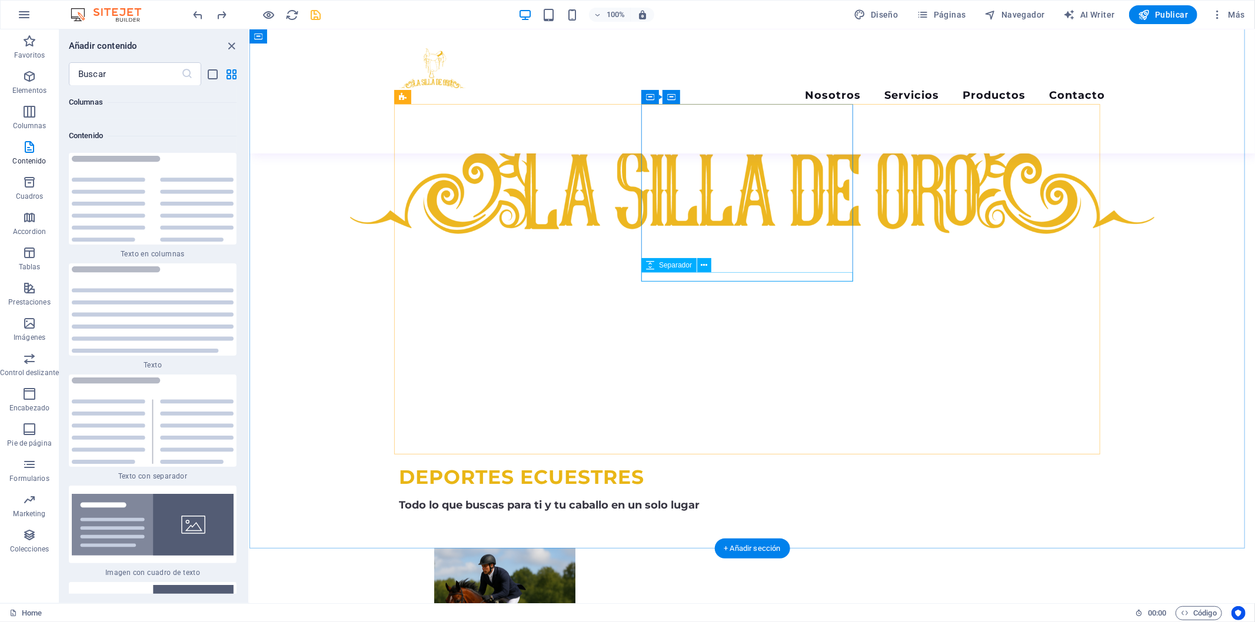
scroll to position [677, 0]
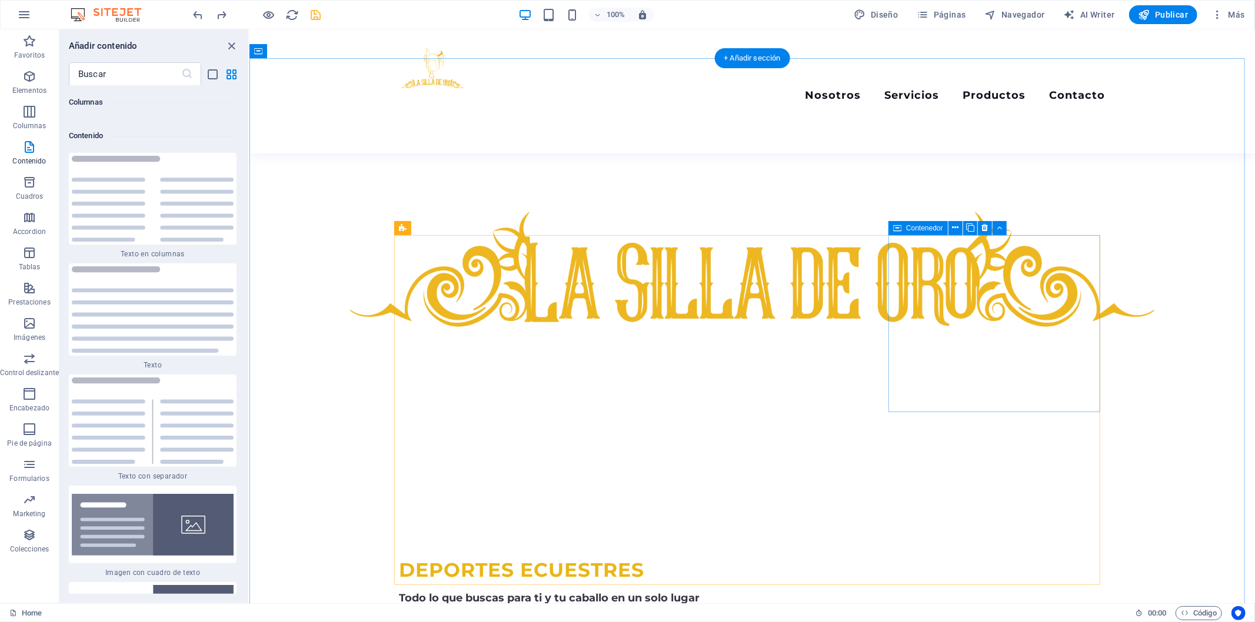
scroll to position [545, 0]
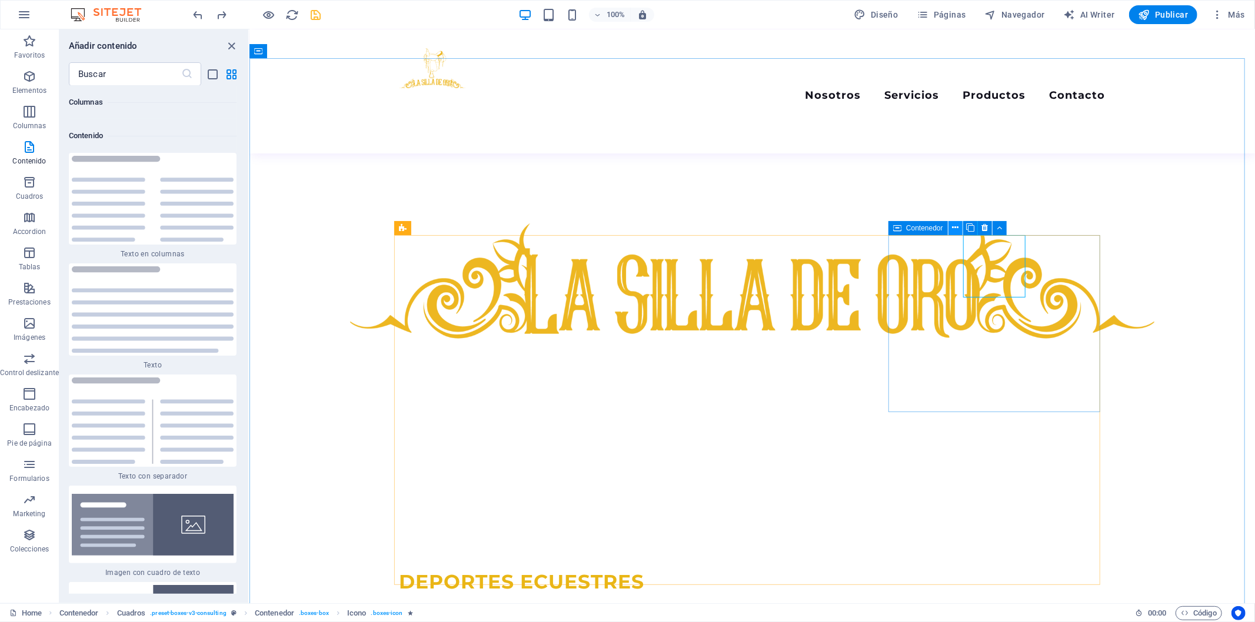
click at [948, 224] on button at bounding box center [955, 228] width 14 height 14
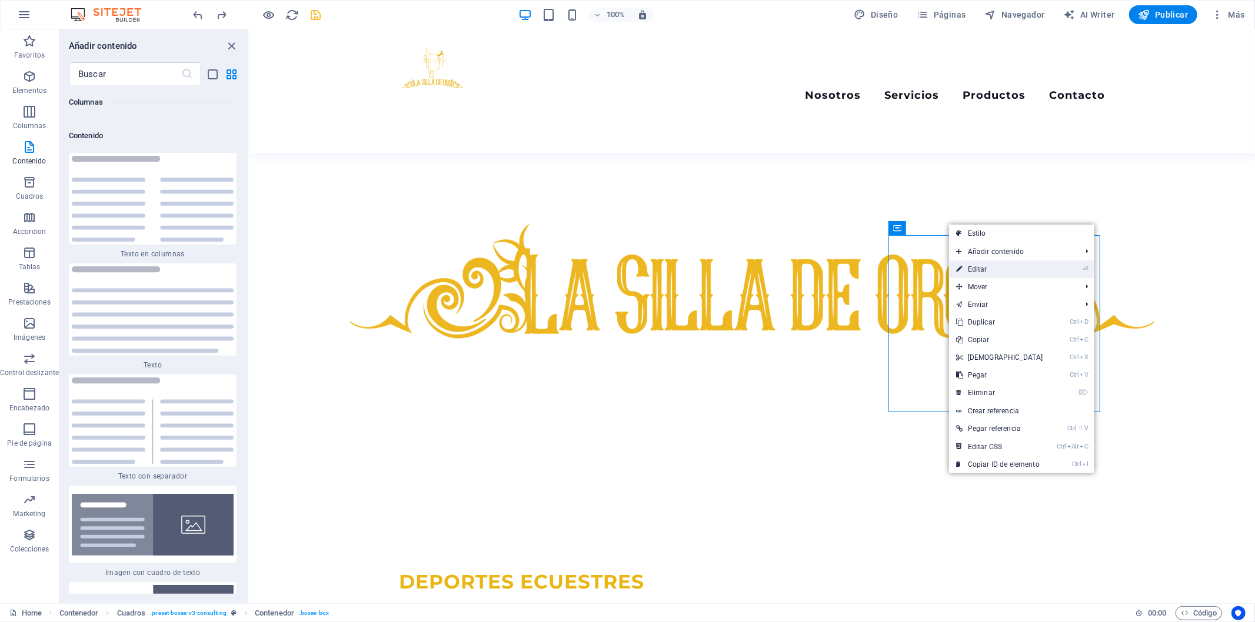
click at [958, 268] on icon at bounding box center [959, 270] width 6 height 18
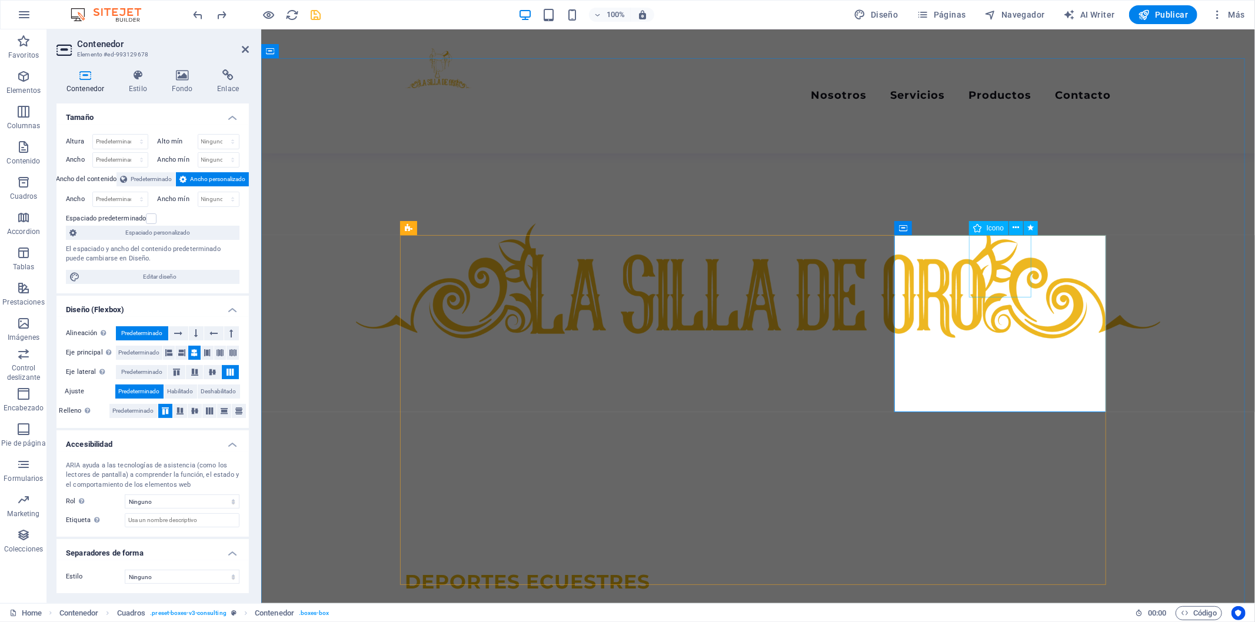
click at [1011, 228] on button at bounding box center [1016, 228] width 14 height 14
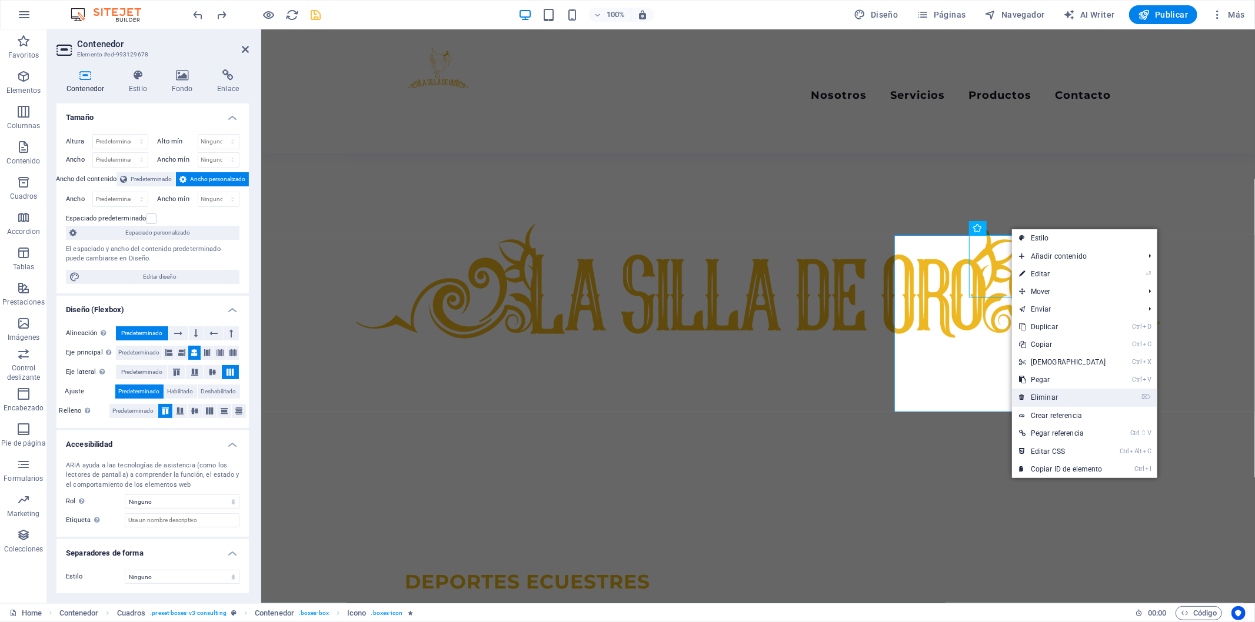
click at [1047, 395] on link "⌦ Eliminar" at bounding box center [1062, 398] width 101 height 18
